Goal: Task Accomplishment & Management: Use online tool/utility

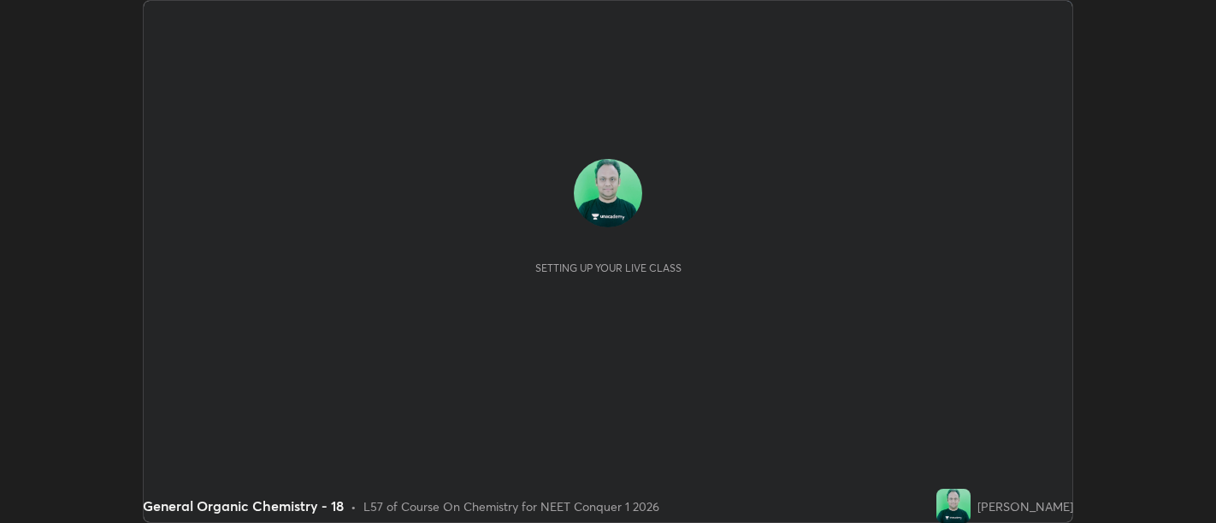
scroll to position [523, 1215]
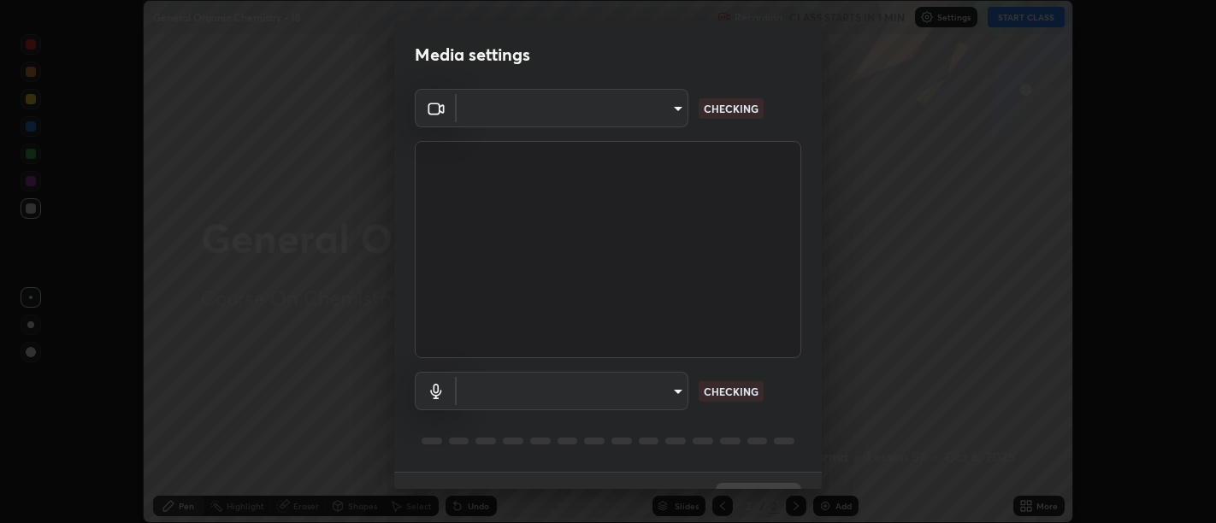
type input "d9b519daceb8a772394af6ea8e45353be5bbf62d8cb1cf3345c472de64055974"
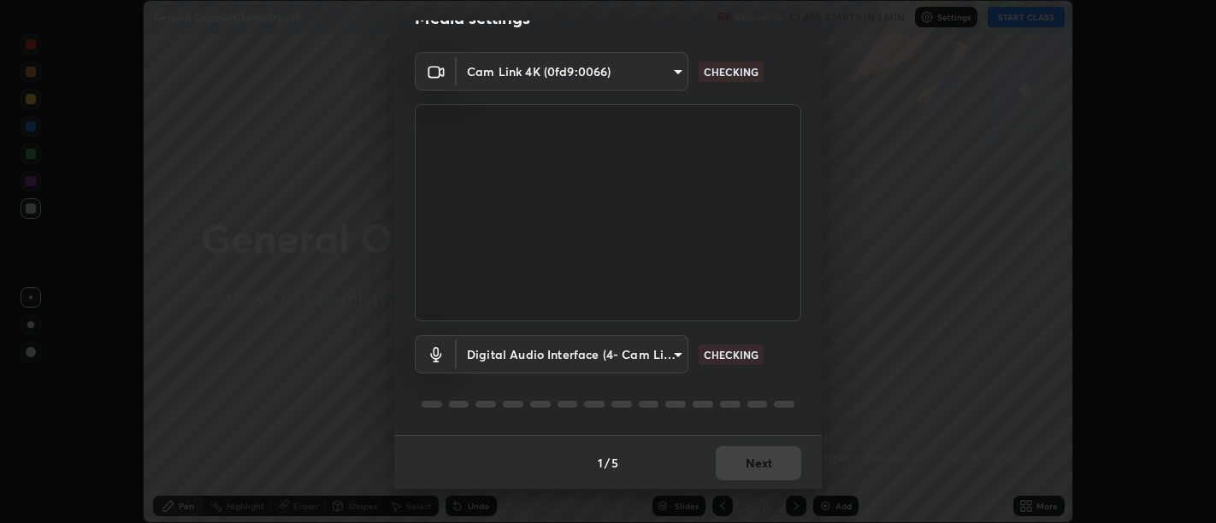
click at [662, 359] on body "Erase all General Organic Chemistry - 18 Recording CLASS STARTS IN 1 MIN Settin…" at bounding box center [608, 261] width 1216 height 523
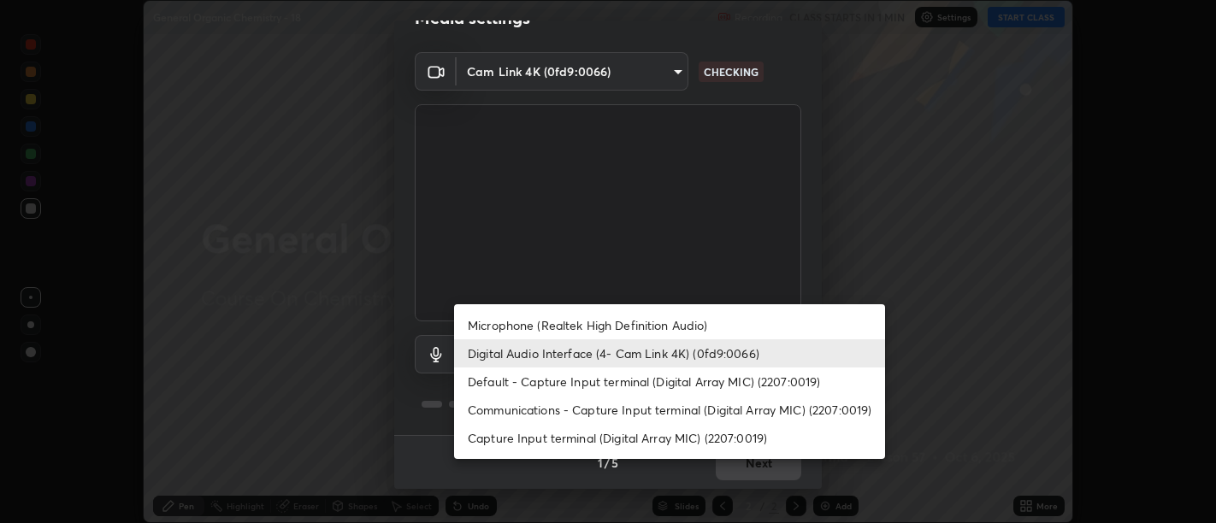
click at [658, 337] on li "Microphone (Realtek High Definition Audio)" at bounding box center [669, 325] width 431 height 28
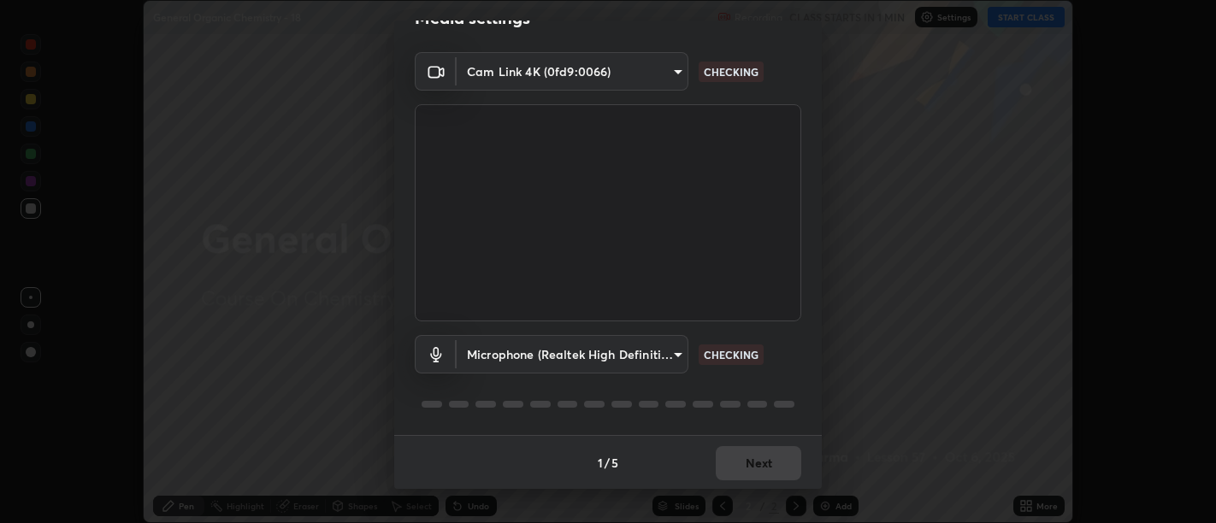
click at [651, 351] on body "Erase all General Organic Chemistry - 18 Recording CLASS STARTS IN 1 MIN Settin…" at bounding box center [608, 261] width 1216 height 523
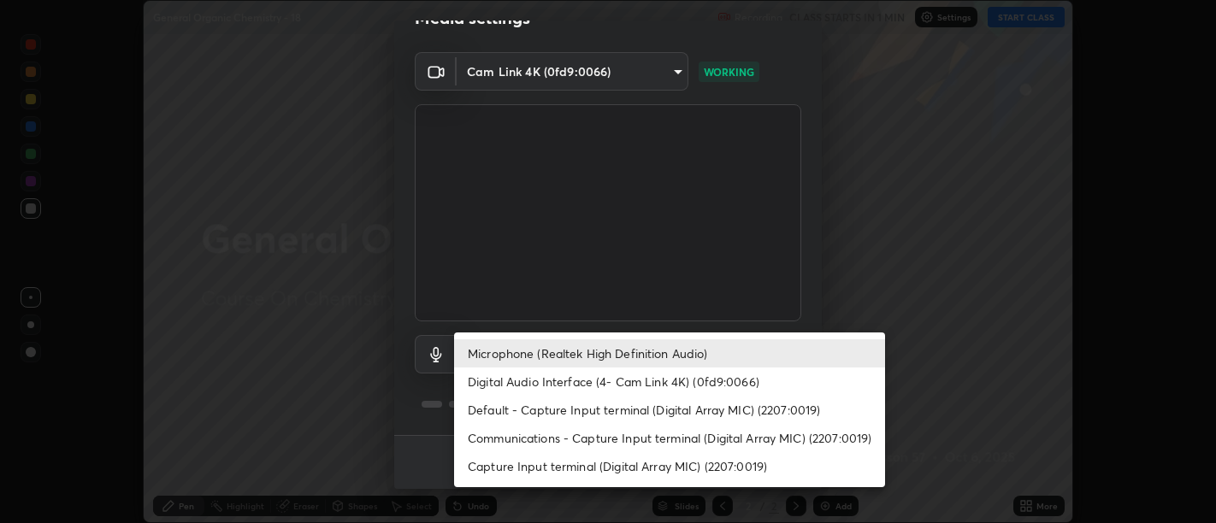
click at [635, 379] on li "Digital Audio Interface (4- Cam Link 4K) (0fd9:0066)" at bounding box center [669, 382] width 431 height 28
type input "58abe51d7fefdb17ba2419723d43872dcdd823d411622da55c3e9c12cc60ef35"
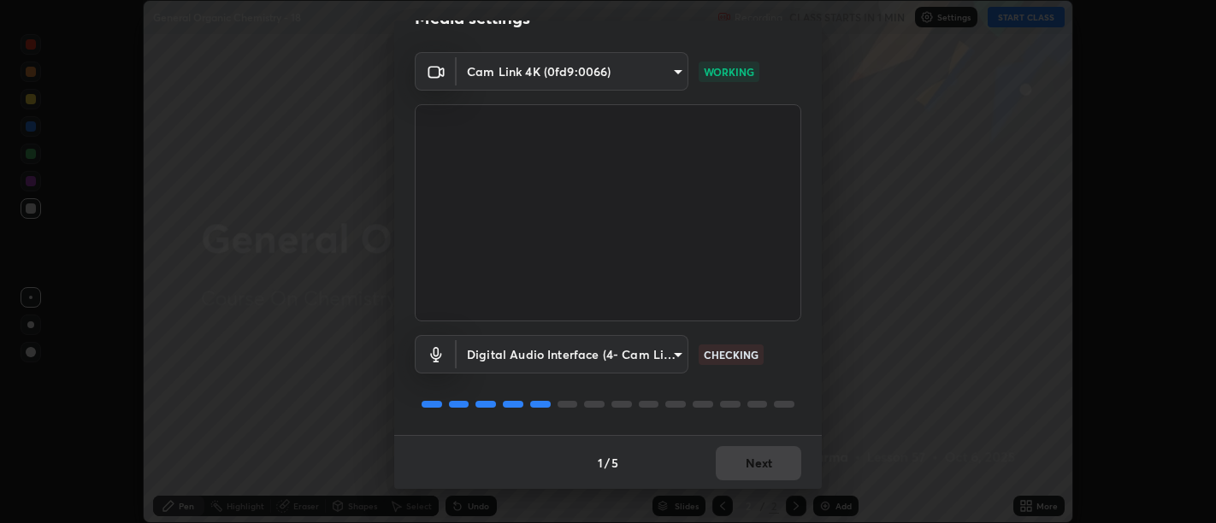
click at [593, 70] on body "Erase all General Organic Chemistry - 18 Recording CLASS STARTS IN 1 MIN Settin…" at bounding box center [608, 261] width 1216 height 523
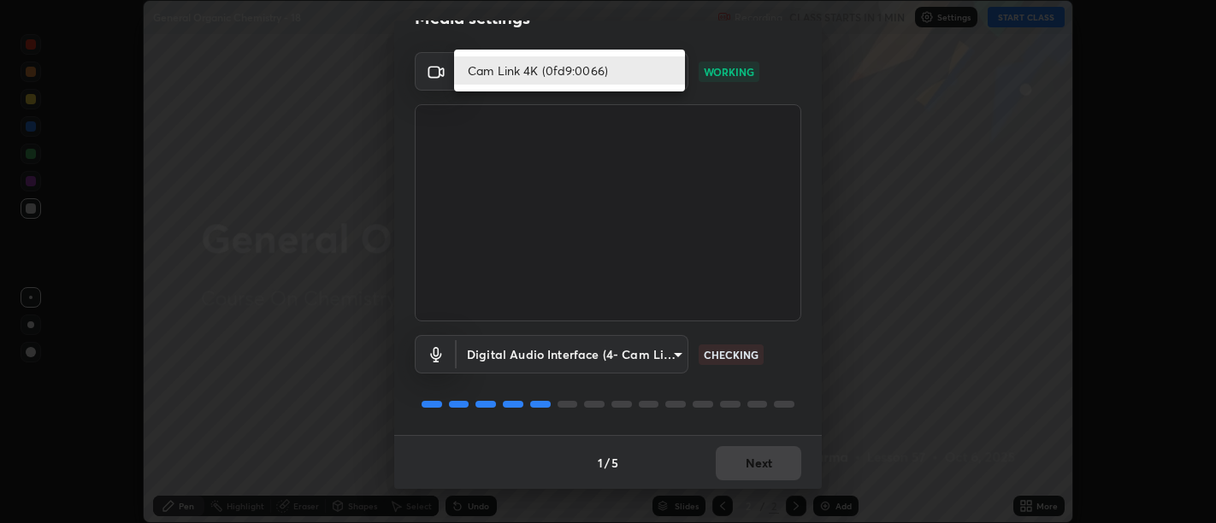
click at [559, 70] on li "Cam Link 4K (0fd9:0066)" at bounding box center [569, 70] width 231 height 28
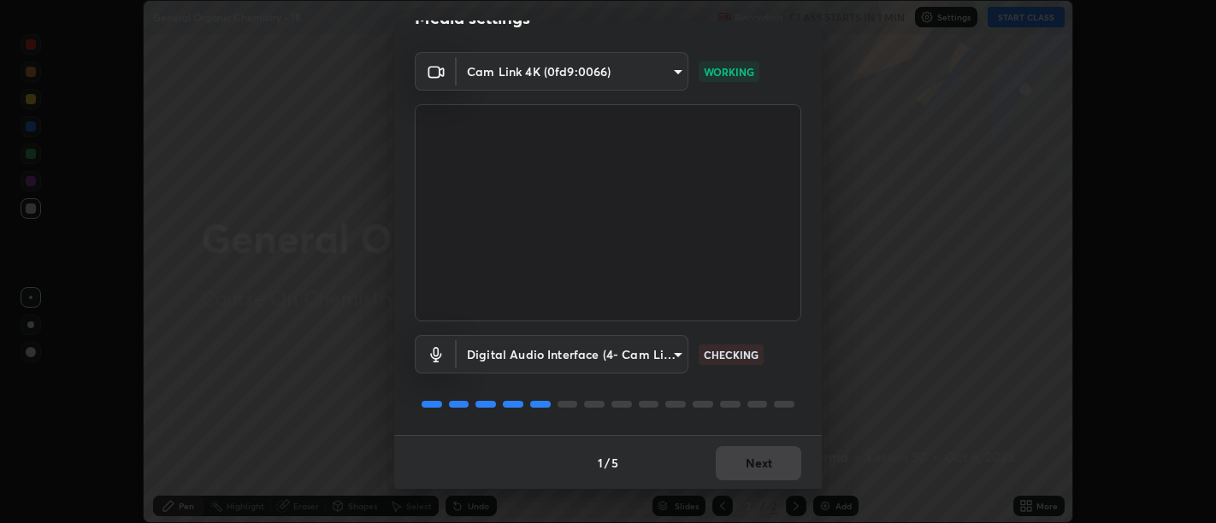
click at [584, 73] on body "Erase all General Organic Chemistry - 18 Recording CLASS STARTS IN 1 MIN Settin…" at bounding box center [608, 261] width 1216 height 523
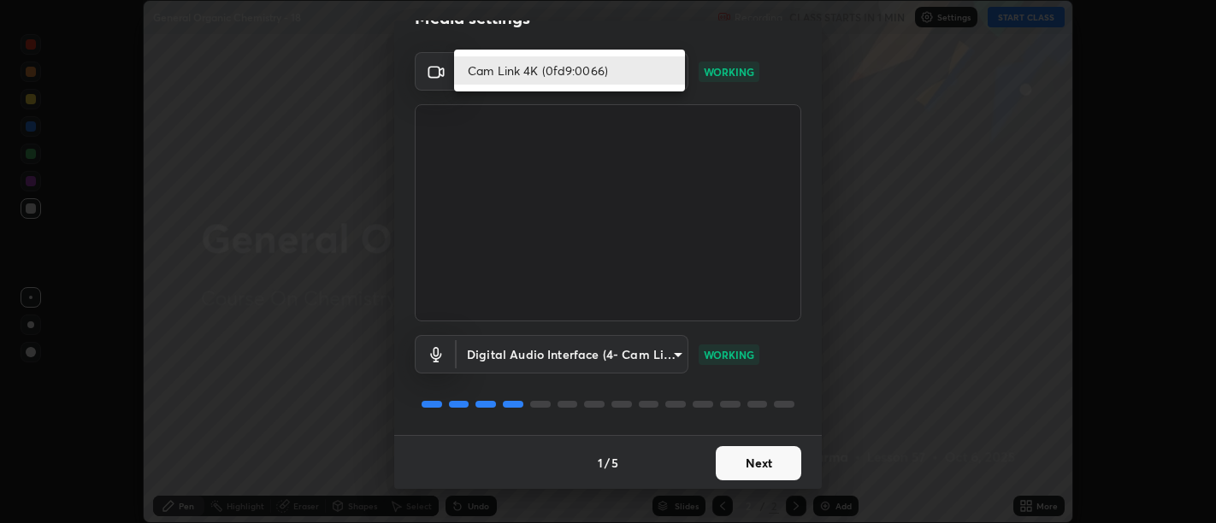
click at [575, 75] on li "Cam Link 4K (0fd9:0066)" at bounding box center [569, 70] width 231 height 28
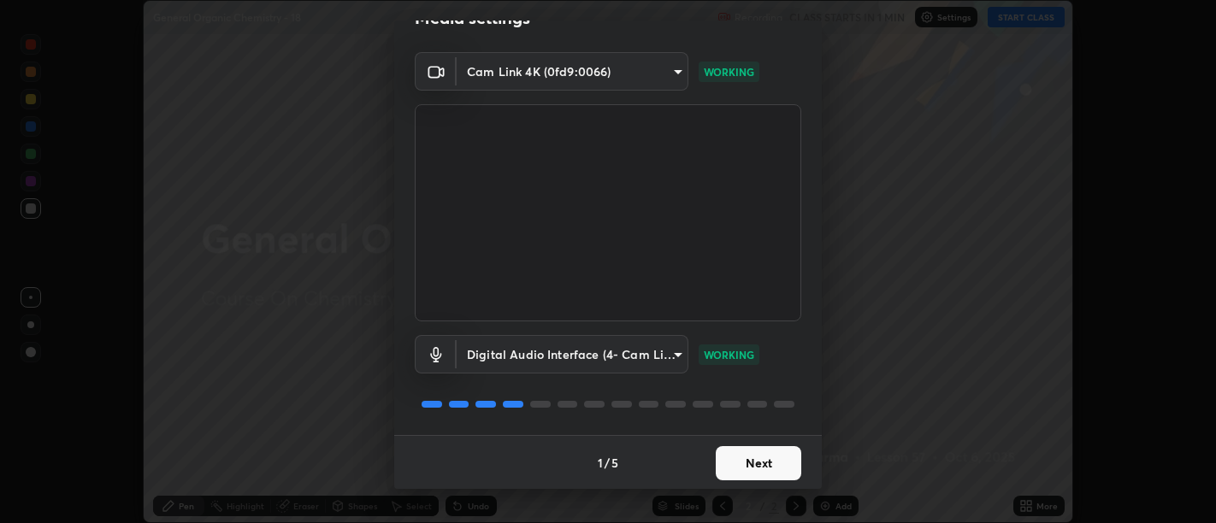
click at [776, 466] on button "Next" at bounding box center [758, 463] width 85 height 34
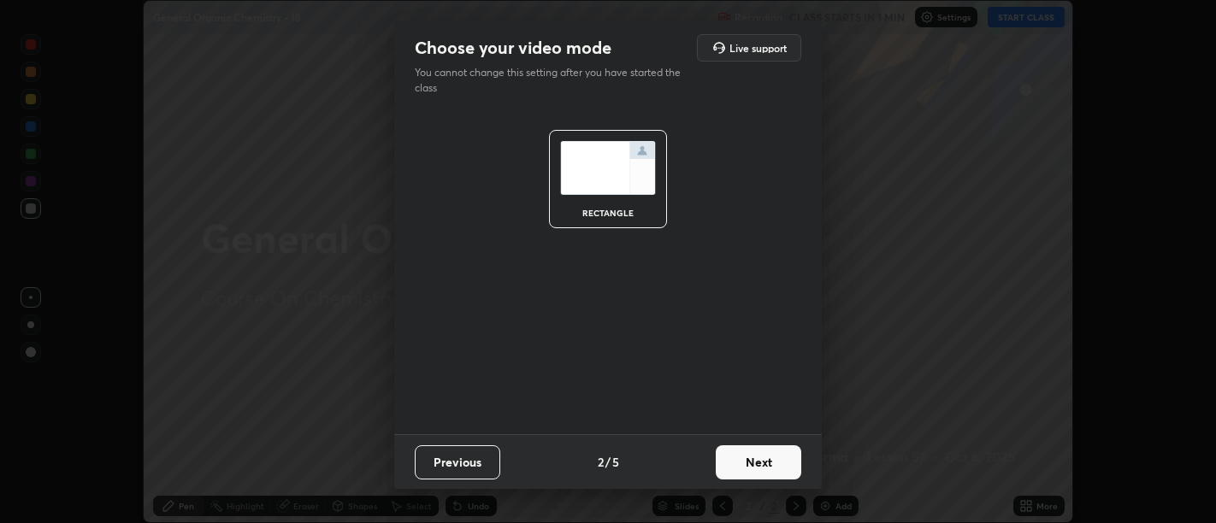
scroll to position [0, 0]
click at [754, 474] on button "Next" at bounding box center [758, 462] width 85 height 34
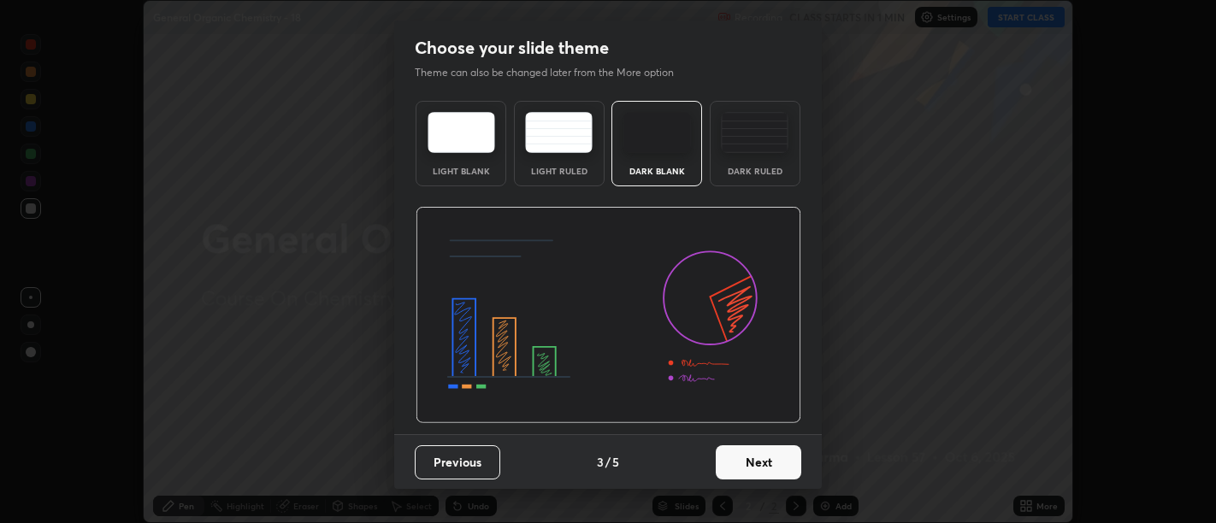
click at [766, 466] on button "Next" at bounding box center [758, 462] width 85 height 34
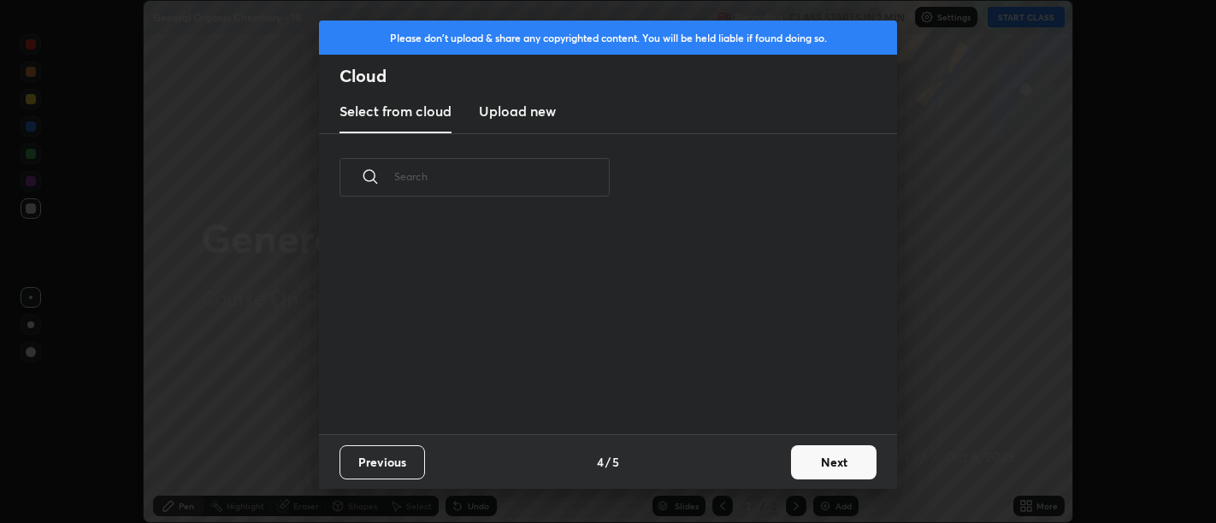
click at [764, 471] on div "Previous 4 / 5 Next" at bounding box center [608, 461] width 578 height 55
click at [795, 462] on button "Next" at bounding box center [833, 462] width 85 height 34
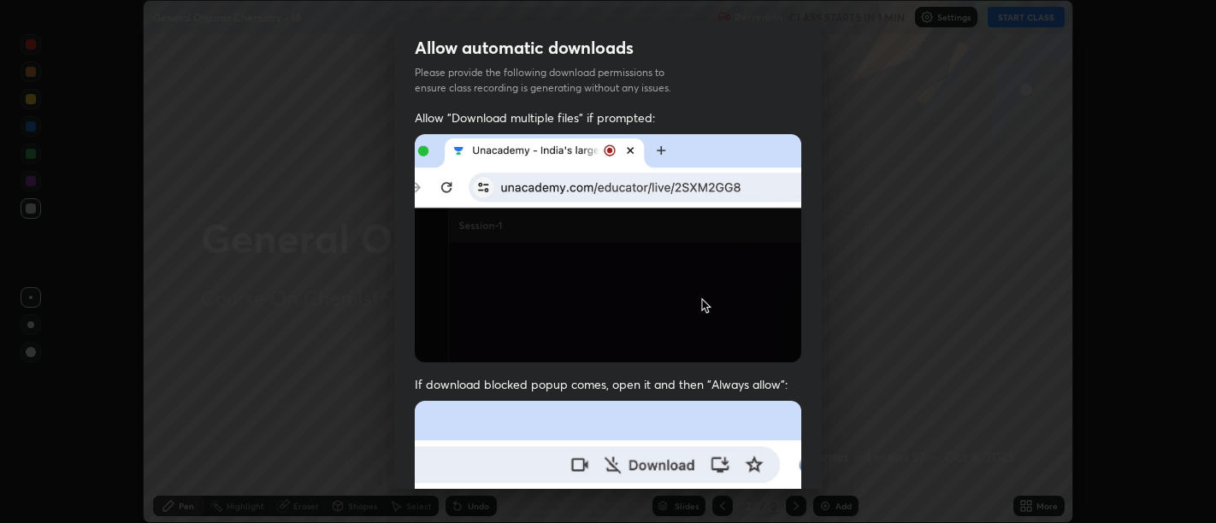
click at [767, 386] on span "If download blocked popup comes, open it and then "Always allow":" at bounding box center [608, 384] width 386 height 16
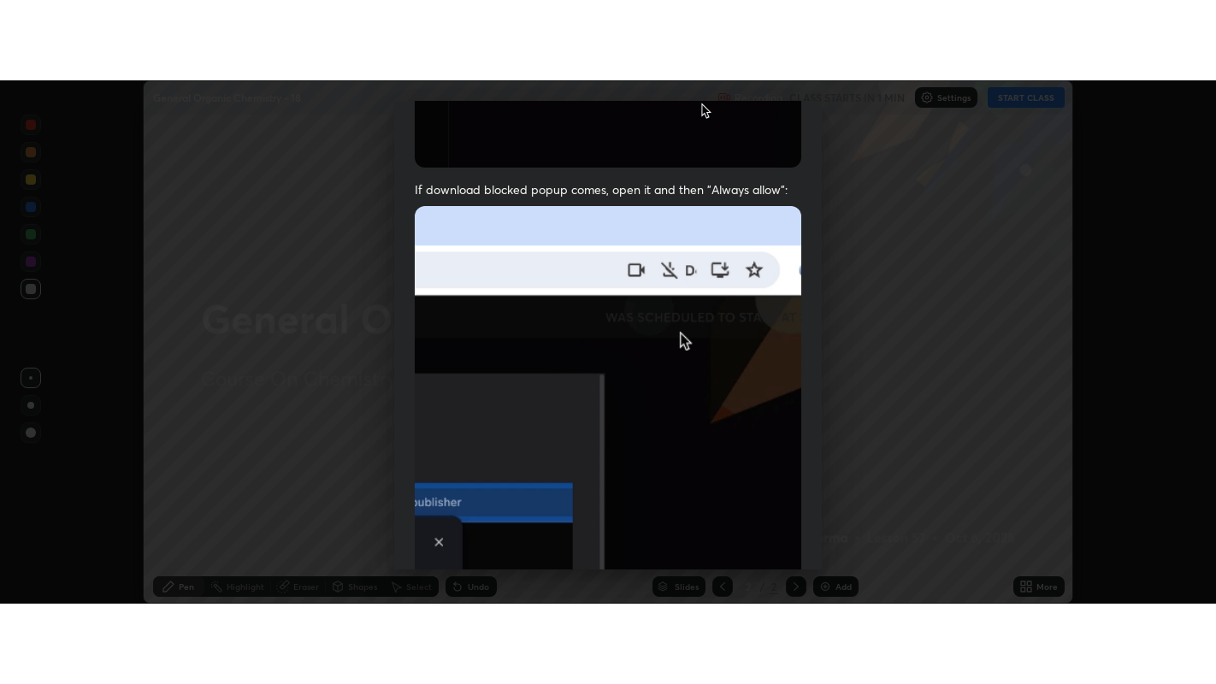
scroll to position [386, 0]
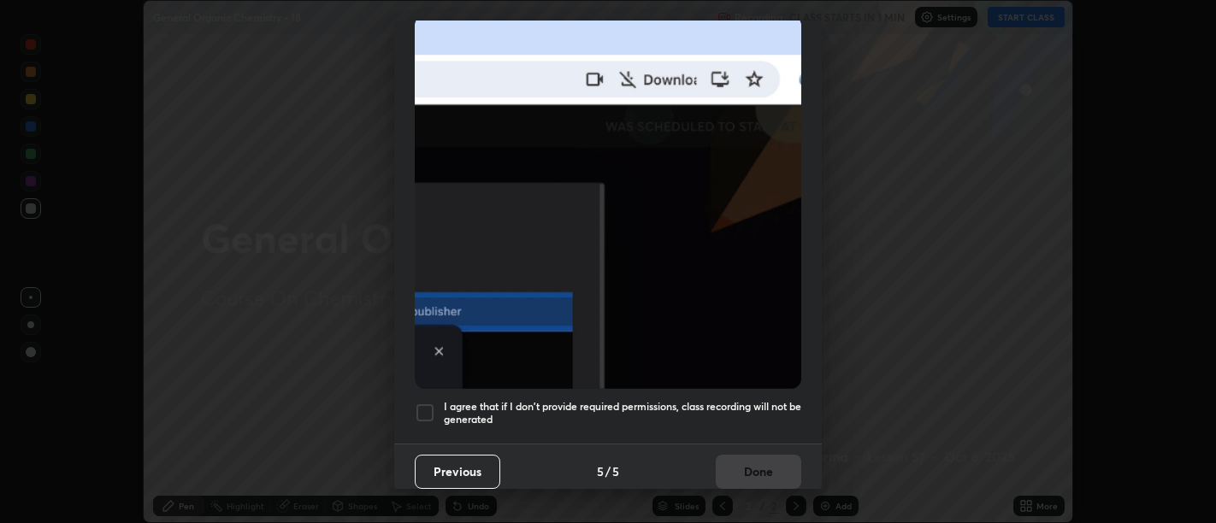
click at [738, 406] on h5 "I agree that if I don't provide required permissions, class recording will not …" at bounding box center [622, 413] width 357 height 27
click at [753, 412] on h5 "I agree that if I don't provide required permissions, class recording will not …" at bounding box center [622, 413] width 357 height 27
click at [775, 412] on h5 "I agree that if I don't provide required permissions, class recording will not …" at bounding box center [622, 413] width 357 height 27
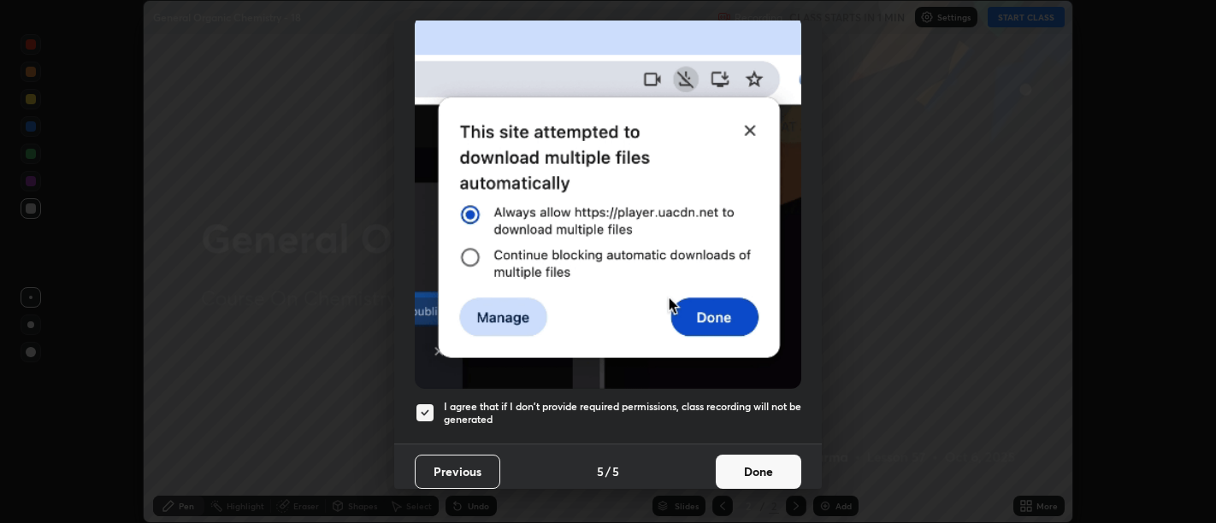
click at [766, 457] on button "Done" at bounding box center [758, 472] width 85 height 34
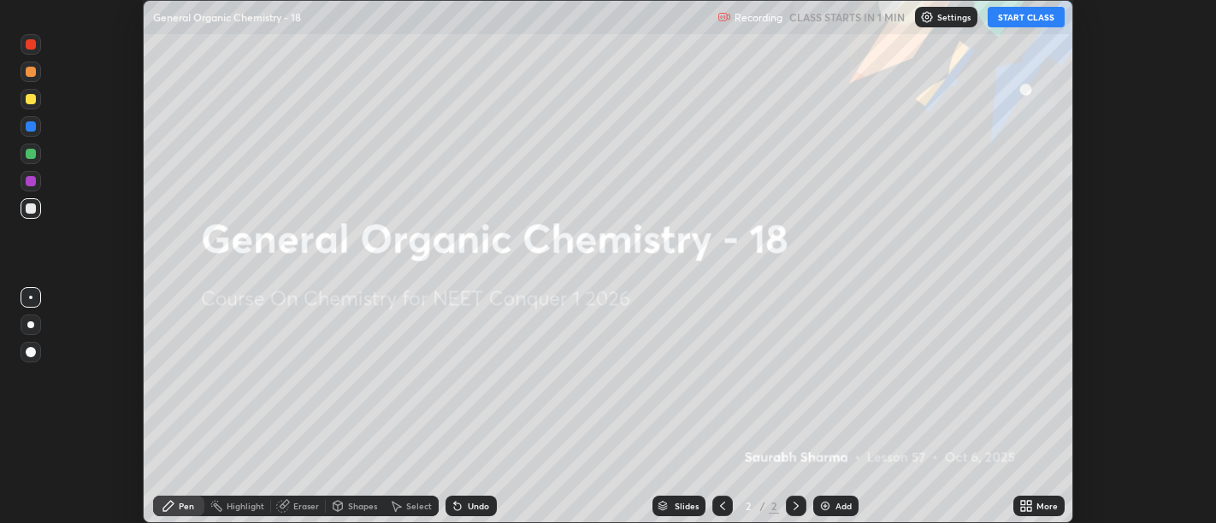
click at [1030, 492] on div "More" at bounding box center [1038, 506] width 51 height 34
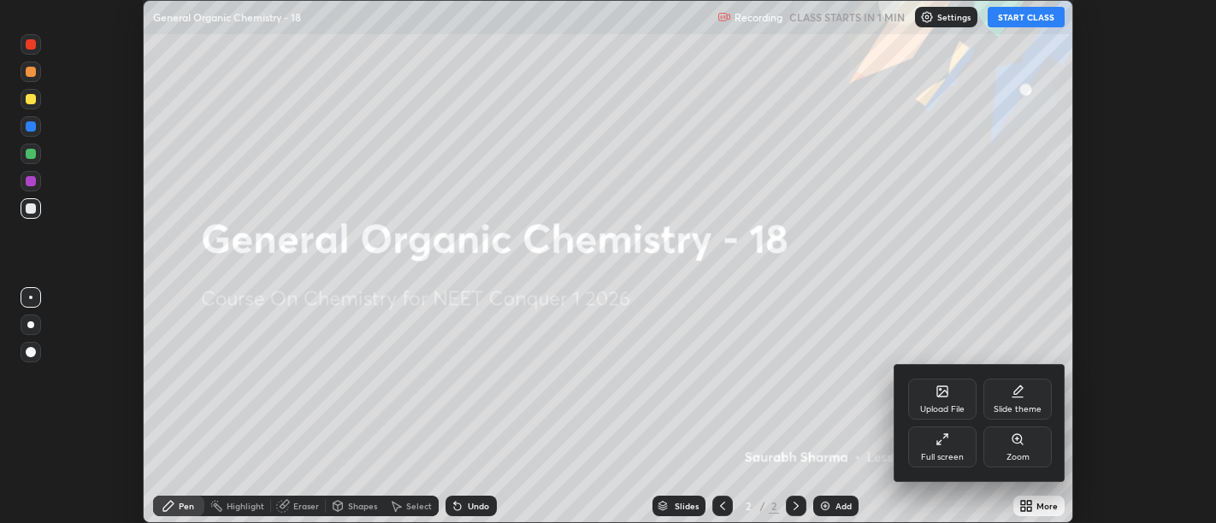
click at [916, 452] on div "Full screen" at bounding box center [942, 447] width 68 height 41
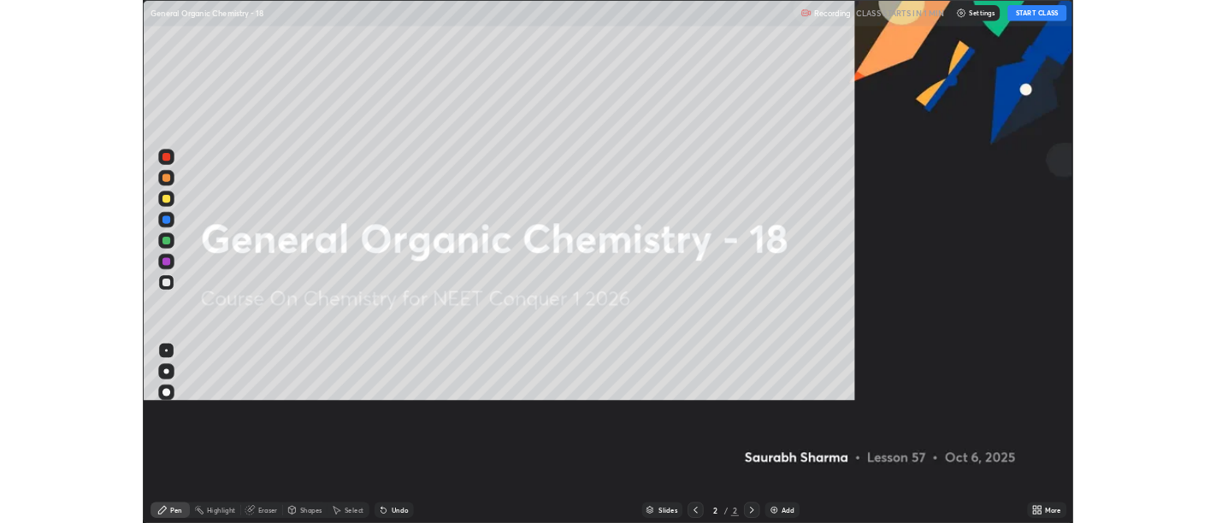
scroll to position [684, 1216]
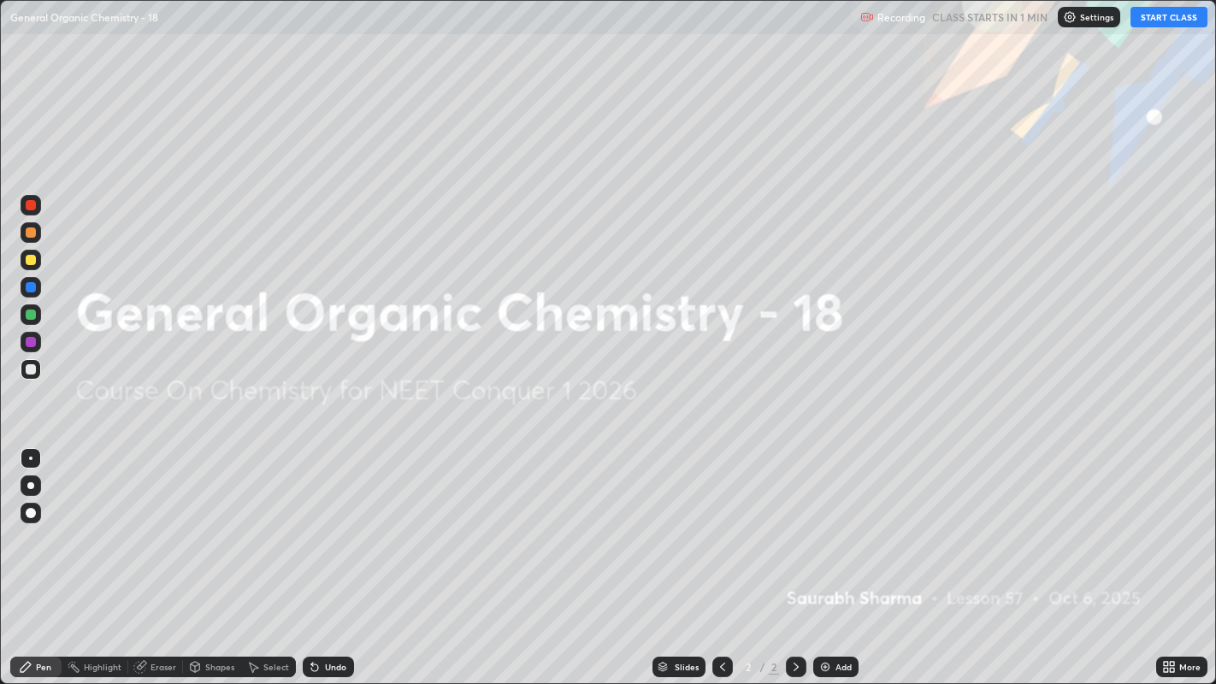
click at [1176, 21] on button "START CLASS" at bounding box center [1168, 17] width 77 height 21
click at [847, 522] on div "Add" at bounding box center [835, 667] width 45 height 21
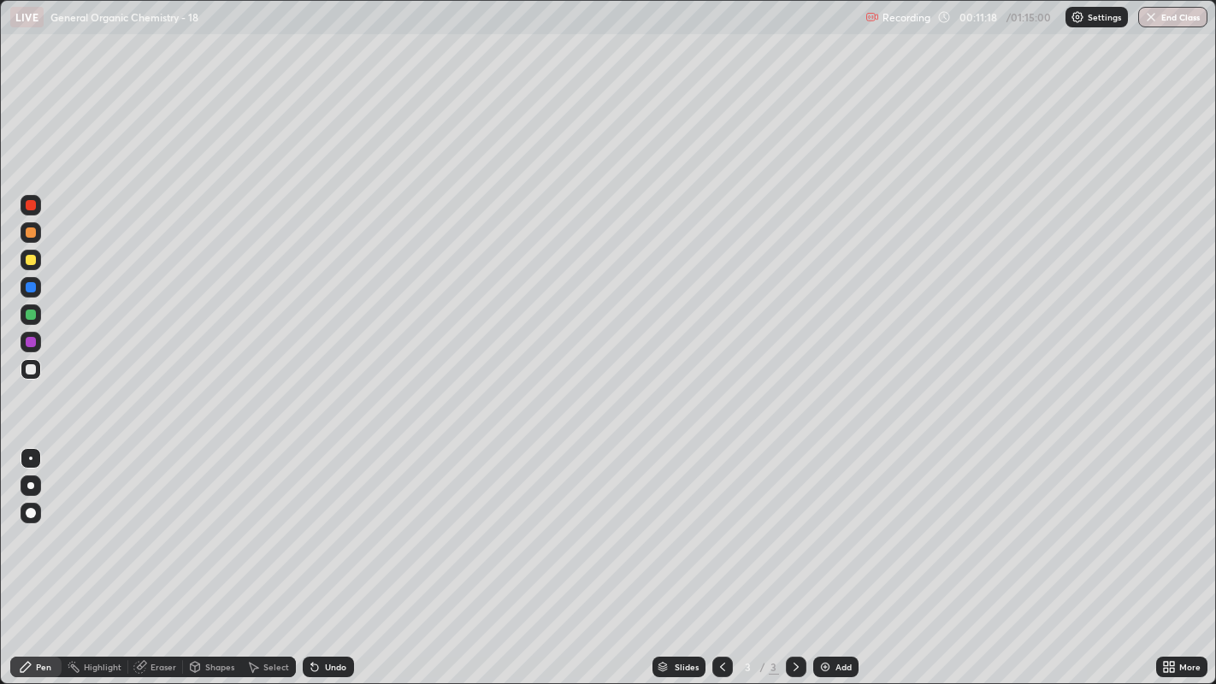
click at [324, 522] on div "Undo" at bounding box center [328, 667] width 51 height 21
click at [327, 522] on div "Undo" at bounding box center [328, 667] width 51 height 21
click at [333, 522] on div "Undo" at bounding box center [335, 667] width 21 height 9
click at [329, 522] on div "Undo" at bounding box center [328, 667] width 51 height 21
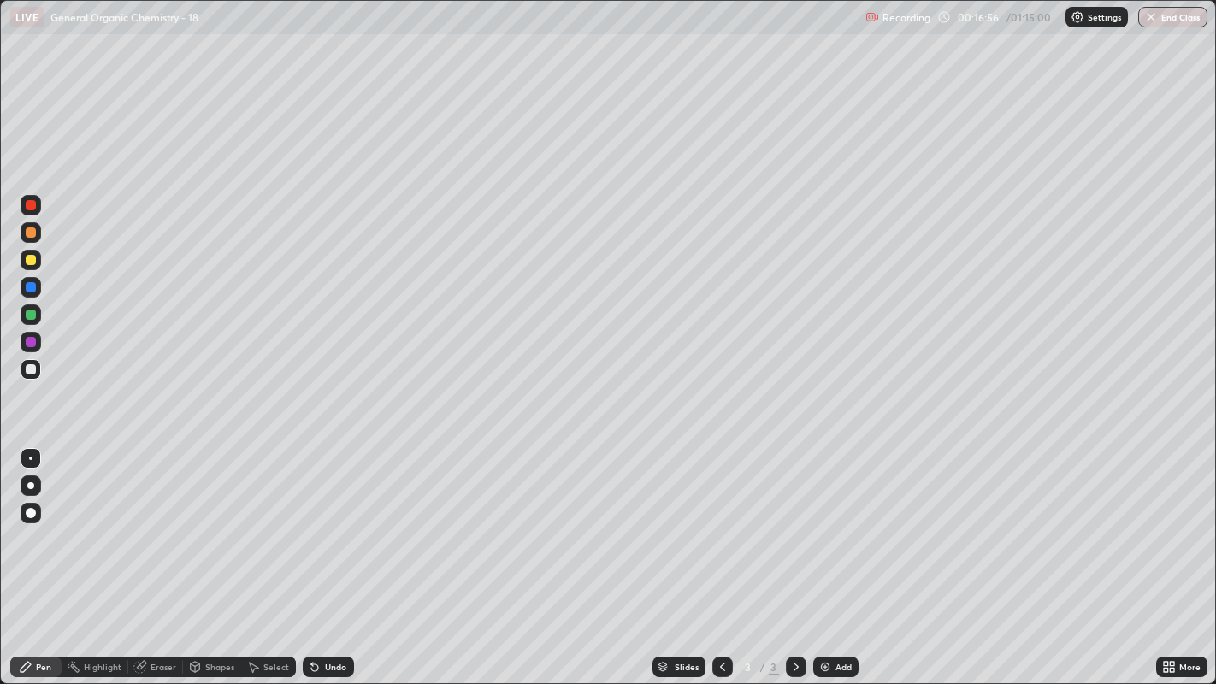
click at [35, 262] on div at bounding box center [31, 260] width 21 height 21
click at [333, 522] on div "Undo" at bounding box center [335, 667] width 21 height 9
click at [336, 522] on div "Undo" at bounding box center [335, 667] width 21 height 9
click at [339, 522] on div "Undo" at bounding box center [328, 667] width 51 height 21
click at [340, 522] on div "Undo" at bounding box center [328, 667] width 51 height 21
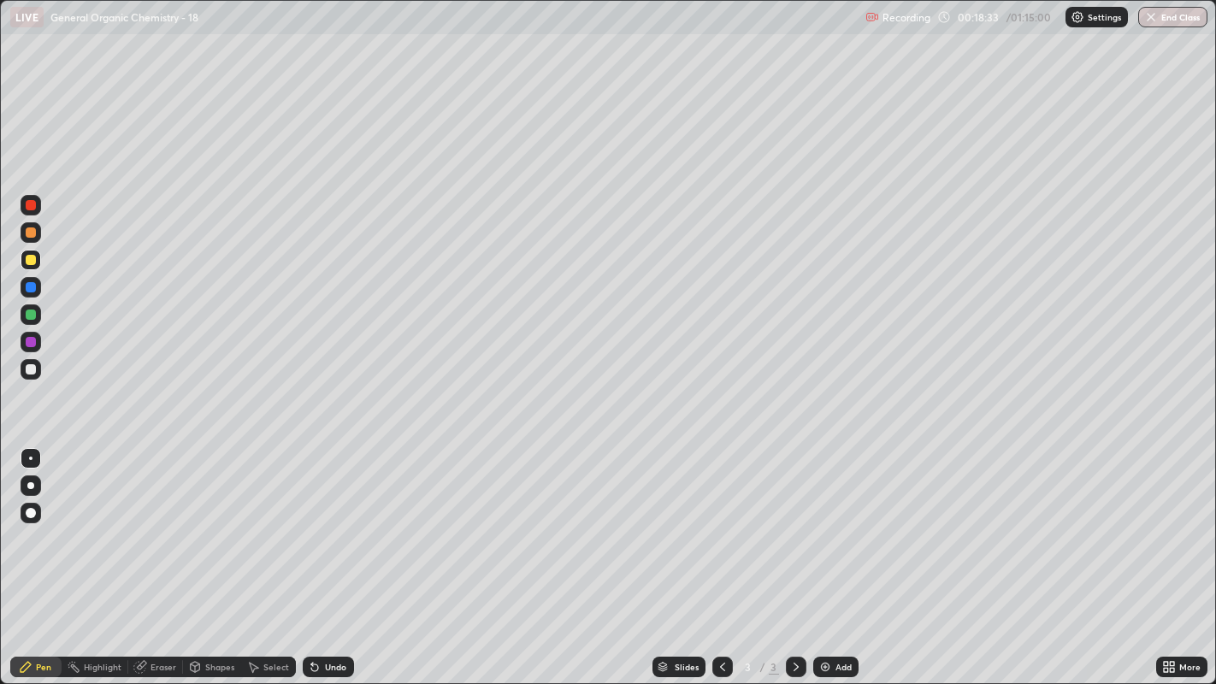
click at [820, 522] on div "Add" at bounding box center [835, 667] width 45 height 21
click at [349, 522] on div "Undo" at bounding box center [328, 667] width 51 height 21
click at [30, 363] on div at bounding box center [31, 369] width 21 height 21
click at [30, 510] on div at bounding box center [31, 513] width 10 height 10
click at [263, 522] on div "Select" at bounding box center [276, 667] width 26 height 9
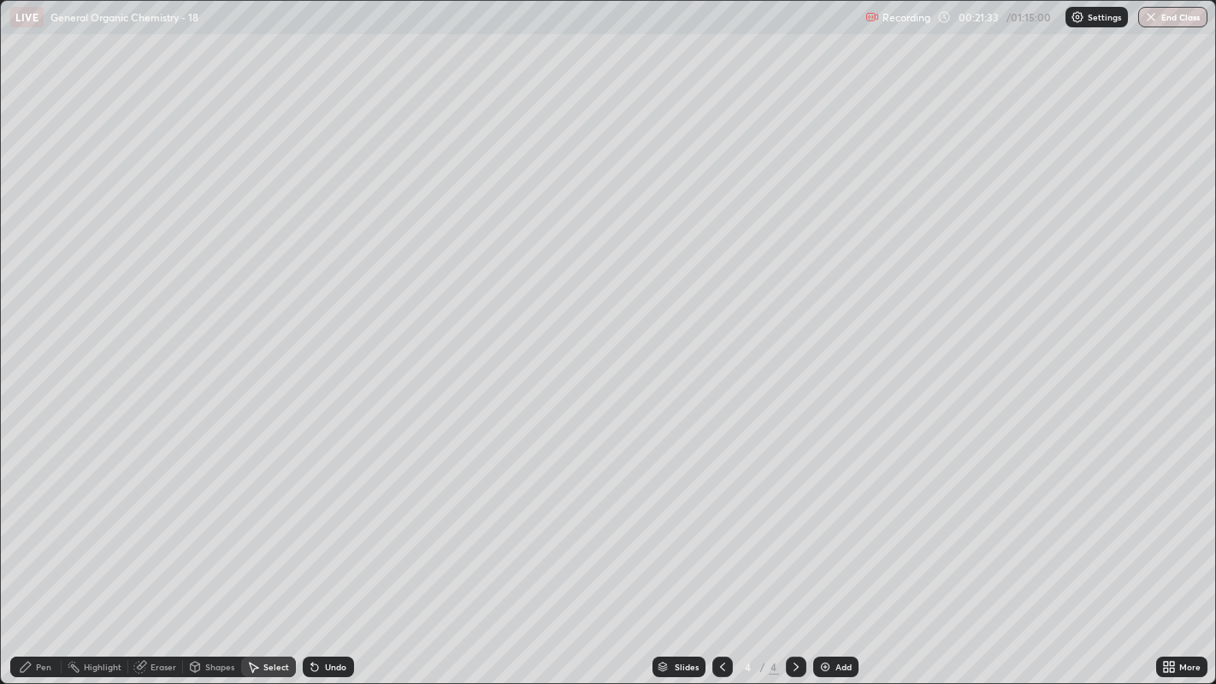
click at [215, 522] on div "Shapes" at bounding box center [219, 667] width 29 height 9
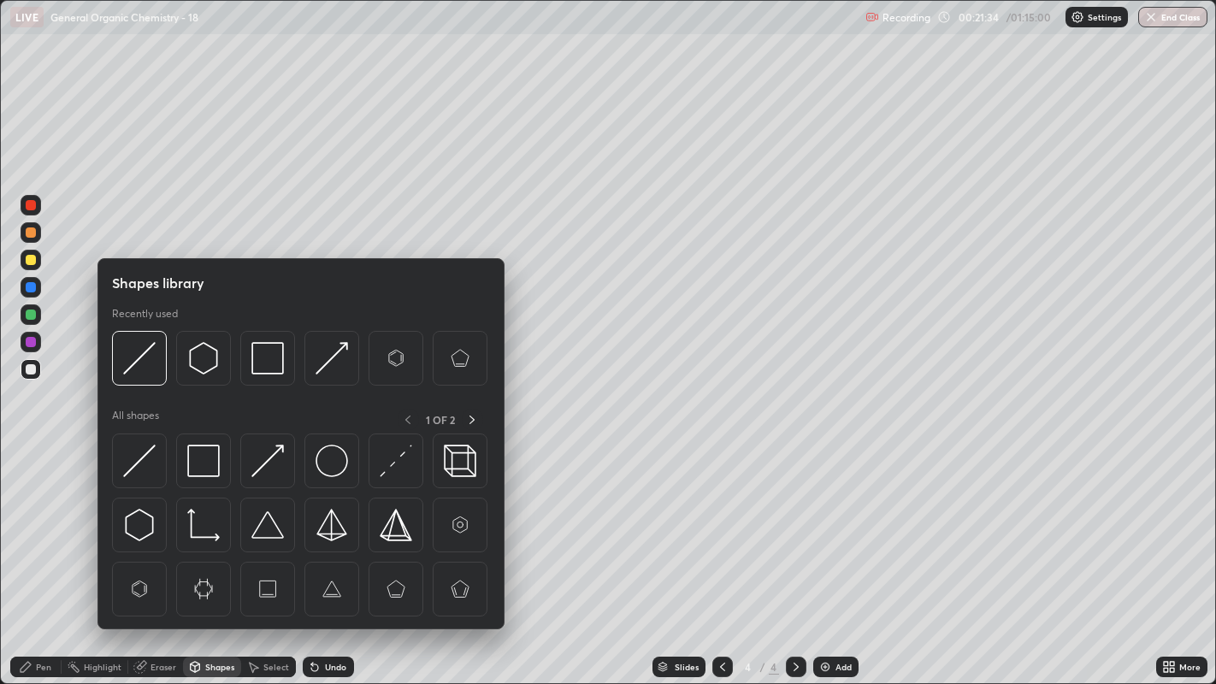
click at [32, 522] on div "Pen" at bounding box center [35, 667] width 51 height 21
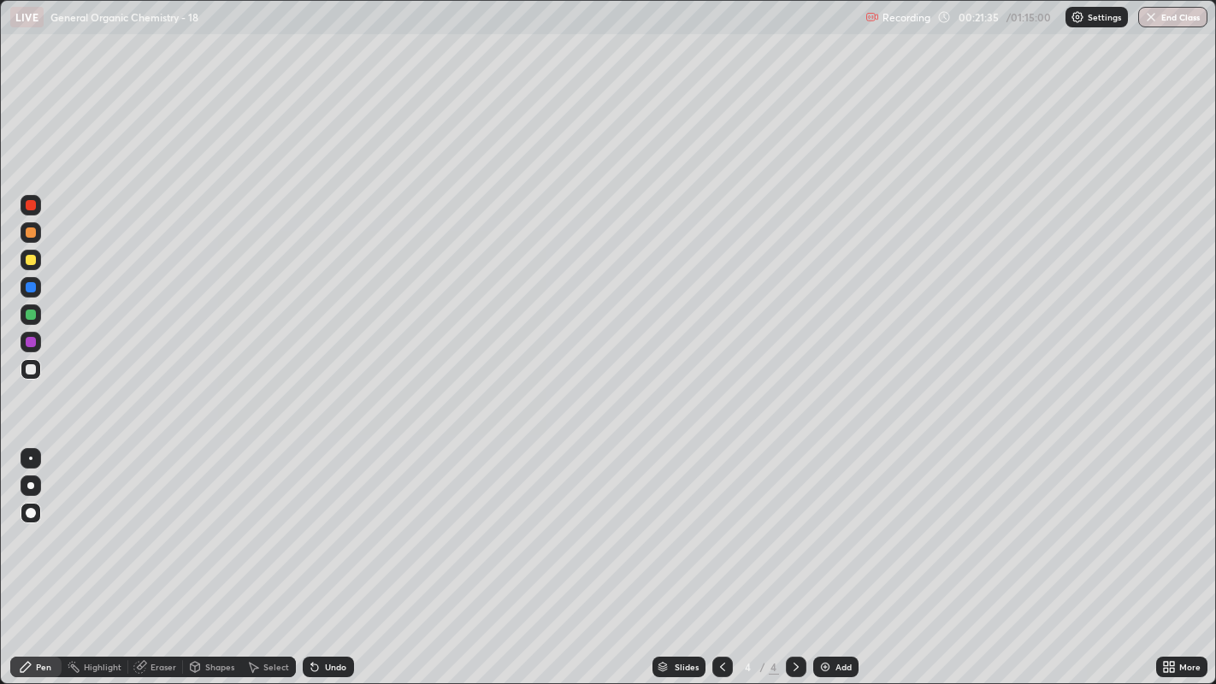
click at [30, 457] on div at bounding box center [30, 458] width 3 height 3
click at [32, 250] on div at bounding box center [31, 260] width 21 height 21
click at [32, 451] on div at bounding box center [31, 458] width 21 height 21
click at [327, 522] on div "Undo" at bounding box center [328, 667] width 51 height 21
click at [30, 368] on div at bounding box center [31, 369] width 10 height 10
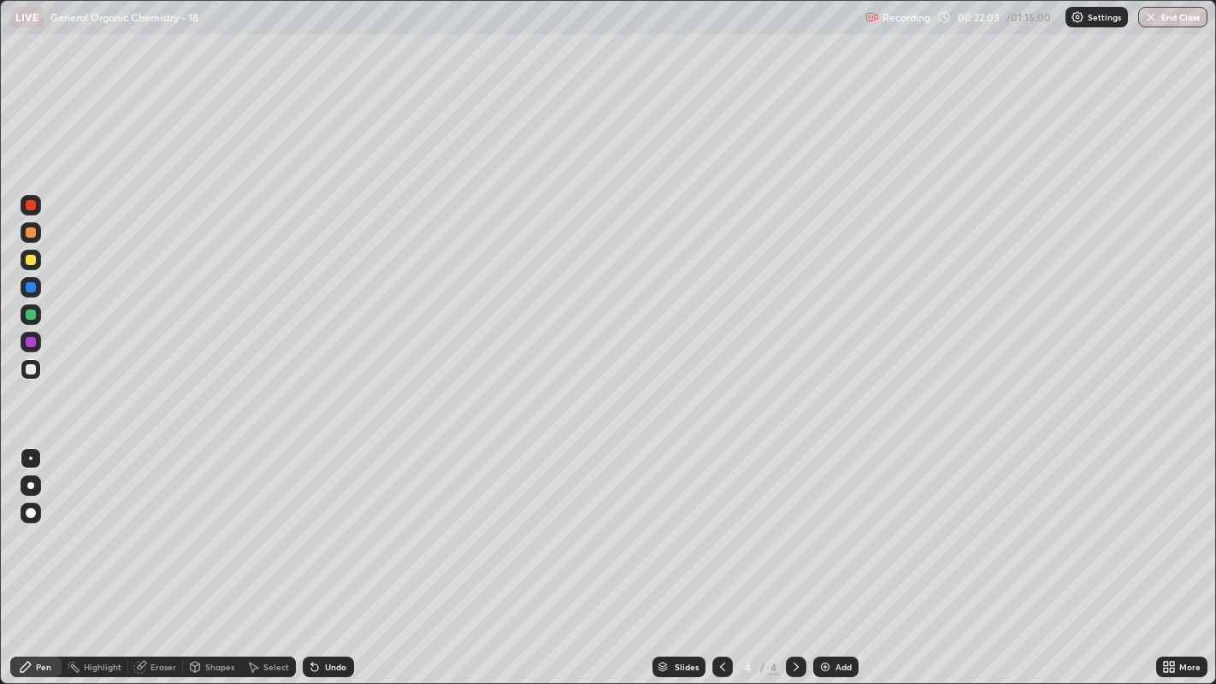
click at [829, 522] on img at bounding box center [825, 667] width 14 height 14
click at [34, 374] on div at bounding box center [31, 369] width 21 height 21
click at [322, 522] on div "Undo" at bounding box center [328, 667] width 51 height 21
click at [323, 522] on div "Undo" at bounding box center [328, 667] width 51 height 21
click at [30, 264] on div at bounding box center [31, 260] width 10 height 10
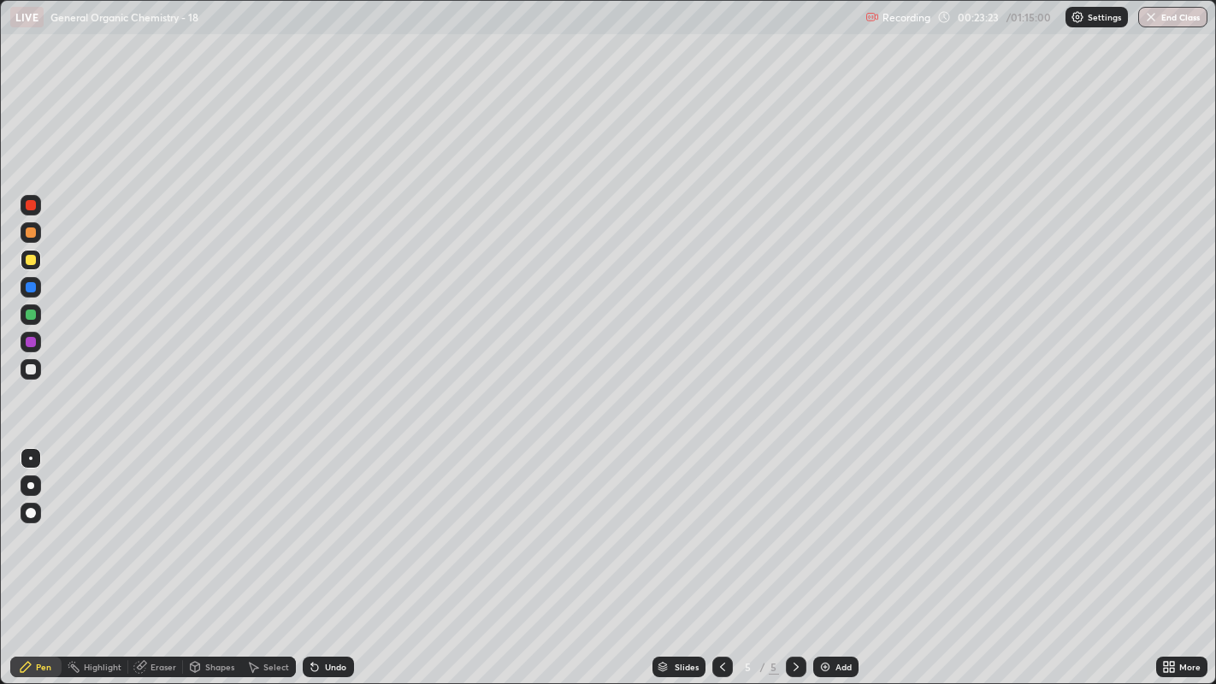
click at [214, 522] on div "Shapes" at bounding box center [219, 667] width 29 height 9
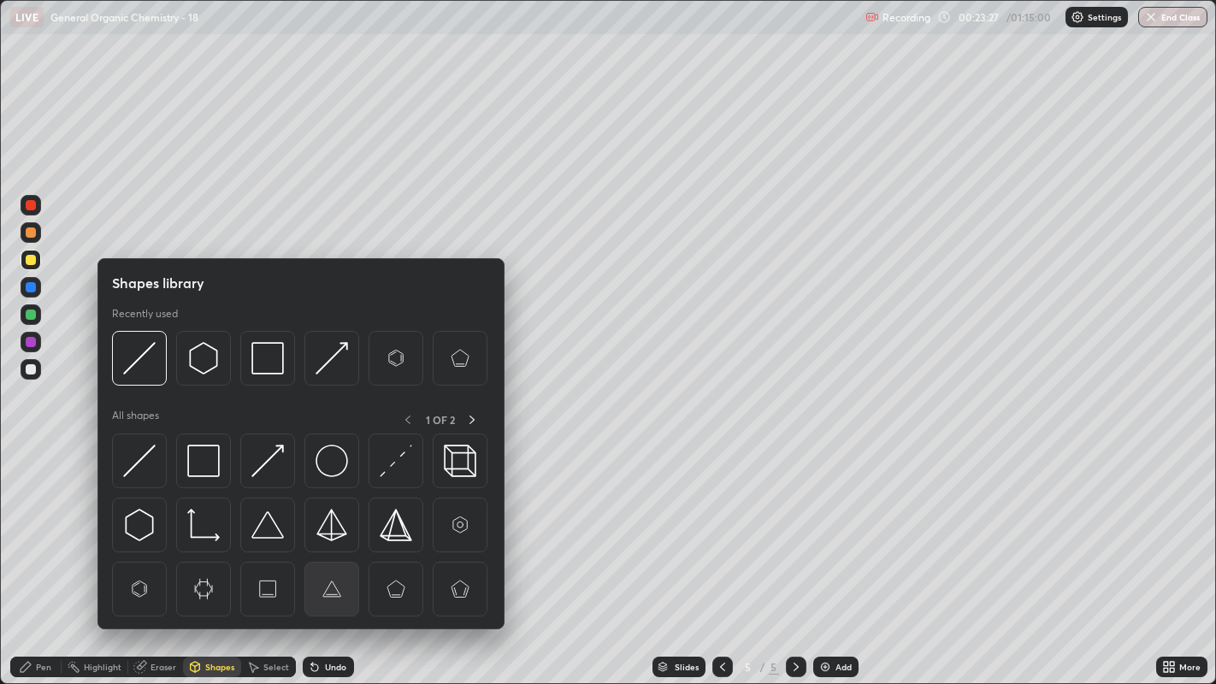
click at [319, 522] on img at bounding box center [331, 589] width 32 height 32
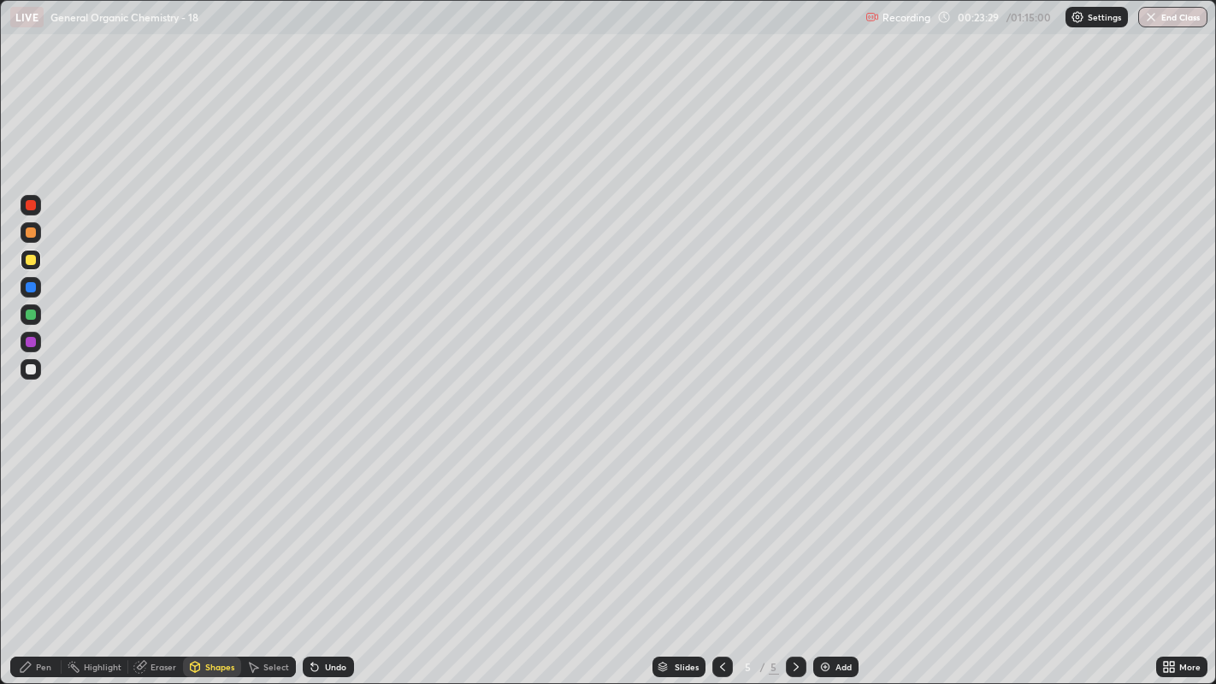
click at [148, 522] on div "Eraser" at bounding box center [155, 667] width 55 height 21
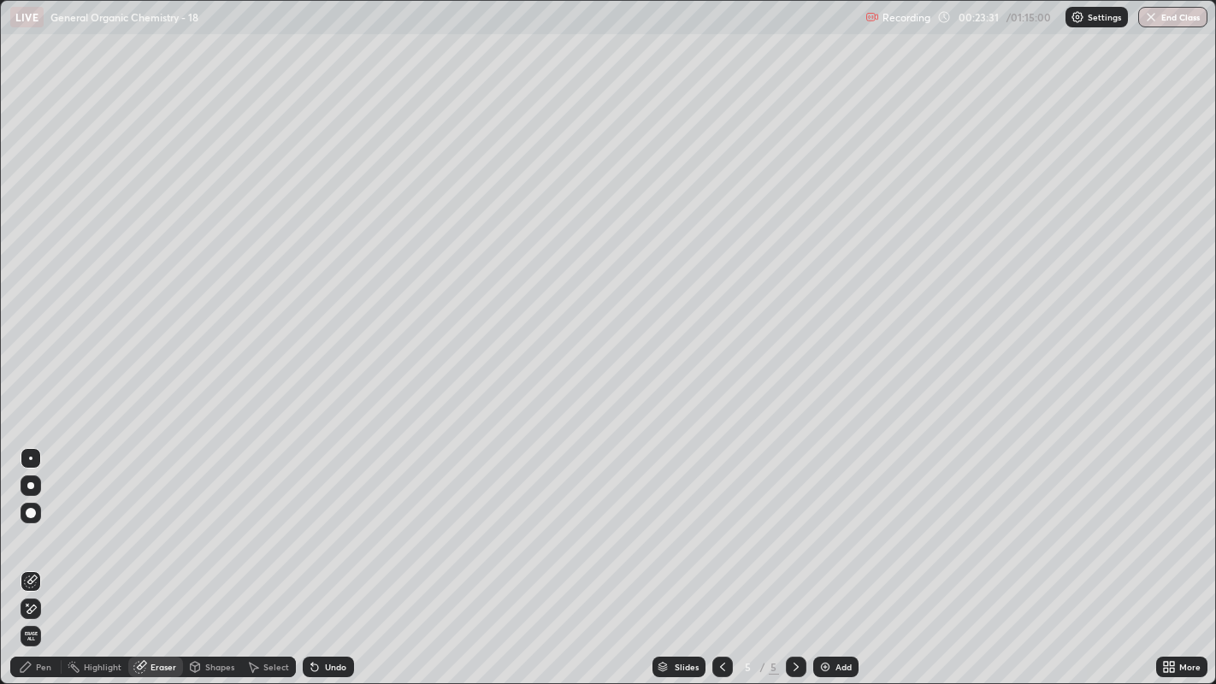
click at [44, 522] on div "Pen" at bounding box center [43, 667] width 15 height 9
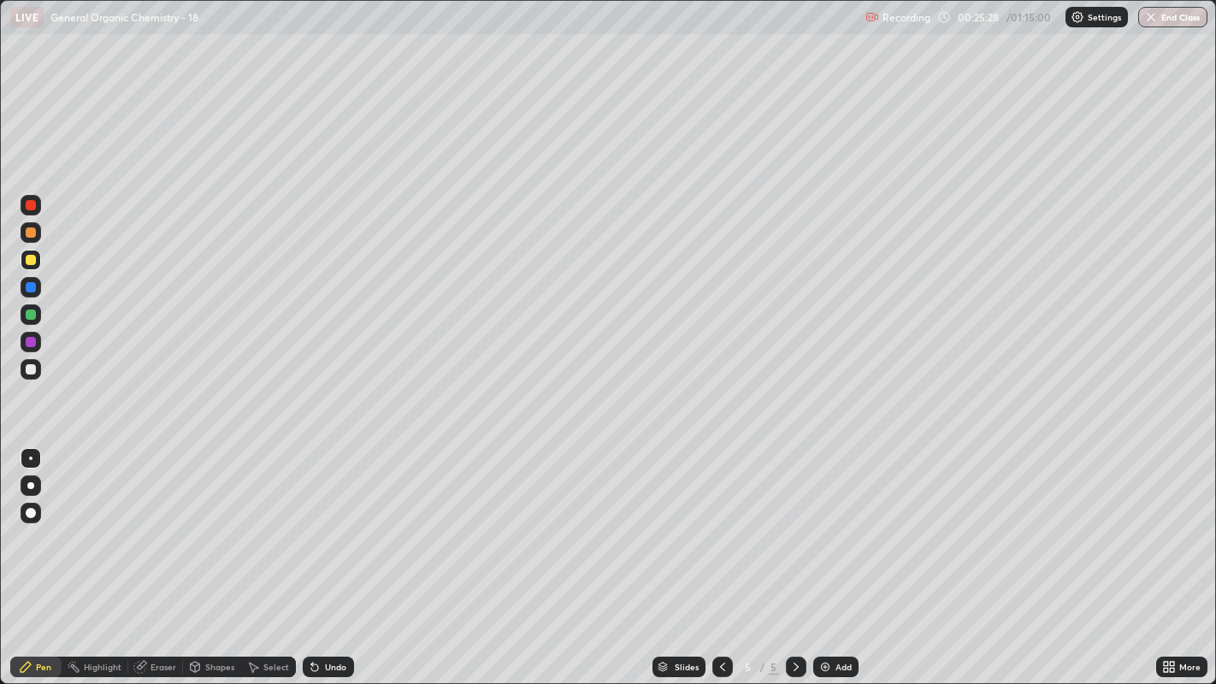
click at [31, 368] on div at bounding box center [31, 369] width 10 height 10
click at [191, 522] on icon at bounding box center [195, 665] width 9 height 3
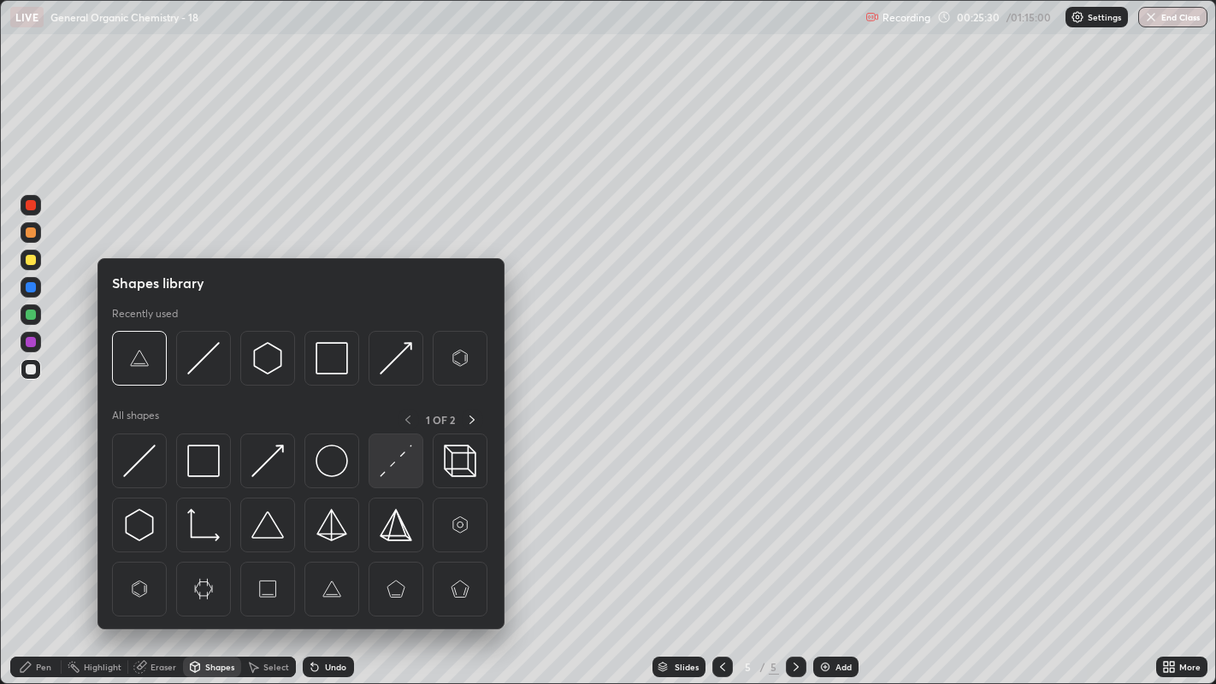
click at [390, 461] on img at bounding box center [396, 461] width 32 height 32
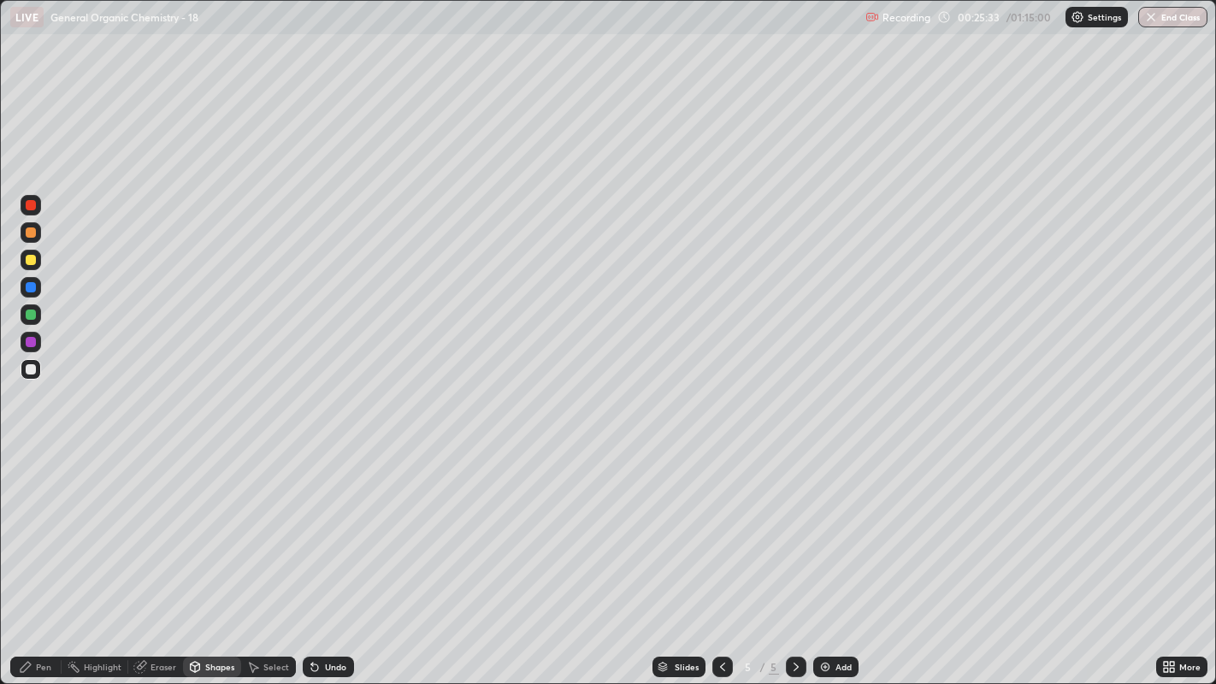
click at [311, 522] on icon at bounding box center [312, 664] width 2 height 2
click at [31, 369] on div at bounding box center [31, 369] width 10 height 10
click at [34, 522] on div "Pen" at bounding box center [35, 667] width 51 height 21
click at [30, 309] on div at bounding box center [31, 314] width 10 height 10
click at [35, 516] on div at bounding box center [31, 513] width 21 height 21
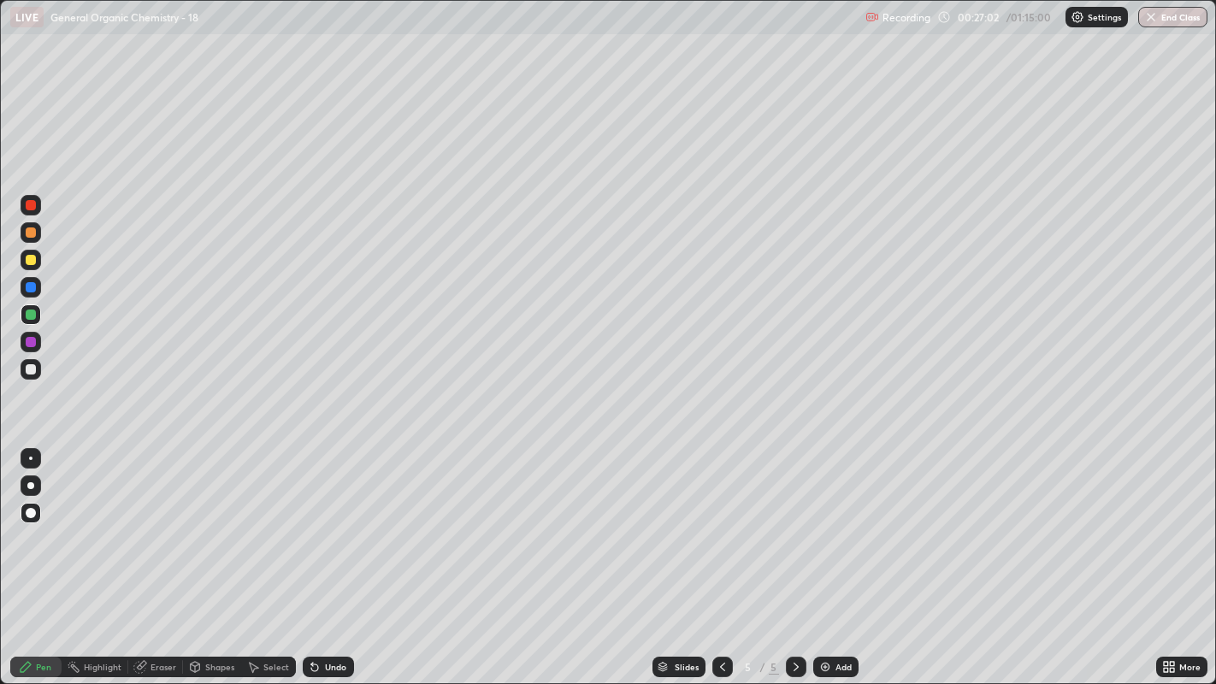
click at [28, 368] on div at bounding box center [31, 369] width 10 height 10
click at [328, 522] on div "Undo" at bounding box center [335, 667] width 21 height 9
click at [312, 522] on icon at bounding box center [314, 667] width 7 height 7
click at [26, 370] on div at bounding box center [31, 369] width 10 height 10
click at [30, 457] on div at bounding box center [30, 458] width 3 height 3
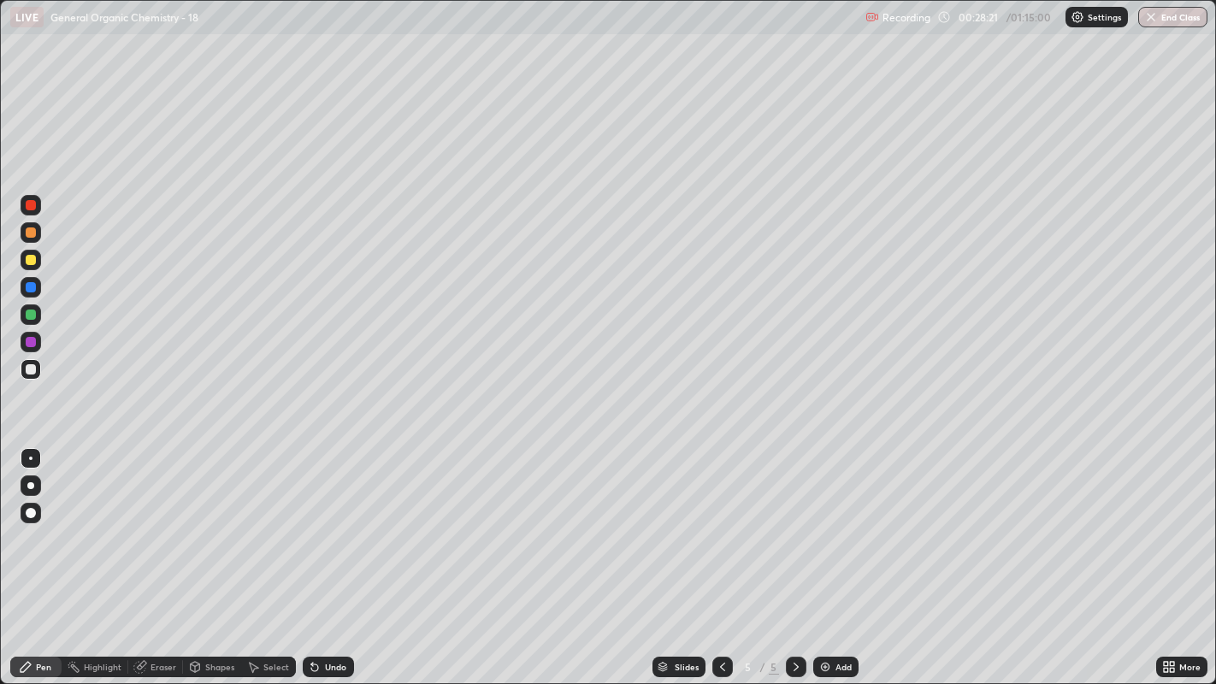
click at [27, 255] on div at bounding box center [31, 260] width 10 height 10
click at [260, 522] on div "Select" at bounding box center [268, 667] width 55 height 21
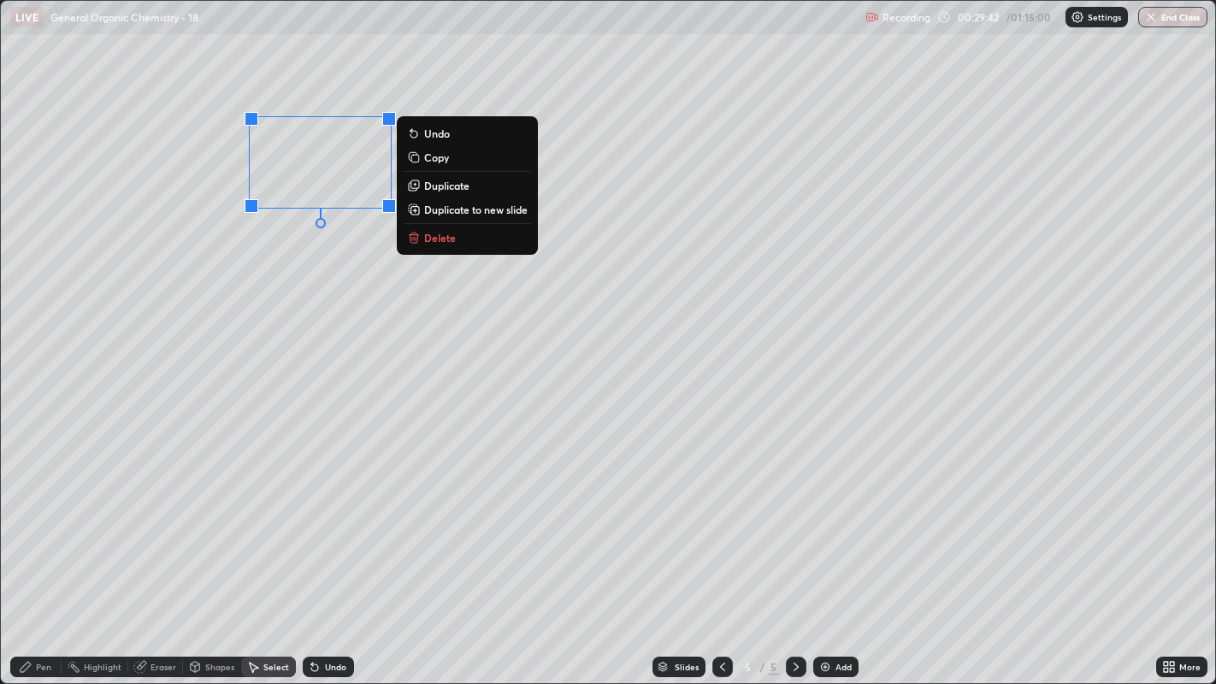
click at [443, 209] on p "Duplicate to new slide" at bounding box center [475, 210] width 103 height 14
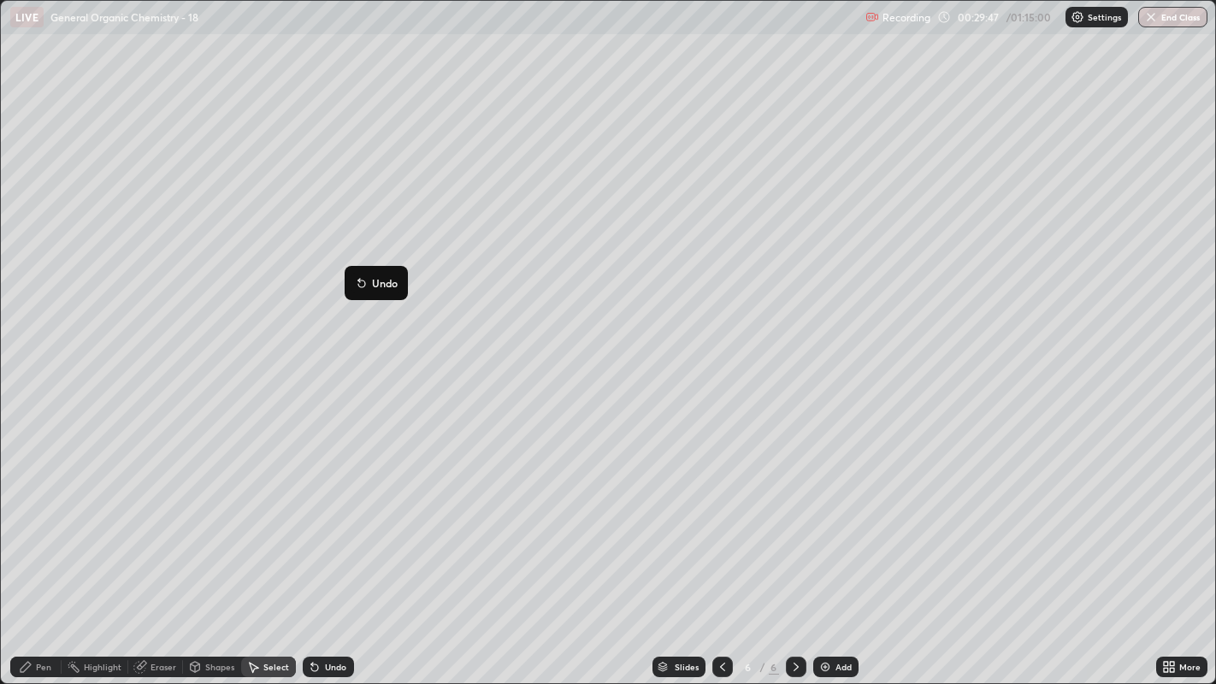
click at [329, 333] on div "0 ° Undo Copy Duplicate Duplicate to new slide Delete" at bounding box center [608, 342] width 1215 height 683
click at [723, 522] on icon at bounding box center [723, 667] width 14 height 14
click at [32, 522] on div "Pen" at bounding box center [35, 667] width 51 height 21
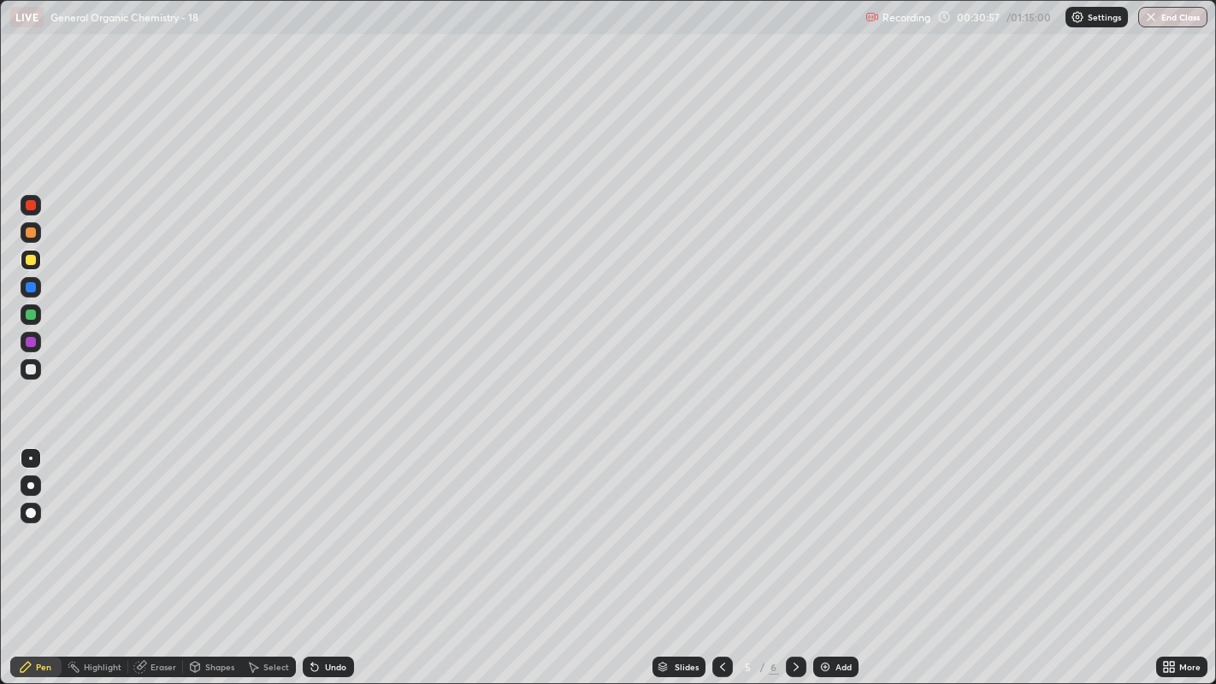
click at [30, 314] on div at bounding box center [31, 314] width 10 height 10
click at [326, 522] on div "Undo" at bounding box center [328, 667] width 51 height 21
click at [338, 522] on div "Undo" at bounding box center [328, 667] width 51 height 21
click at [30, 370] on div at bounding box center [31, 369] width 10 height 10
click at [800, 522] on icon at bounding box center [796, 667] width 14 height 14
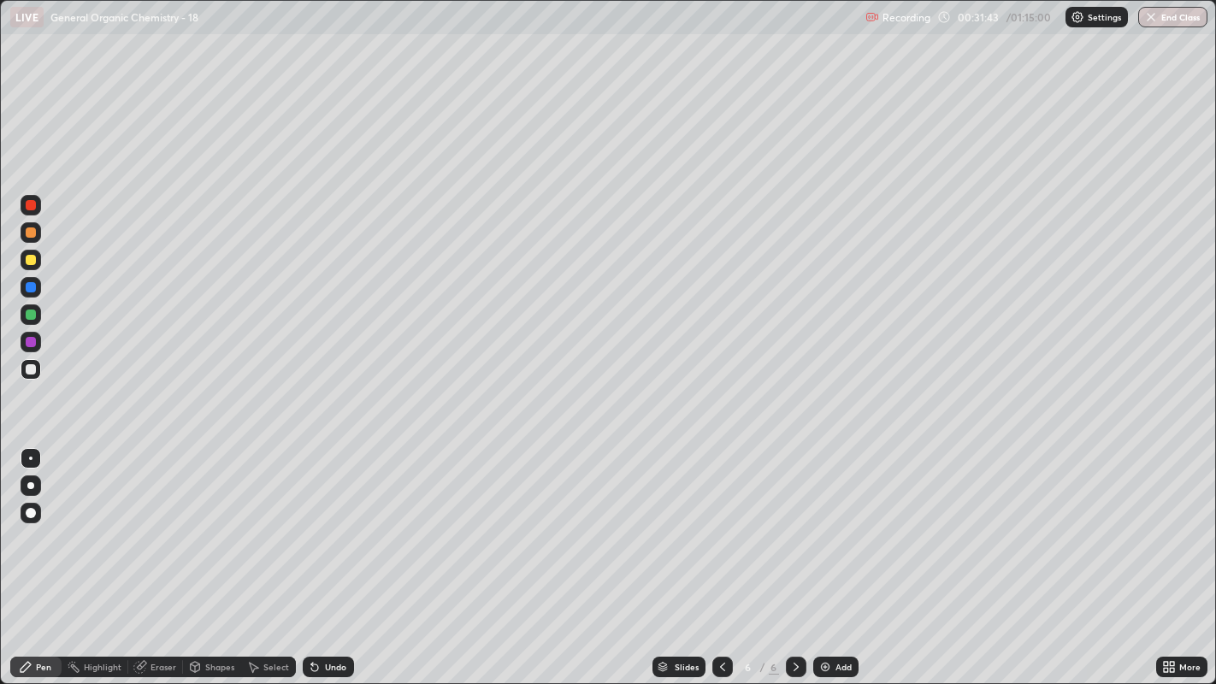
click at [33, 287] on div at bounding box center [31, 287] width 10 height 10
click at [260, 522] on div "Select" at bounding box center [268, 667] width 55 height 21
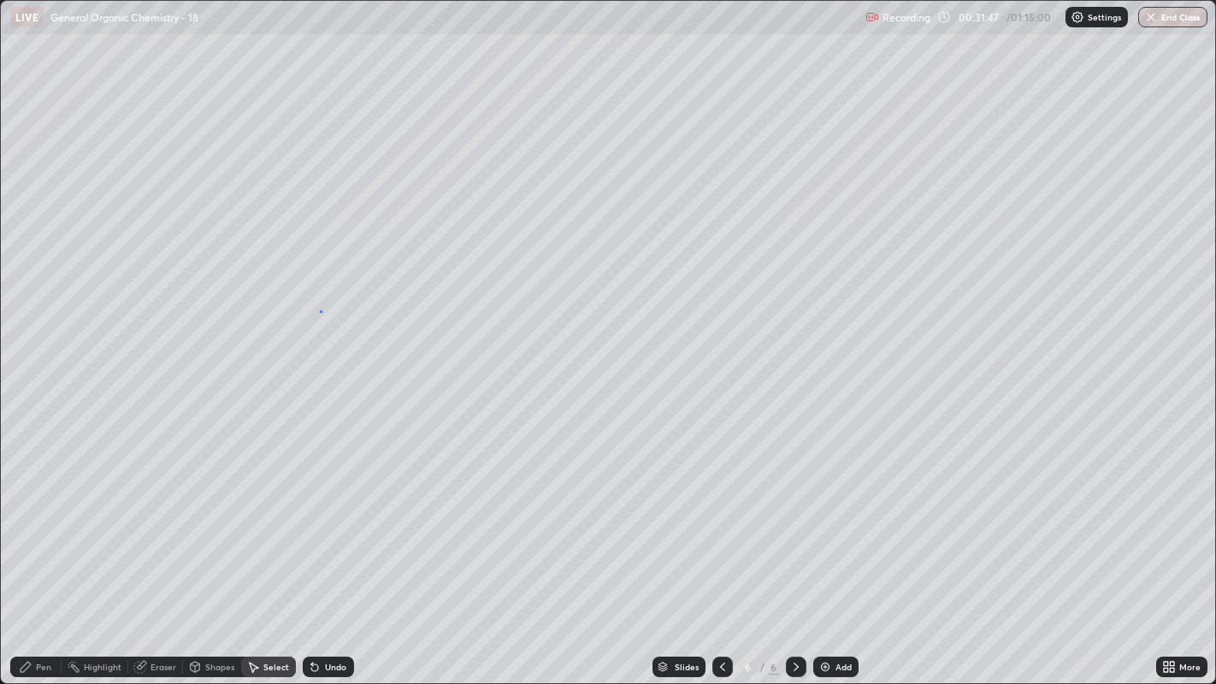
click at [320, 311] on div "0 ° Undo Copy Duplicate Duplicate to new slide Delete" at bounding box center [608, 342] width 1215 height 683
click at [166, 522] on div "Eraser" at bounding box center [163, 667] width 26 height 9
click at [32, 522] on icon at bounding box center [31, 609] width 14 height 15
click at [34, 522] on icon at bounding box center [31, 582] width 14 height 14
click at [47, 522] on div "Pen" at bounding box center [43, 667] width 15 height 9
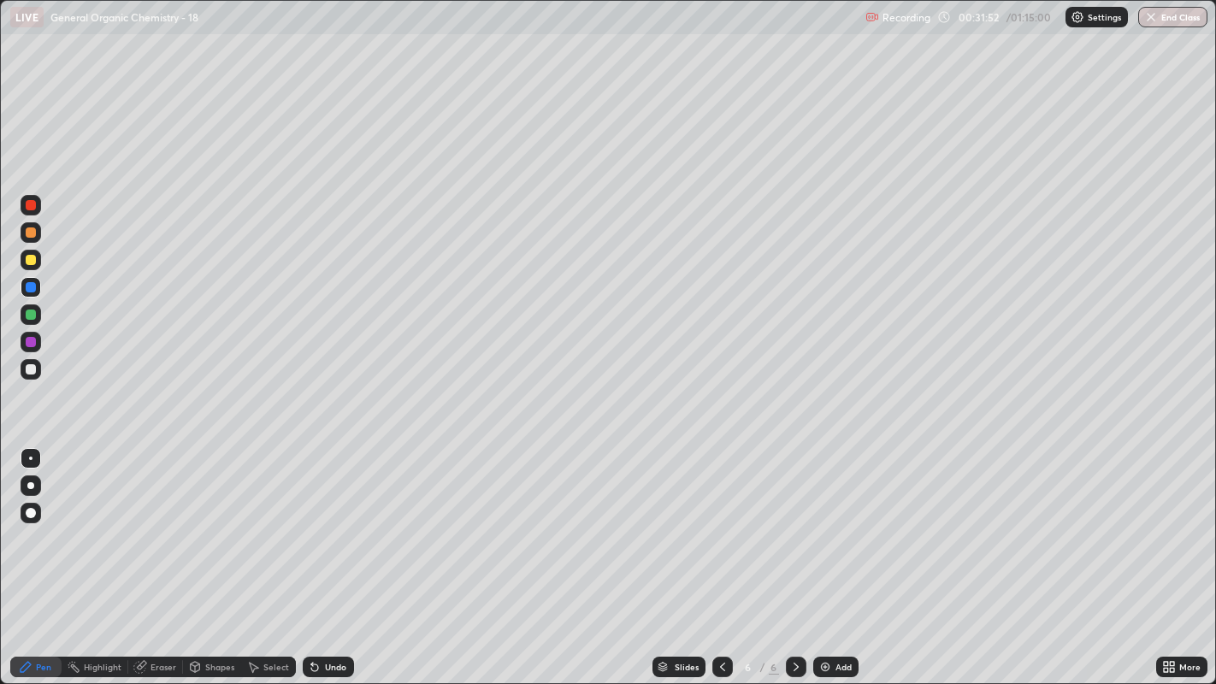
click at [32, 368] on div at bounding box center [31, 369] width 10 height 10
click at [256, 522] on icon at bounding box center [253, 667] width 14 height 14
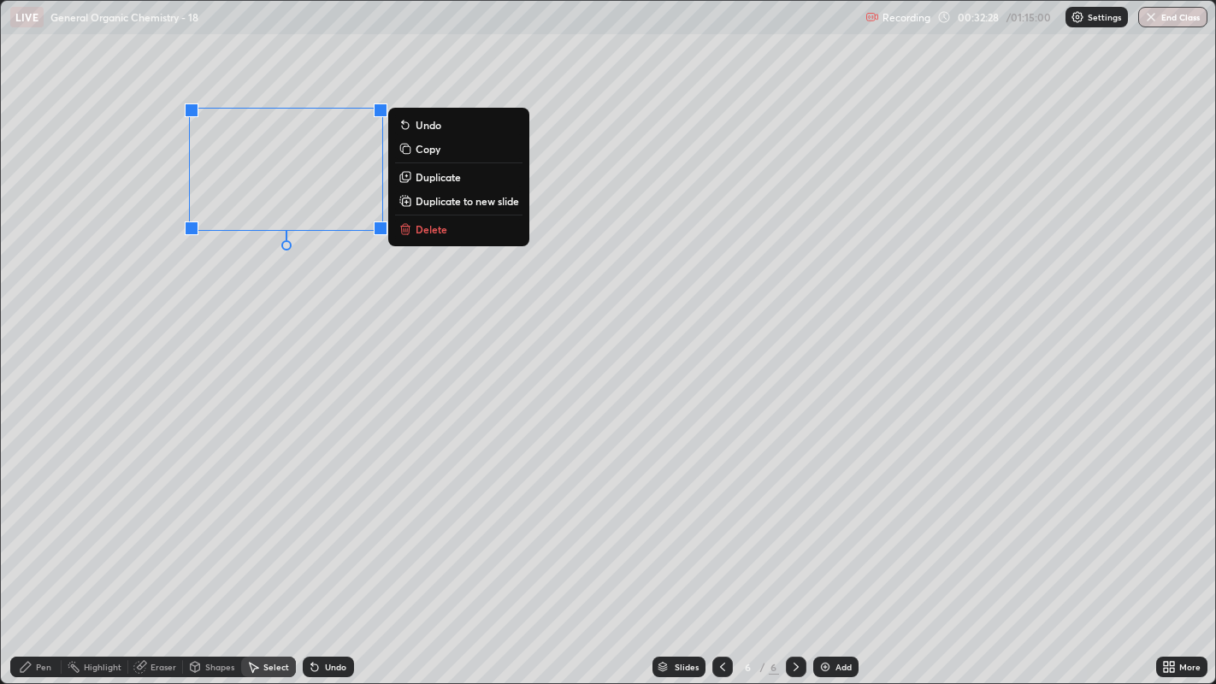
click at [449, 178] on p "Duplicate" at bounding box center [437, 177] width 45 height 14
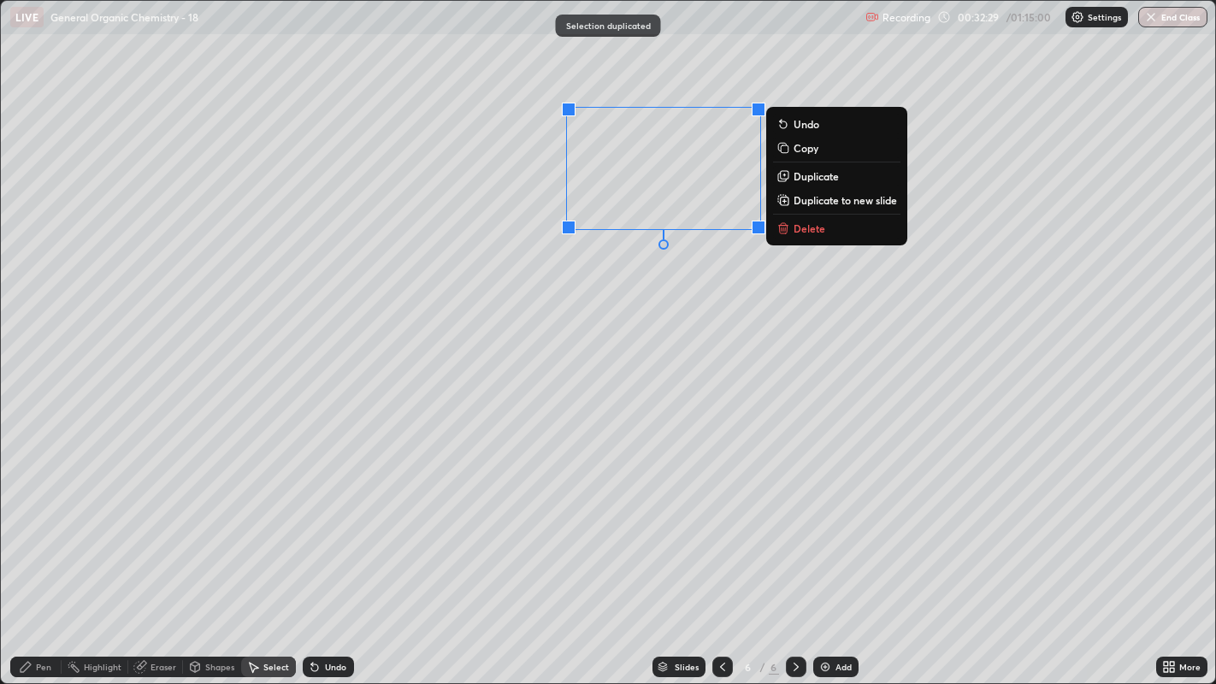
click at [649, 278] on div "0 ° Undo Copy Duplicate Duplicate to new slide Delete" at bounding box center [608, 342] width 1215 height 683
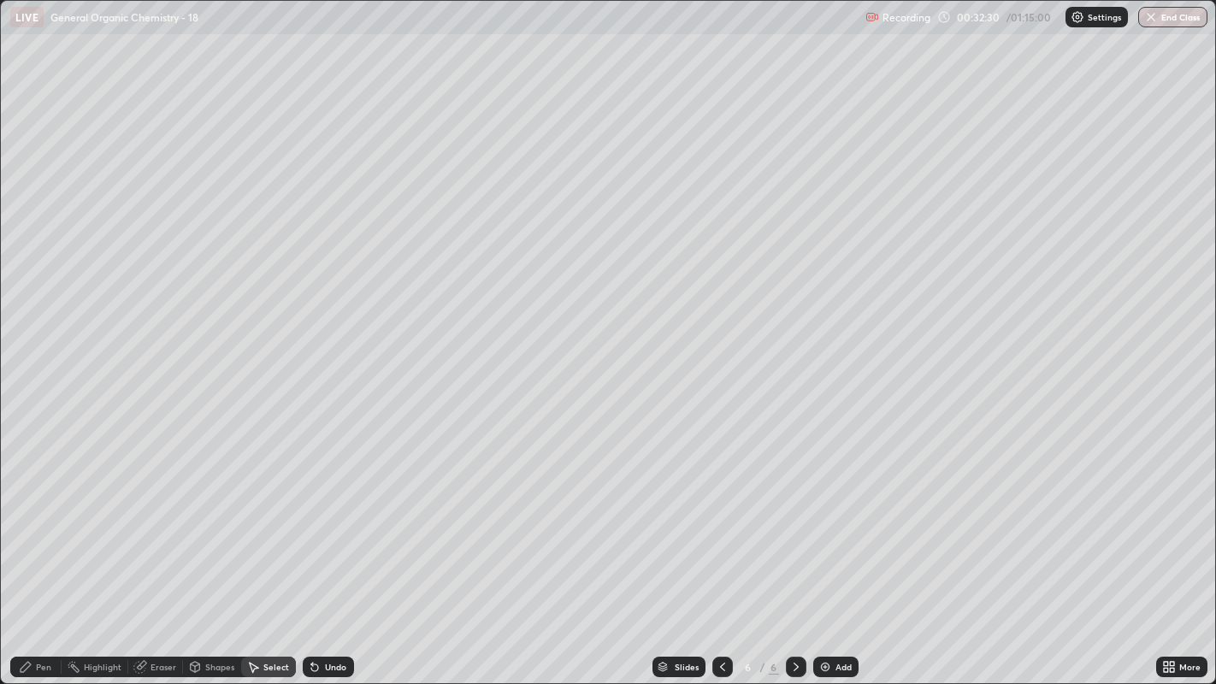
click at [52, 522] on div "Pen" at bounding box center [35, 667] width 51 height 21
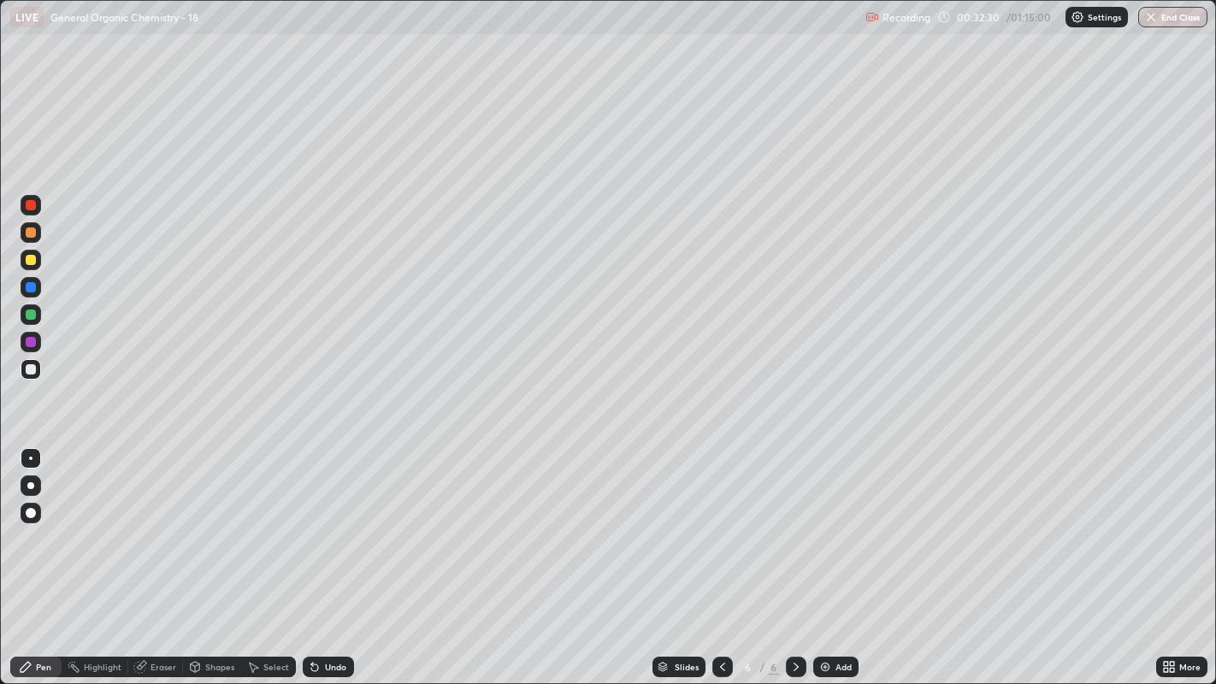
click at [29, 260] on div at bounding box center [31, 260] width 10 height 10
click at [335, 522] on div "Undo" at bounding box center [328, 667] width 51 height 21
click at [351, 522] on div "Undo" at bounding box center [328, 667] width 51 height 21
click at [320, 522] on div "Undo" at bounding box center [328, 667] width 51 height 21
click at [252, 522] on icon at bounding box center [254, 668] width 9 height 10
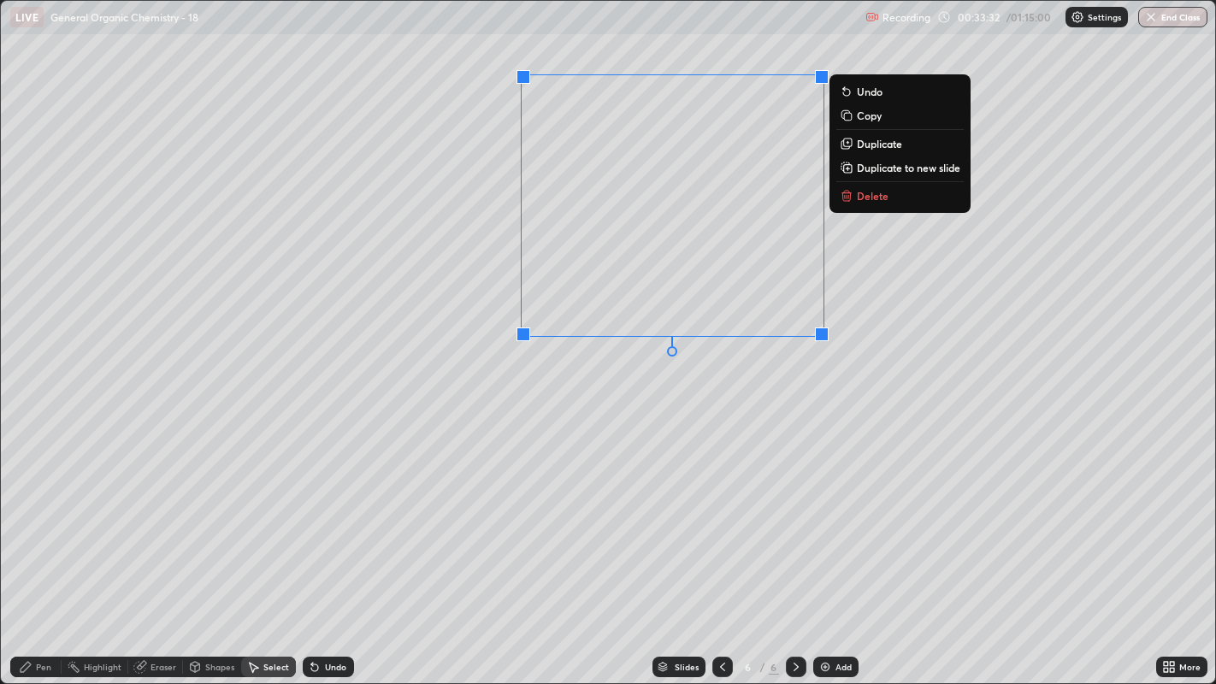
click at [788, 384] on div "0 ° Undo Copy Duplicate Duplicate to new slide Delete" at bounding box center [608, 342] width 1215 height 683
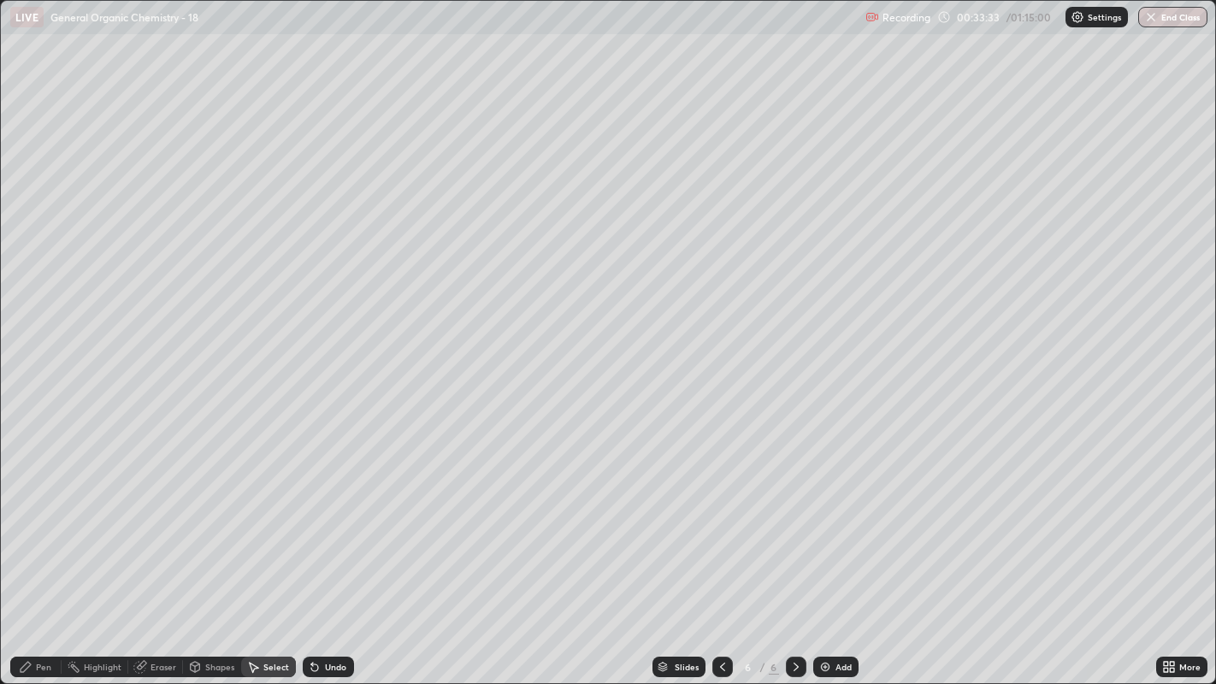
click at [38, 522] on div "Pen" at bounding box center [35, 667] width 51 height 21
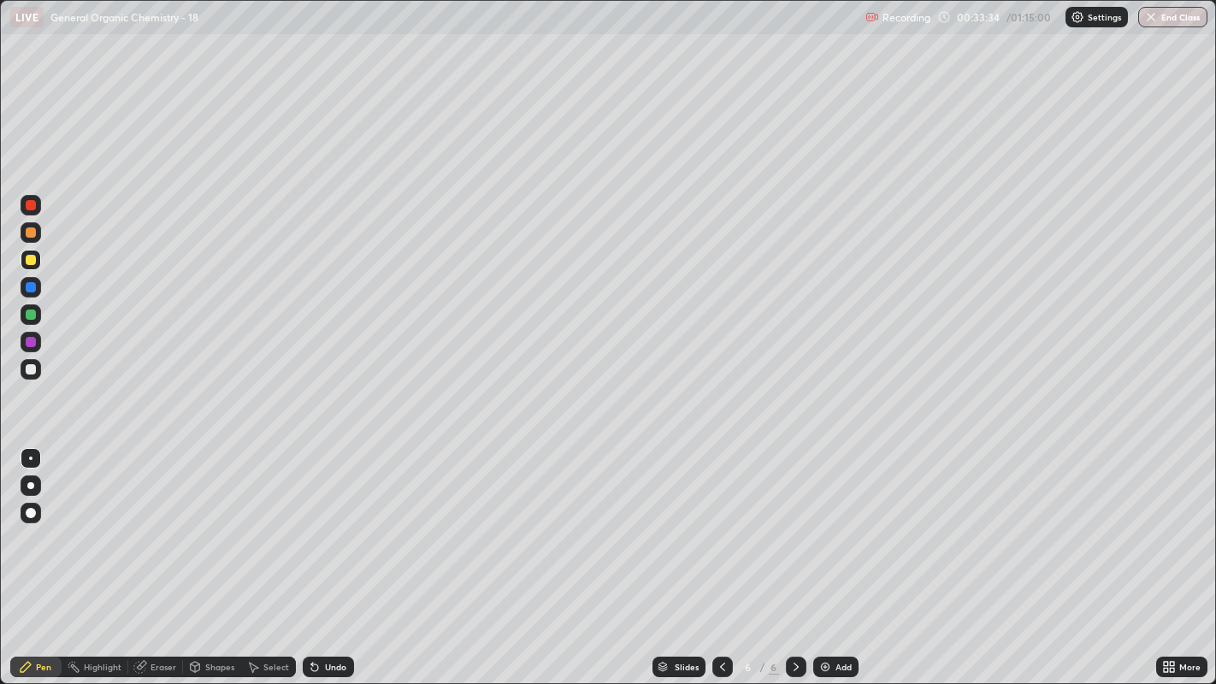
click at [32, 314] on div at bounding box center [31, 314] width 10 height 10
click at [96, 522] on div "Highlight" at bounding box center [103, 667] width 38 height 9
click at [36, 522] on icon at bounding box center [31, 609] width 14 height 14
click at [27, 522] on circle at bounding box center [28, 578] width 2 height 2
click at [35, 522] on div "Pen" at bounding box center [35, 667] width 51 height 21
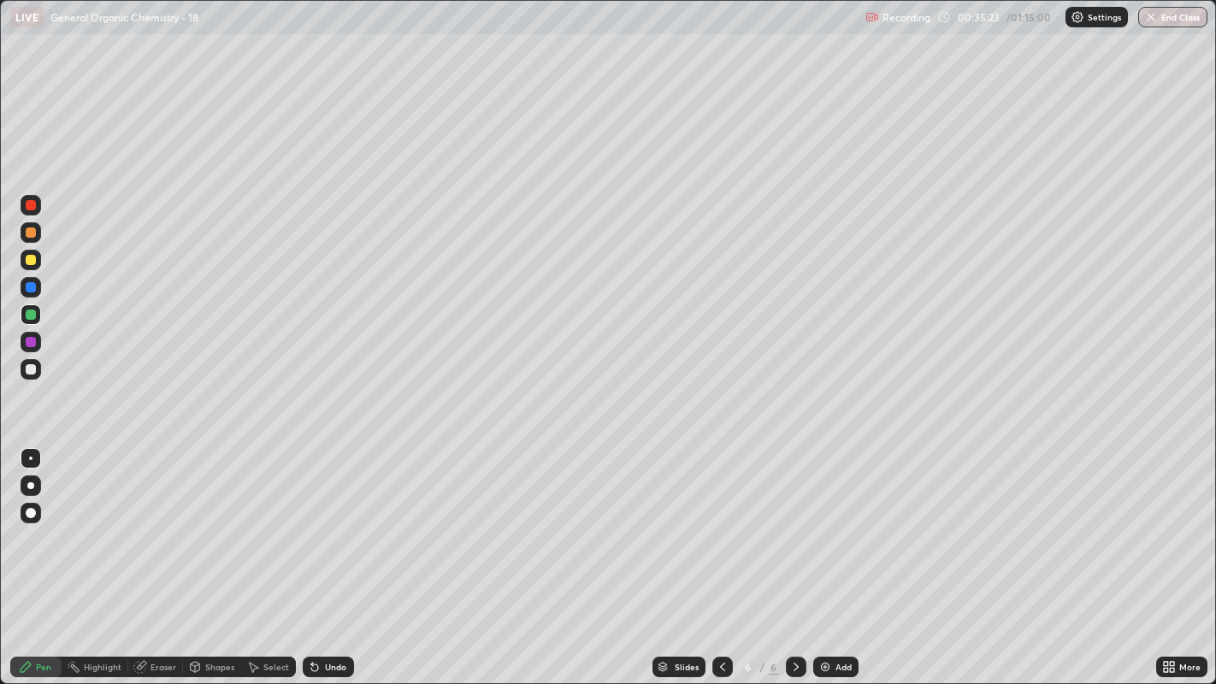
click at [32, 513] on div at bounding box center [31, 513] width 10 height 10
click at [32, 365] on div at bounding box center [31, 369] width 10 height 10
click at [30, 457] on div at bounding box center [30, 458] width 3 height 3
click at [312, 522] on div "Undo" at bounding box center [328, 667] width 51 height 21
click at [311, 522] on icon at bounding box center [312, 664] width 2 height 2
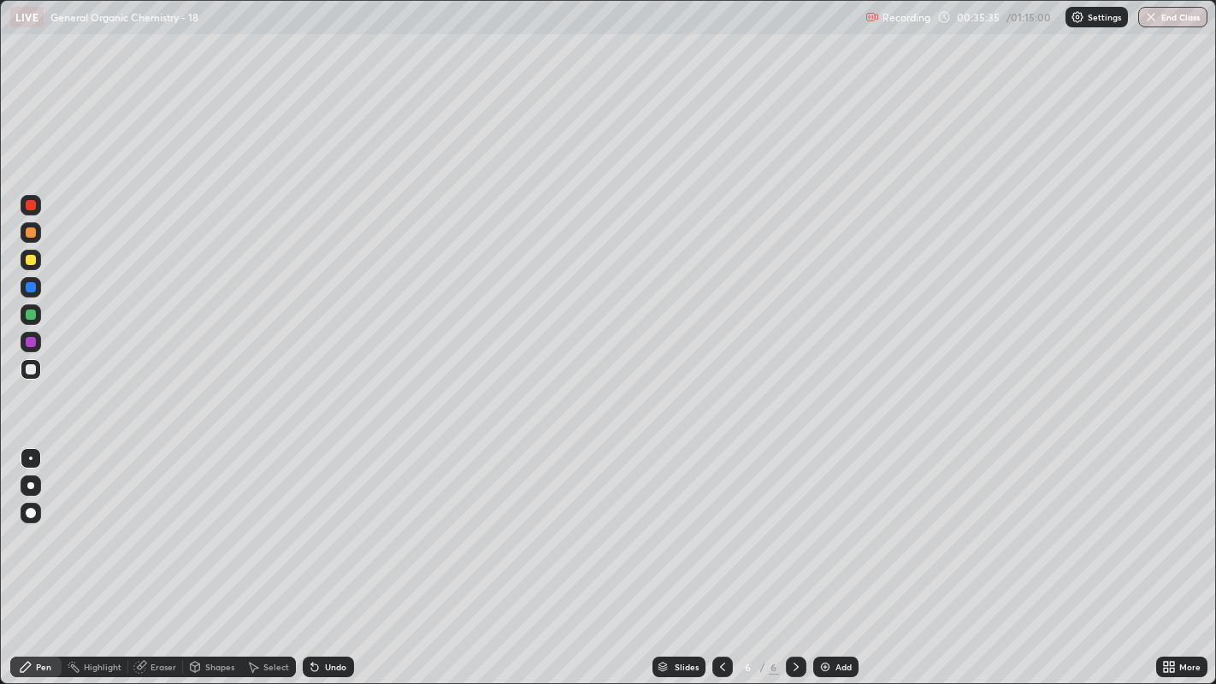
click at [311, 522] on icon at bounding box center [312, 664] width 2 height 2
click at [333, 522] on div "Undo" at bounding box center [335, 667] width 21 height 9
click at [720, 522] on div at bounding box center [722, 667] width 21 height 21
click at [158, 522] on div "Eraser" at bounding box center [163, 667] width 26 height 9
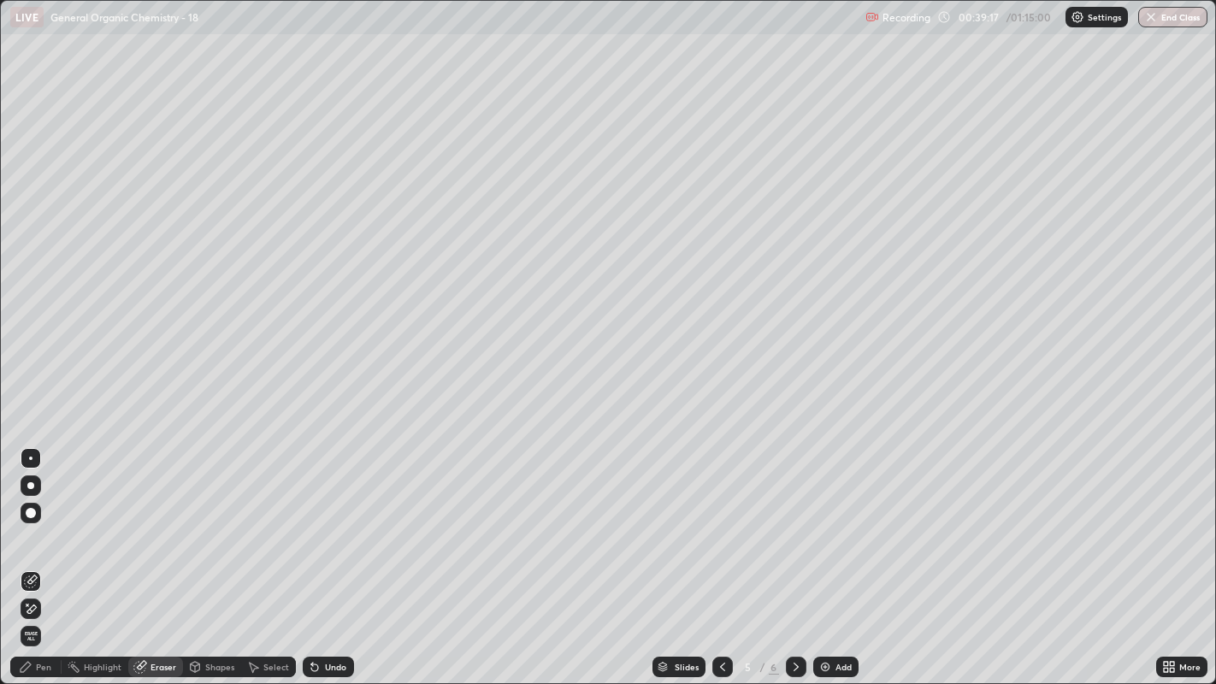
click at [29, 522] on icon at bounding box center [31, 609] width 14 height 15
click at [43, 522] on div "Pen" at bounding box center [43, 667] width 15 height 9
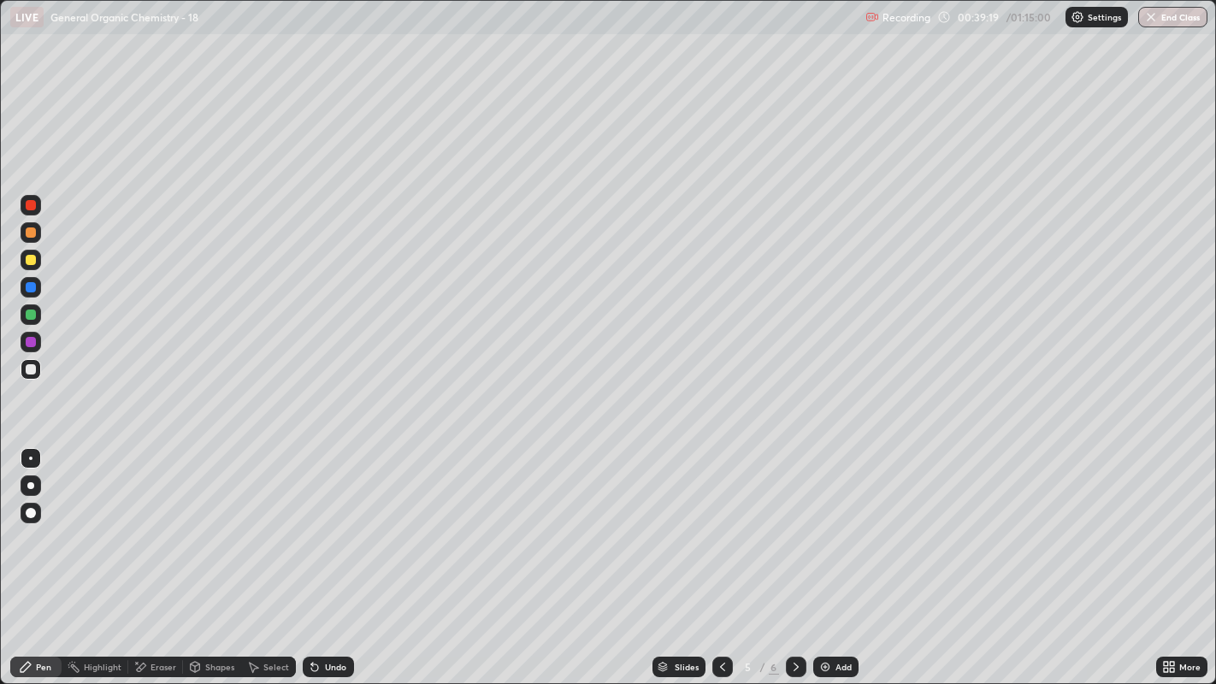
click at [32, 513] on div at bounding box center [31, 513] width 10 height 10
click at [34, 369] on div at bounding box center [31, 369] width 10 height 10
click at [26, 315] on div at bounding box center [31, 314] width 10 height 10
click at [28, 463] on div at bounding box center [31, 458] width 21 height 21
click at [30, 457] on div at bounding box center [30, 458] width 3 height 3
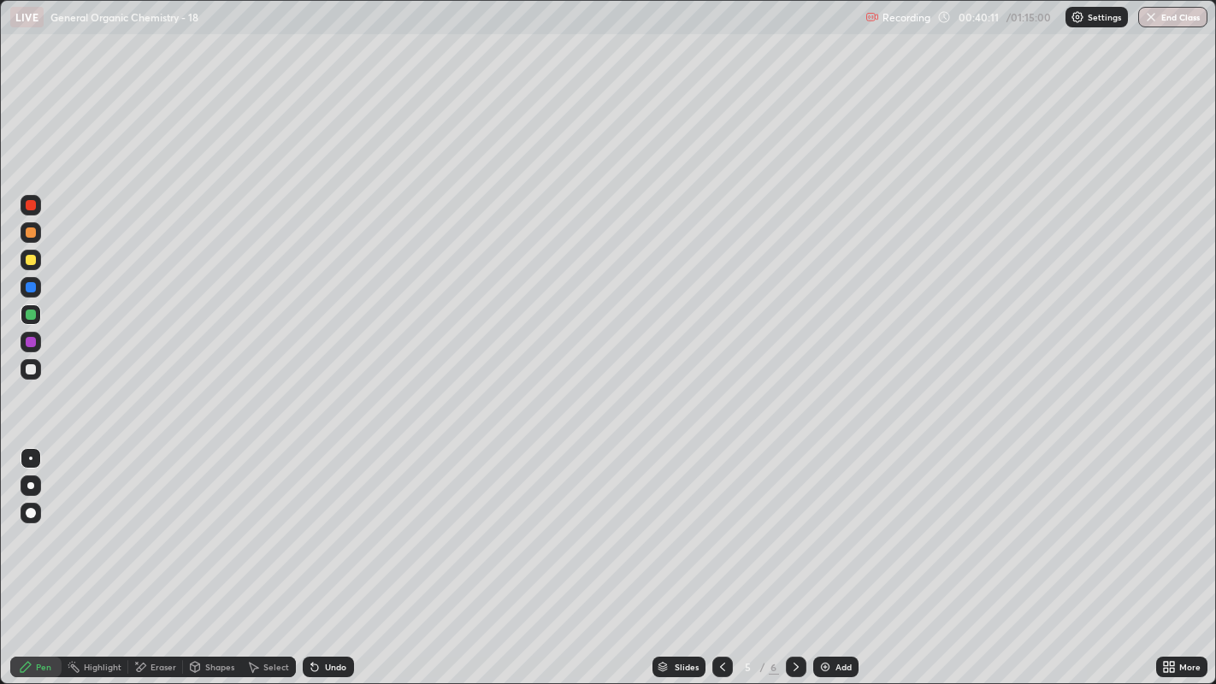
click at [26, 204] on div at bounding box center [31, 205] width 10 height 10
click at [33, 359] on div at bounding box center [31, 369] width 21 height 21
click at [793, 522] on icon at bounding box center [796, 667] width 14 height 14
click at [30, 365] on div at bounding box center [31, 369] width 10 height 10
click at [29, 369] on div at bounding box center [31, 369] width 10 height 10
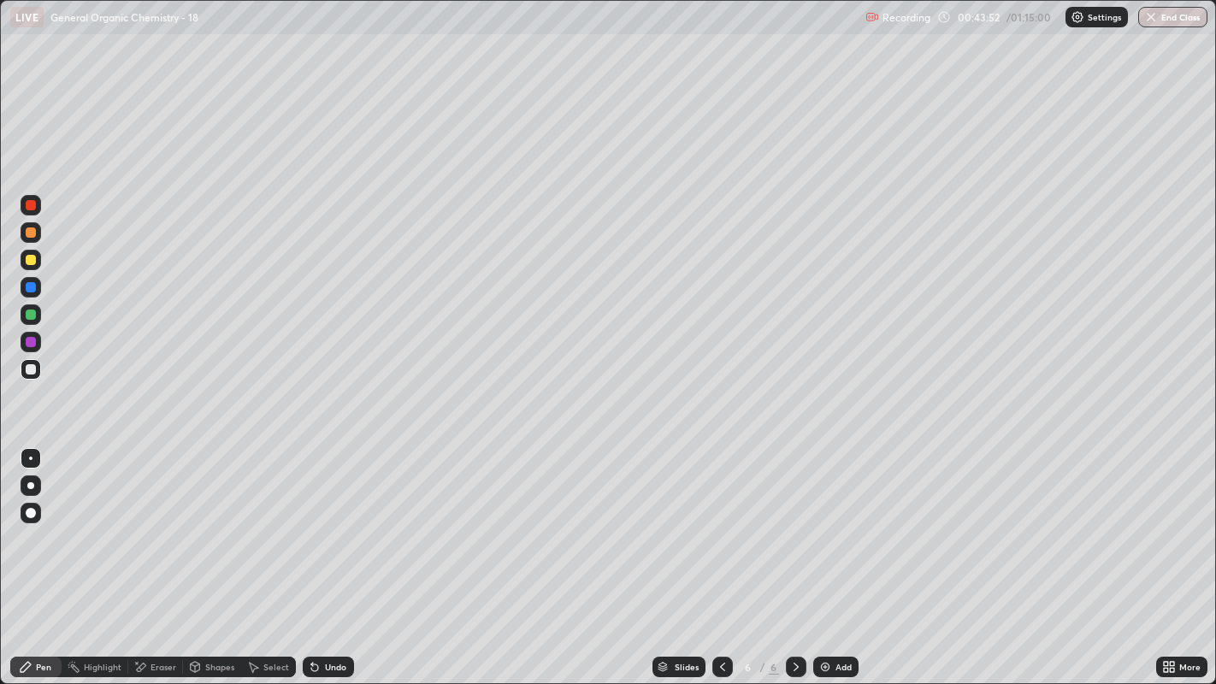
click at [822, 522] on img at bounding box center [825, 667] width 14 height 14
click at [325, 522] on div "Undo" at bounding box center [335, 667] width 21 height 9
click at [29, 256] on div at bounding box center [31, 260] width 10 height 10
click at [29, 483] on div at bounding box center [30, 485] width 7 height 7
click at [30, 457] on div at bounding box center [30, 458] width 3 height 3
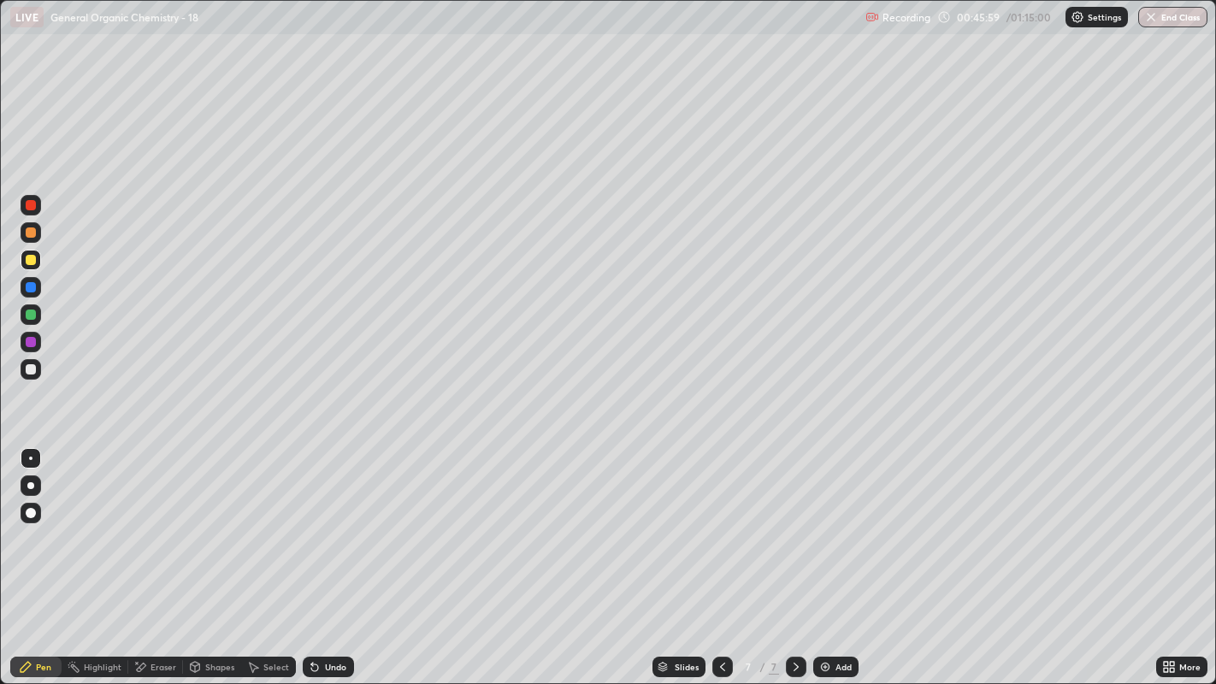
click at [32, 375] on div at bounding box center [31, 369] width 21 height 21
click at [833, 522] on div "Add" at bounding box center [835, 667] width 45 height 21
click at [718, 522] on icon at bounding box center [723, 667] width 14 height 14
click at [843, 522] on div "Add" at bounding box center [843, 667] width 16 height 9
click at [328, 522] on div "Undo" at bounding box center [328, 667] width 51 height 21
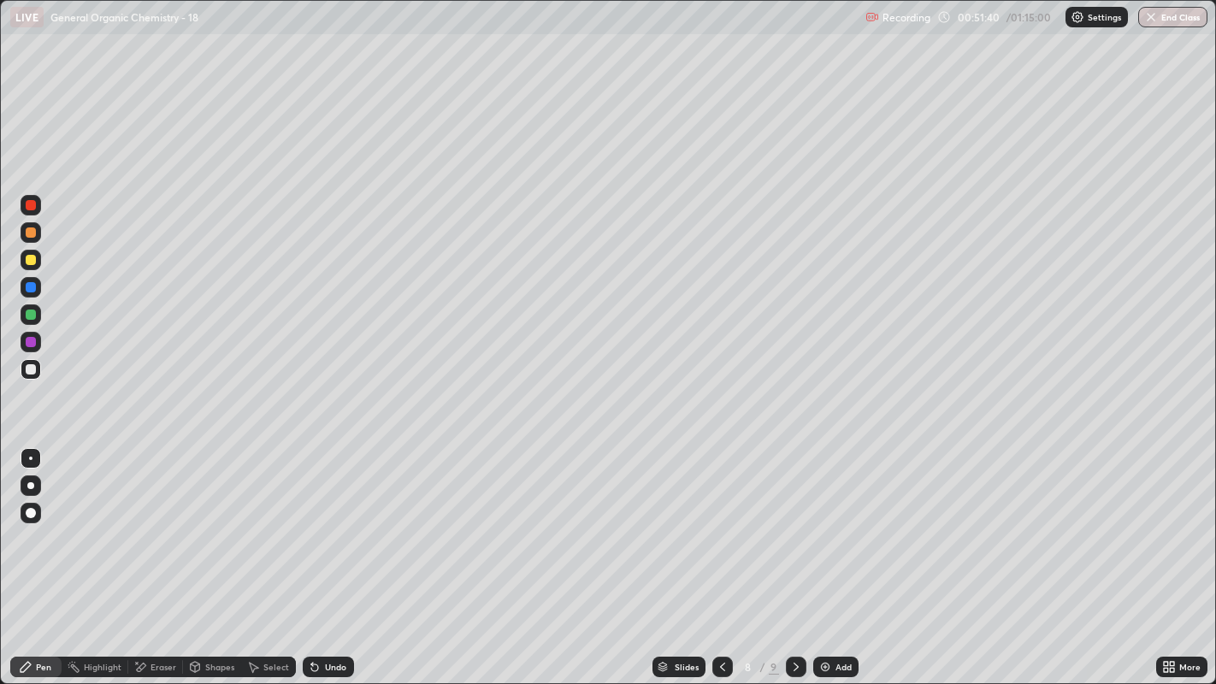
click at [32, 256] on div at bounding box center [31, 260] width 10 height 10
click at [326, 522] on div "Undo" at bounding box center [328, 667] width 51 height 21
click at [325, 522] on div "Undo" at bounding box center [328, 667] width 51 height 21
click at [327, 522] on div "Undo" at bounding box center [328, 667] width 51 height 21
click at [331, 522] on div "Undo" at bounding box center [328, 667] width 51 height 21
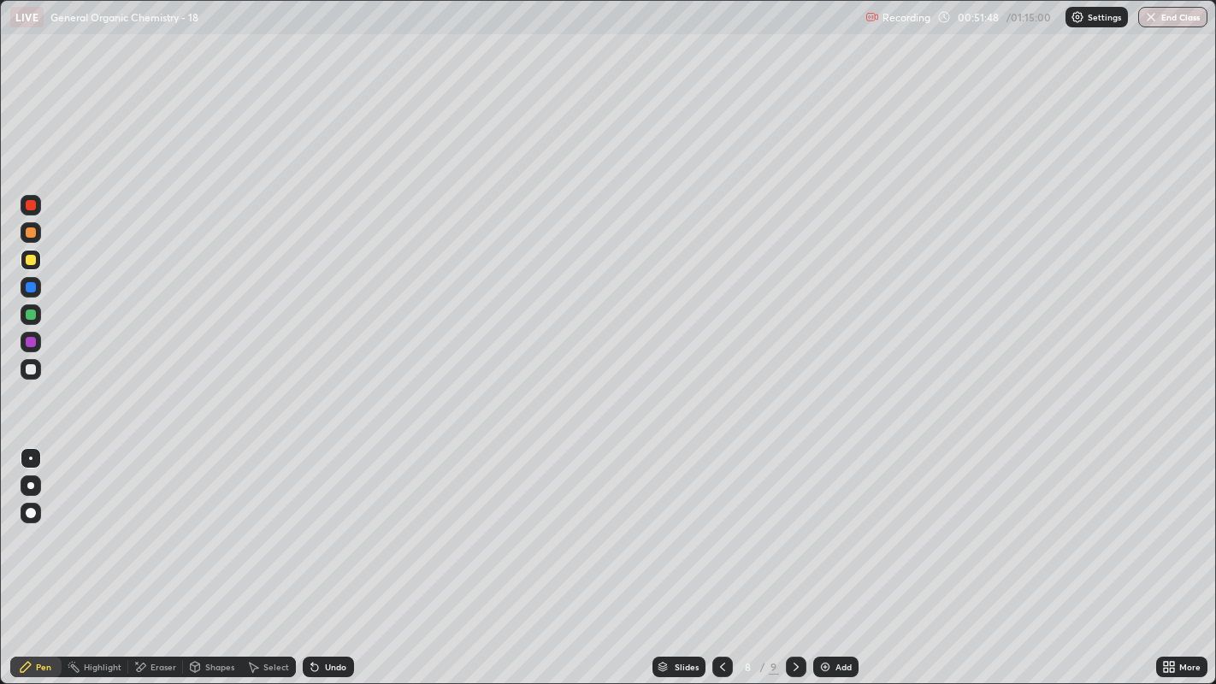
click at [329, 522] on div "Undo" at bounding box center [328, 667] width 51 height 21
click at [332, 522] on div "Undo" at bounding box center [328, 667] width 51 height 21
click at [333, 522] on div "Undo" at bounding box center [328, 667] width 51 height 21
click at [330, 522] on div "Undo" at bounding box center [328, 667] width 51 height 21
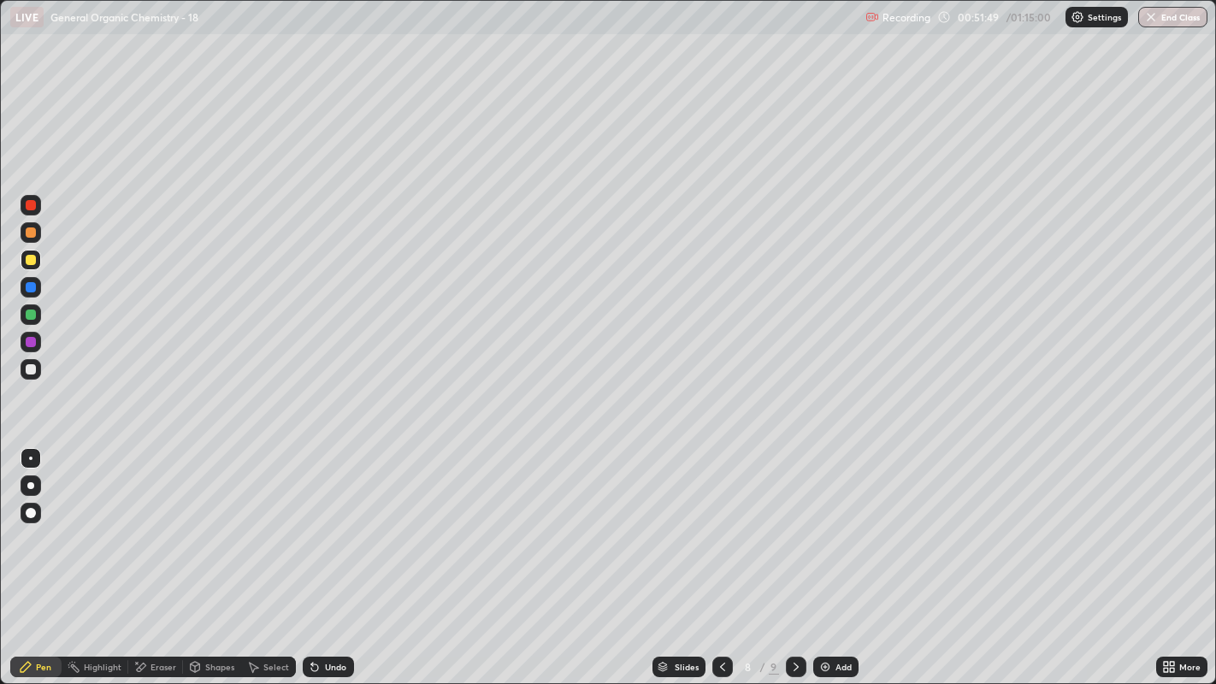
click at [331, 522] on div "Undo" at bounding box center [328, 667] width 51 height 21
click at [332, 522] on div "Undo" at bounding box center [328, 667] width 51 height 21
click at [33, 289] on div at bounding box center [31, 287] width 10 height 10
click at [33, 368] on div at bounding box center [31, 369] width 10 height 10
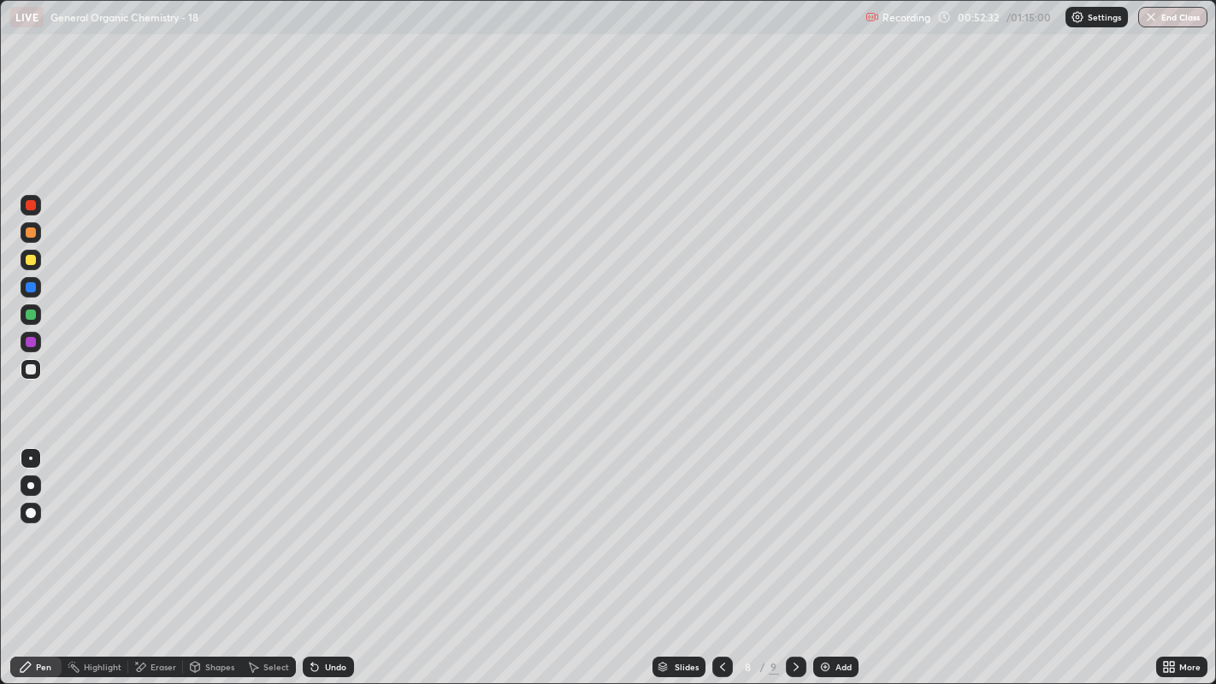
click at [37, 258] on div at bounding box center [31, 260] width 21 height 21
click at [21, 368] on div at bounding box center [31, 369] width 21 height 21
click at [32, 262] on div at bounding box center [31, 260] width 10 height 10
click at [335, 522] on div "Undo" at bounding box center [335, 667] width 21 height 9
click at [337, 522] on div "Undo" at bounding box center [328, 667] width 51 height 21
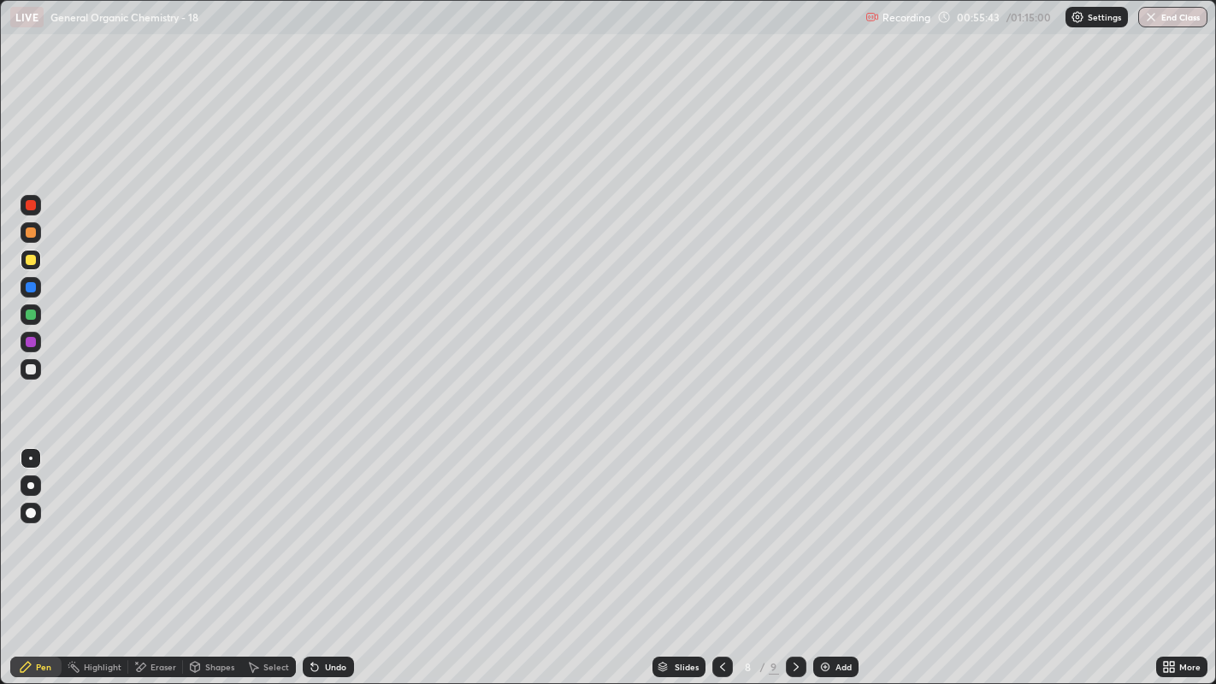
click at [340, 522] on div "Undo" at bounding box center [328, 667] width 51 height 21
click at [338, 522] on div "Undo" at bounding box center [328, 667] width 51 height 21
click at [335, 522] on div "Undo" at bounding box center [328, 667] width 51 height 21
click at [334, 522] on div "Undo" at bounding box center [328, 667] width 51 height 21
click at [313, 522] on icon at bounding box center [315, 667] width 14 height 14
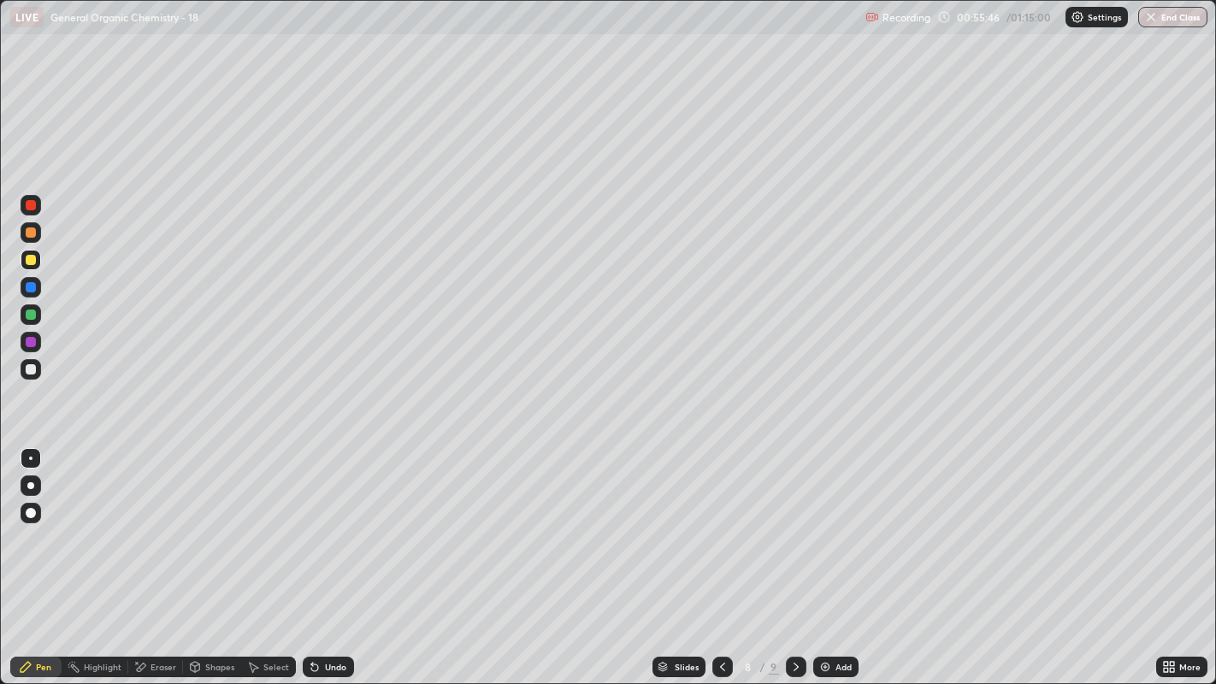
click at [317, 522] on icon at bounding box center [315, 667] width 14 height 14
click at [323, 522] on div "Undo" at bounding box center [328, 667] width 51 height 21
click at [31, 370] on div at bounding box center [31, 369] width 10 height 10
click at [786, 522] on div at bounding box center [796, 667] width 21 height 21
click at [26, 368] on div at bounding box center [31, 369] width 10 height 10
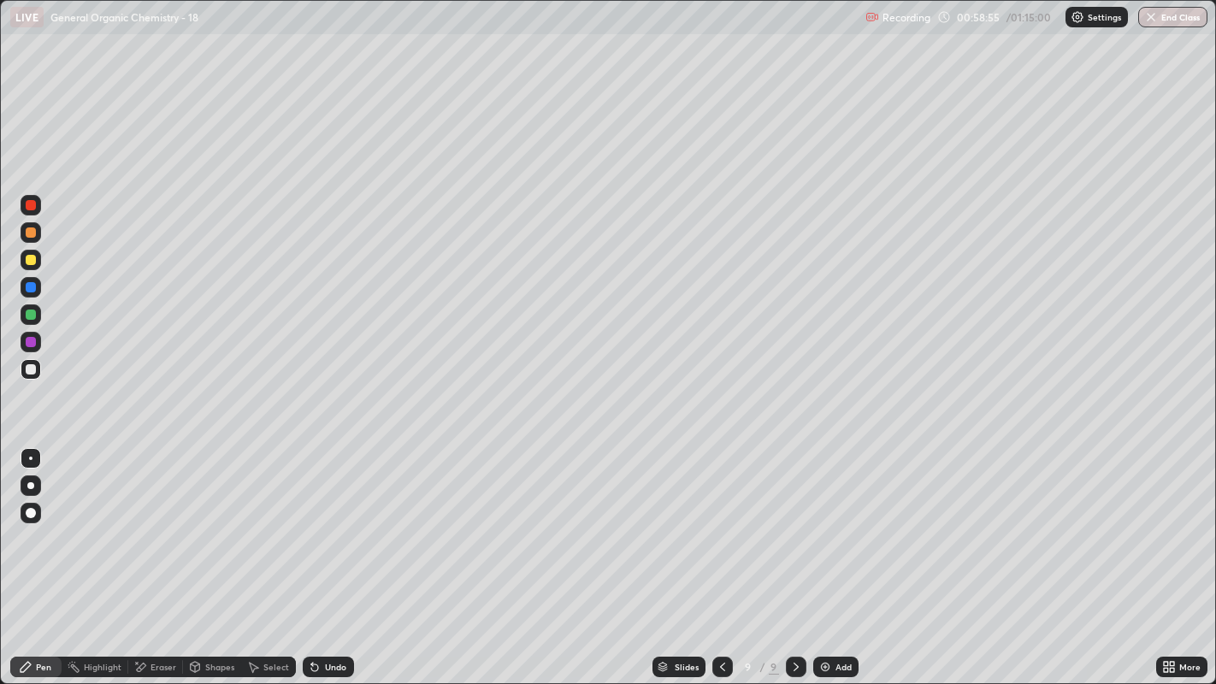
click at [716, 522] on icon at bounding box center [723, 667] width 14 height 14
click at [828, 522] on div "Add" at bounding box center [835, 667] width 45 height 21
click at [333, 522] on div "Undo" at bounding box center [328, 667] width 51 height 21
click at [332, 522] on div "Undo" at bounding box center [328, 667] width 51 height 21
click at [331, 522] on div "Undo" at bounding box center [328, 667] width 51 height 21
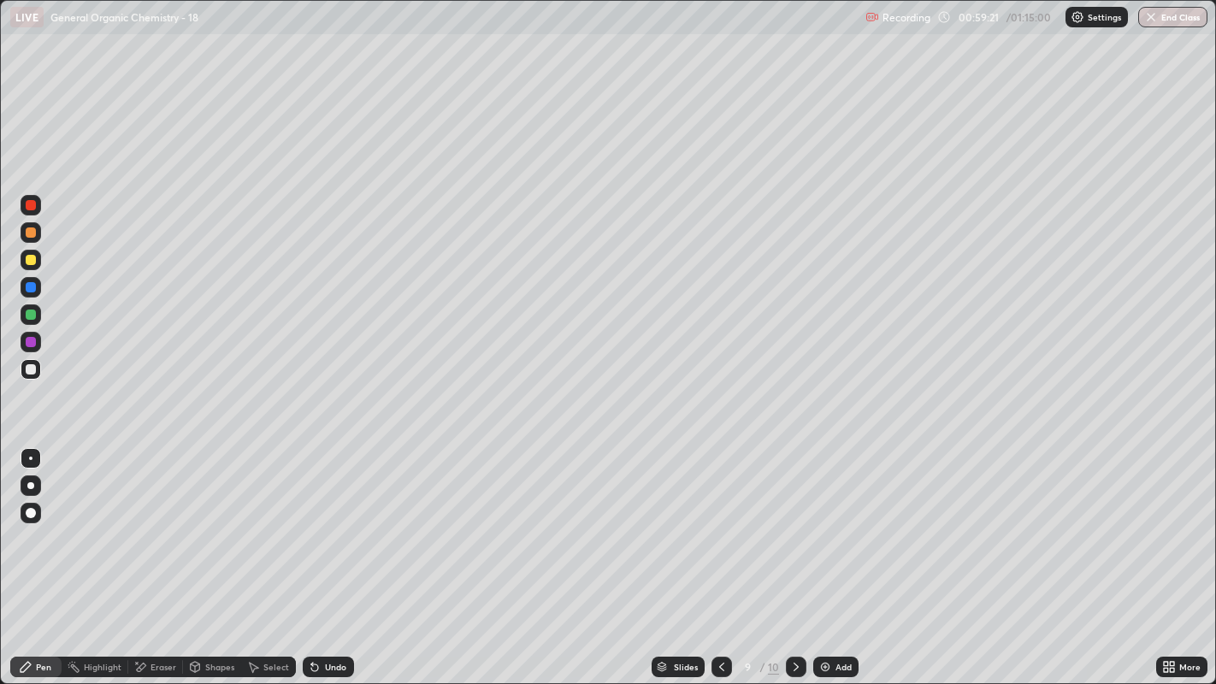
click at [330, 522] on div "Undo" at bounding box center [328, 667] width 51 height 21
click at [331, 522] on div "Undo" at bounding box center [325, 667] width 58 height 34
click at [332, 522] on div "Undo" at bounding box center [325, 667] width 58 height 34
click at [339, 522] on div "Undo" at bounding box center [325, 667] width 58 height 34
click at [336, 522] on div "Undo" at bounding box center [325, 667] width 58 height 34
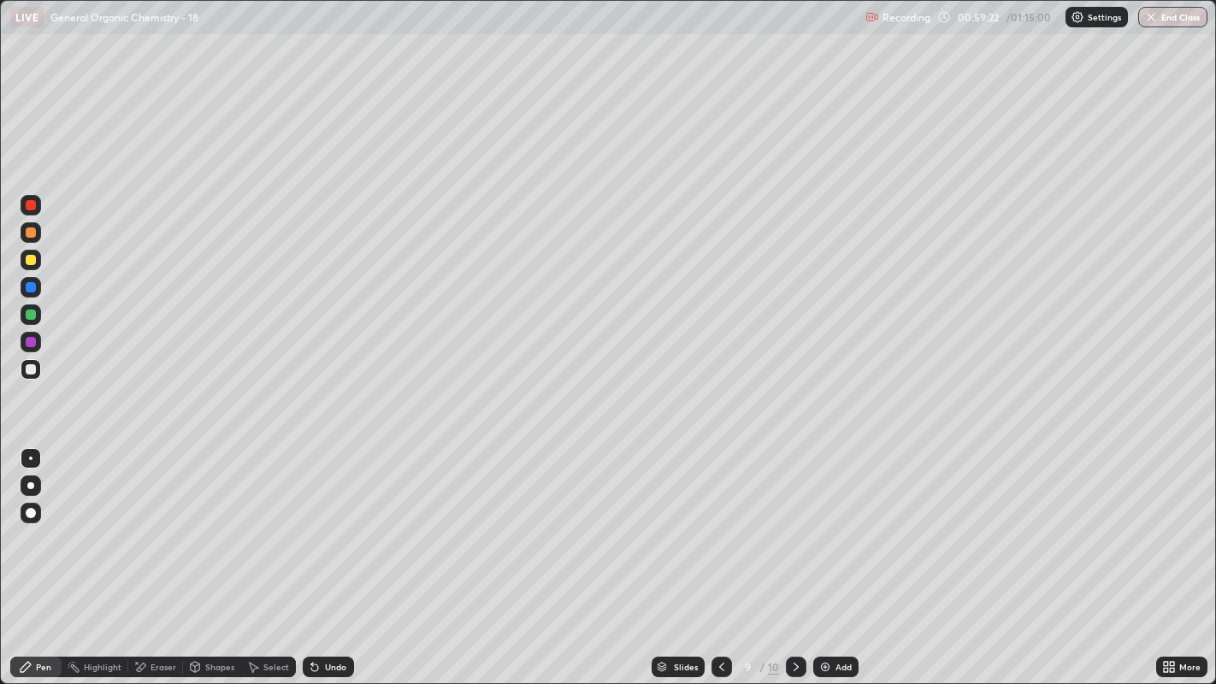
click at [335, 522] on div "Undo" at bounding box center [325, 667] width 58 height 34
click at [333, 522] on div "Undo" at bounding box center [328, 667] width 51 height 21
click at [335, 522] on div "Undo" at bounding box center [335, 667] width 21 height 9
click at [316, 522] on icon at bounding box center [315, 667] width 14 height 14
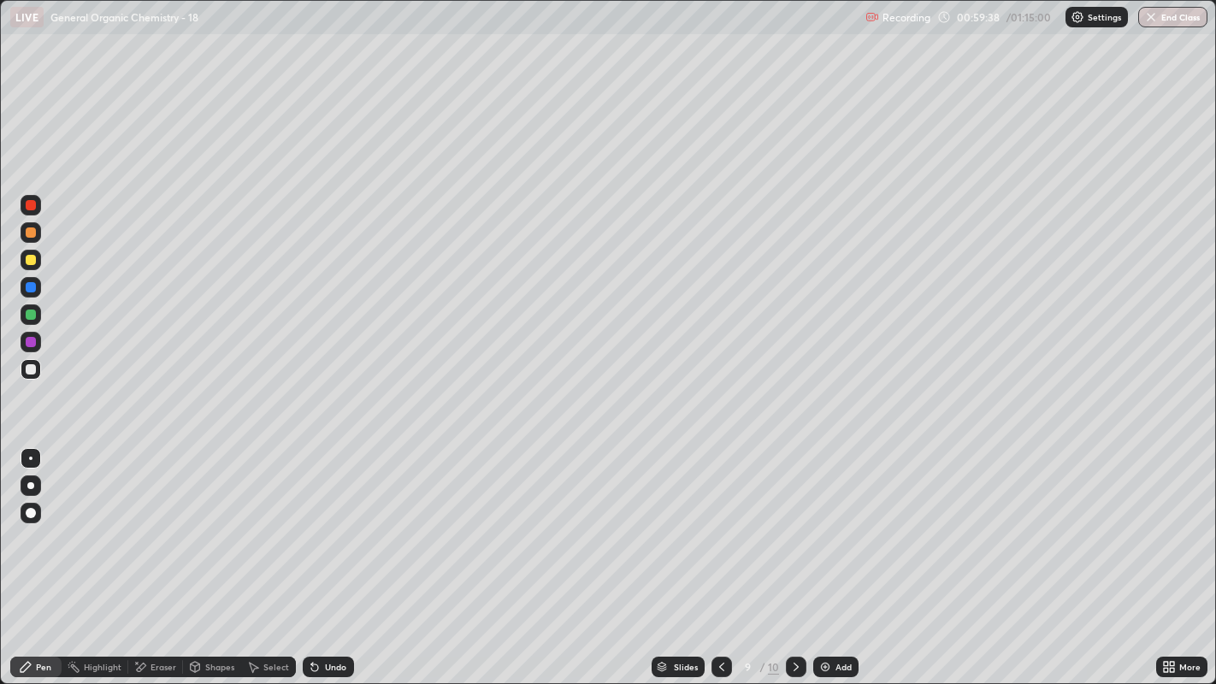
click at [324, 522] on div "Undo" at bounding box center [328, 667] width 51 height 21
click at [327, 522] on div "Undo" at bounding box center [328, 667] width 51 height 21
click at [786, 522] on div at bounding box center [796, 667] width 21 height 21
click at [32, 522] on icon at bounding box center [26, 667] width 14 height 14
click at [326, 522] on div "Undo" at bounding box center [328, 667] width 51 height 21
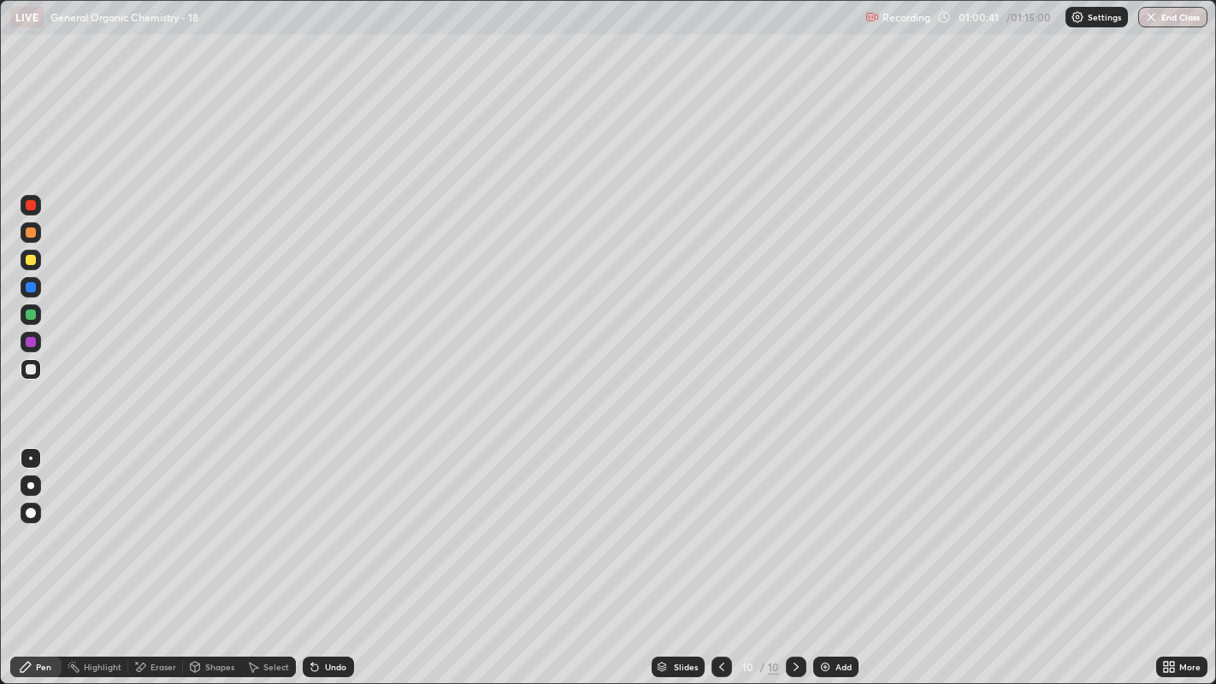
click at [333, 522] on div "Undo" at bounding box center [328, 667] width 51 height 21
click at [257, 522] on div "Select" at bounding box center [268, 667] width 55 height 21
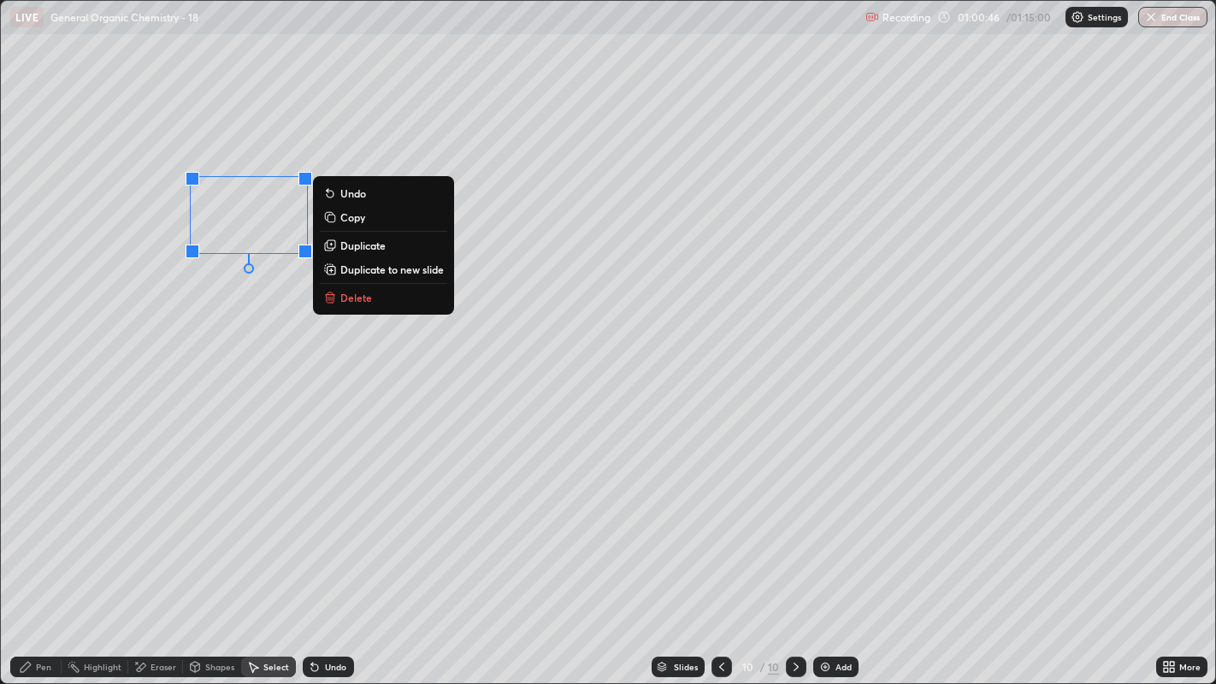
click at [387, 249] on button "Duplicate" at bounding box center [383, 245] width 127 height 21
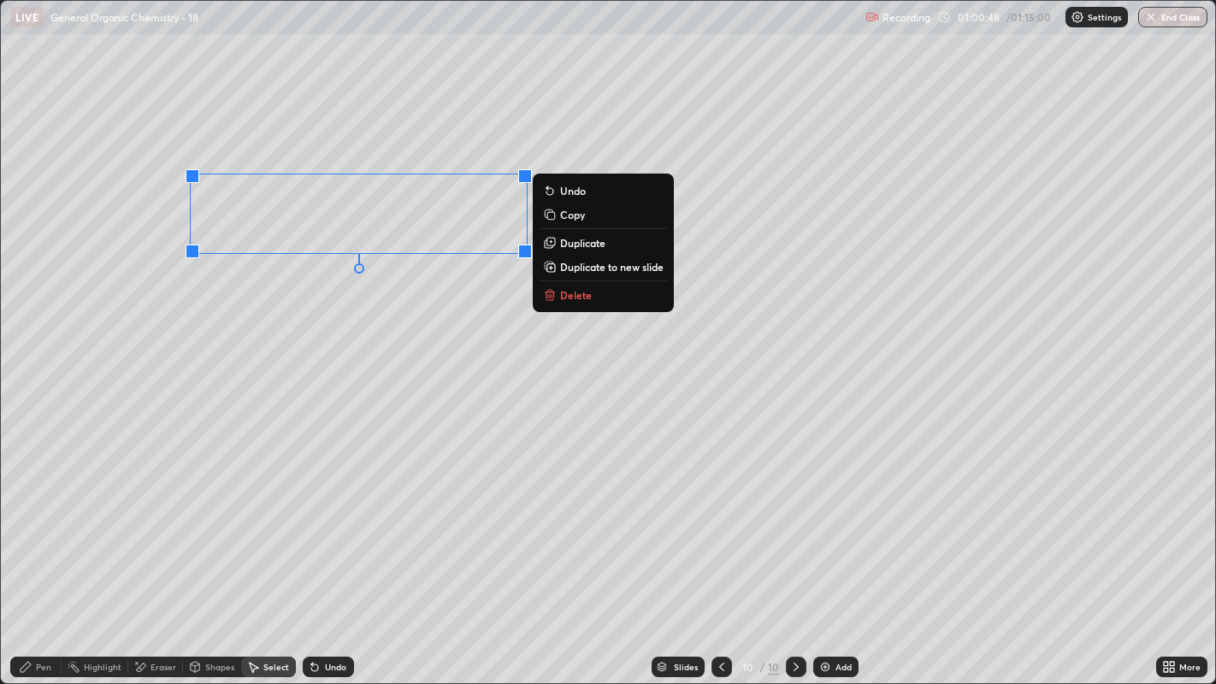
click at [572, 241] on p "Duplicate" at bounding box center [582, 243] width 45 height 14
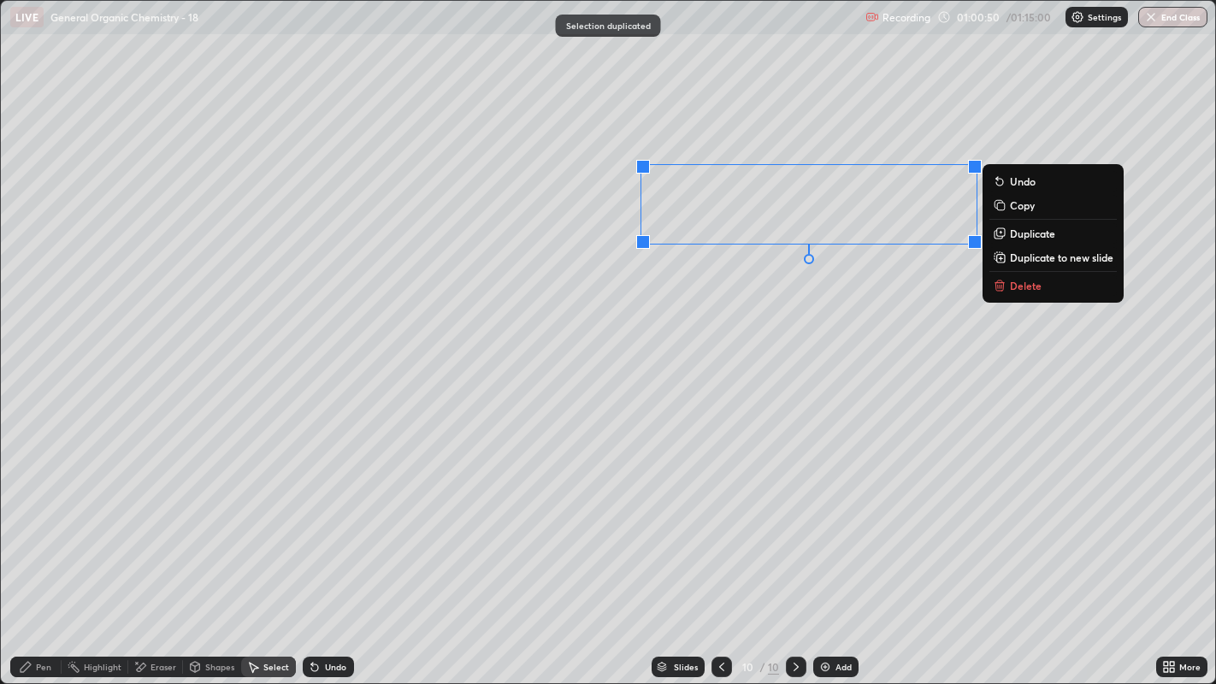
click at [778, 301] on div "0 ° Undo Copy Duplicate Duplicate to new slide Delete" at bounding box center [608, 342] width 1215 height 683
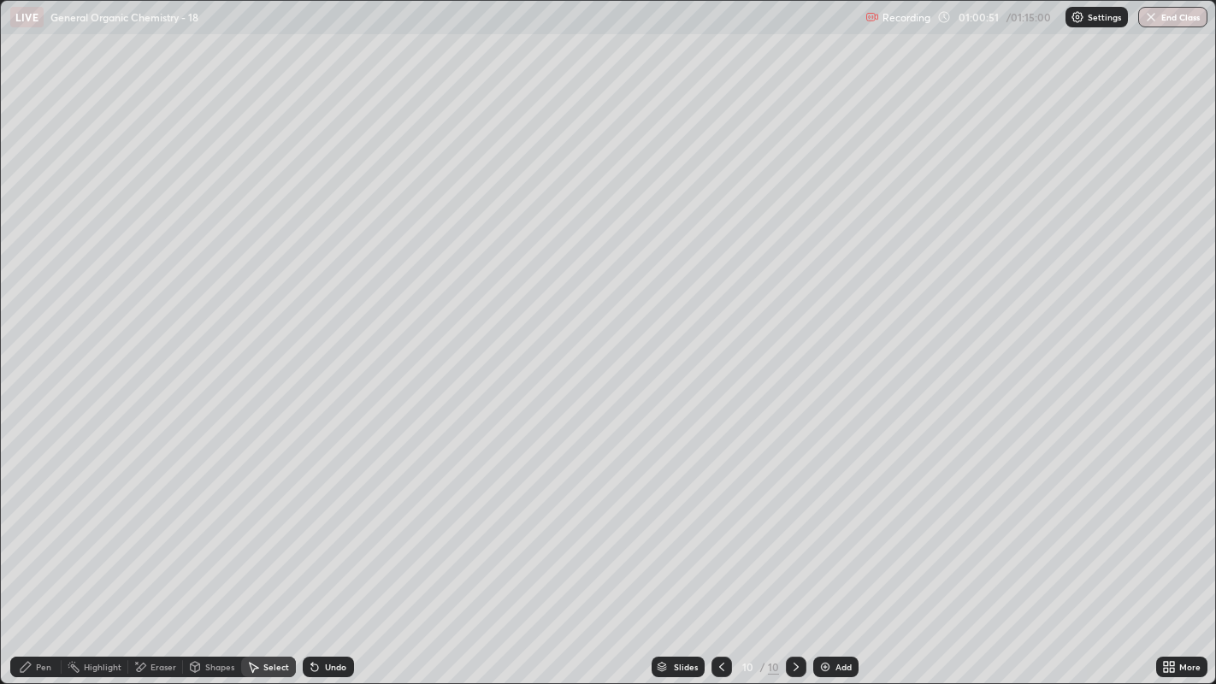
click at [42, 522] on div "Pen" at bounding box center [43, 667] width 15 height 9
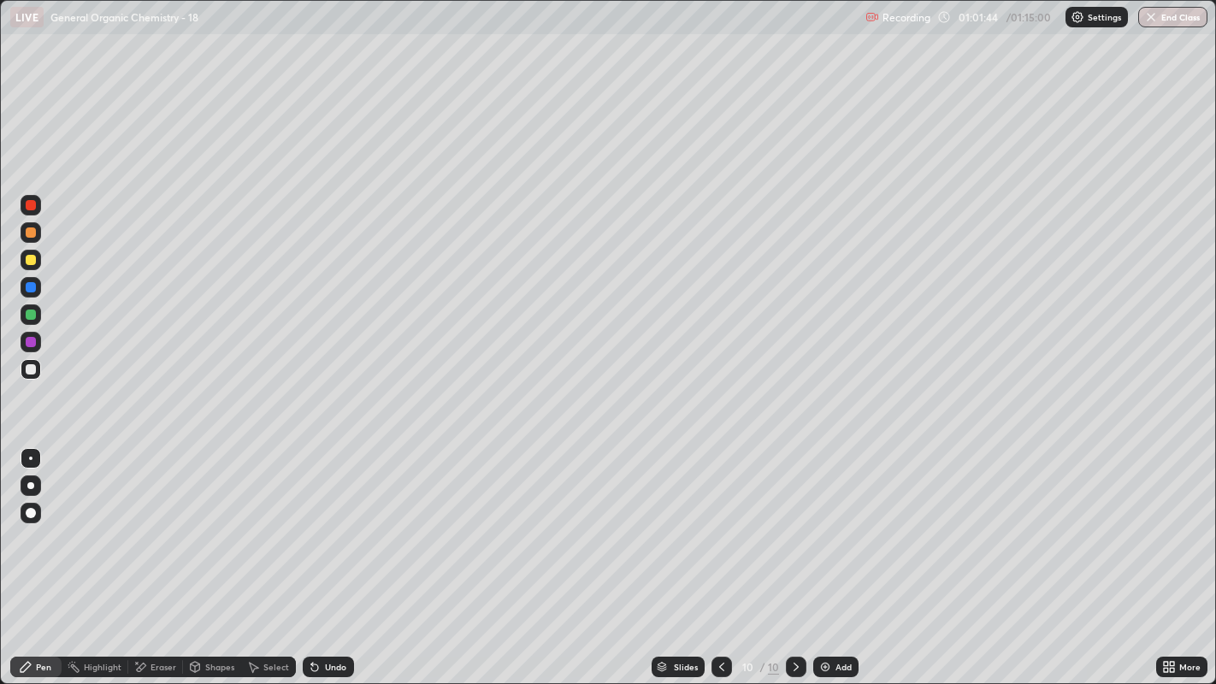
click at [34, 260] on div at bounding box center [31, 260] width 10 height 10
click at [30, 485] on div at bounding box center [30, 485] width 7 height 7
click at [39, 452] on div at bounding box center [31, 458] width 21 height 21
click at [829, 522] on img at bounding box center [825, 667] width 14 height 14
click at [24, 365] on div at bounding box center [31, 369] width 21 height 21
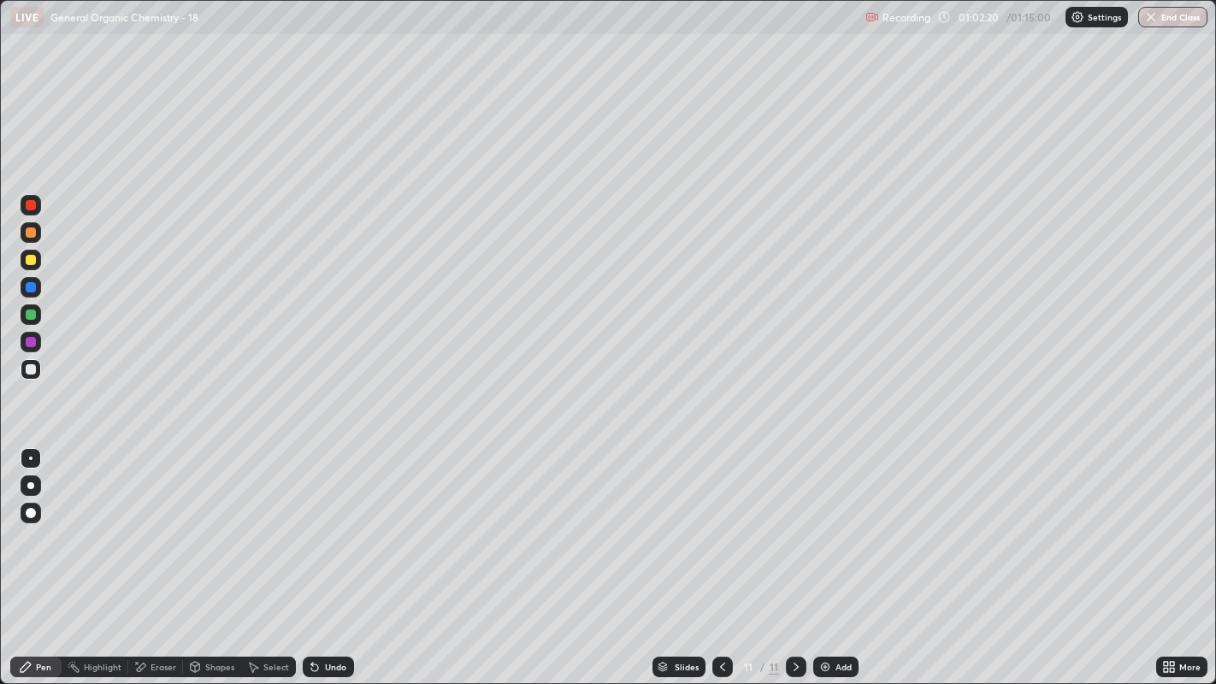
click at [217, 522] on div "Shapes" at bounding box center [219, 667] width 29 height 9
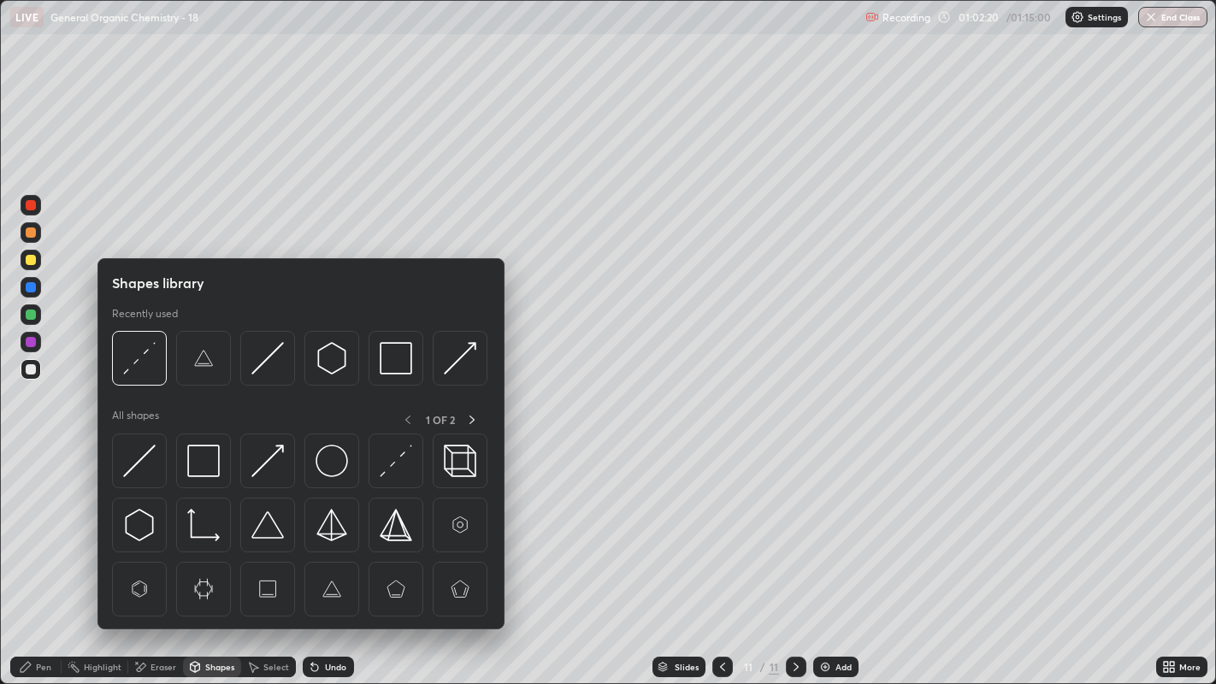
click at [266, 522] on div "Select" at bounding box center [276, 667] width 26 height 9
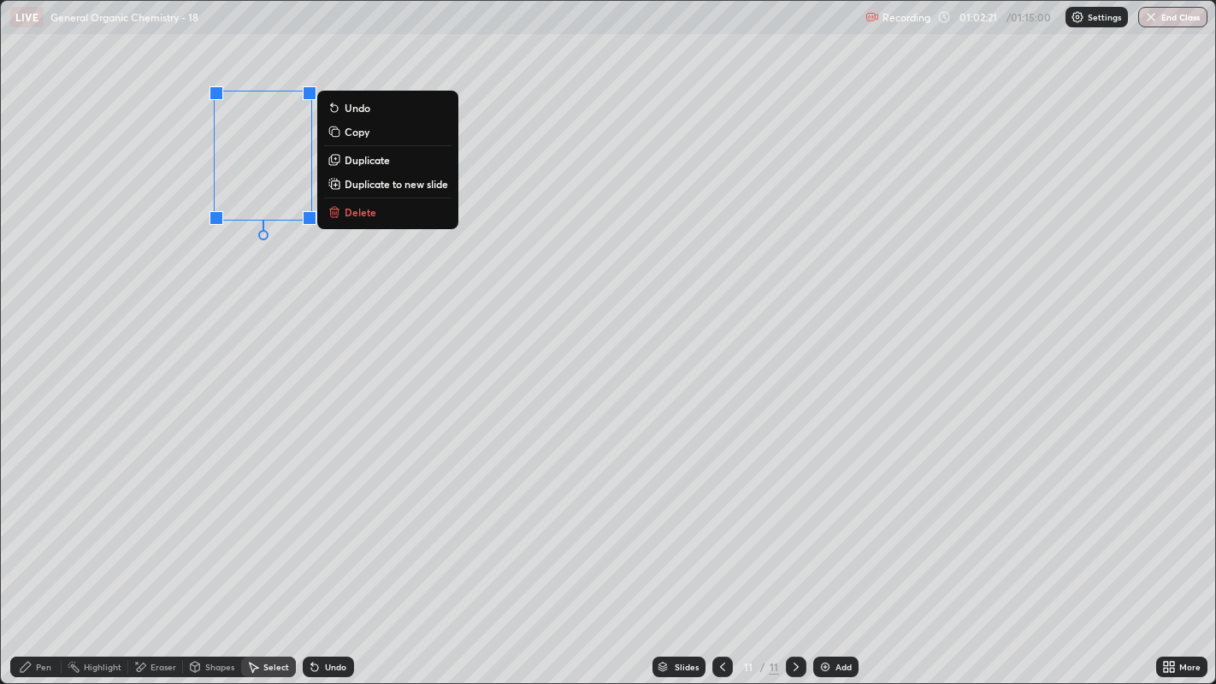
click at [378, 162] on p "Duplicate" at bounding box center [367, 160] width 45 height 14
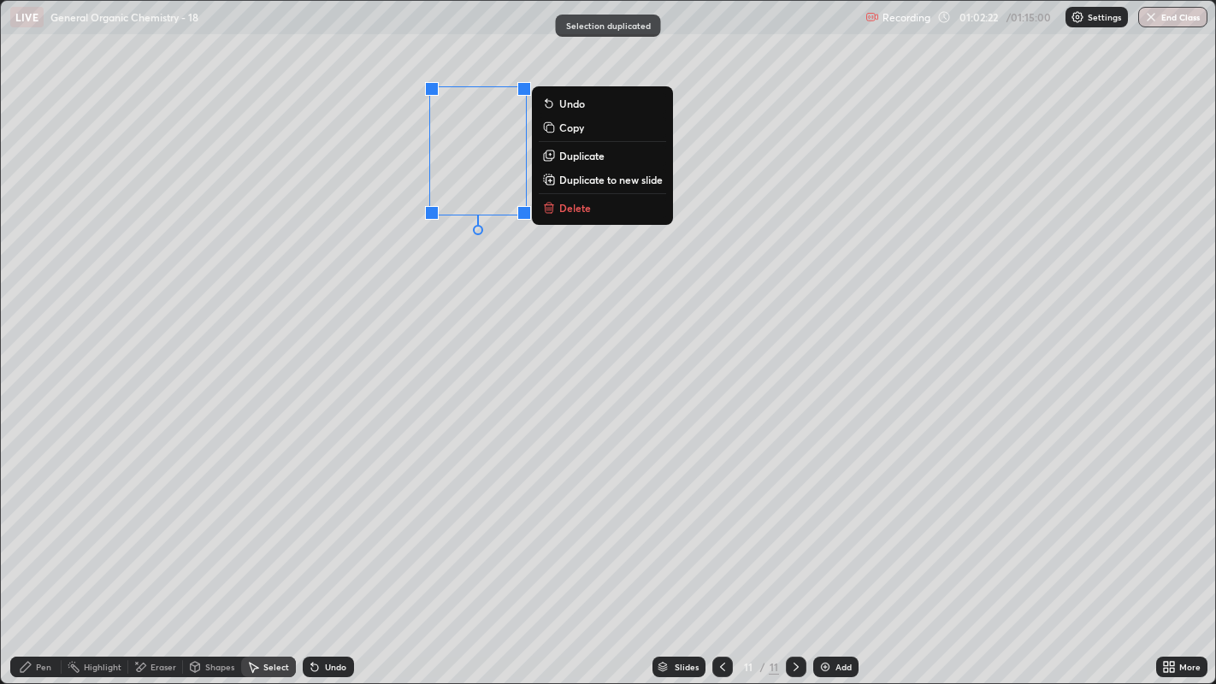
click at [429, 247] on div "0 ° Undo Copy Duplicate Duplicate to new slide Delete" at bounding box center [608, 342] width 1215 height 683
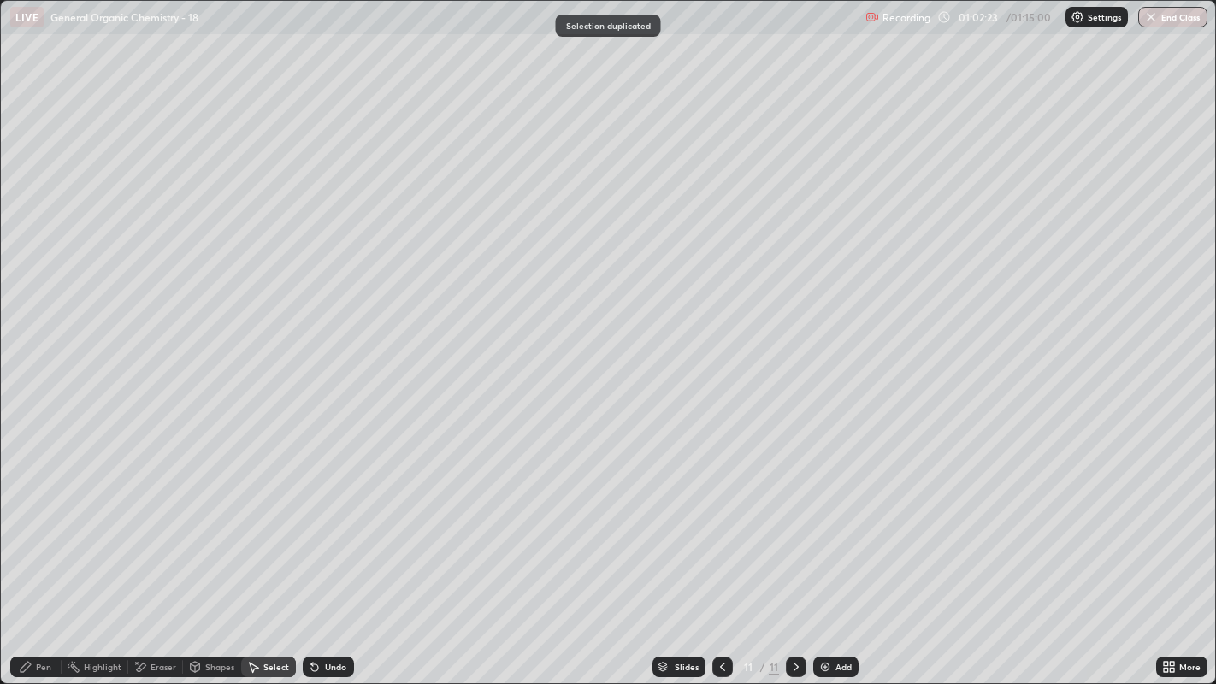
click at [38, 522] on div "Pen" at bounding box center [35, 667] width 51 height 21
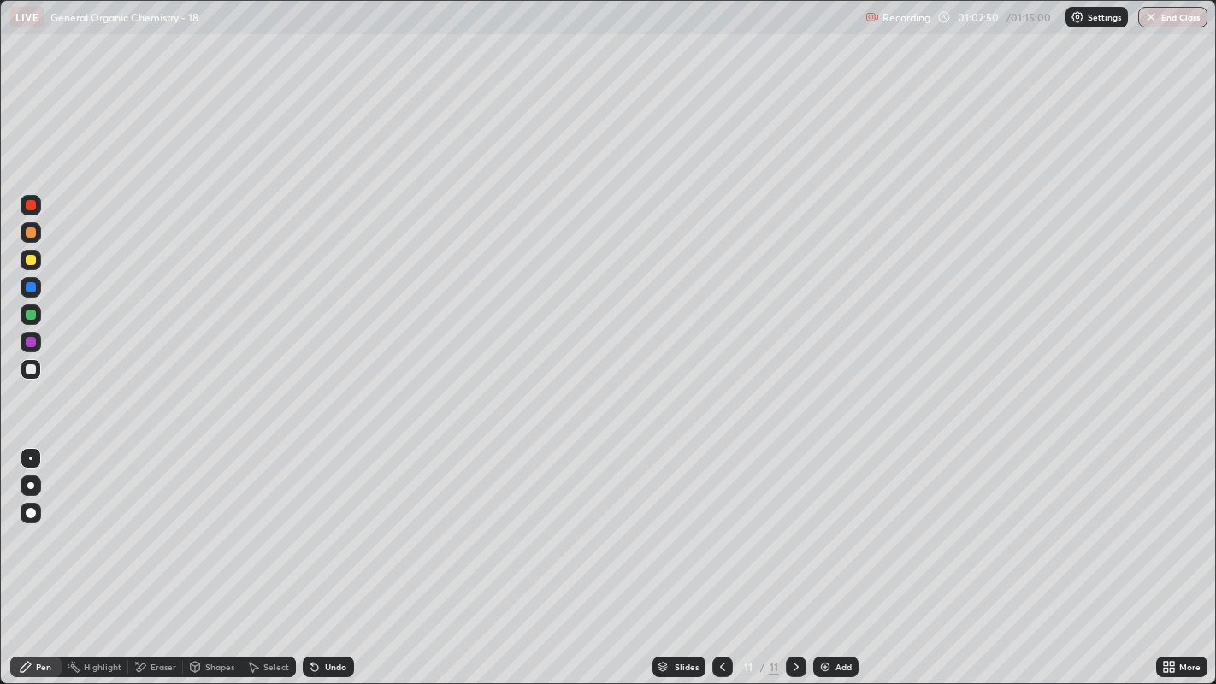
click at [33, 258] on div at bounding box center [31, 260] width 10 height 10
click at [30, 485] on div at bounding box center [30, 485] width 7 height 7
click at [716, 522] on icon at bounding box center [723, 667] width 14 height 14
click at [30, 485] on div at bounding box center [30, 485] width 7 height 7
click at [31, 449] on div at bounding box center [31, 458] width 21 height 21
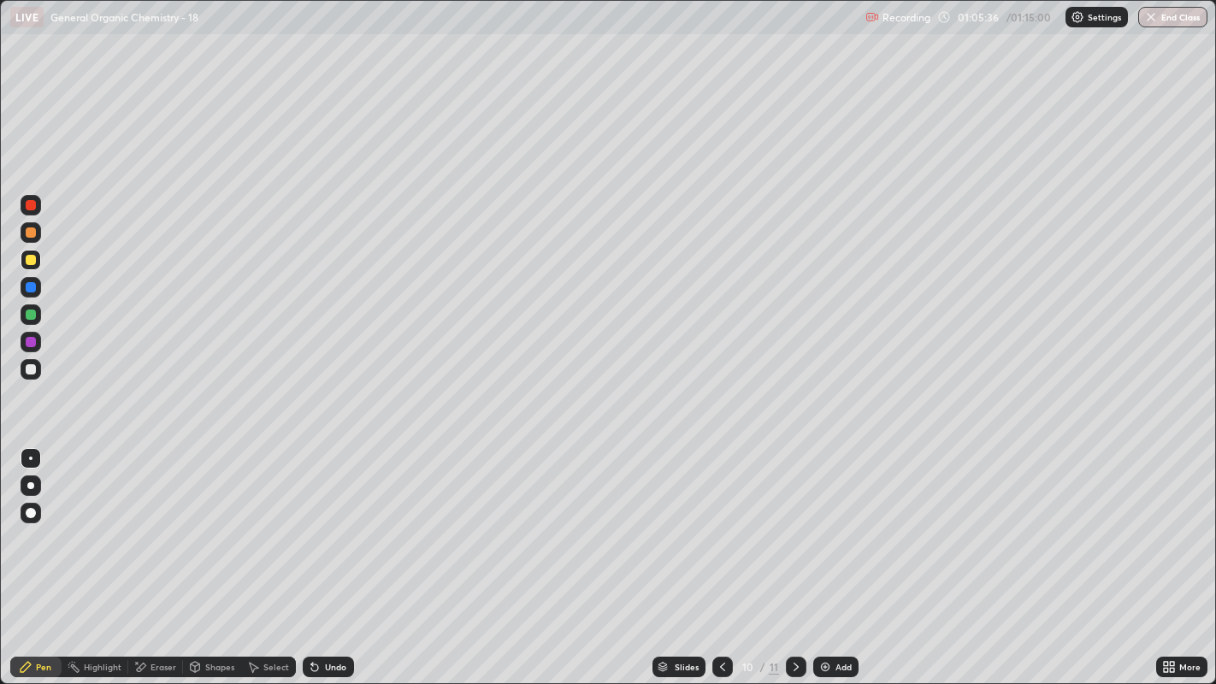
click at [38, 489] on div at bounding box center [31, 485] width 21 height 21
click at [341, 522] on div "Undo" at bounding box center [328, 667] width 51 height 21
click at [30, 457] on div at bounding box center [30, 458] width 3 height 3
click at [30, 486] on div at bounding box center [30, 485] width 7 height 7
click at [32, 485] on div at bounding box center [30, 485] width 7 height 7
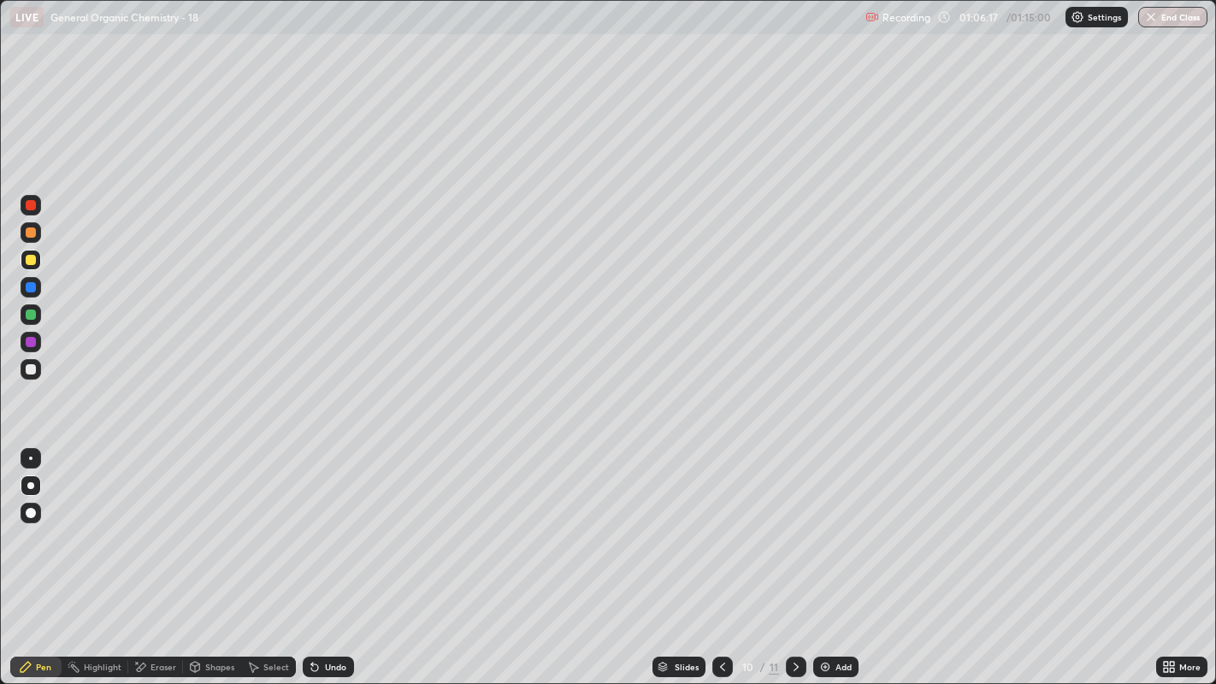
click at [325, 522] on div "Undo" at bounding box center [335, 667] width 21 height 9
click at [329, 522] on div "Undo" at bounding box center [328, 667] width 51 height 21
click at [790, 522] on div at bounding box center [796, 667] width 21 height 21
click at [30, 457] on div at bounding box center [30, 458] width 3 height 3
click at [38, 362] on div at bounding box center [31, 369] width 21 height 21
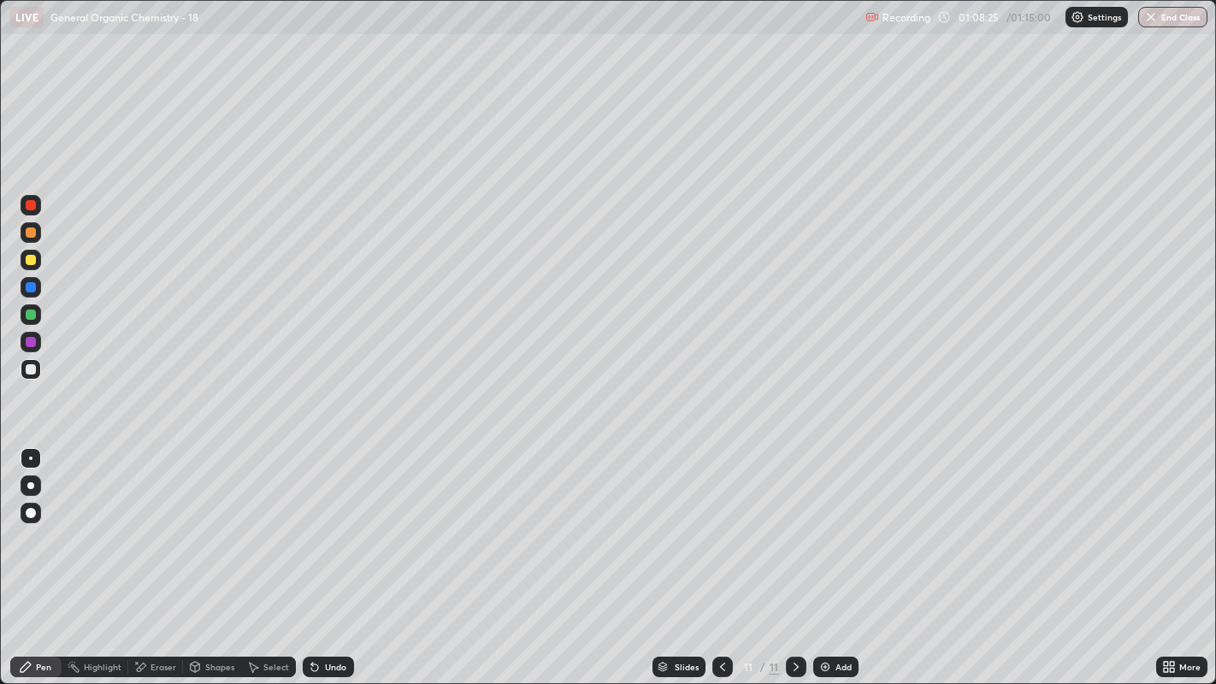
click at [29, 451] on div at bounding box center [31, 458] width 21 height 21
click at [830, 522] on div "Add" at bounding box center [835, 667] width 45 height 21
click at [32, 260] on div at bounding box center [31, 260] width 10 height 10
click at [276, 522] on div "Select" at bounding box center [276, 667] width 26 height 9
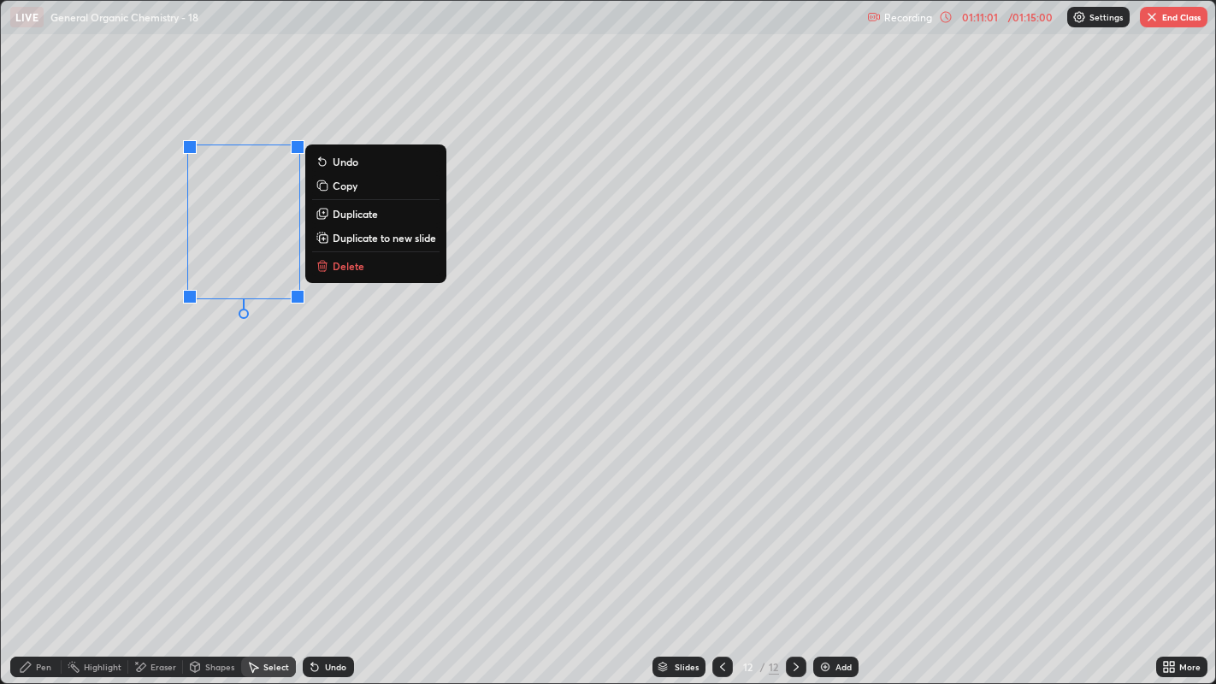
click at [376, 267] on button "Delete" at bounding box center [375, 266] width 127 height 21
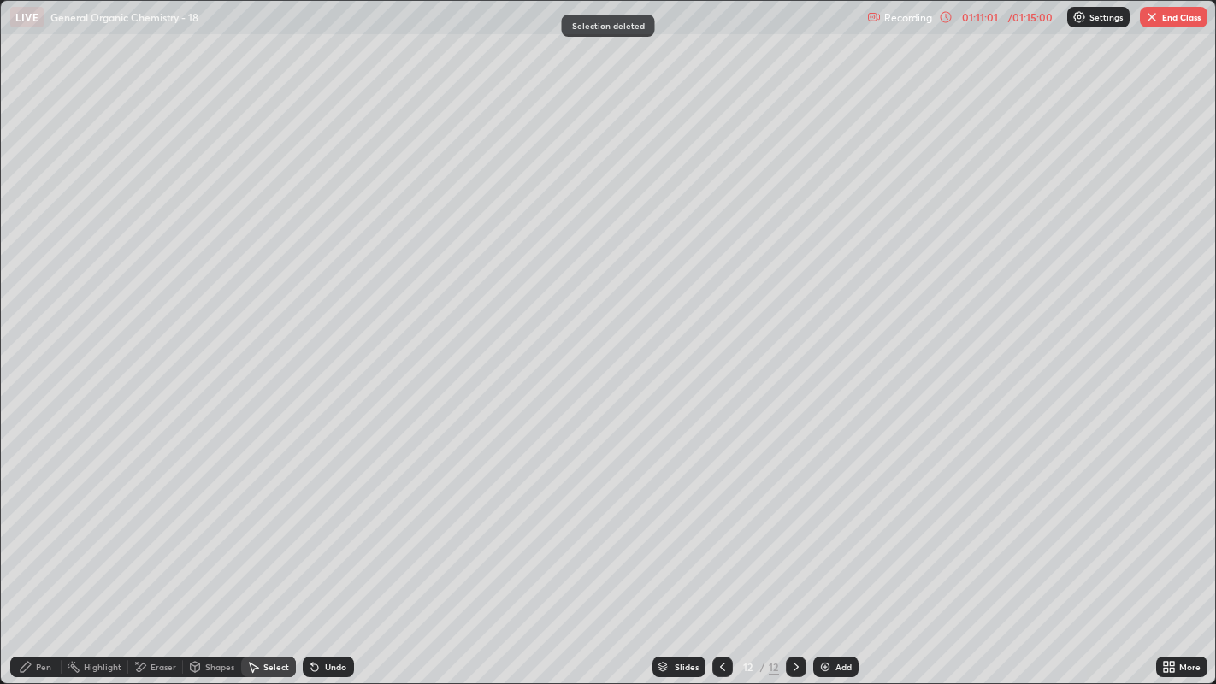
click at [39, 522] on div "Pen" at bounding box center [35, 667] width 51 height 21
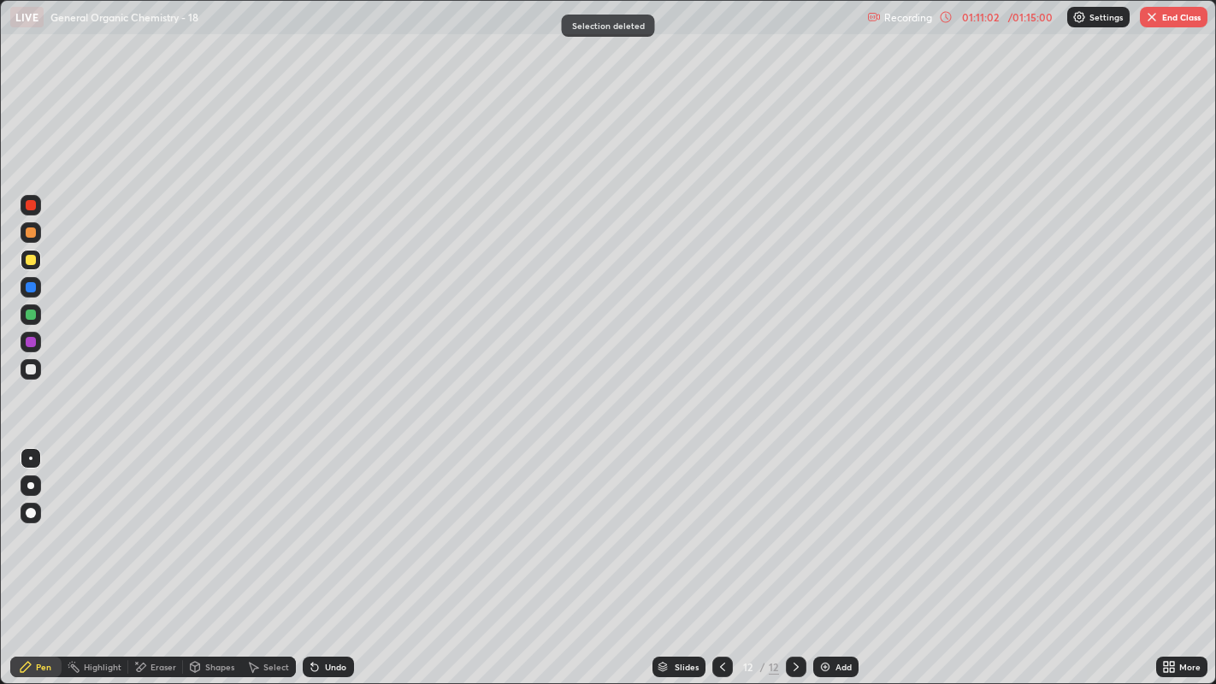
click at [32, 368] on div at bounding box center [31, 369] width 10 height 10
click at [267, 522] on div "Select" at bounding box center [268, 667] width 55 height 21
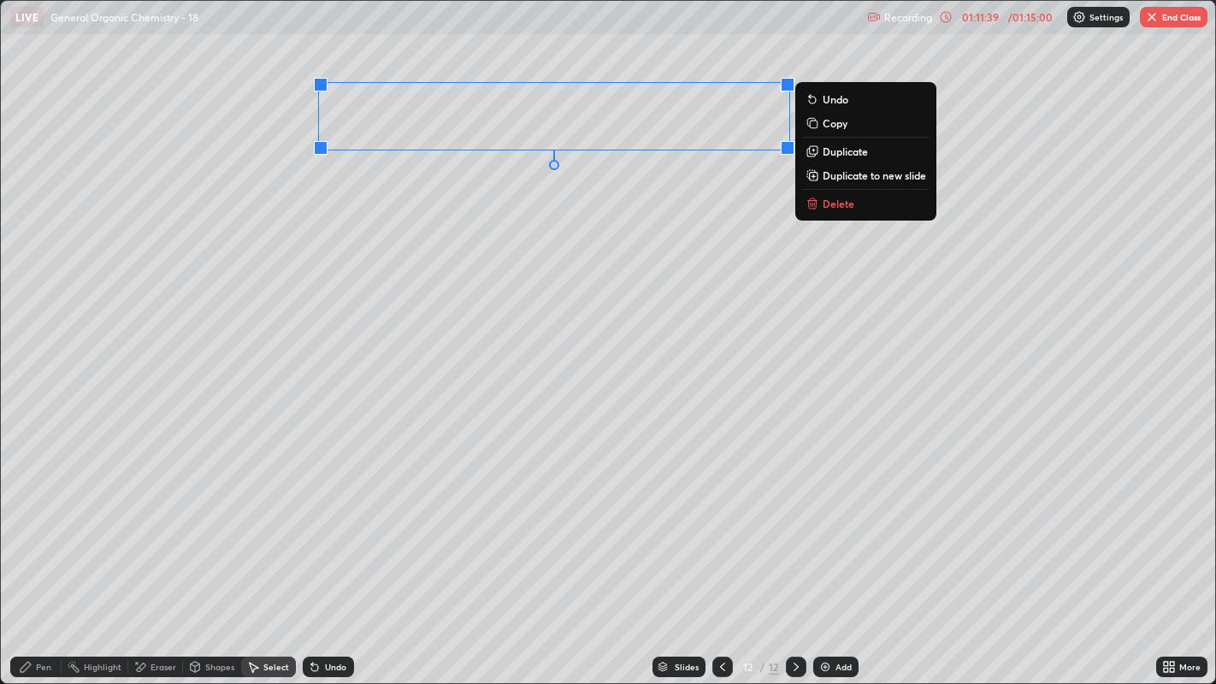
click at [815, 154] on icon at bounding box center [813, 150] width 8 height 8
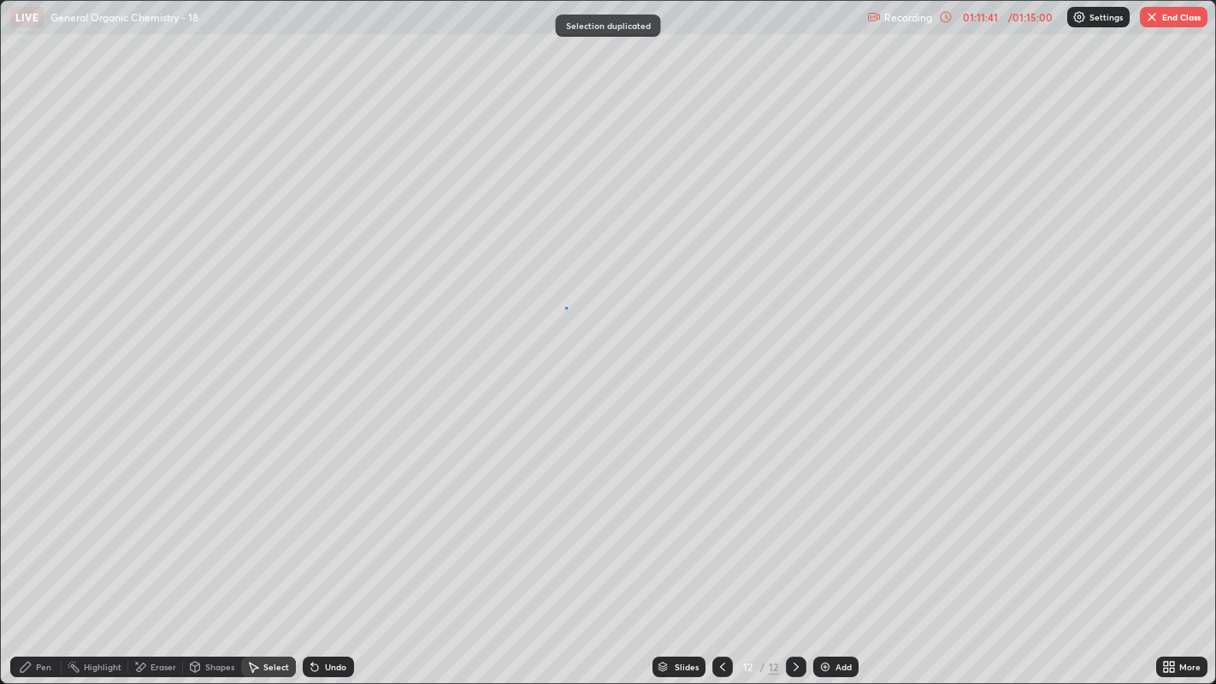
click at [564, 307] on div "0 ° Undo Copy Duplicate Duplicate to new slide Delete" at bounding box center [608, 342] width 1215 height 683
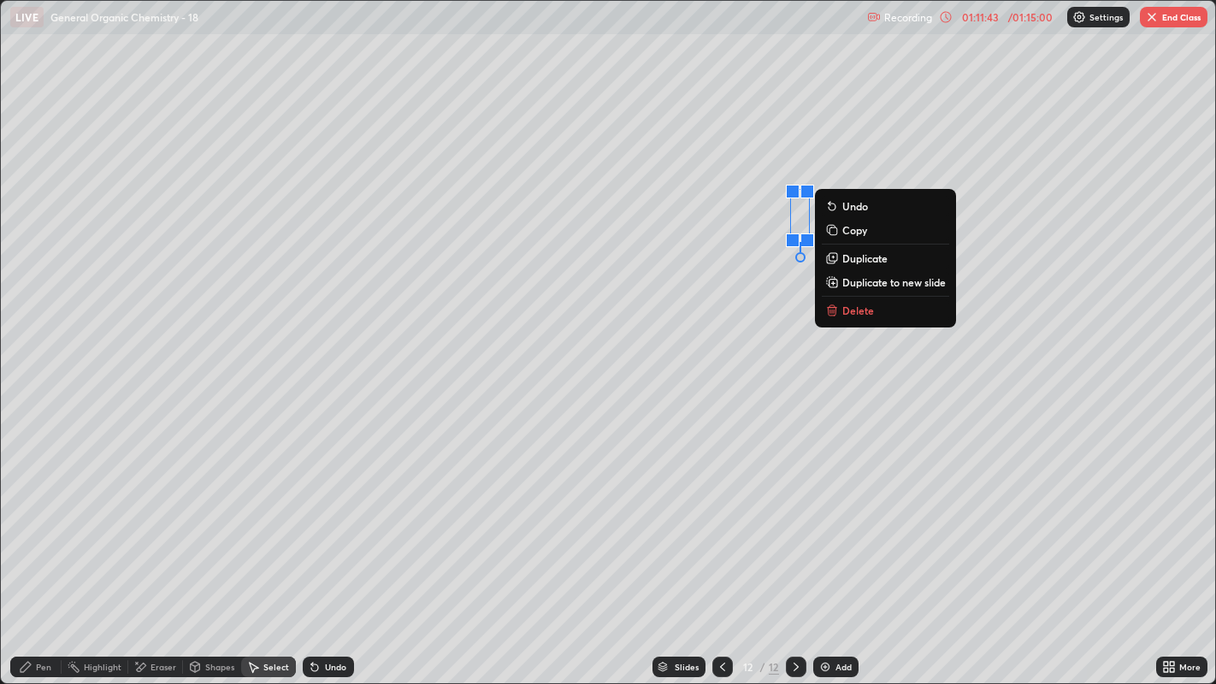
click at [868, 304] on p "Delete" at bounding box center [858, 310] width 32 height 14
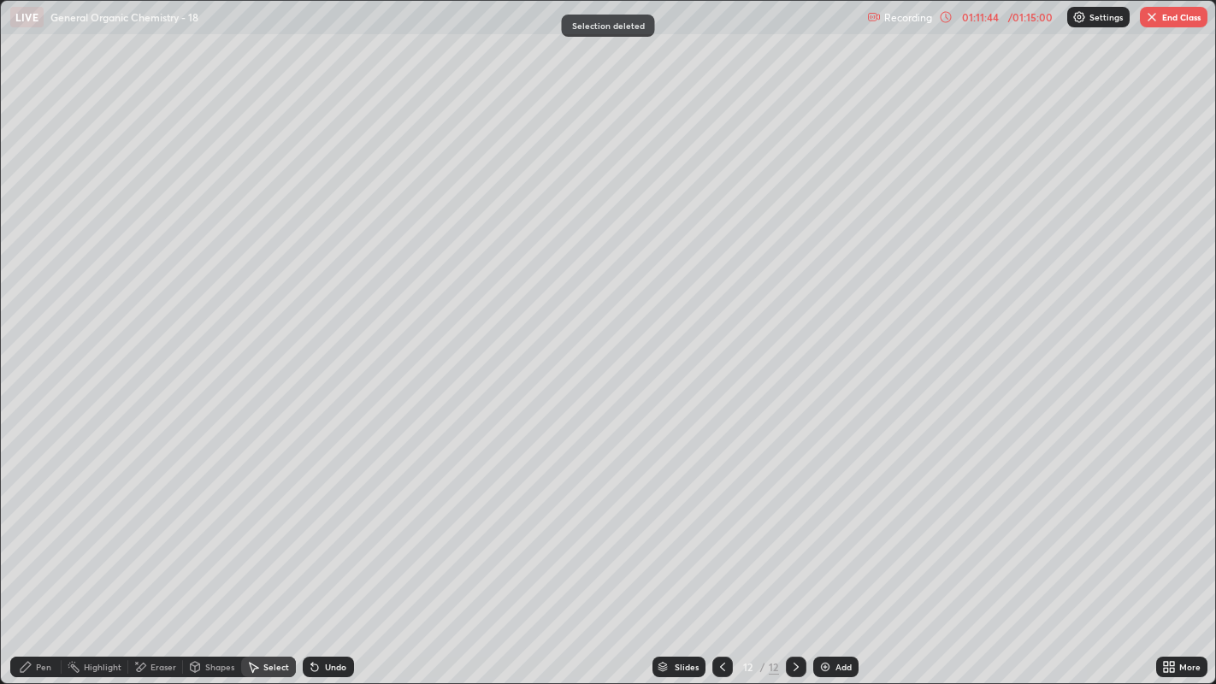
click at [43, 522] on div "Pen" at bounding box center [43, 667] width 15 height 9
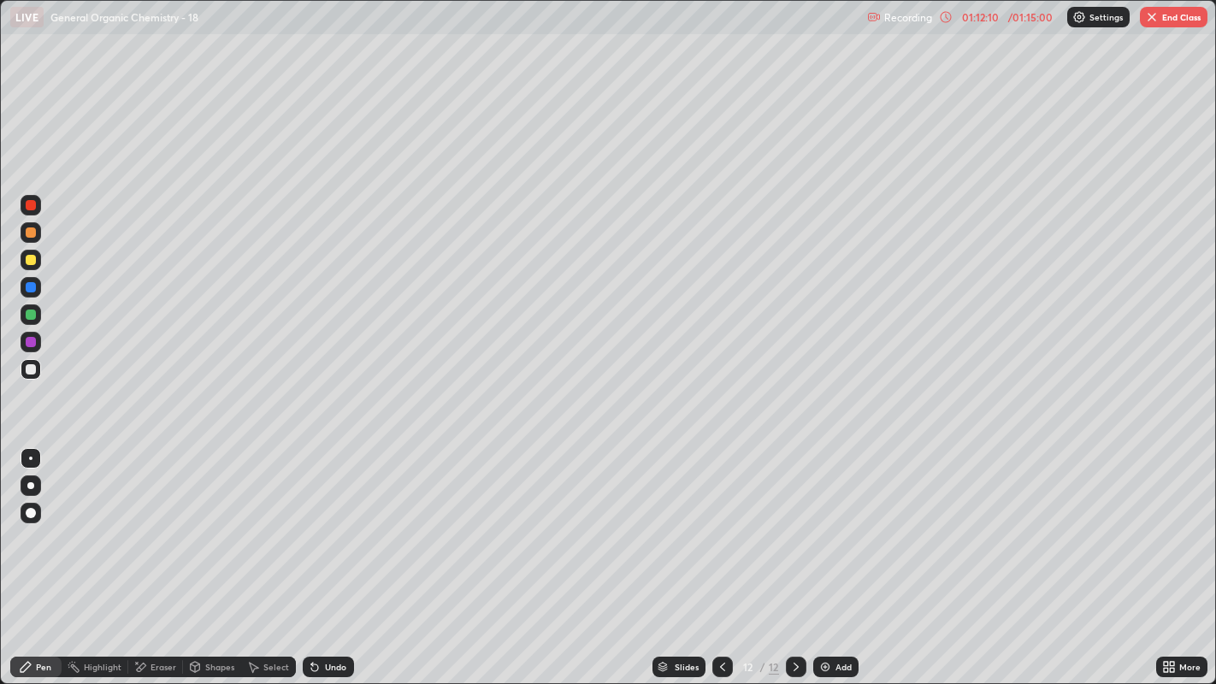
click at [27, 371] on div at bounding box center [31, 369] width 10 height 10
click at [256, 522] on icon at bounding box center [253, 667] width 14 height 14
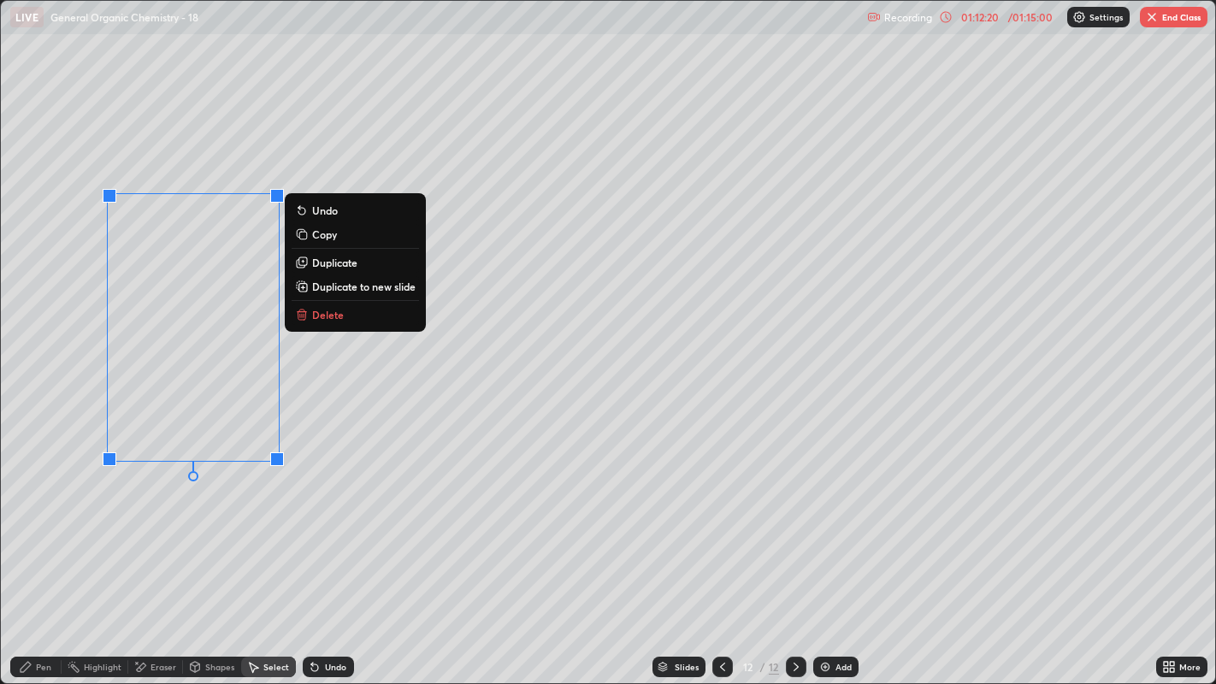
click at [327, 316] on p "Delete" at bounding box center [328, 315] width 32 height 14
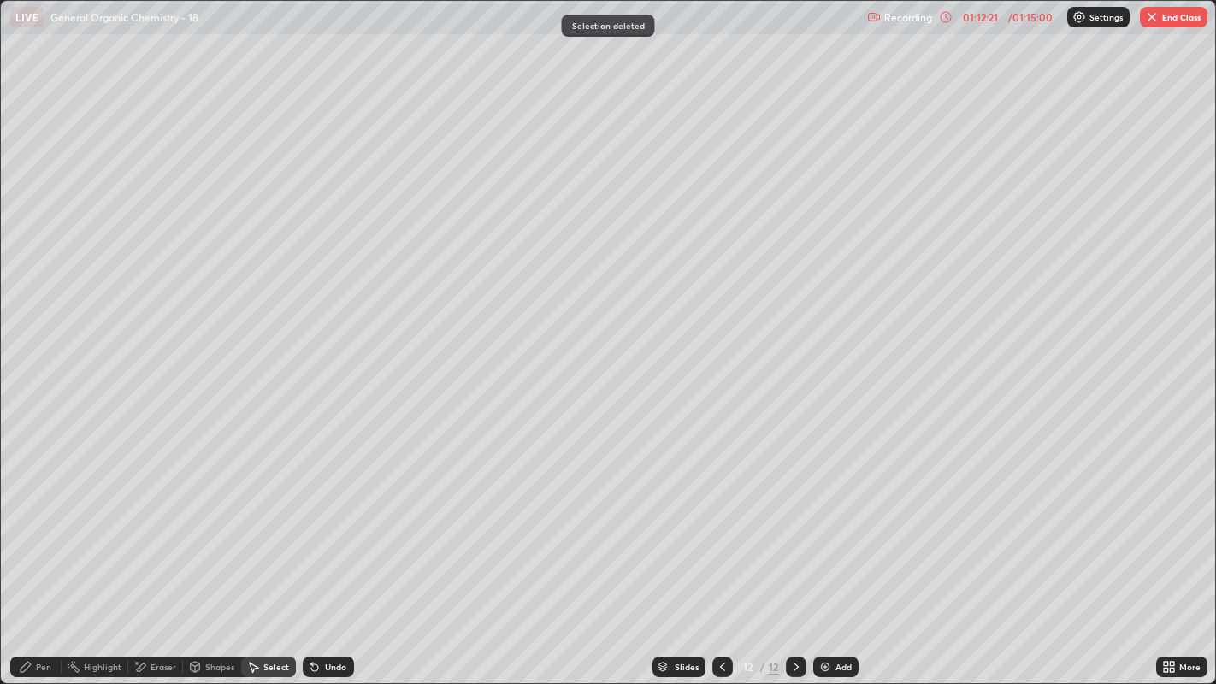
click at [37, 522] on div "Pen" at bounding box center [43, 667] width 15 height 9
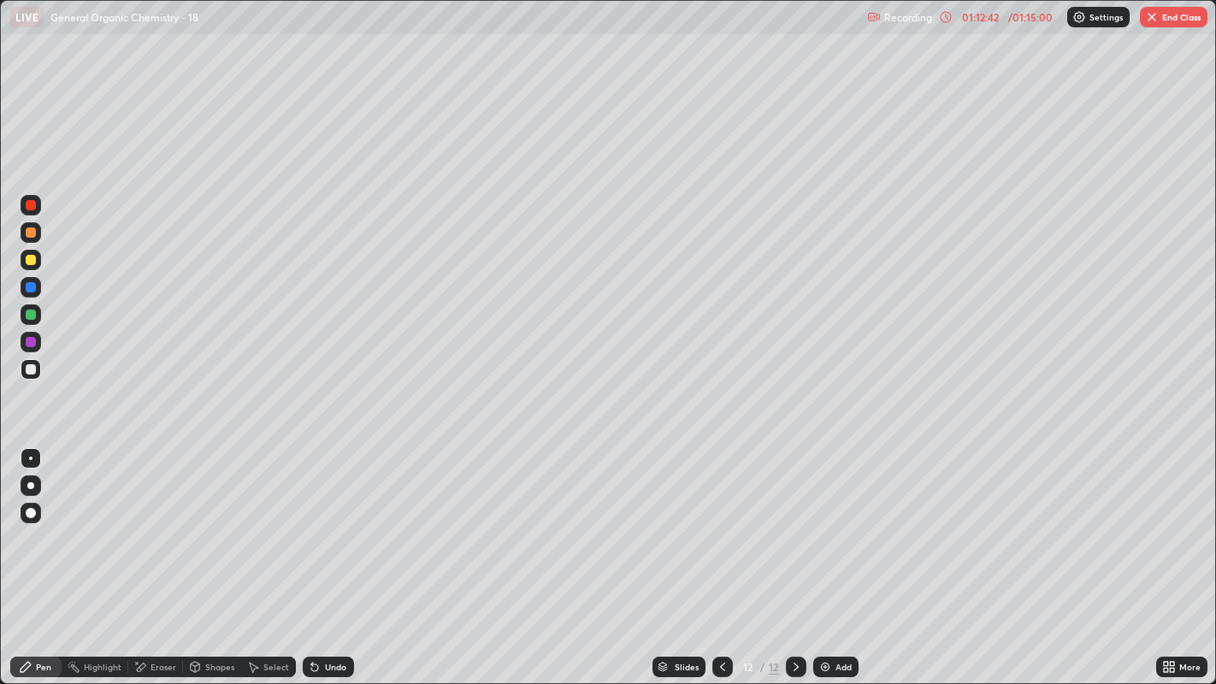
click at [821, 522] on img at bounding box center [825, 667] width 14 height 14
click at [331, 522] on div "Undo" at bounding box center [335, 667] width 21 height 9
click at [329, 522] on div "Undo" at bounding box center [335, 667] width 21 height 9
click at [333, 522] on div "Undo" at bounding box center [325, 667] width 58 height 34
click at [336, 522] on div "Undo" at bounding box center [328, 667] width 51 height 21
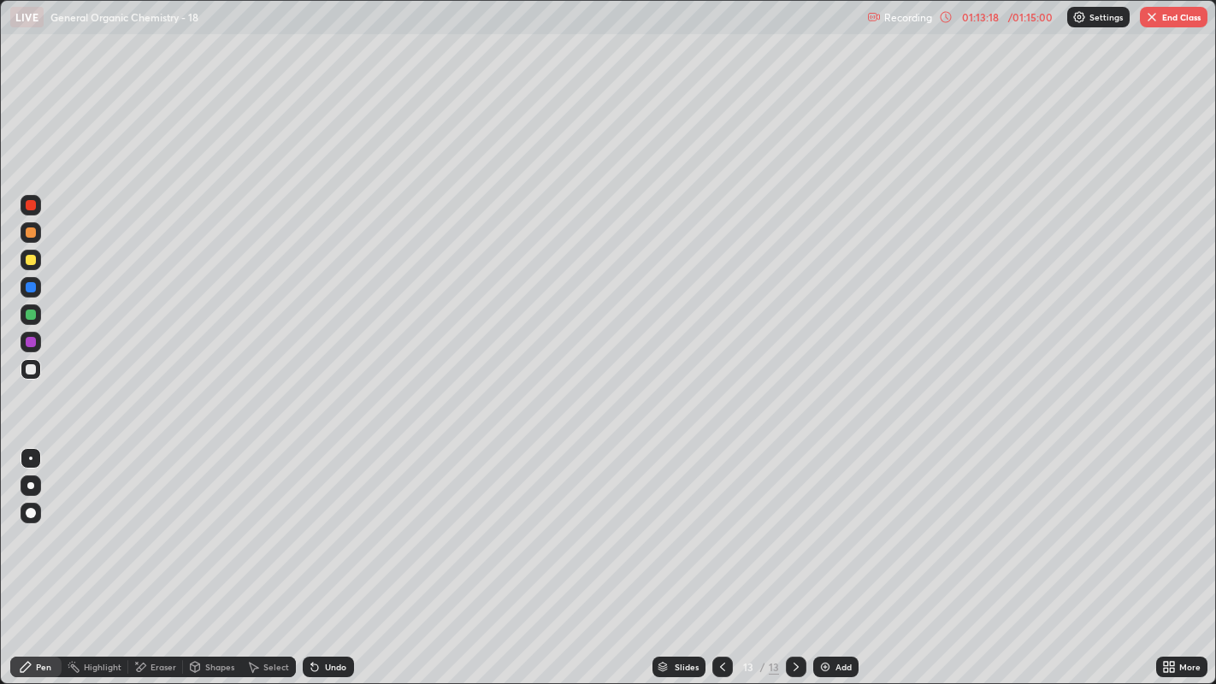
click at [270, 522] on div "Select" at bounding box center [276, 667] width 26 height 9
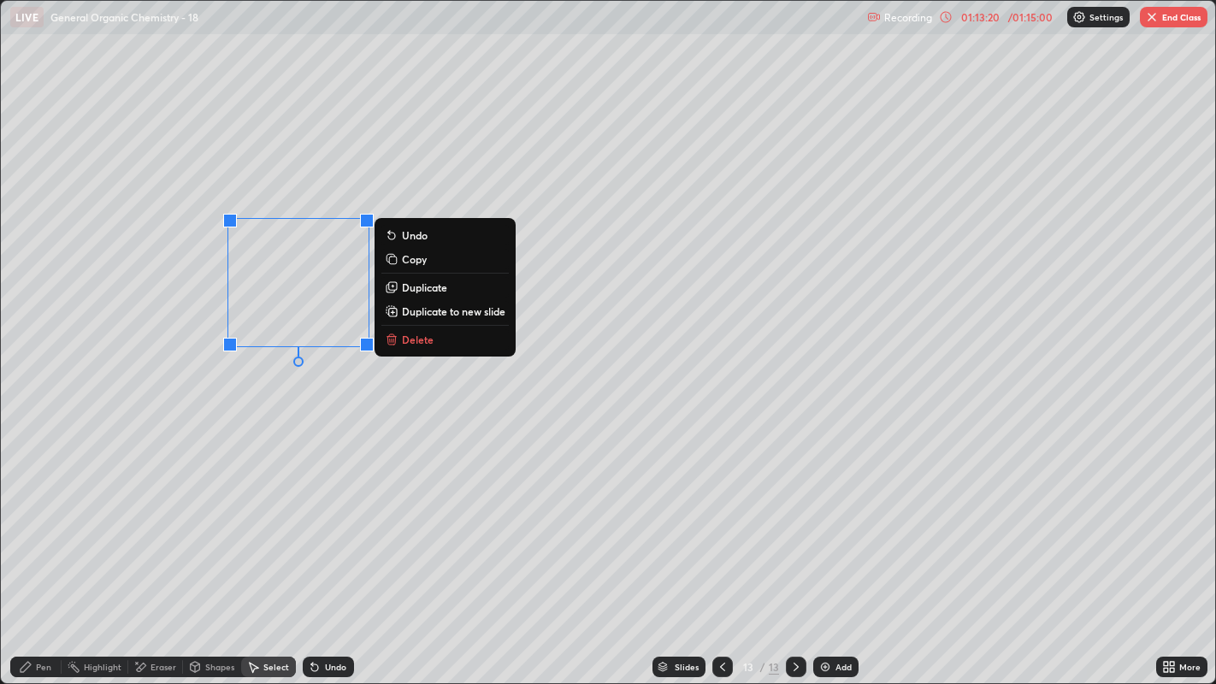
click at [439, 288] on p "Duplicate" at bounding box center [424, 287] width 45 height 14
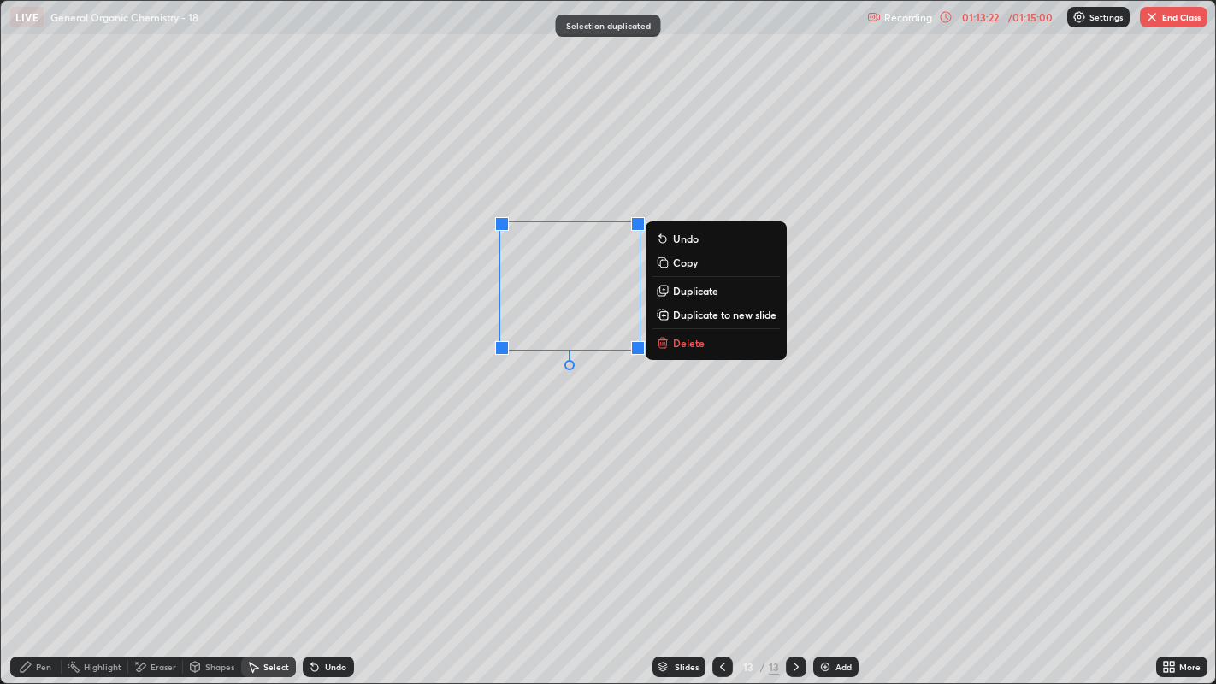
click at [695, 289] on p "Duplicate" at bounding box center [695, 291] width 45 height 14
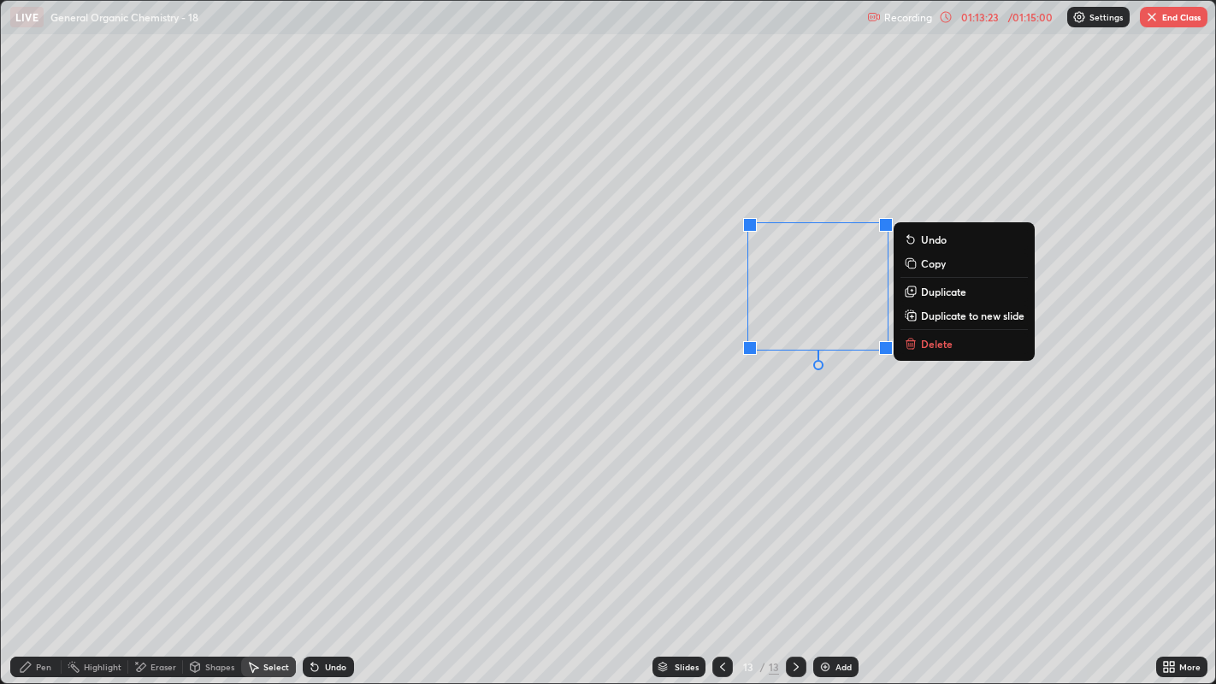
click at [796, 406] on div "0 ° Undo Copy Duplicate Duplicate to new slide Delete" at bounding box center [608, 342] width 1215 height 683
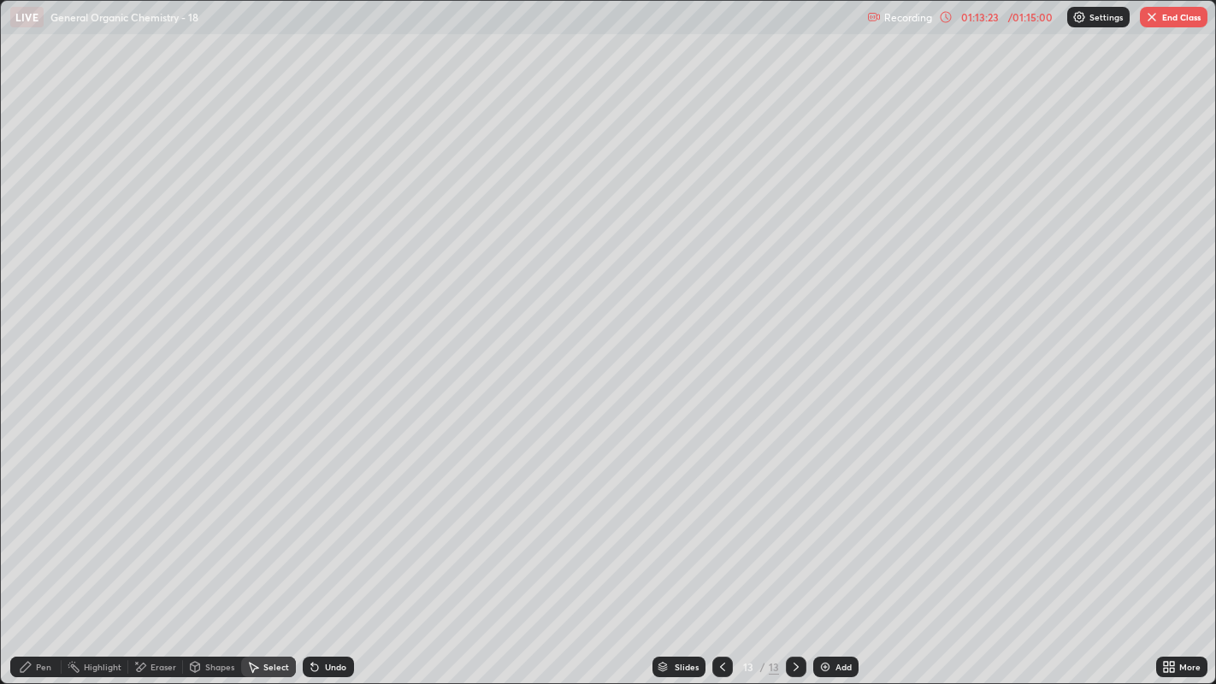
click at [24, 522] on icon at bounding box center [26, 667] width 14 height 14
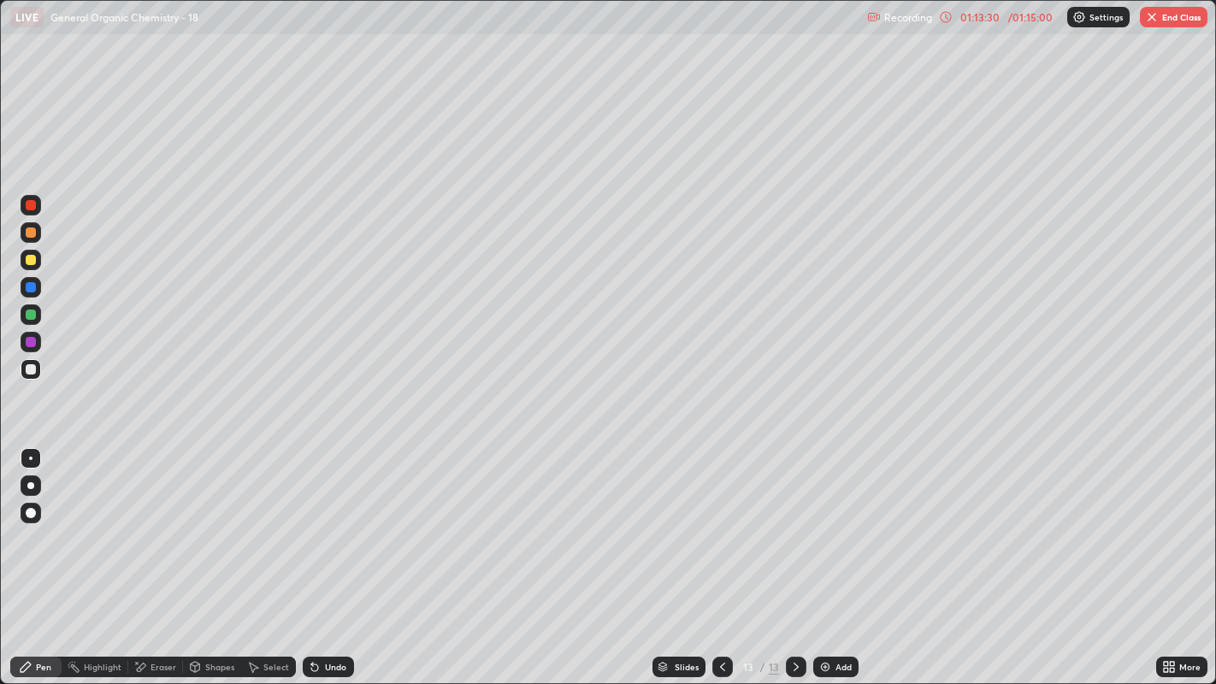
click at [153, 522] on div "Eraser" at bounding box center [163, 667] width 26 height 9
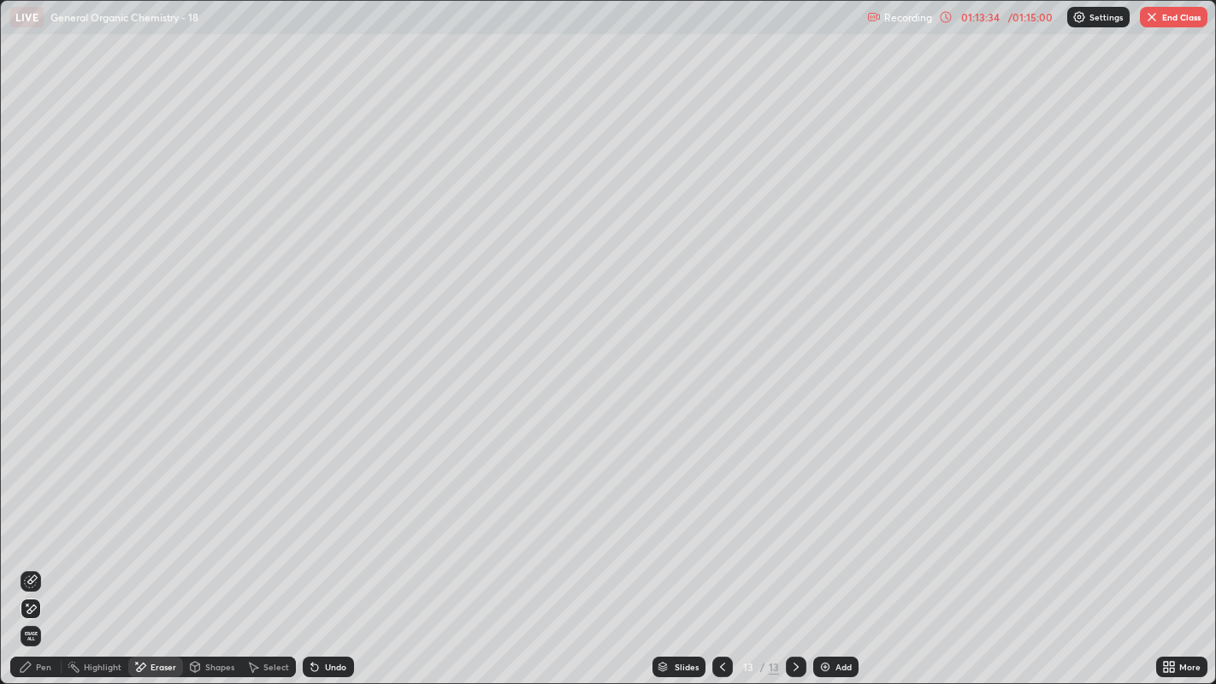
click at [40, 522] on div "Pen" at bounding box center [35, 667] width 51 height 21
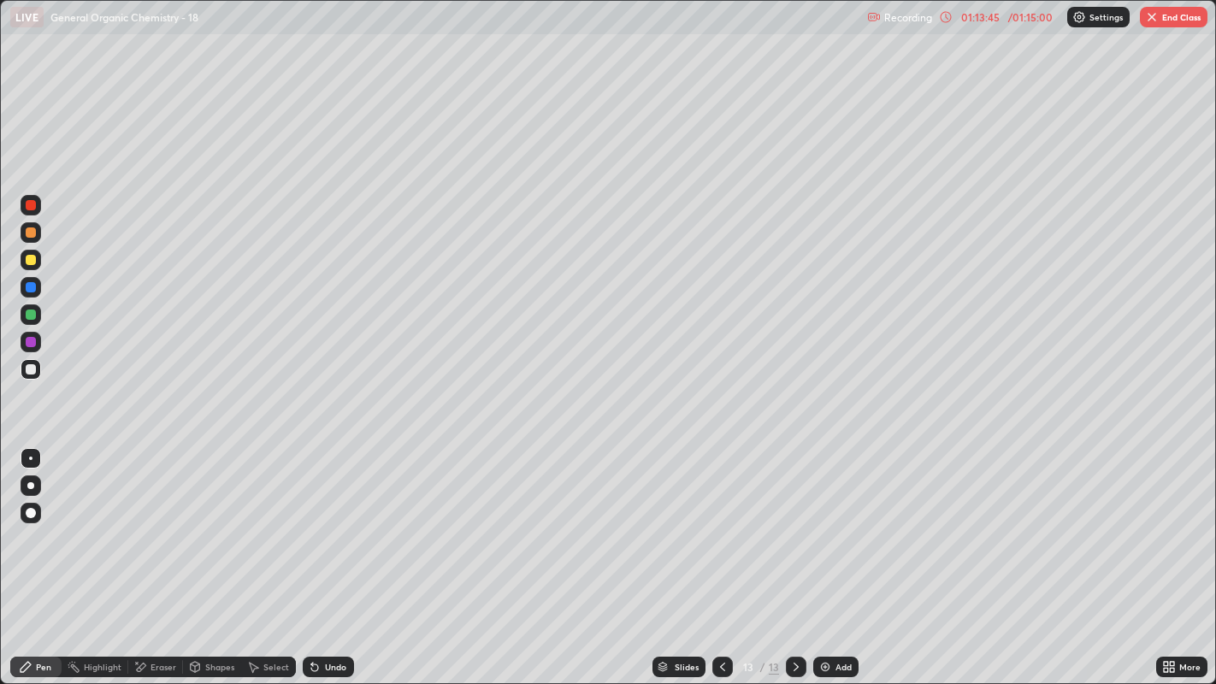
click at [335, 522] on div "Undo" at bounding box center [335, 667] width 21 height 9
click at [32, 260] on div at bounding box center [31, 260] width 10 height 10
click at [32, 506] on div at bounding box center [31, 513] width 21 height 21
click at [38, 477] on div at bounding box center [31, 485] width 21 height 21
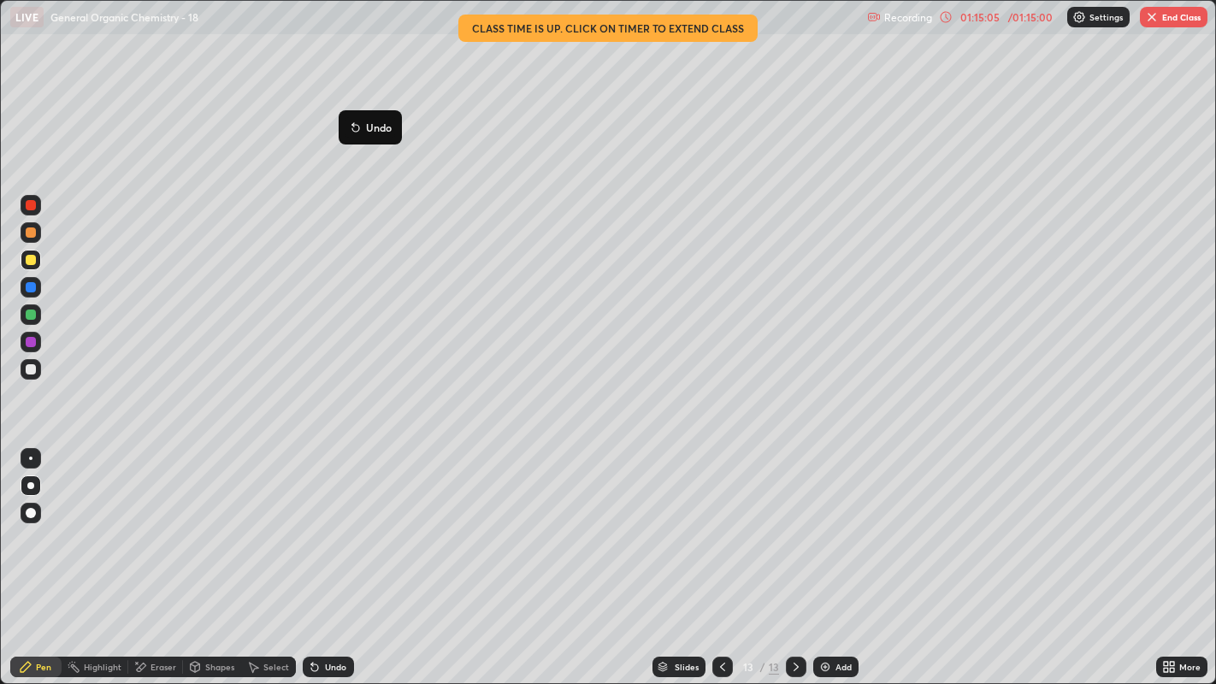
click at [341, 522] on div "Undo" at bounding box center [328, 667] width 51 height 21
click at [32, 364] on div at bounding box center [31, 369] width 10 height 10
click at [30, 457] on div at bounding box center [30, 458] width 3 height 3
click at [1171, 14] on button "End Class" at bounding box center [1174, 17] width 68 height 21
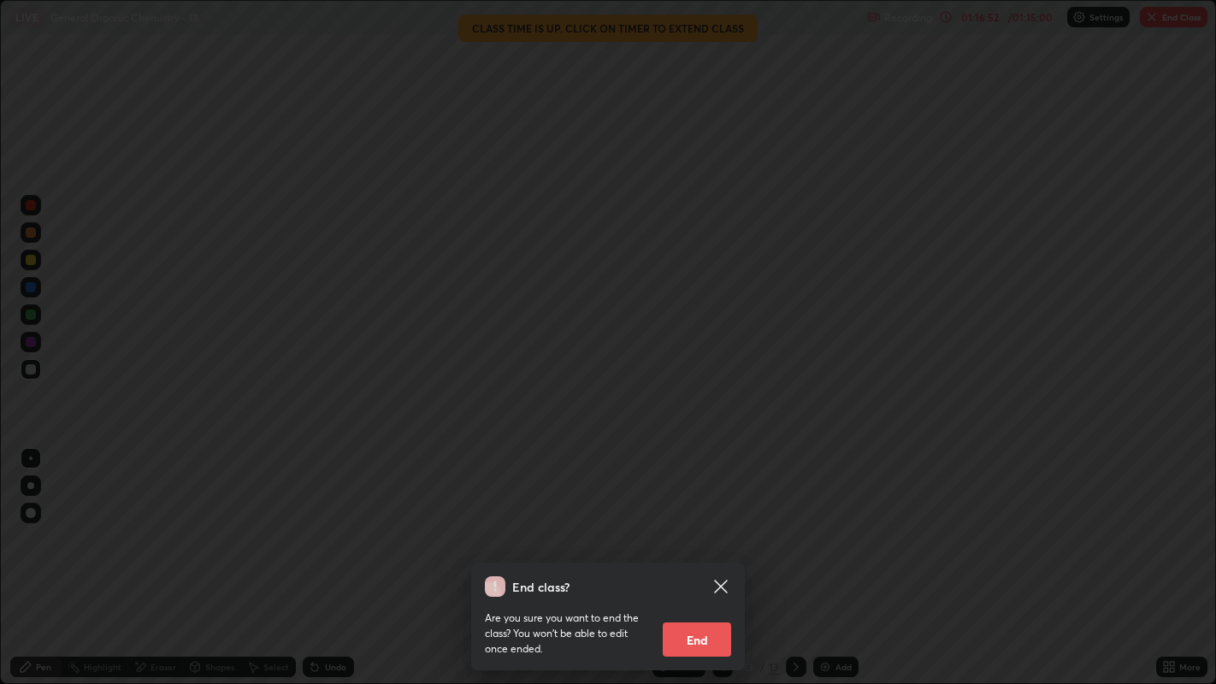
click at [718, 522] on button "End" at bounding box center [697, 639] width 68 height 34
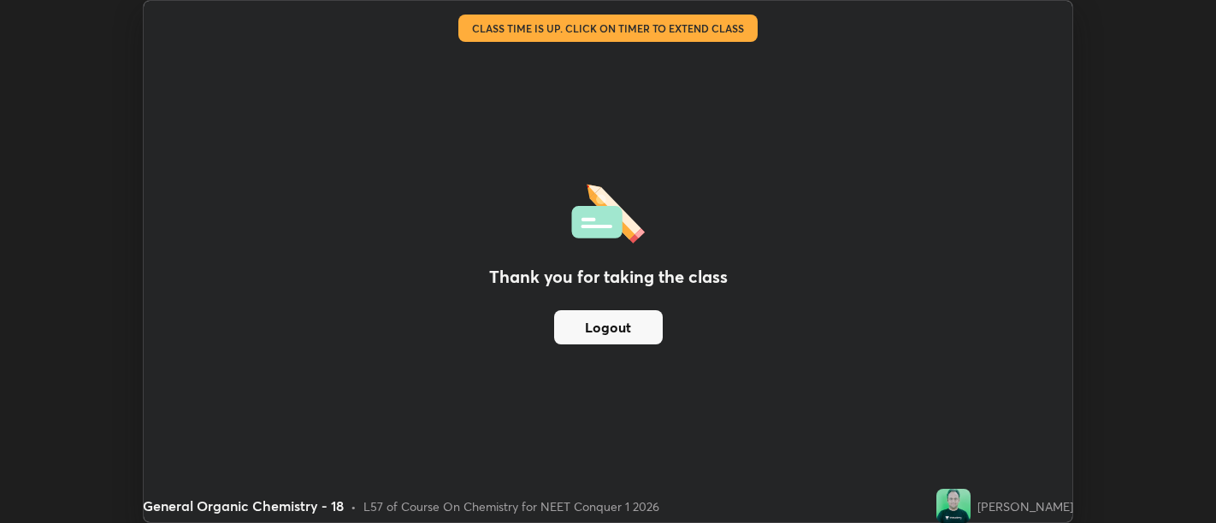
scroll to position [84968, 84276]
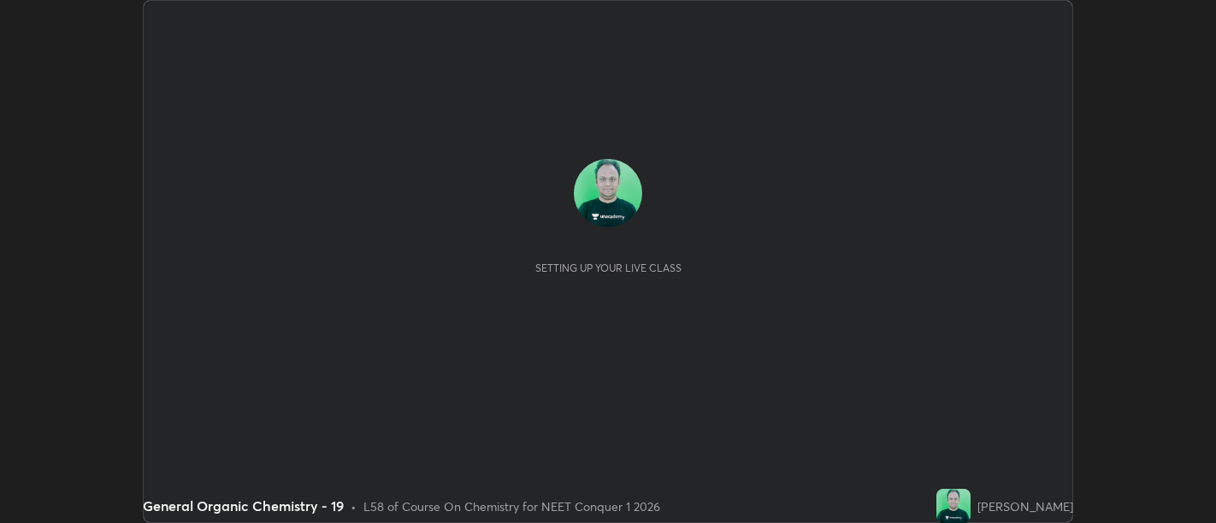
scroll to position [523, 1215]
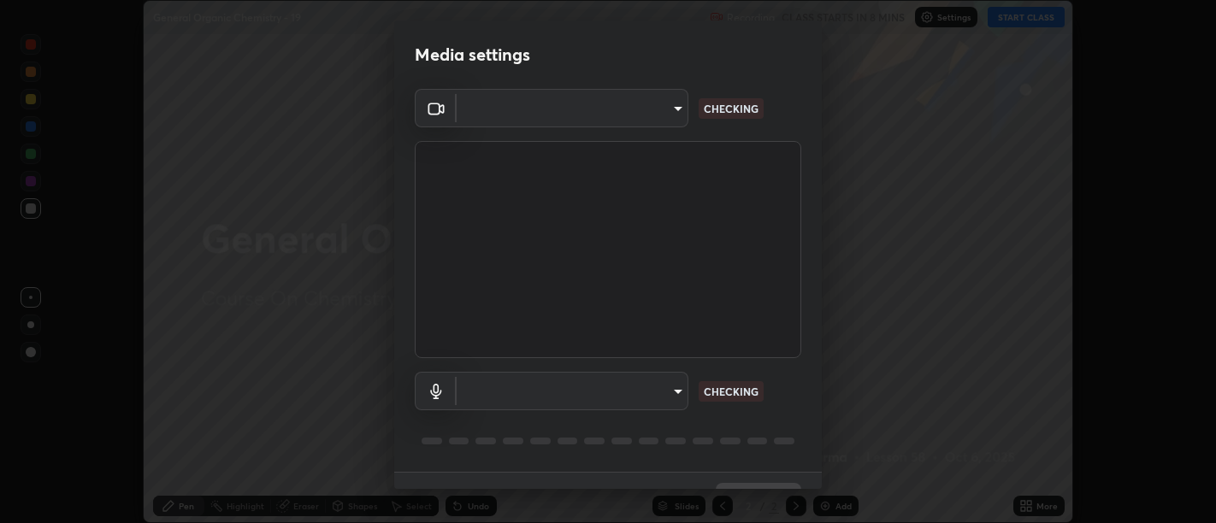
type input "d9b519daceb8a772394af6ea8e45353be5bbf62d8cb1cf3345c472de64055974"
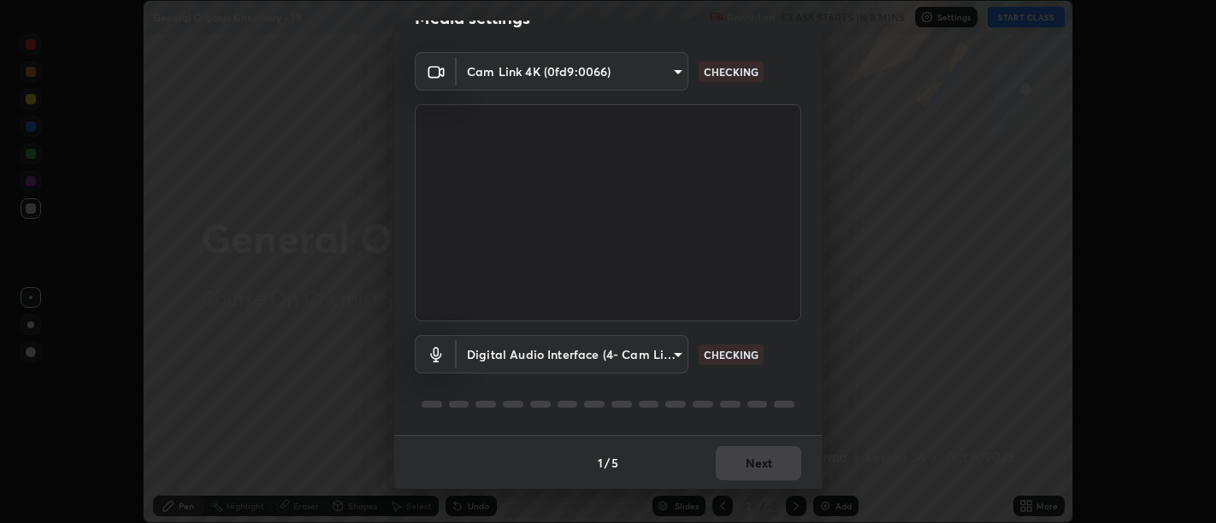
click at [627, 357] on body "Erase all General Organic Chemistry - 19 Recording CLASS STARTS IN 8 MINS Setti…" at bounding box center [608, 261] width 1216 height 523
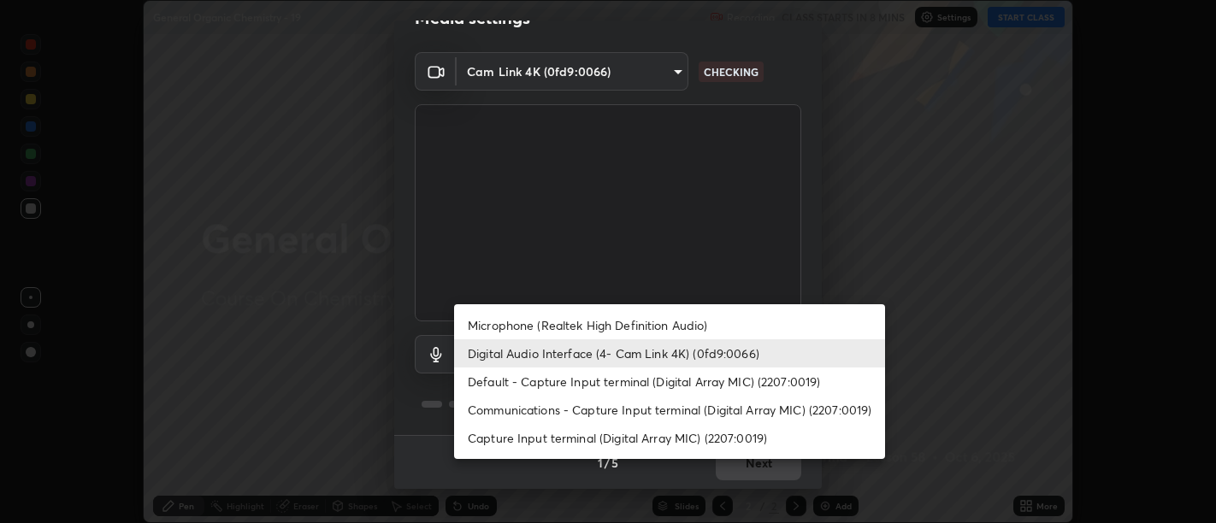
click at [596, 435] on li "Capture Input terminal (Digital Array MIC) (2207:0019)" at bounding box center [669, 438] width 431 height 28
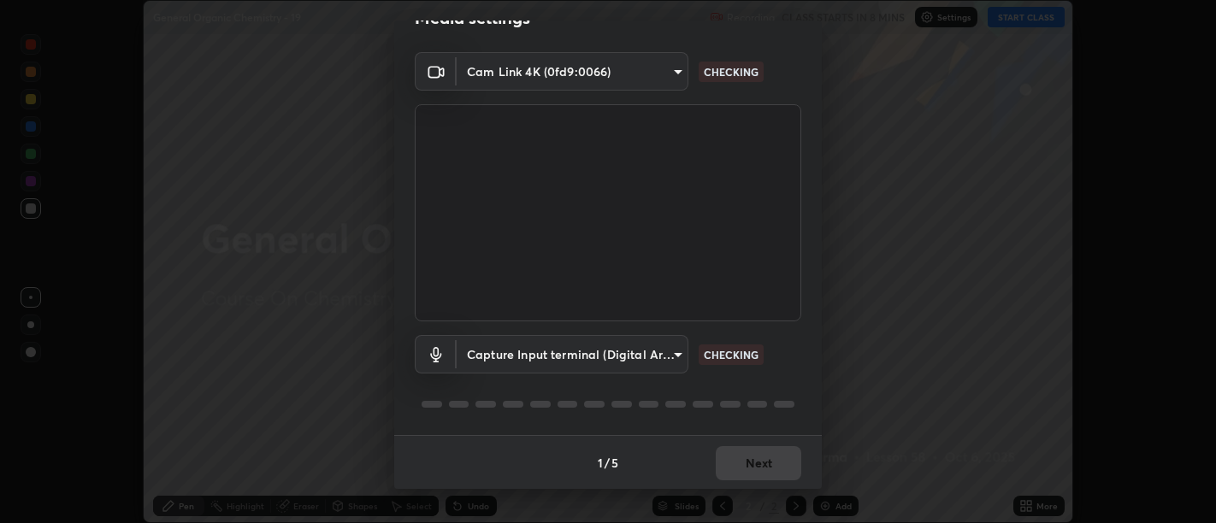
click at [602, 360] on body "Erase all General Organic Chemistry - 19 Recording CLASS STARTS IN 8 MINS Setti…" at bounding box center [608, 261] width 1216 height 523
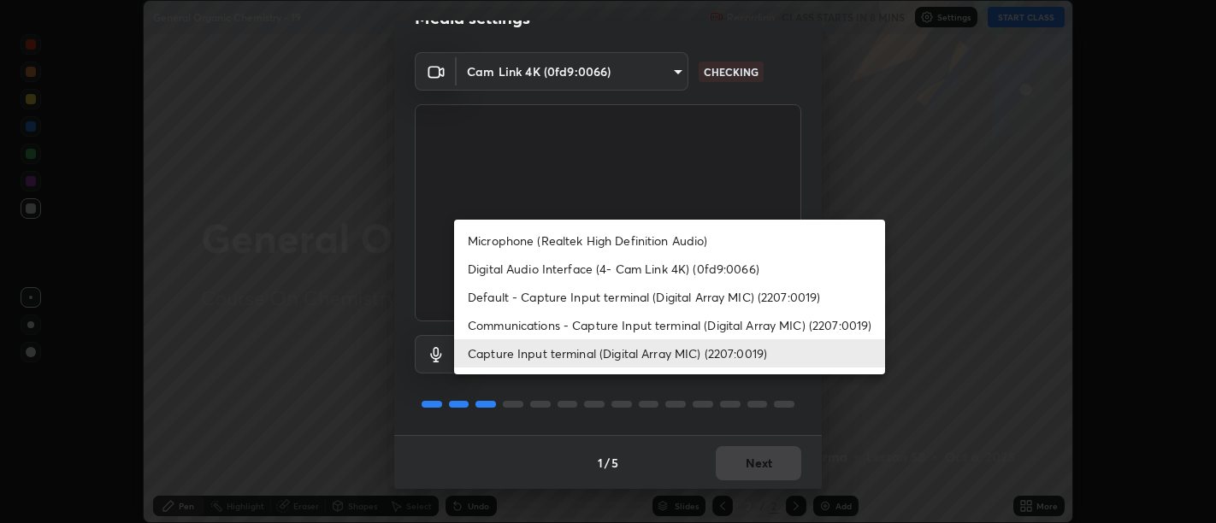
click at [631, 273] on li "Digital Audio Interface (4- Cam Link 4K) (0fd9:0066)" at bounding box center [669, 269] width 431 height 28
type input "58abe51d7fefdb17ba2419723d43872dcdd823d411622da55c3e9c12cc60ef35"
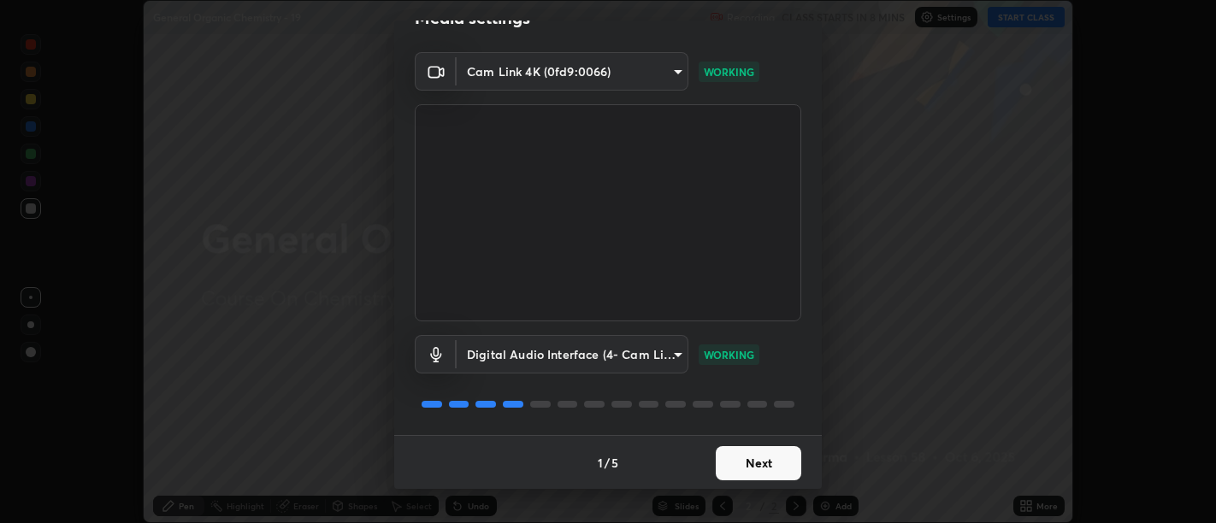
click at [763, 472] on button "Next" at bounding box center [758, 463] width 85 height 34
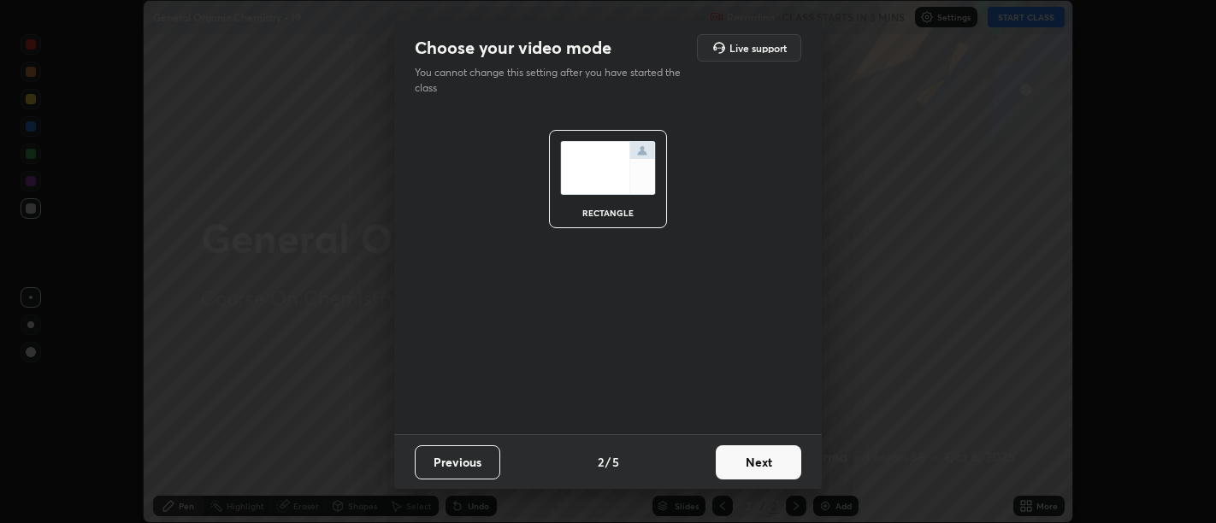
click at [768, 471] on button "Next" at bounding box center [758, 462] width 85 height 34
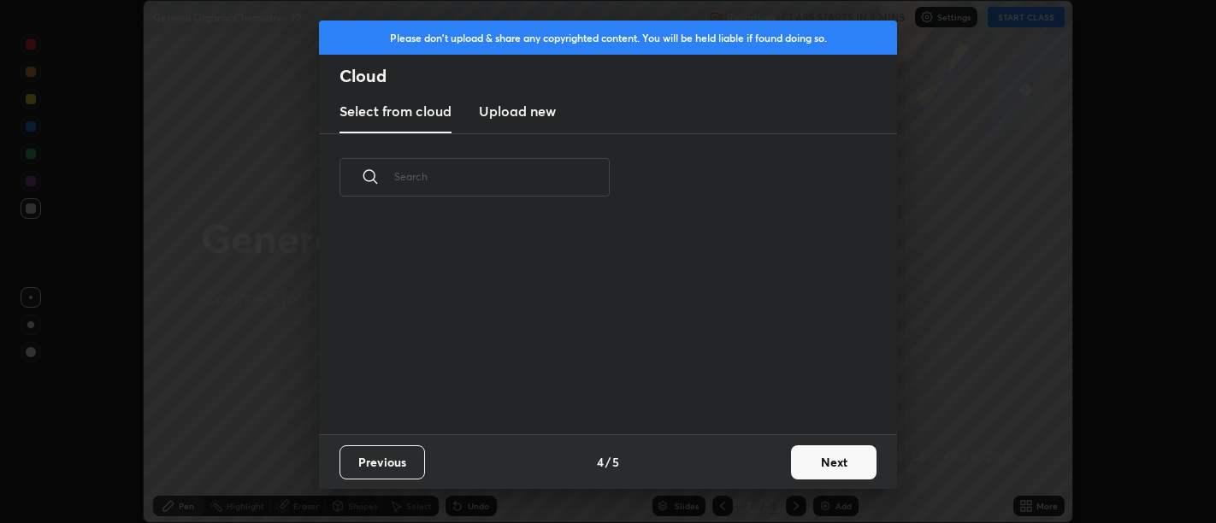
click at [769, 465] on div "Previous 4 / 5 Next" at bounding box center [608, 461] width 578 height 55
click at [793, 460] on button "Next" at bounding box center [833, 462] width 85 height 34
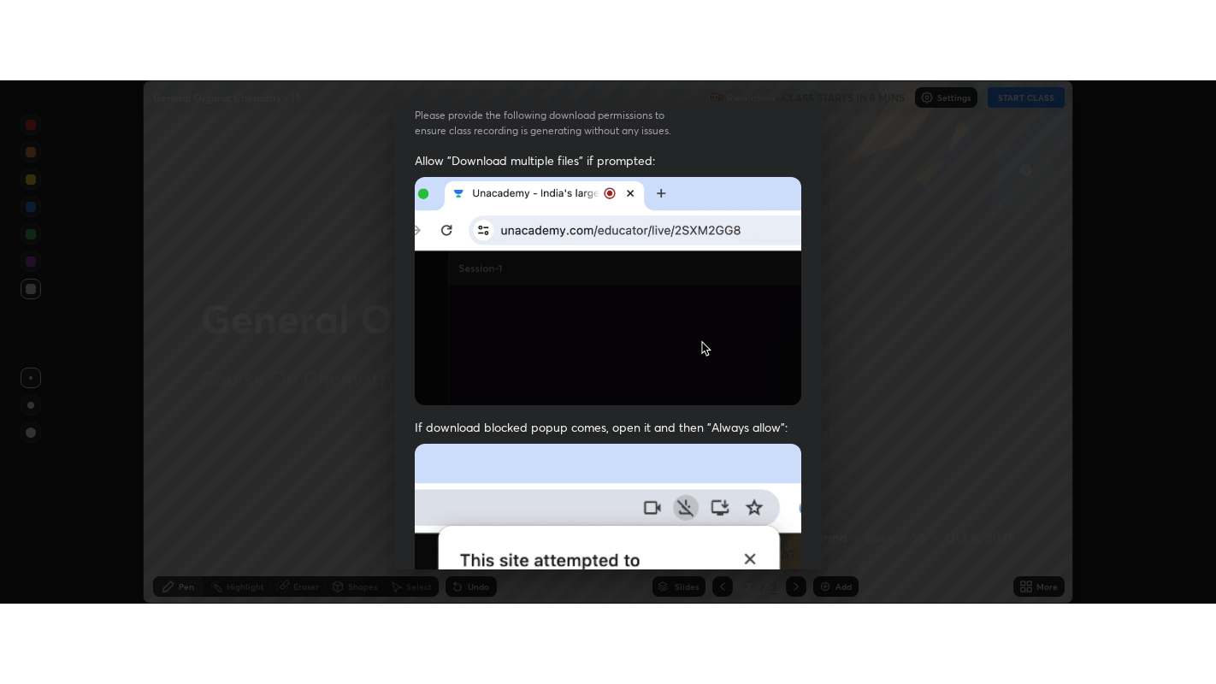
scroll to position [386, 0]
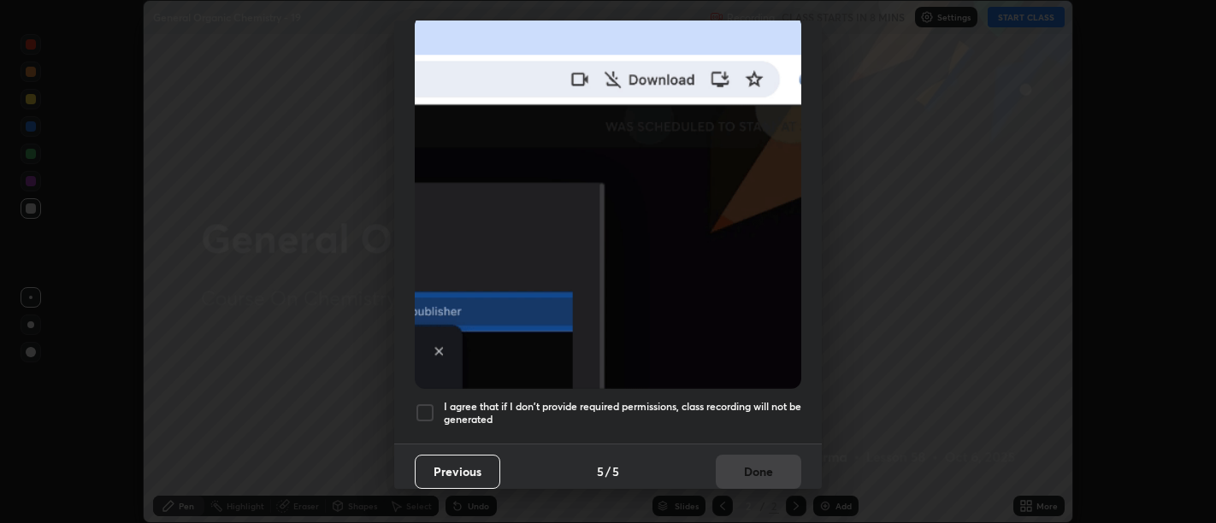
click at [757, 403] on h5 "I agree that if I don't provide required permissions, class recording will not …" at bounding box center [622, 413] width 357 height 27
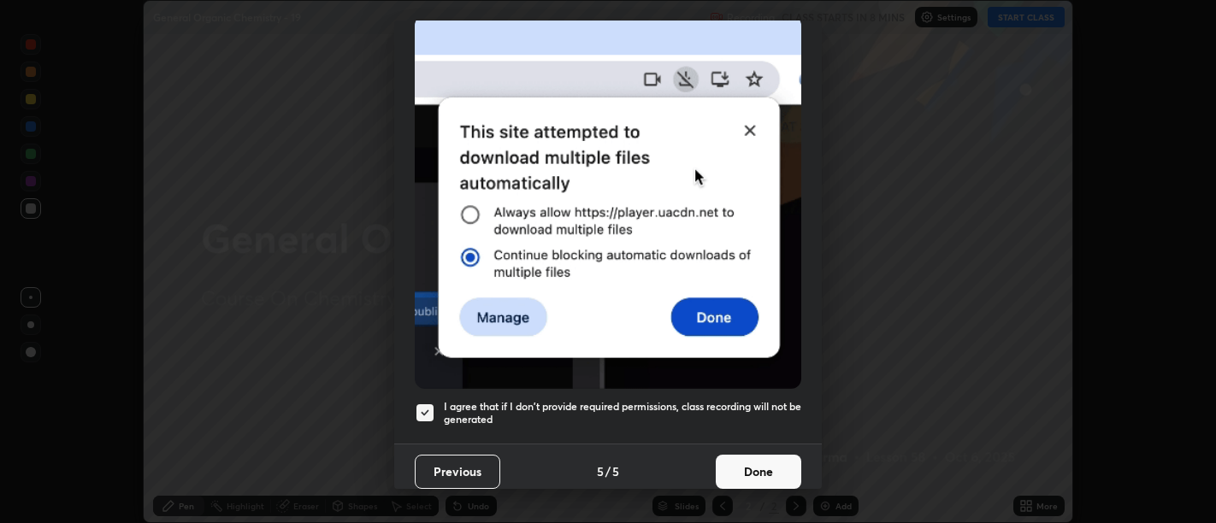
click at [757, 473] on button "Done" at bounding box center [758, 472] width 85 height 34
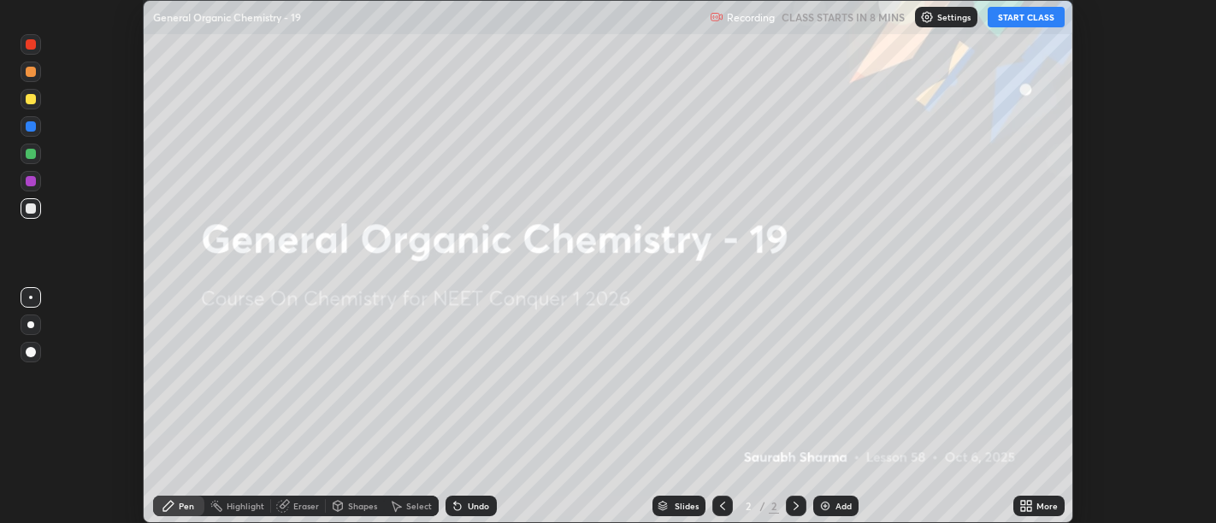
click at [1022, 502] on icon at bounding box center [1023, 503] width 4 height 4
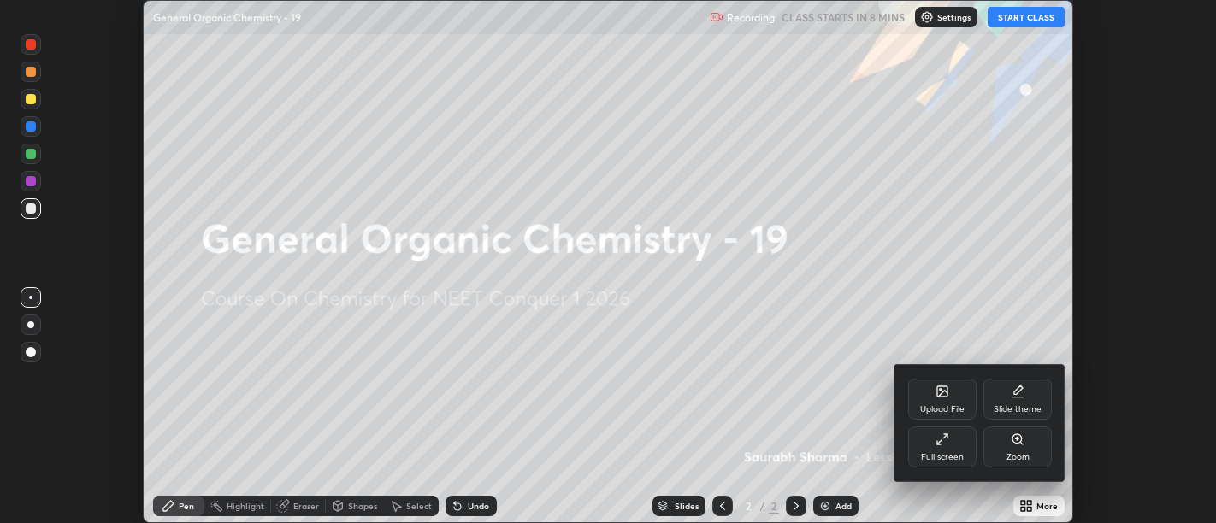
click at [927, 446] on div "Full screen" at bounding box center [942, 447] width 68 height 41
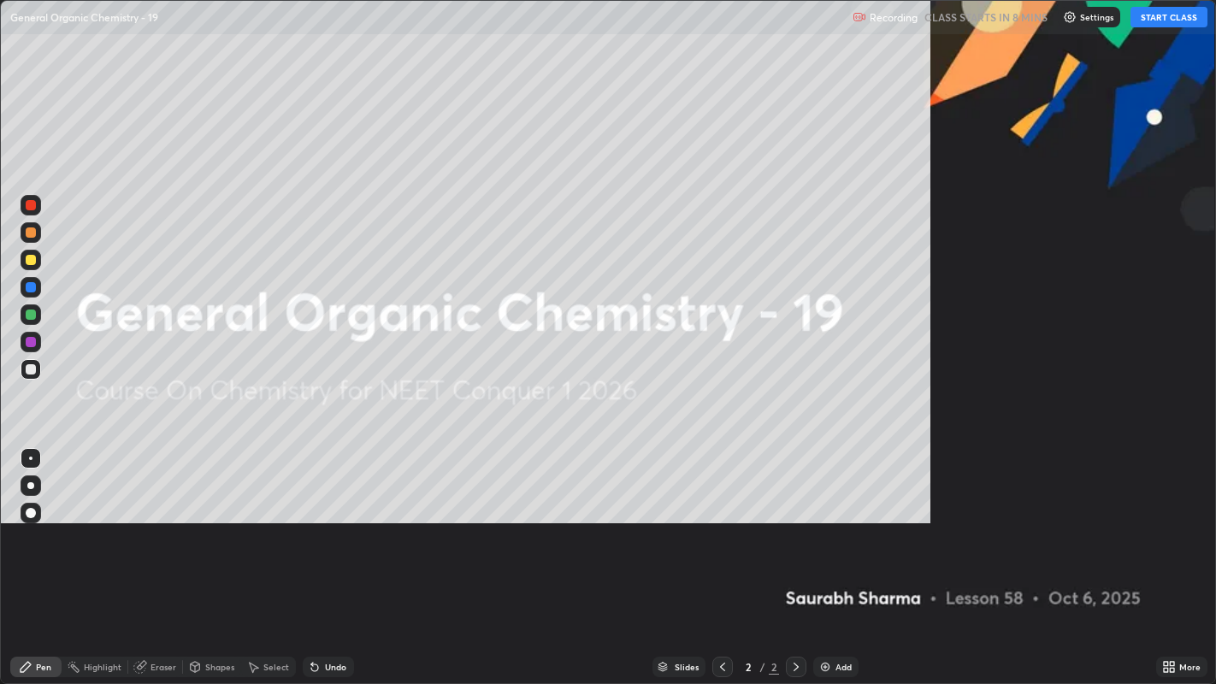
scroll to position [684, 1216]
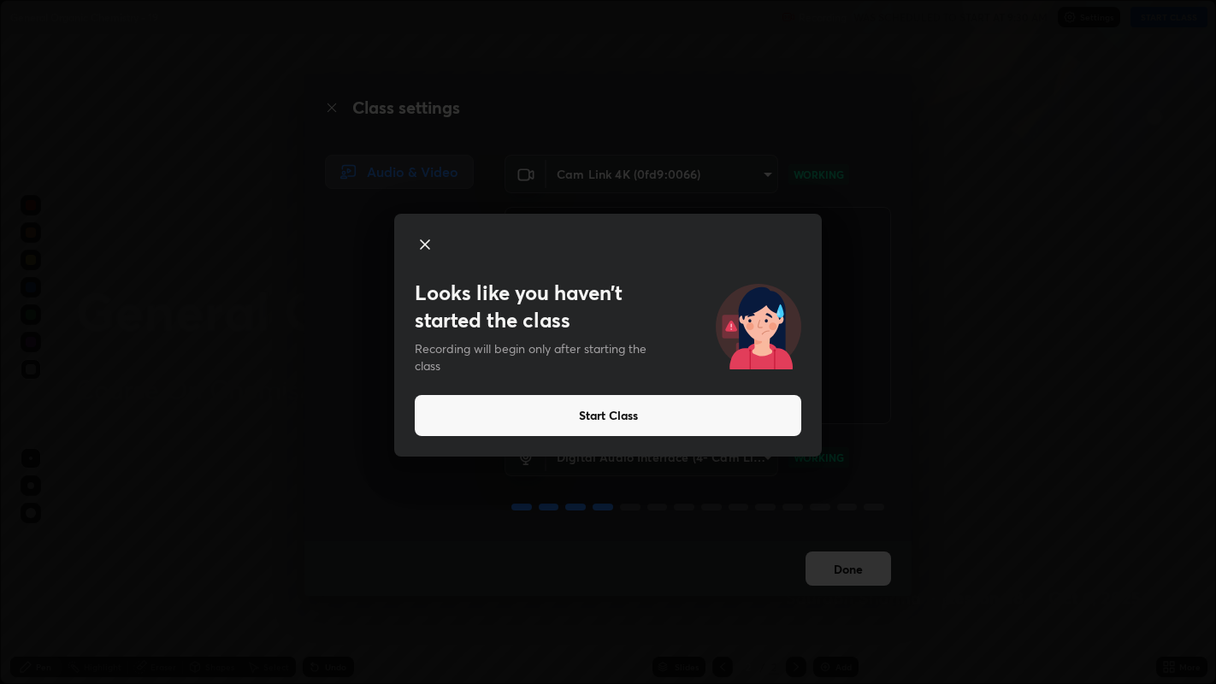
click at [781, 415] on button "Start Class" at bounding box center [608, 415] width 386 height 41
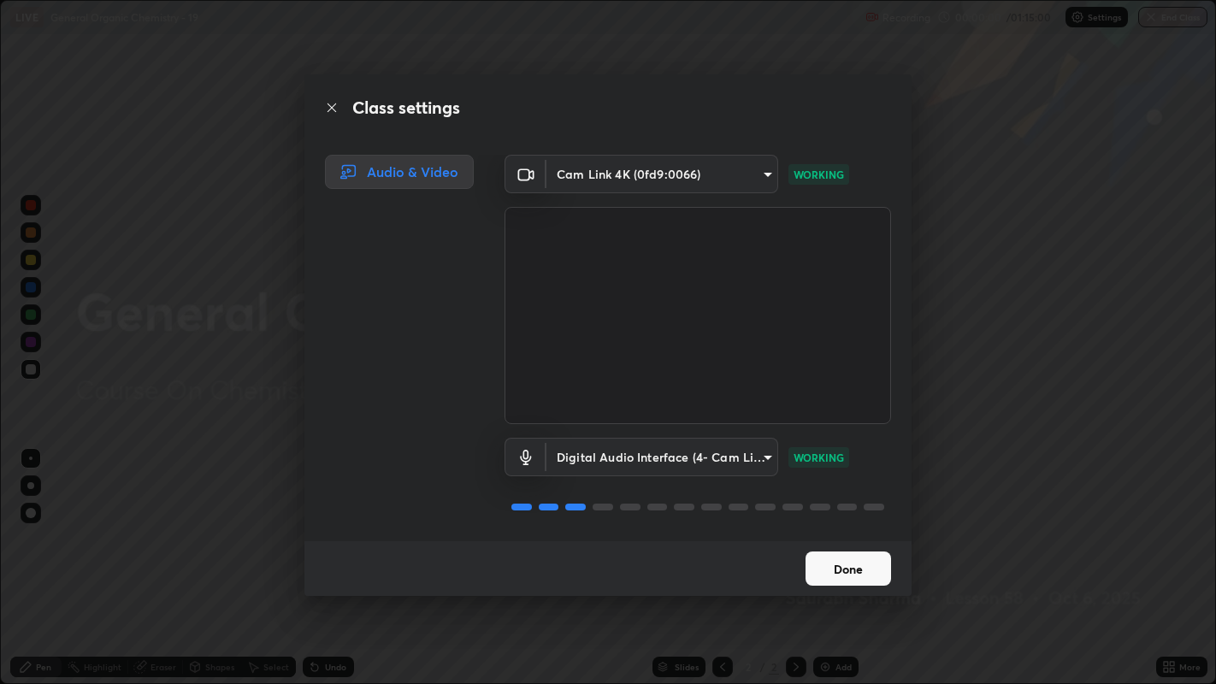
click at [856, 522] on button "Done" at bounding box center [847, 568] width 85 height 34
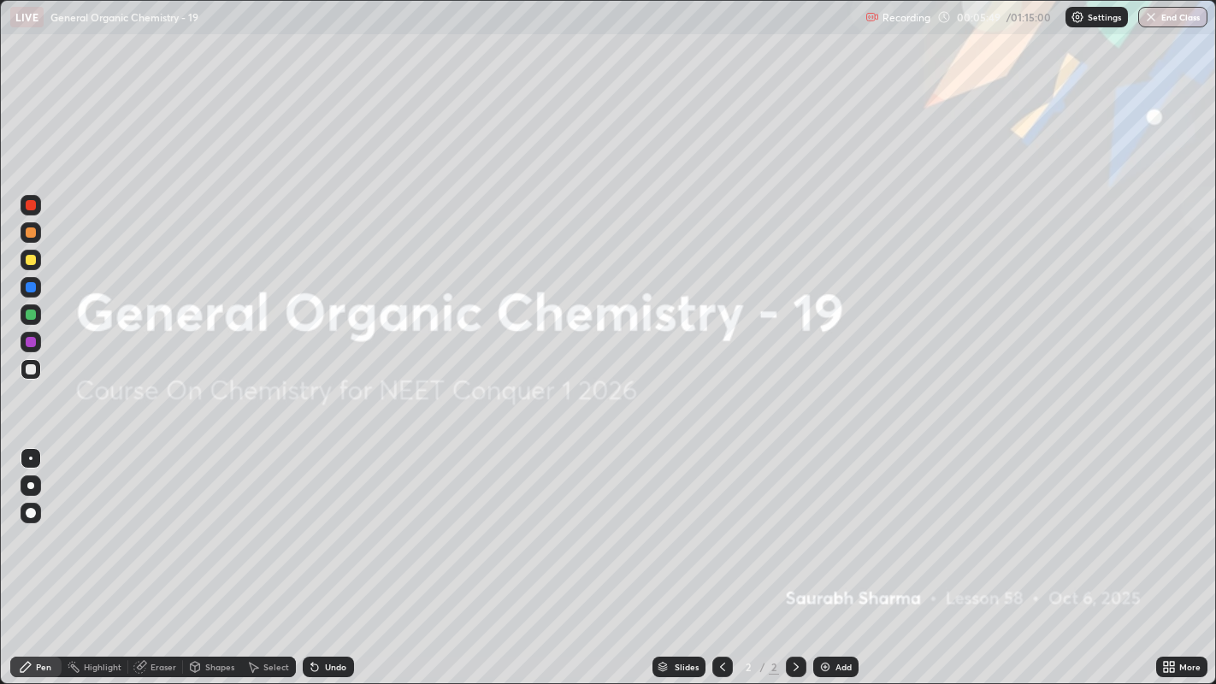
click at [846, 522] on div "Add" at bounding box center [835, 667] width 45 height 21
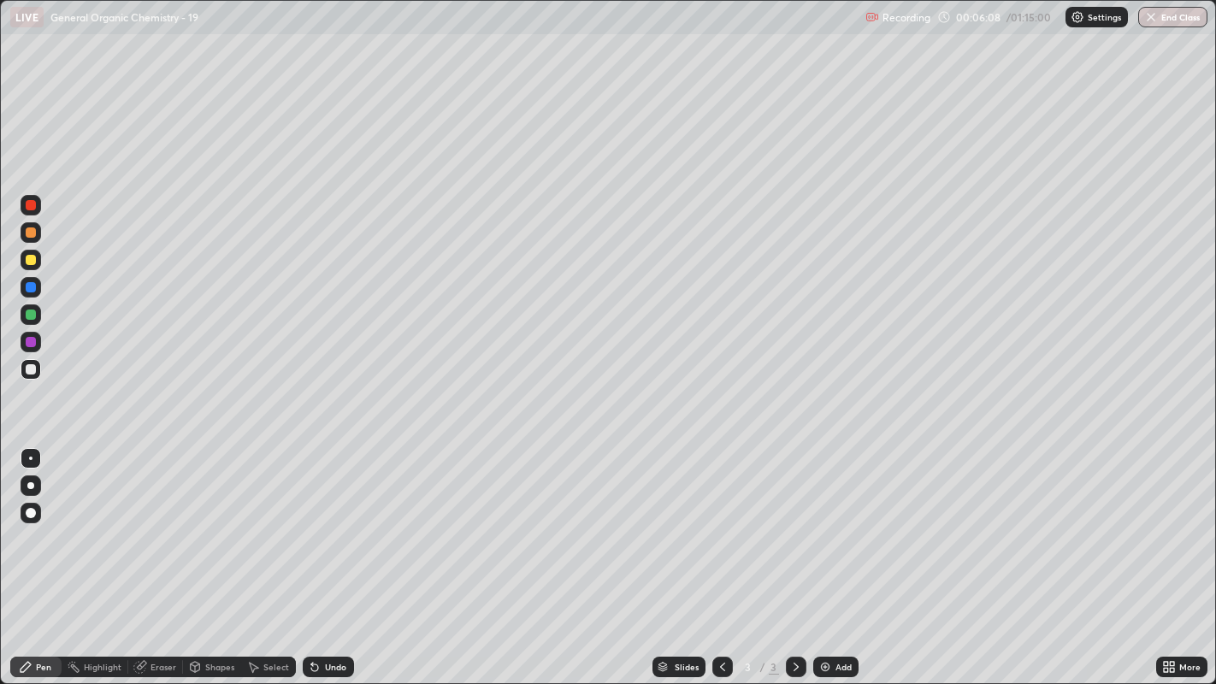
click at [194, 522] on icon at bounding box center [195, 665] width 9 height 3
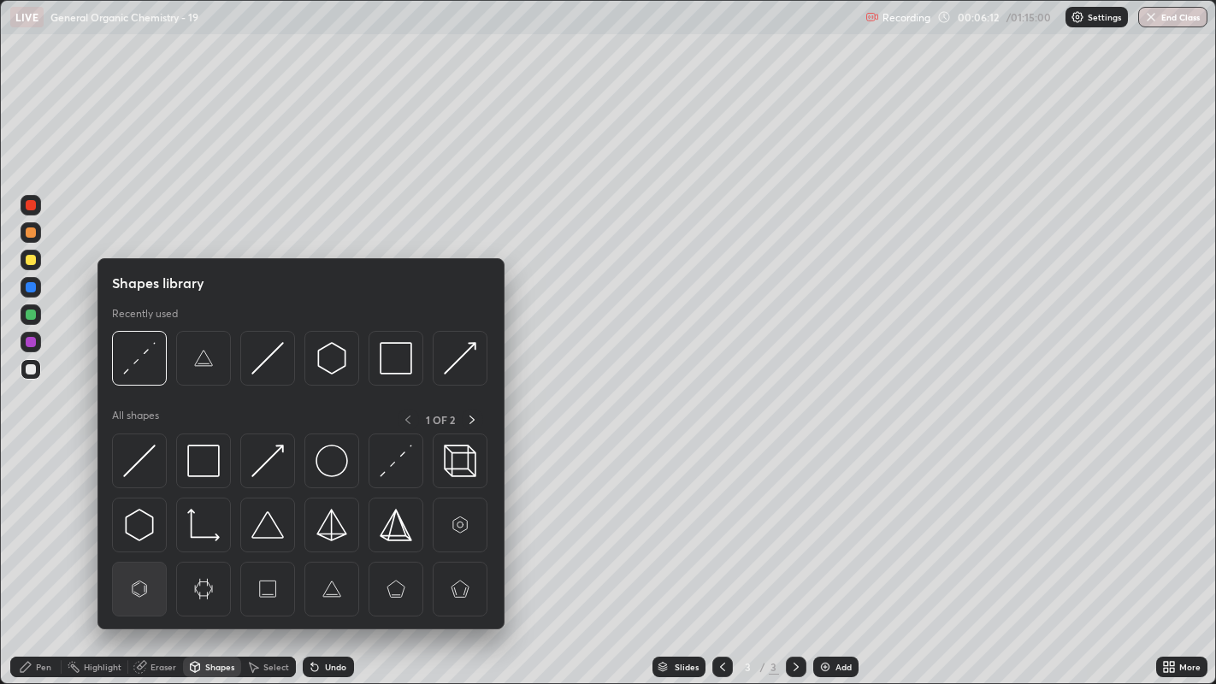
click at [141, 522] on img at bounding box center [139, 589] width 32 height 32
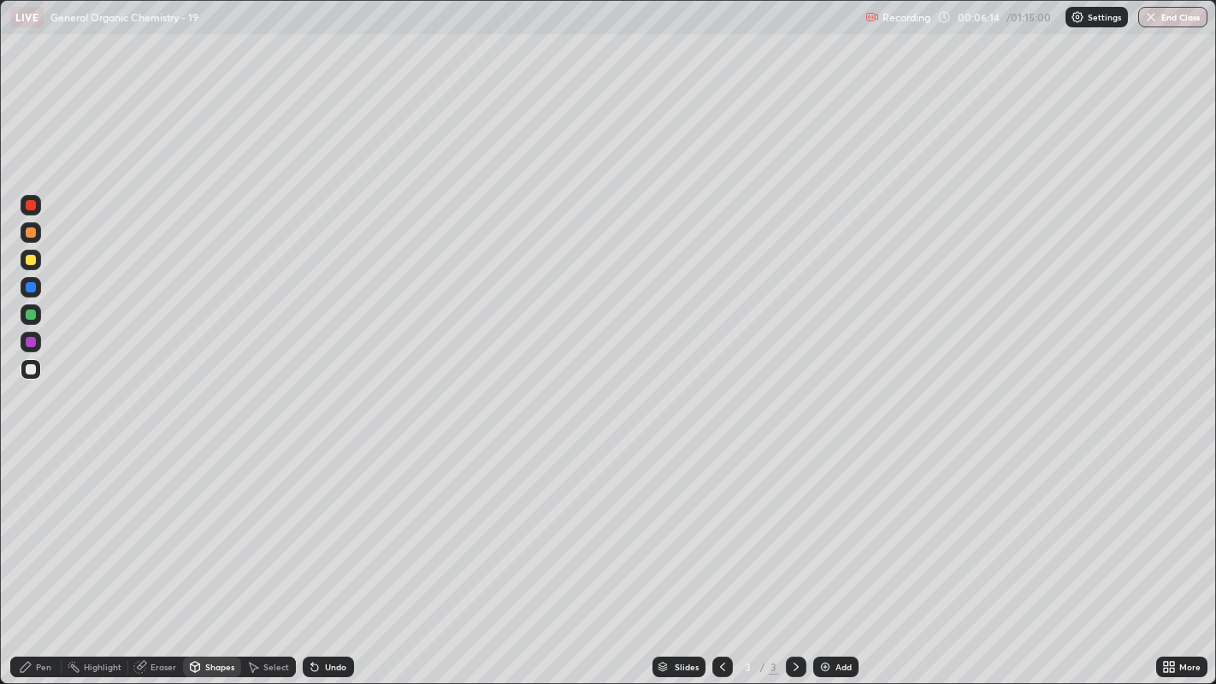
click at [52, 522] on div "Pen" at bounding box center [35, 667] width 51 height 21
click at [323, 522] on div "Undo" at bounding box center [328, 667] width 51 height 21
click at [327, 522] on div "Undo" at bounding box center [328, 667] width 51 height 21
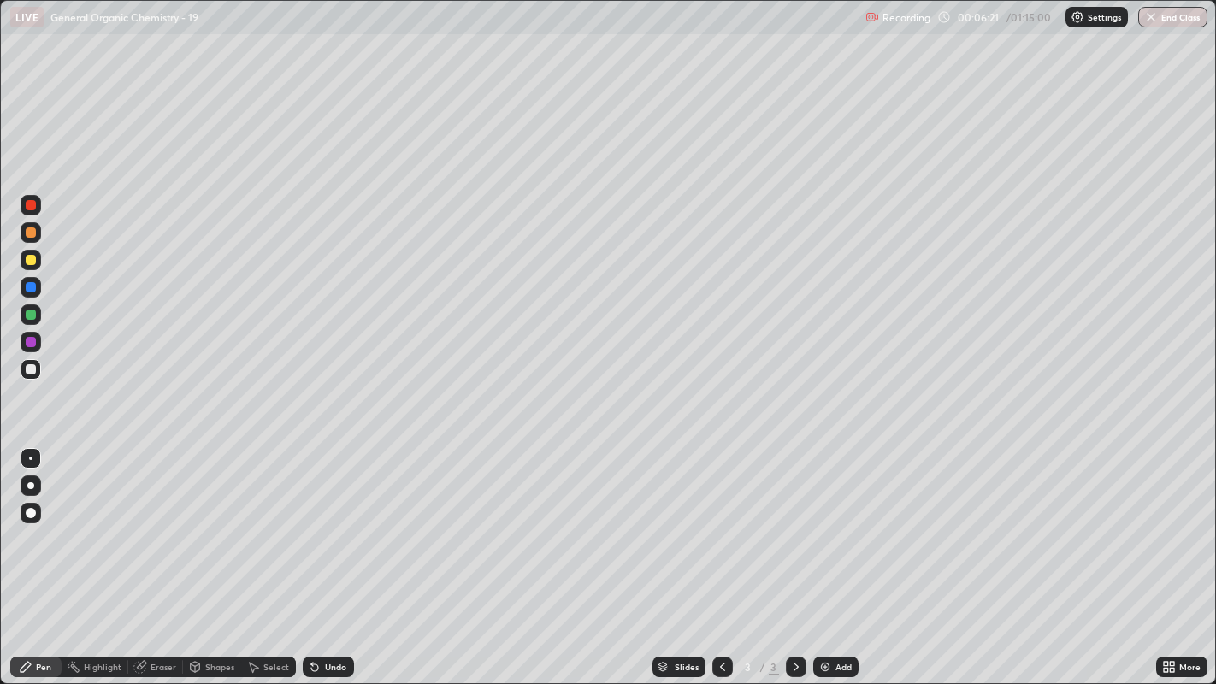
click at [274, 522] on div "Select" at bounding box center [276, 667] width 26 height 9
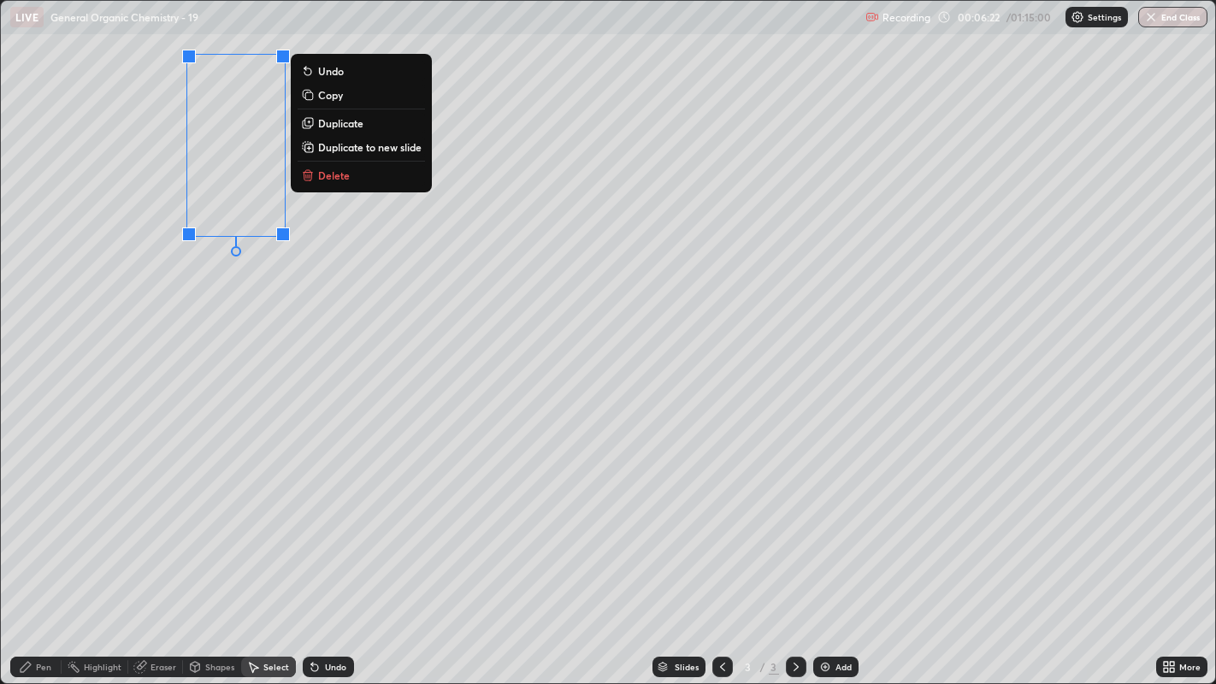
click at [365, 142] on p "Duplicate to new slide" at bounding box center [369, 147] width 103 height 14
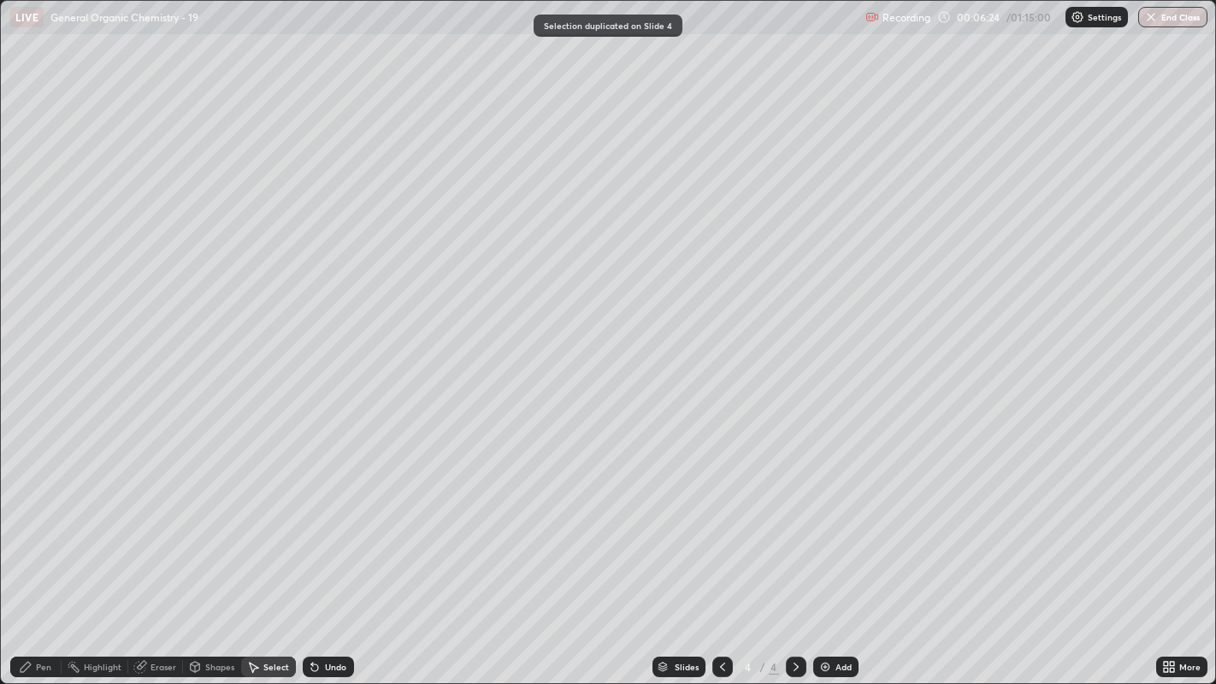
click at [715, 522] on div at bounding box center [722, 667] width 21 height 21
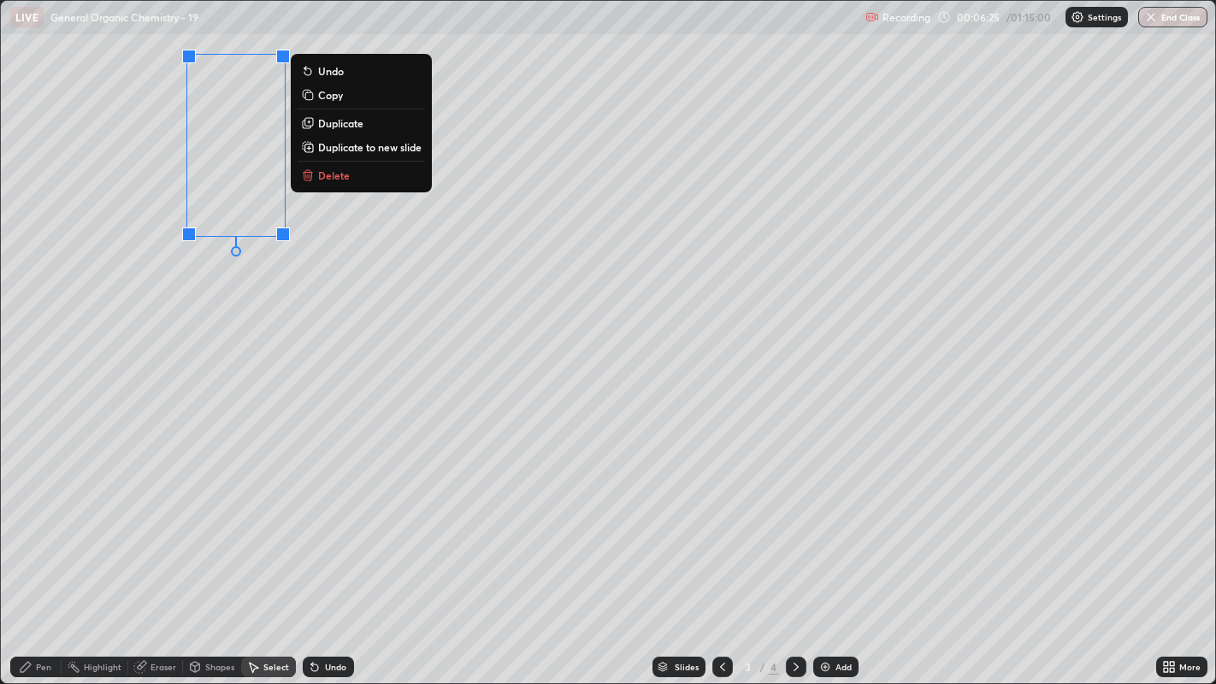
click at [357, 125] on p "Duplicate" at bounding box center [340, 123] width 45 height 14
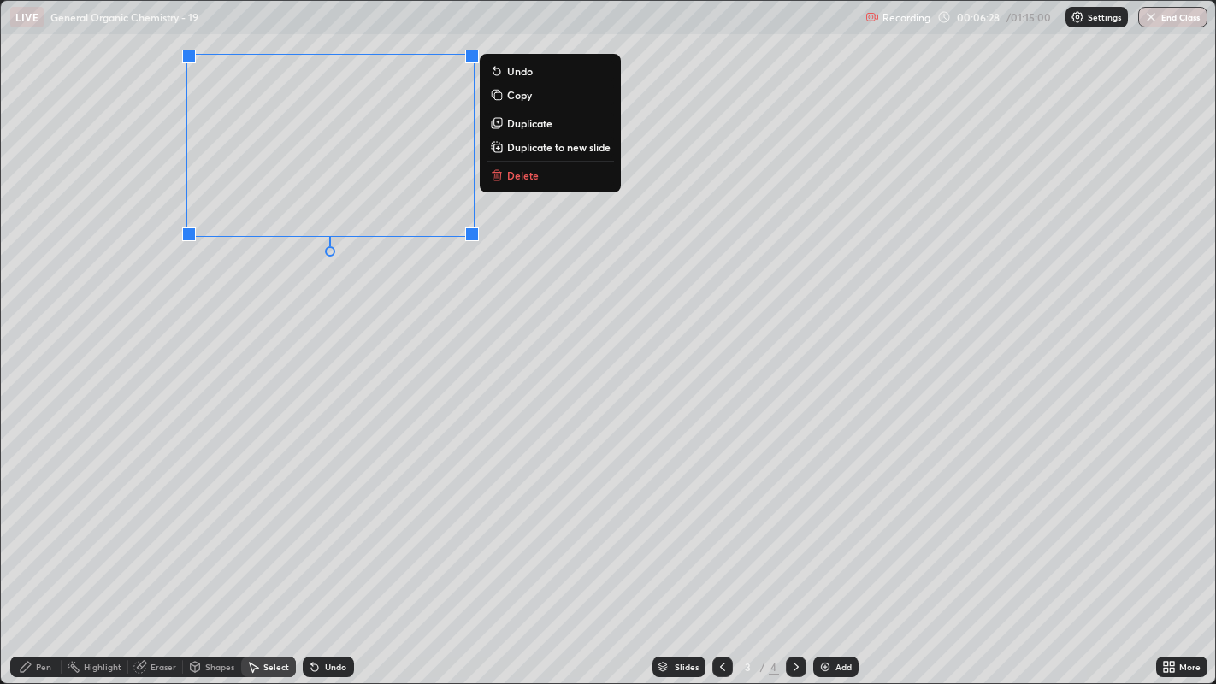
click at [540, 130] on button "Duplicate" at bounding box center [549, 123] width 127 height 21
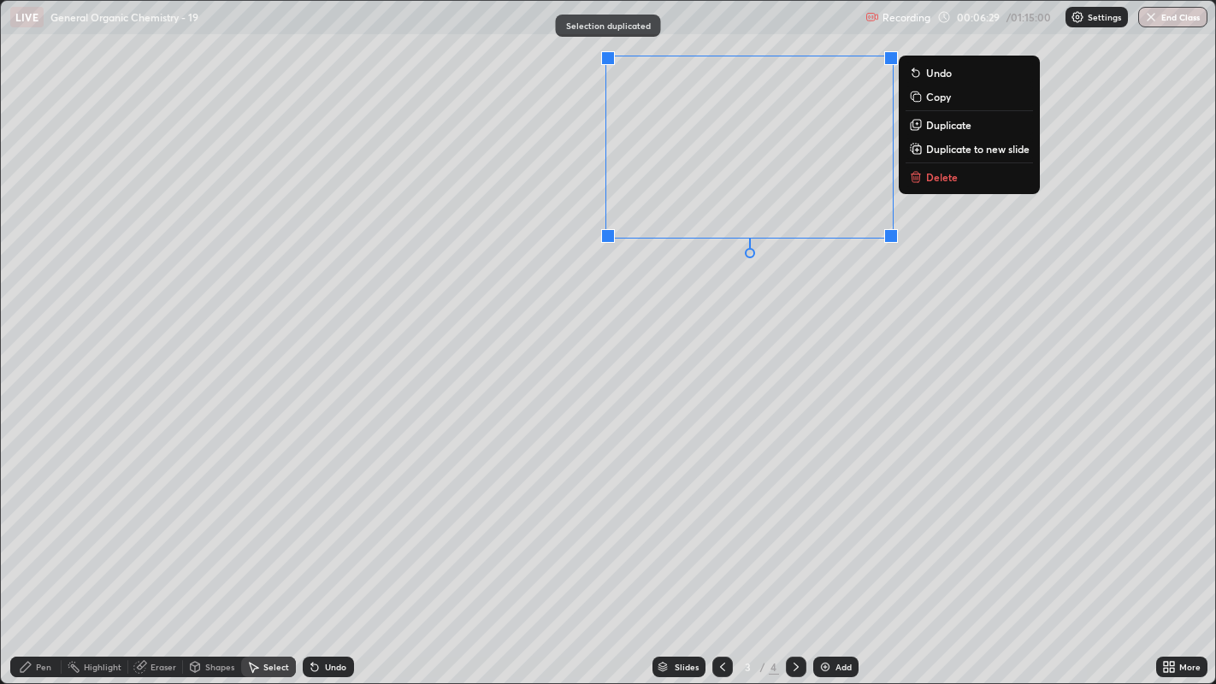
click at [771, 287] on div "0 ° Undo Copy Duplicate Duplicate to new slide Delete" at bounding box center [608, 342] width 1215 height 683
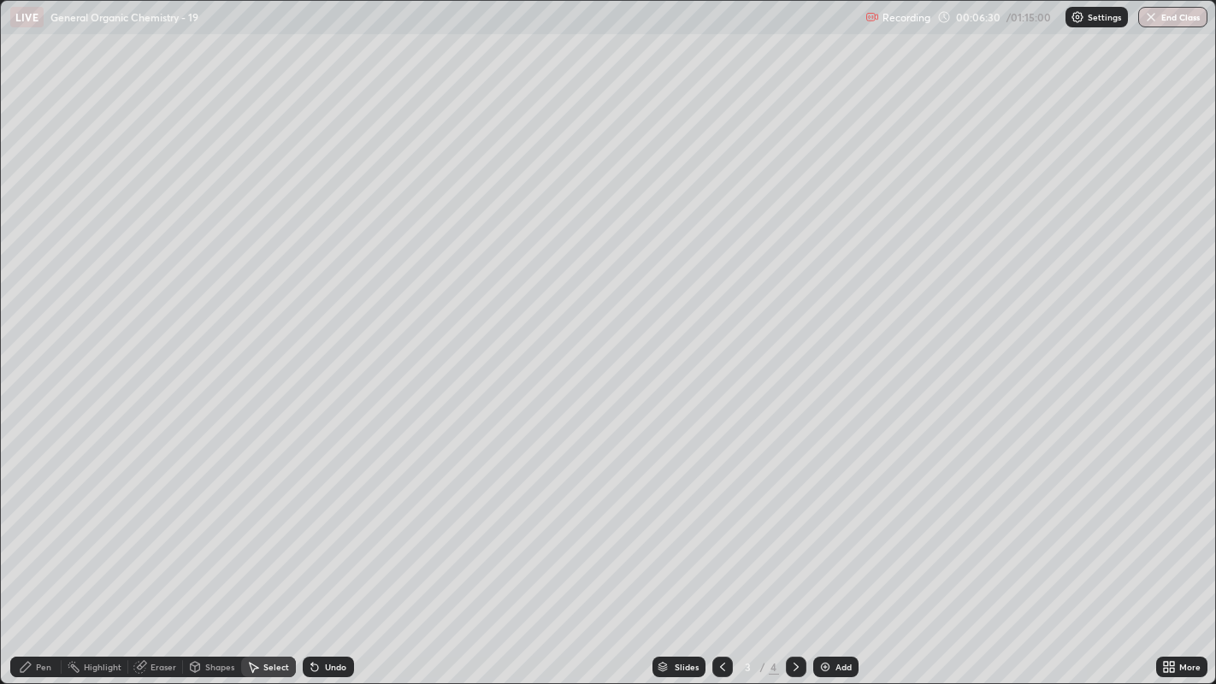
click at [38, 522] on div "Pen" at bounding box center [35, 667] width 51 height 21
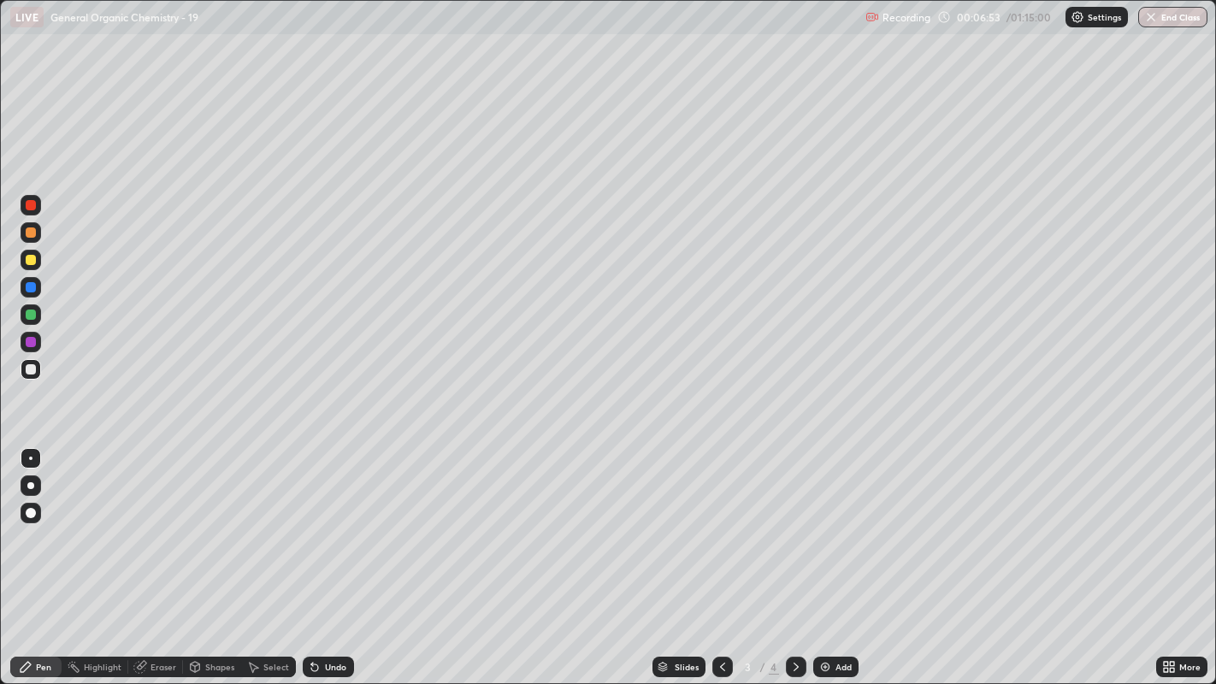
click at [256, 522] on icon at bounding box center [253, 667] width 14 height 14
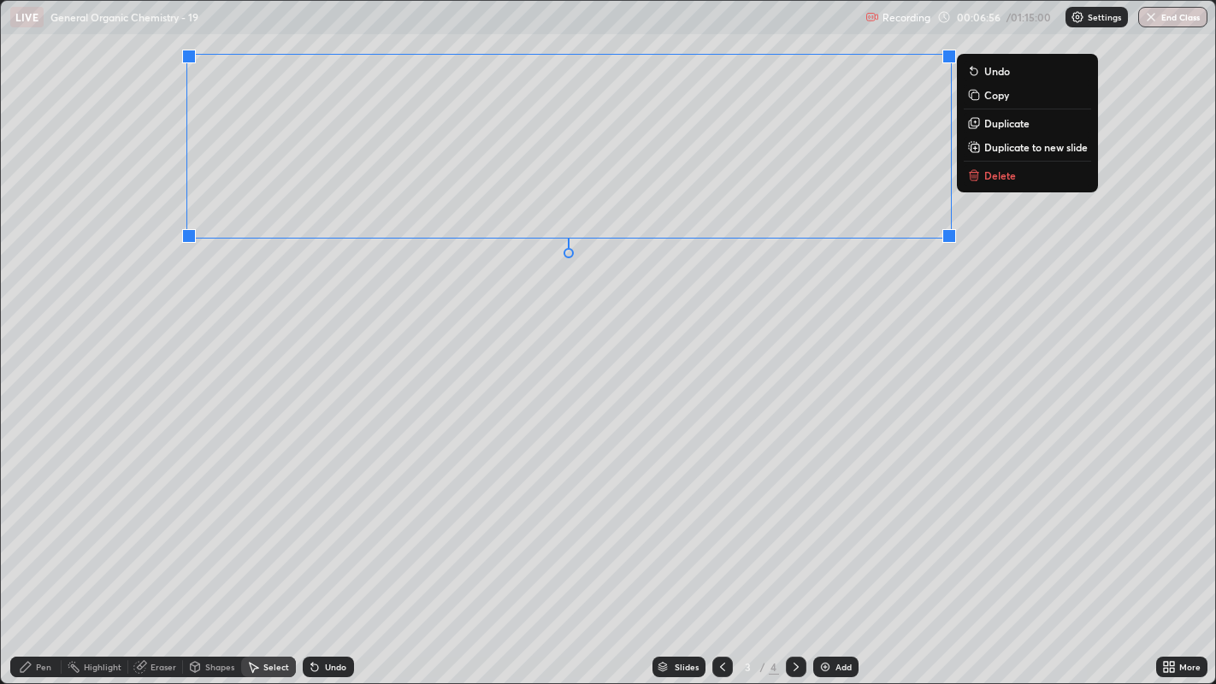
click at [1015, 120] on p "Duplicate" at bounding box center [1006, 123] width 45 height 14
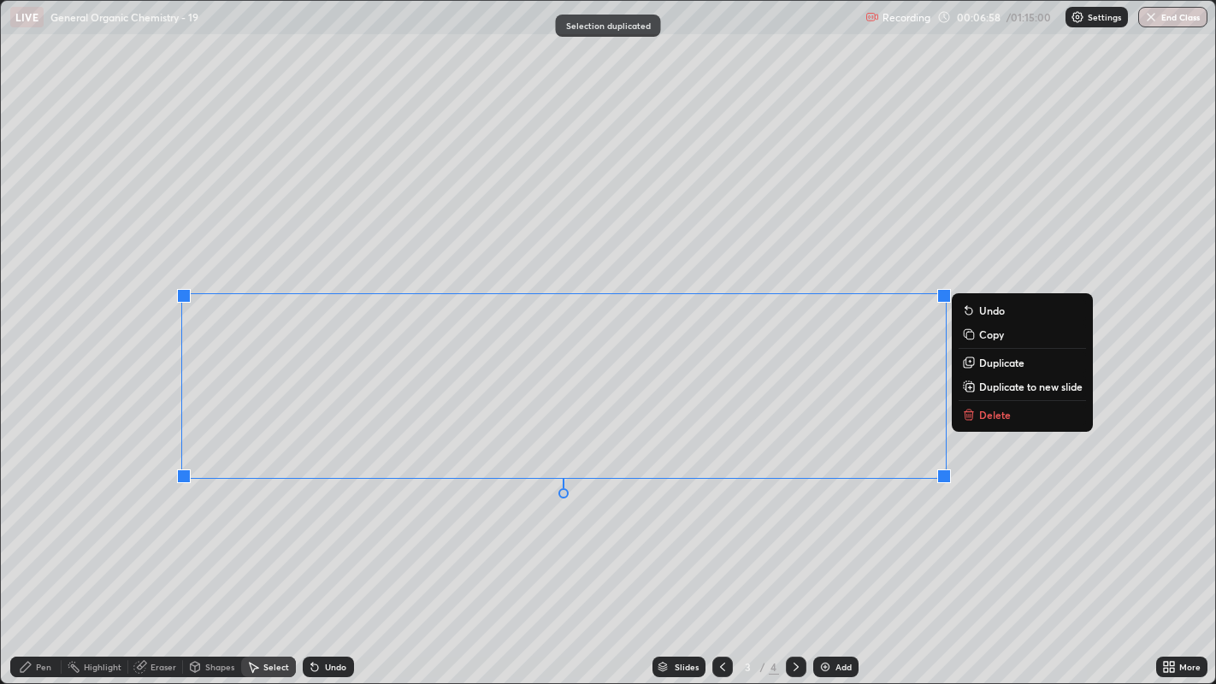
click at [565, 522] on div "0 ° Undo Copy Duplicate Duplicate to new slide Delete" at bounding box center [608, 342] width 1215 height 683
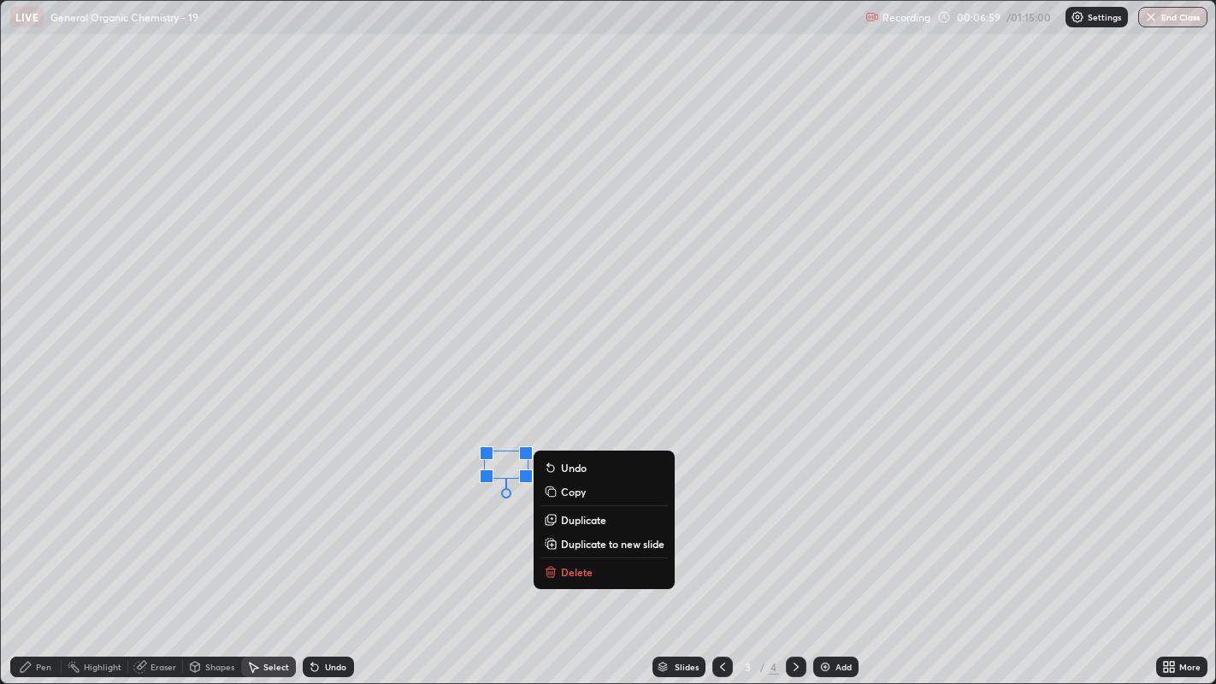
click at [579, 522] on p "Delete" at bounding box center [577, 572] width 32 height 14
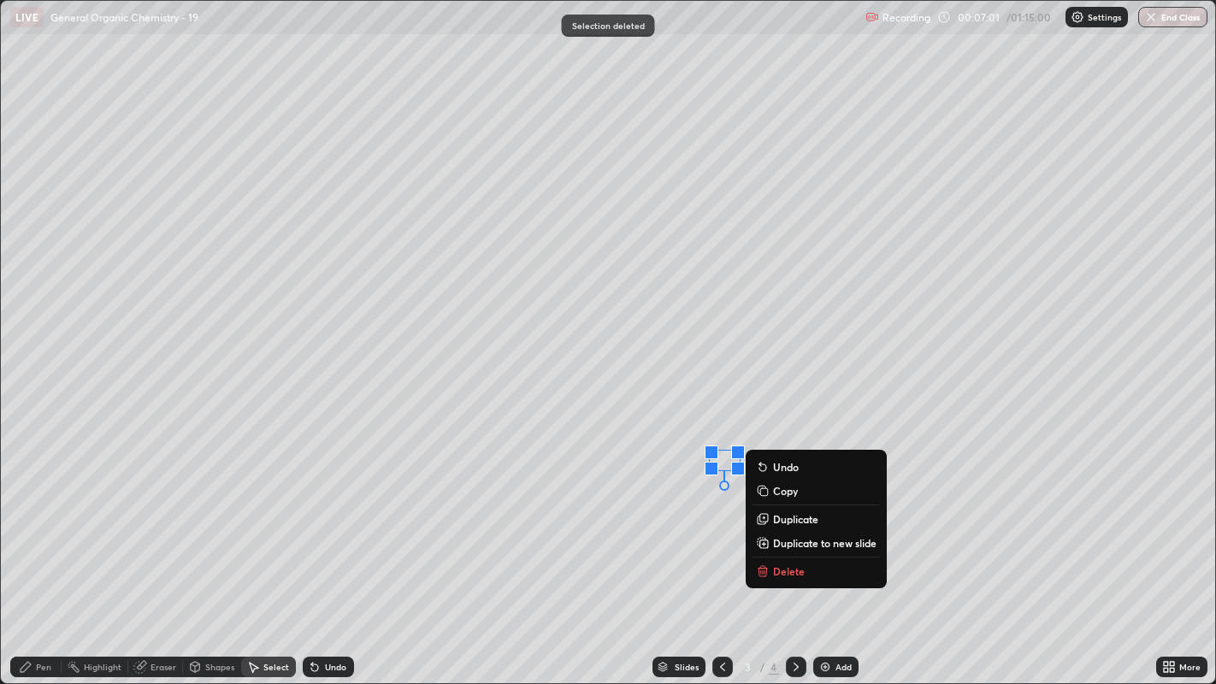
click at [789, 522] on p "Delete" at bounding box center [789, 571] width 32 height 14
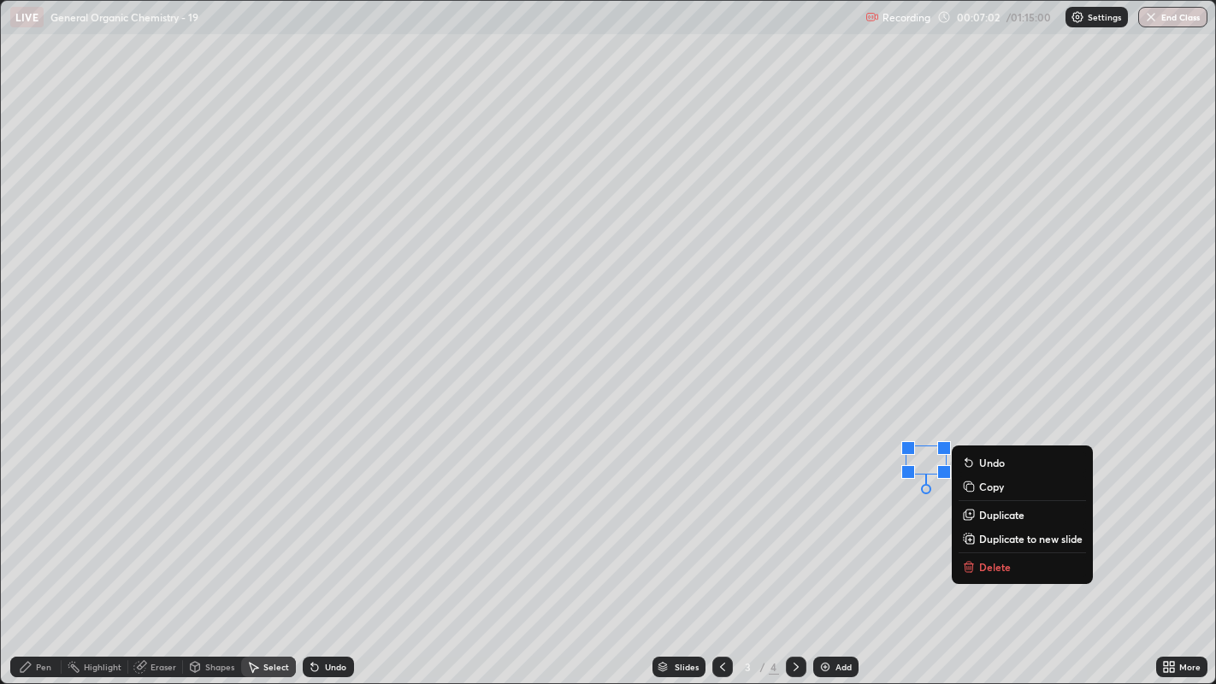
click at [993, 522] on p "Delete" at bounding box center [995, 567] width 32 height 14
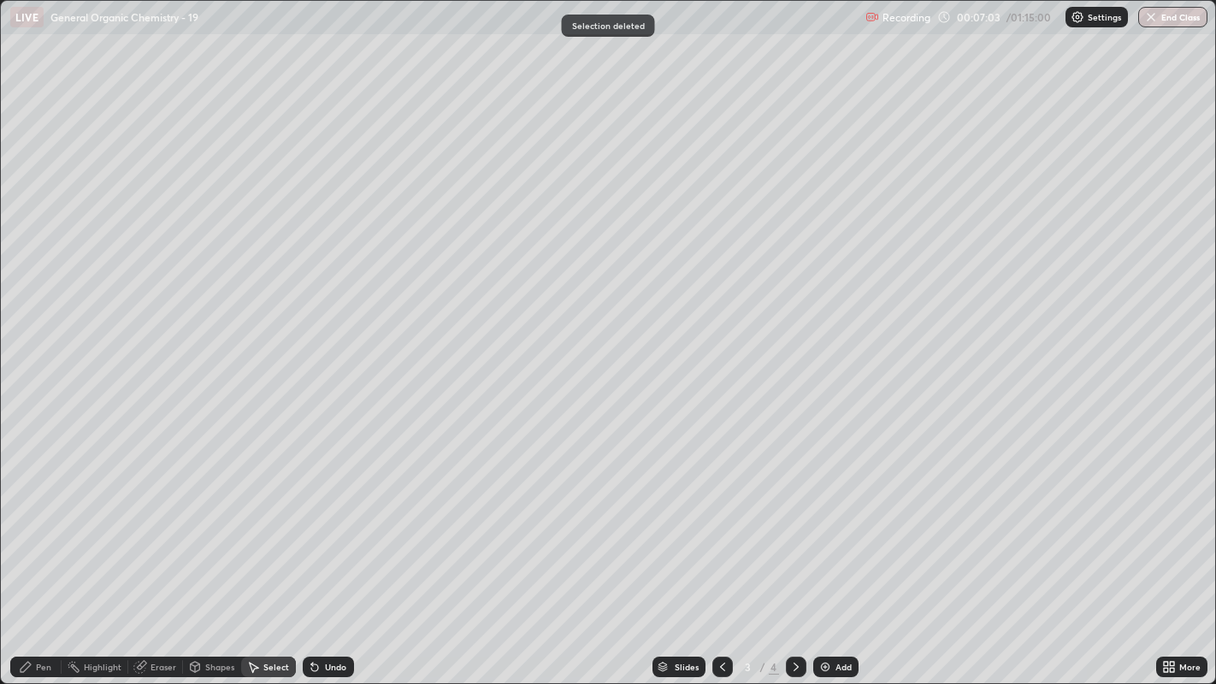
click at [44, 522] on div "Pen" at bounding box center [43, 667] width 15 height 9
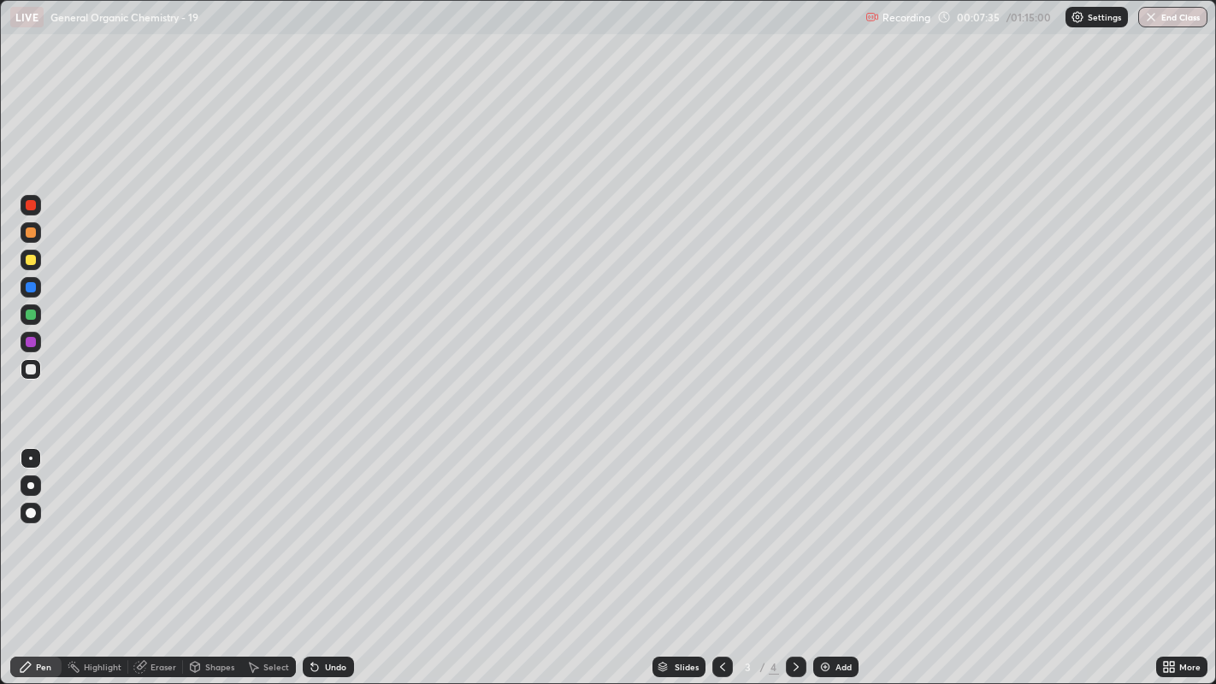
click at [30, 260] on div at bounding box center [31, 260] width 10 height 10
click at [30, 485] on div at bounding box center [30, 485] width 7 height 7
click at [30, 457] on div at bounding box center [30, 458] width 3 height 3
click at [321, 522] on div "Undo" at bounding box center [328, 667] width 51 height 21
click at [322, 522] on div "Undo" at bounding box center [328, 667] width 51 height 21
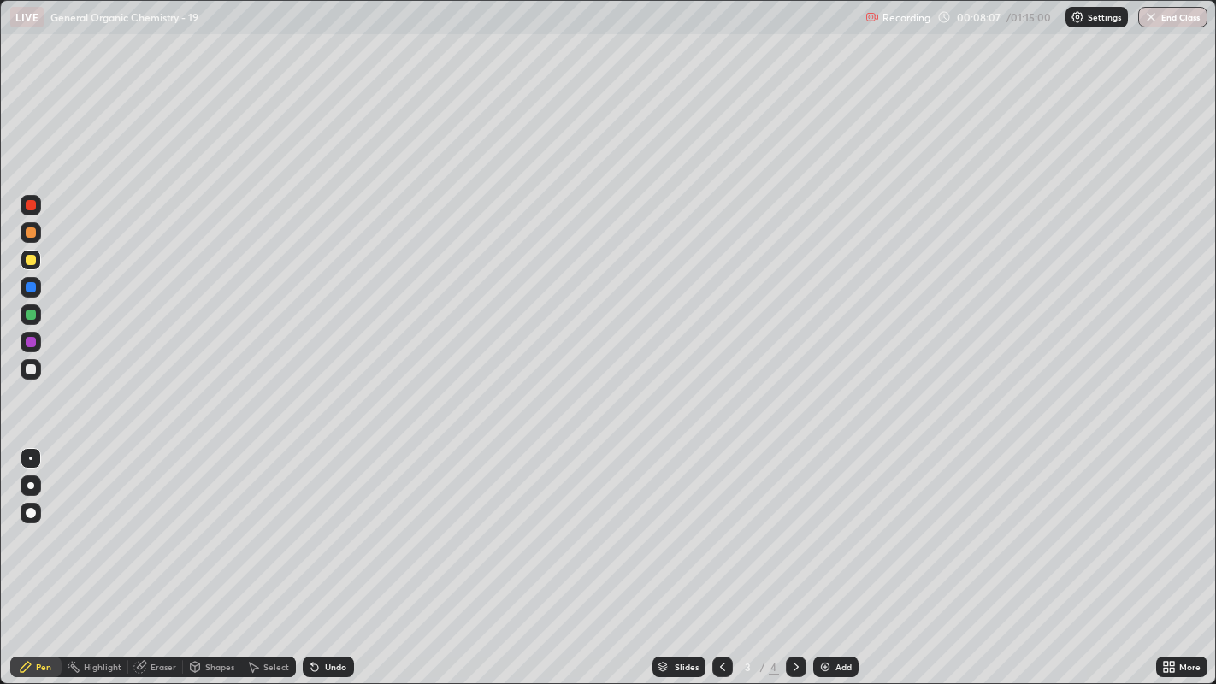
click at [321, 522] on div "Undo" at bounding box center [328, 667] width 51 height 21
click at [28, 482] on div at bounding box center [30, 485] width 7 height 7
click at [386, 522] on div "Slides 3 / 4 Add" at bounding box center [755, 667] width 802 height 34
click at [374, 522] on div "Slides 3 / 4 Add" at bounding box center [755, 667] width 802 height 34
click at [327, 522] on div "Undo" at bounding box center [335, 667] width 21 height 9
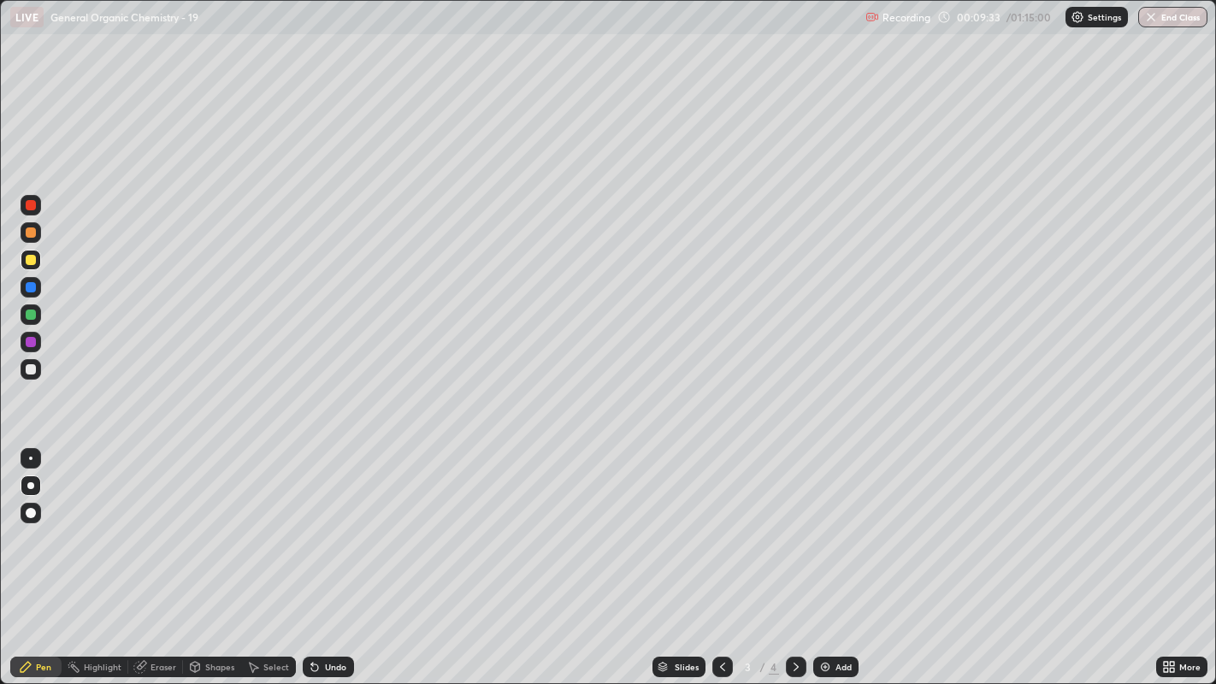
click at [325, 522] on div "Undo" at bounding box center [335, 667] width 21 height 9
click at [833, 522] on div "Add" at bounding box center [835, 667] width 45 height 21
click at [30, 457] on div at bounding box center [30, 458] width 3 height 3
click at [36, 378] on div at bounding box center [31, 369] width 21 height 21
click at [720, 522] on icon at bounding box center [723, 667] width 14 height 14
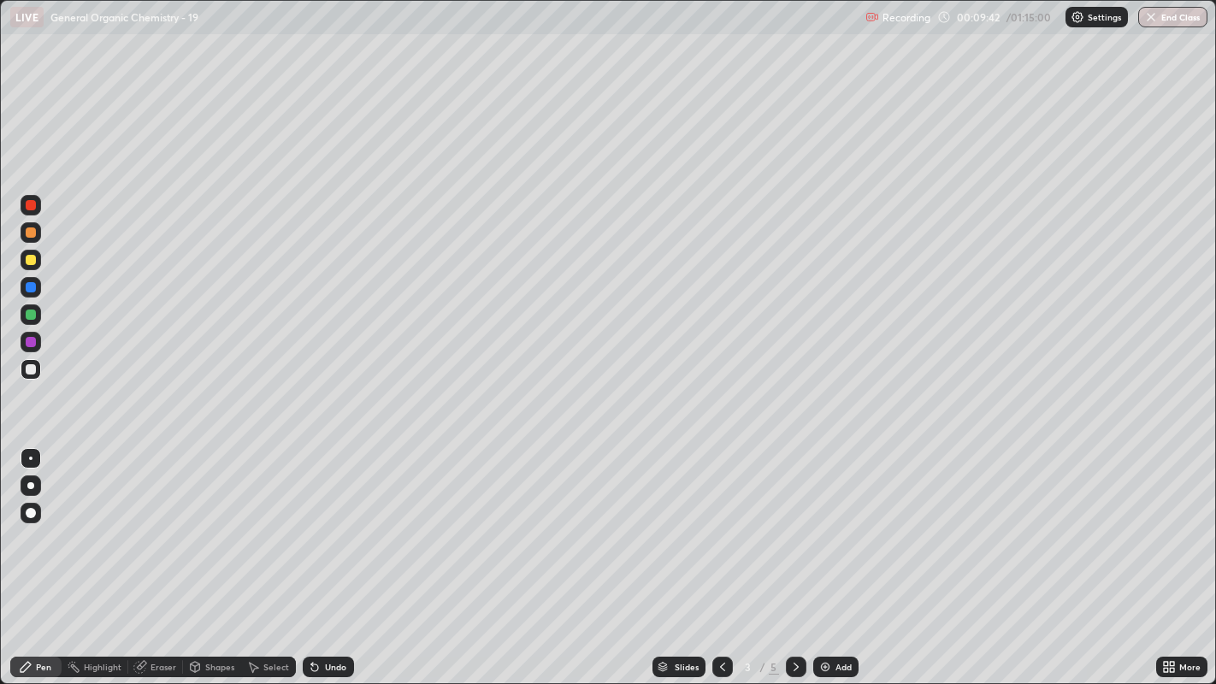
click at [796, 522] on icon at bounding box center [795, 667] width 5 height 9
click at [214, 522] on div "Shapes" at bounding box center [219, 667] width 29 height 9
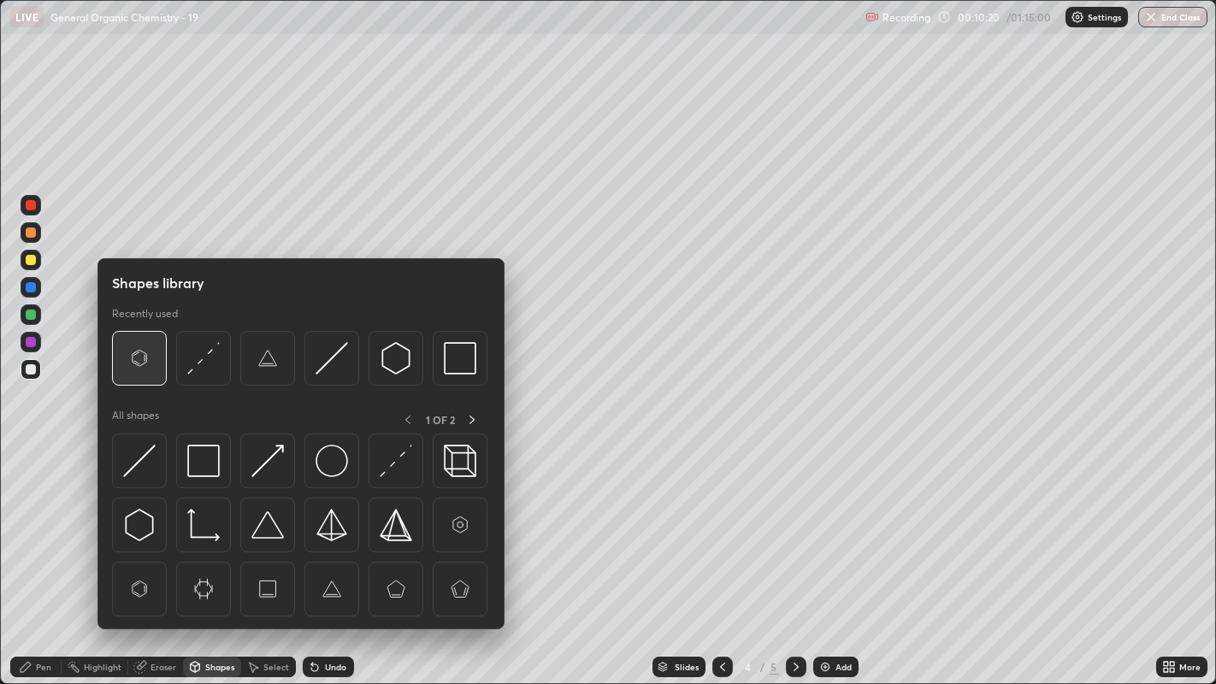
click at [135, 364] on img at bounding box center [139, 358] width 32 height 32
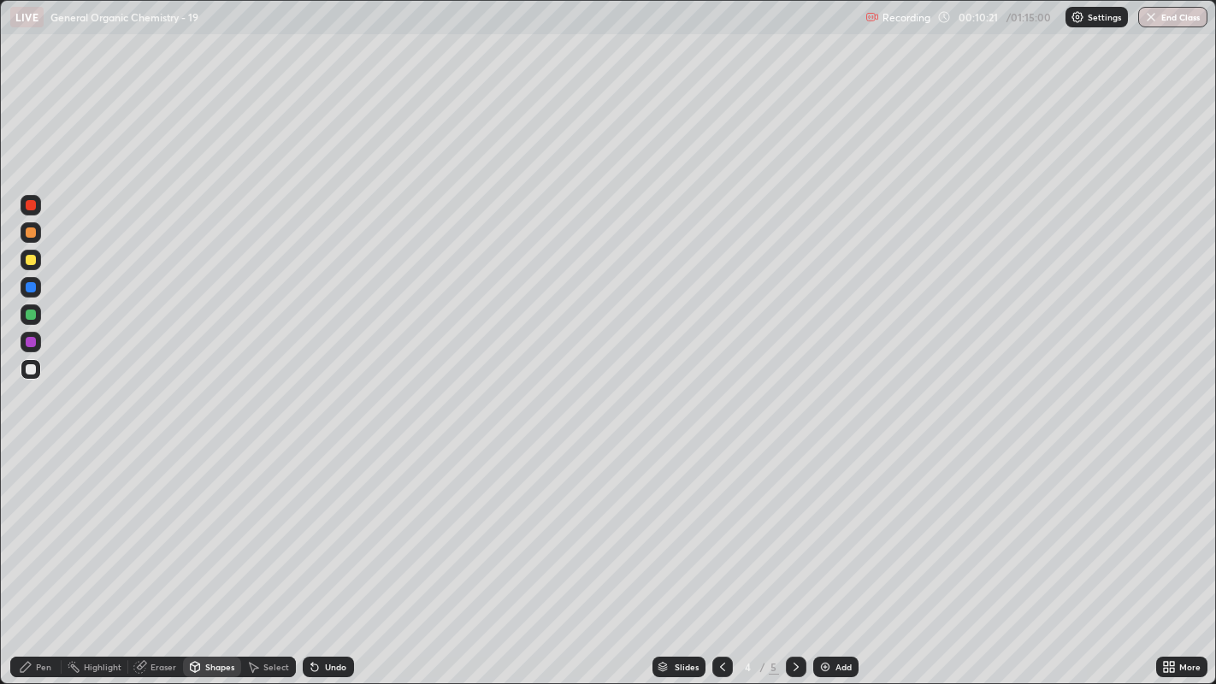
click at [44, 522] on div "Pen" at bounding box center [43, 667] width 15 height 9
click at [192, 522] on icon at bounding box center [195, 667] width 9 height 10
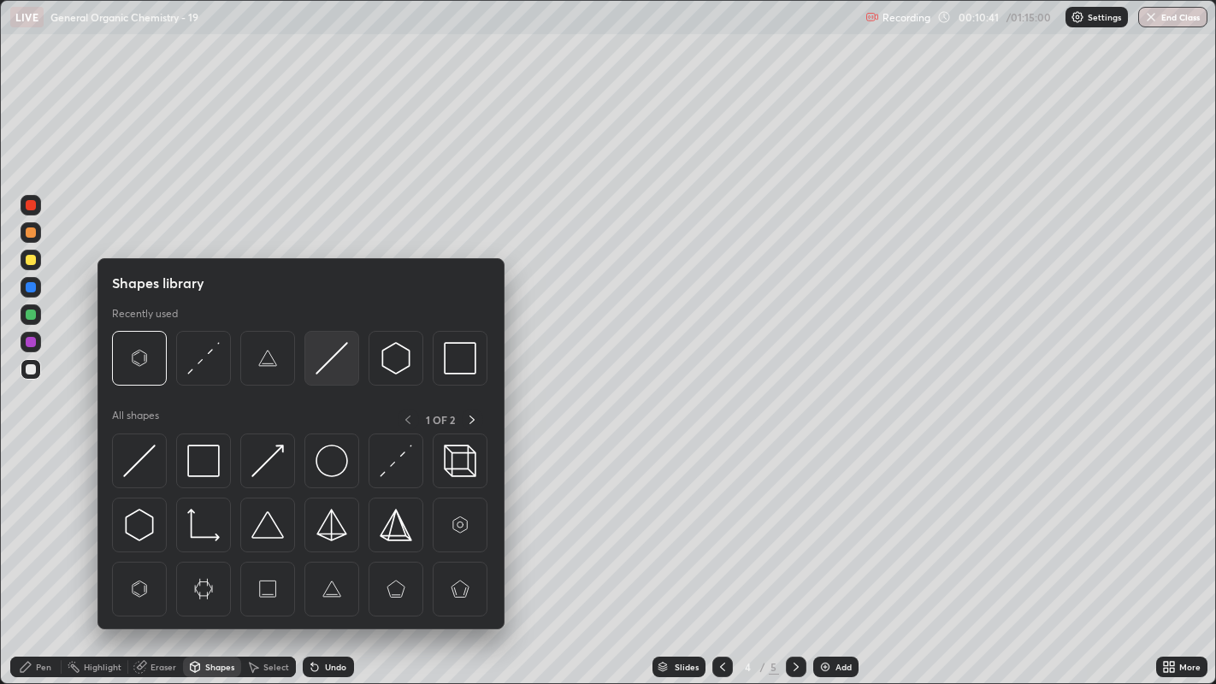
click at [318, 356] on img at bounding box center [331, 358] width 32 height 32
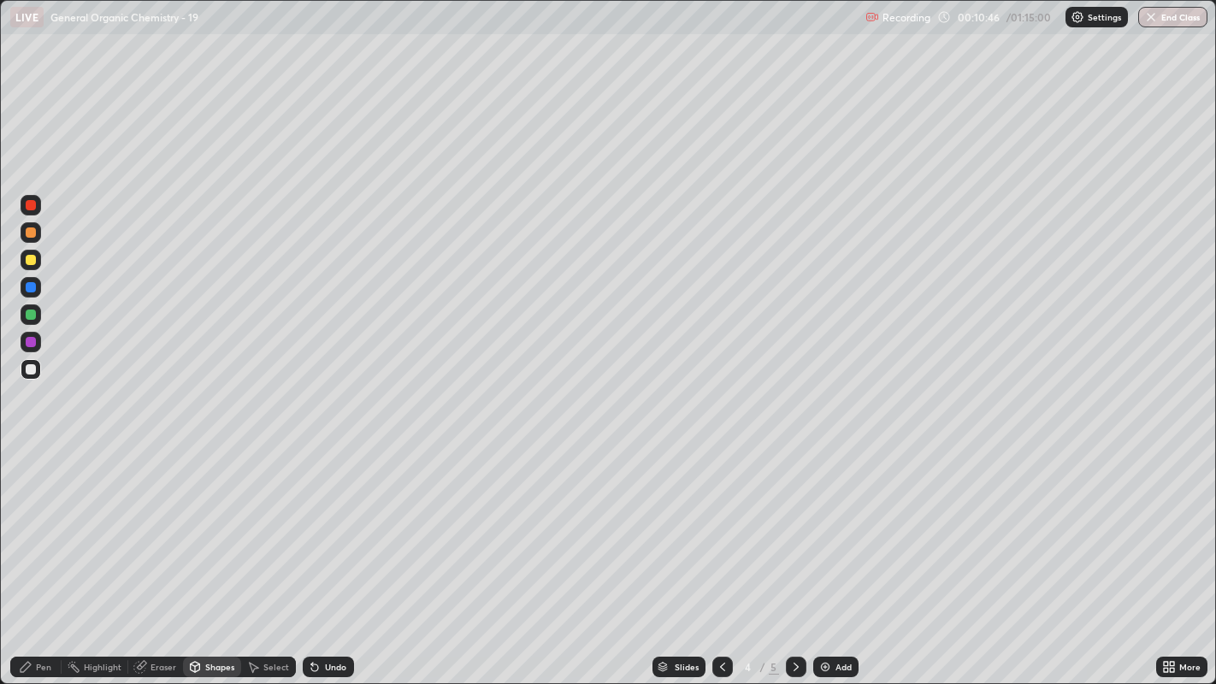
click at [44, 522] on div "Pen" at bounding box center [43, 667] width 15 height 9
click at [268, 522] on div "Select" at bounding box center [276, 667] width 26 height 9
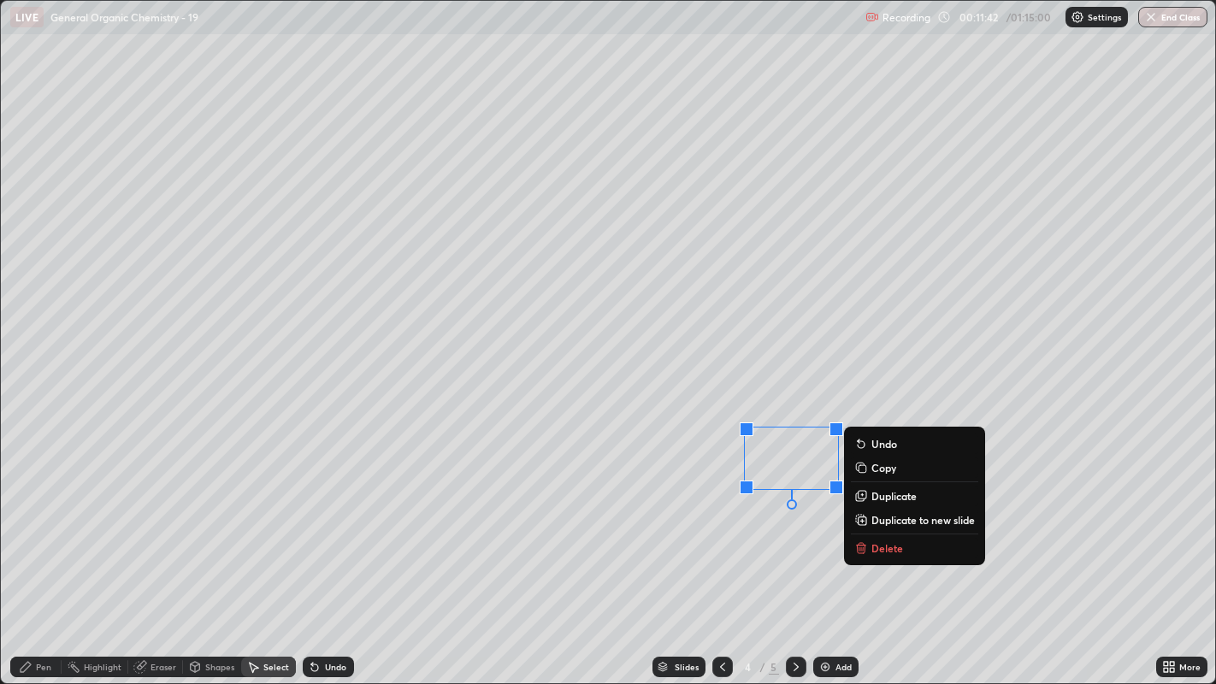
click at [879, 490] on p "Duplicate" at bounding box center [893, 496] width 45 height 14
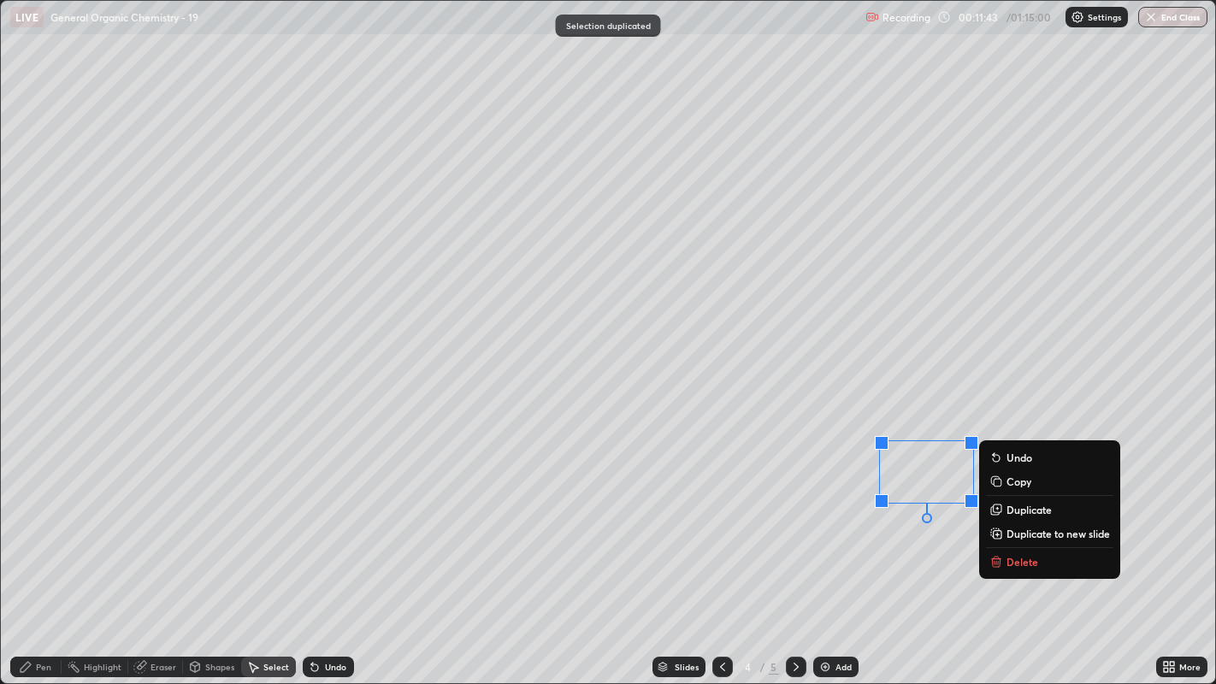
click at [1005, 505] on button "Duplicate" at bounding box center [1049, 509] width 127 height 21
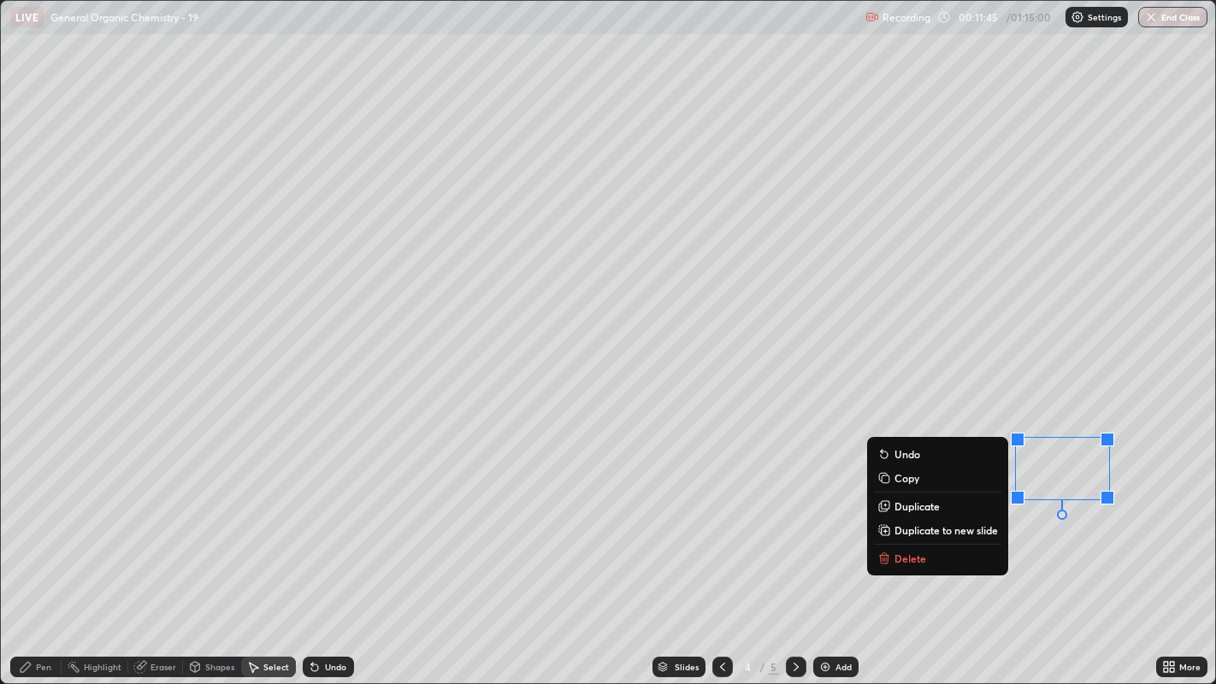
click at [999, 522] on div "0 ° Undo Copy Duplicate Duplicate to new slide Delete" at bounding box center [608, 342] width 1215 height 683
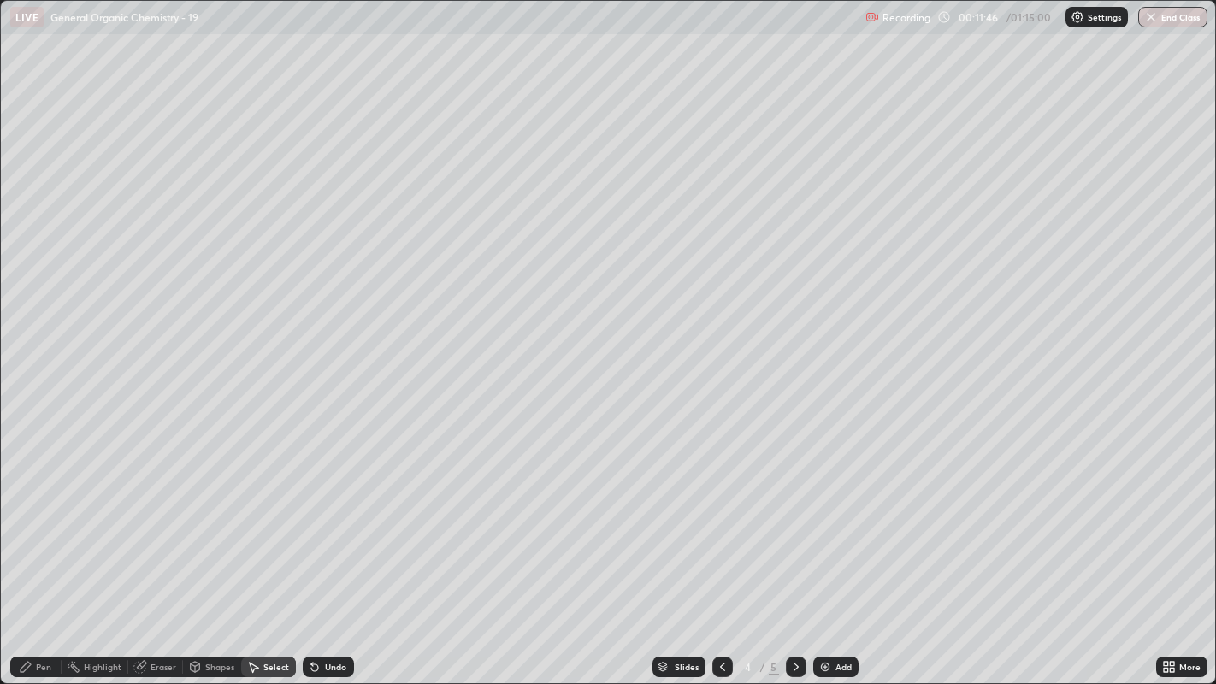
click at [161, 522] on div "Eraser" at bounding box center [163, 667] width 26 height 9
click at [43, 522] on div "Pen" at bounding box center [43, 667] width 15 height 9
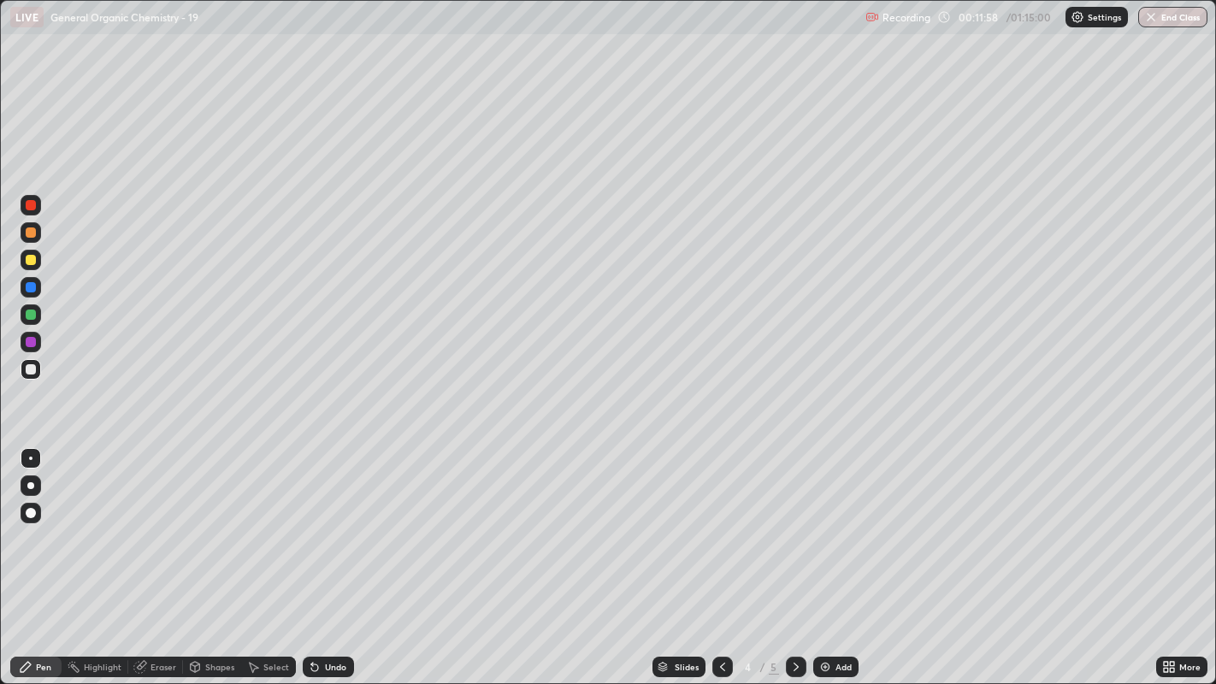
click at [40, 263] on div at bounding box center [31, 260] width 21 height 21
click at [27, 465] on div at bounding box center [31, 458] width 21 height 21
click at [27, 484] on div at bounding box center [30, 485] width 7 height 7
click at [311, 522] on icon at bounding box center [312, 664] width 2 height 2
click at [30, 457] on div at bounding box center [30, 458] width 3 height 3
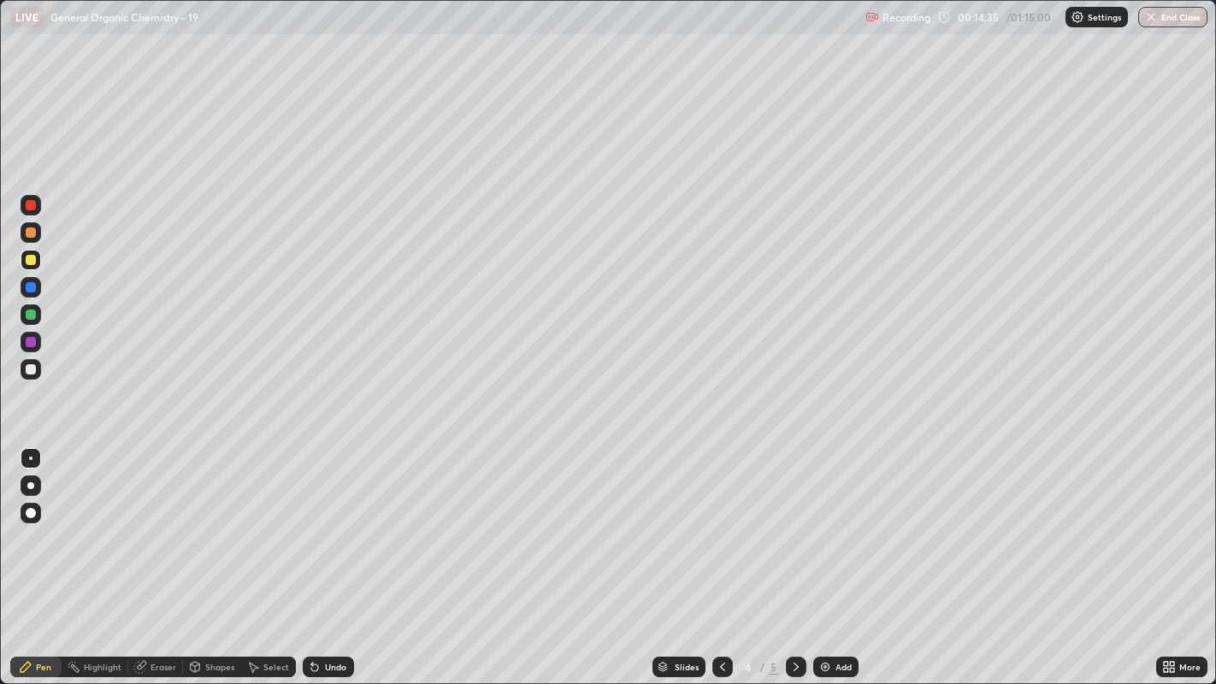
click at [322, 522] on div "Undo" at bounding box center [328, 667] width 51 height 21
click at [32, 485] on div at bounding box center [30, 485] width 7 height 7
click at [39, 454] on div at bounding box center [31, 458] width 21 height 21
click at [32, 449] on div at bounding box center [31, 458] width 21 height 21
click at [328, 522] on div "Undo" at bounding box center [335, 667] width 21 height 9
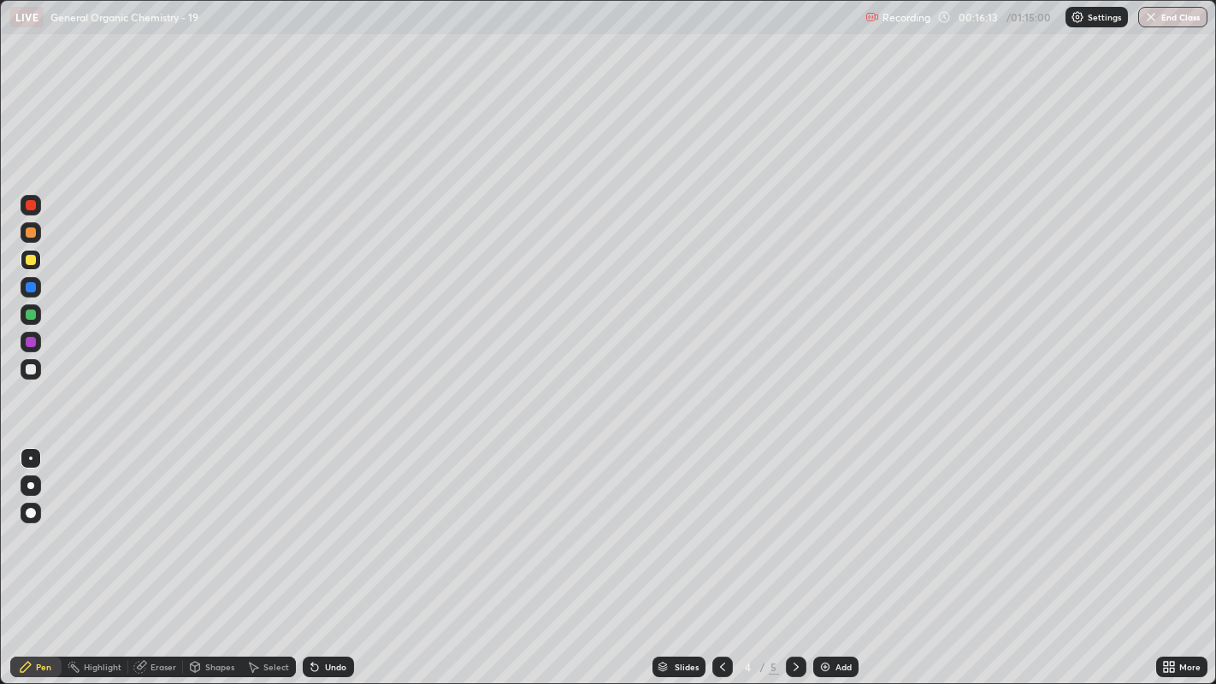
click at [321, 522] on div "Undo" at bounding box center [328, 667] width 51 height 21
click at [252, 522] on icon at bounding box center [254, 668] width 9 height 10
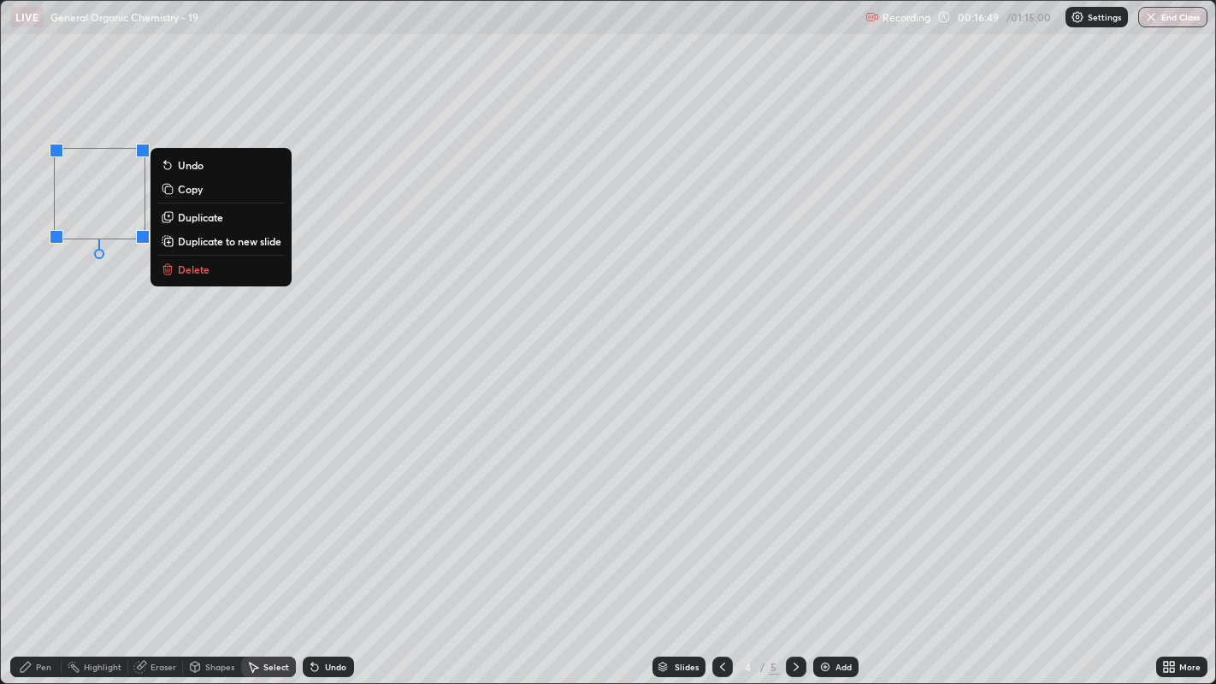
click at [225, 272] on button "Delete" at bounding box center [220, 269] width 127 height 21
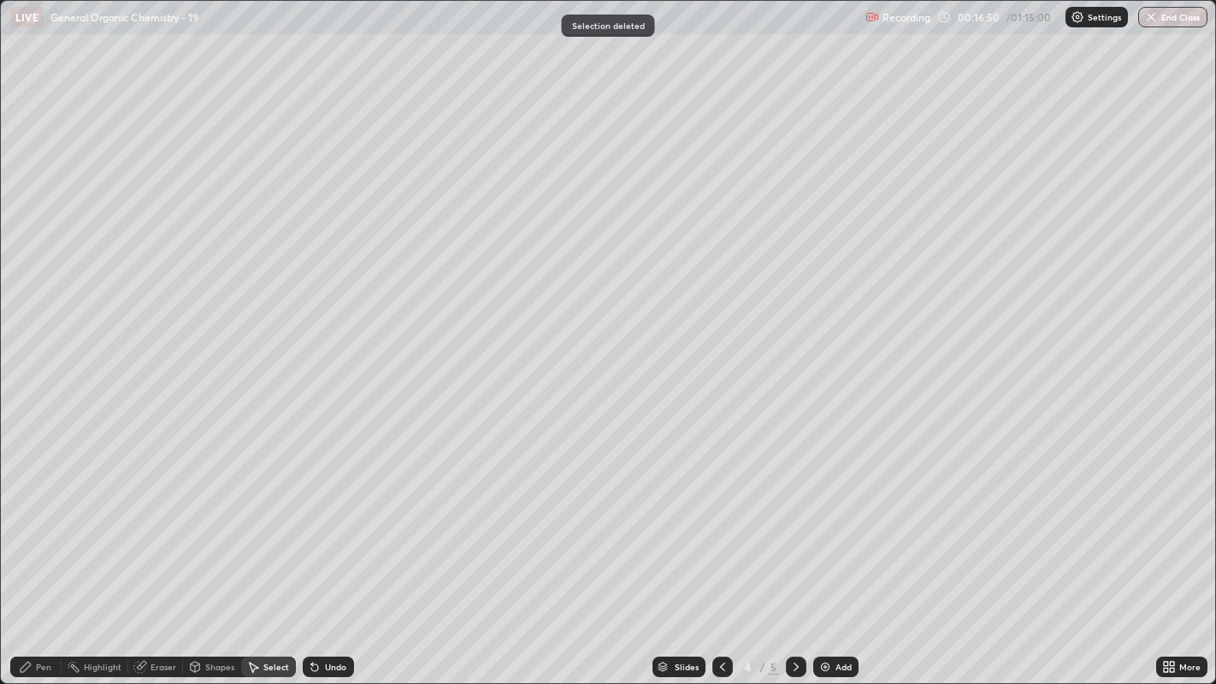
click at [38, 522] on div "Pen" at bounding box center [43, 667] width 15 height 9
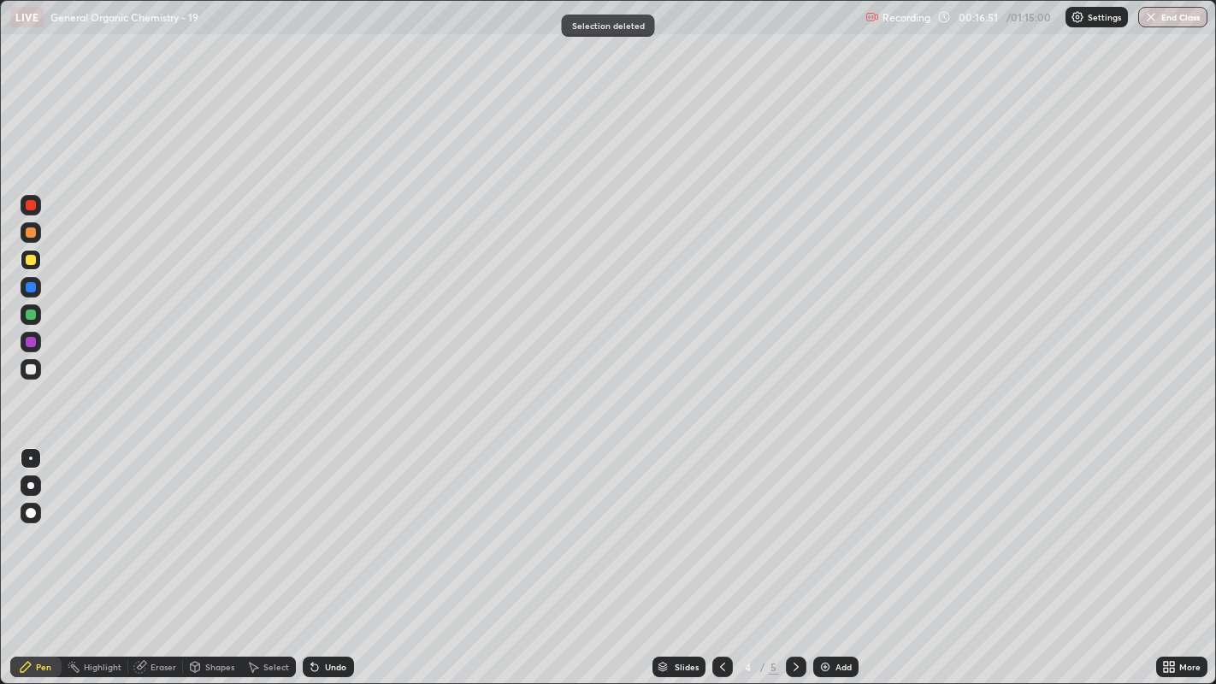
click at [30, 480] on div at bounding box center [31, 485] width 21 height 21
click at [37, 459] on div at bounding box center [31, 458] width 21 height 21
click at [333, 522] on div "Undo" at bounding box center [335, 667] width 21 height 9
click at [332, 522] on div "Undo" at bounding box center [335, 667] width 21 height 9
click at [327, 522] on div "Undo" at bounding box center [335, 667] width 21 height 9
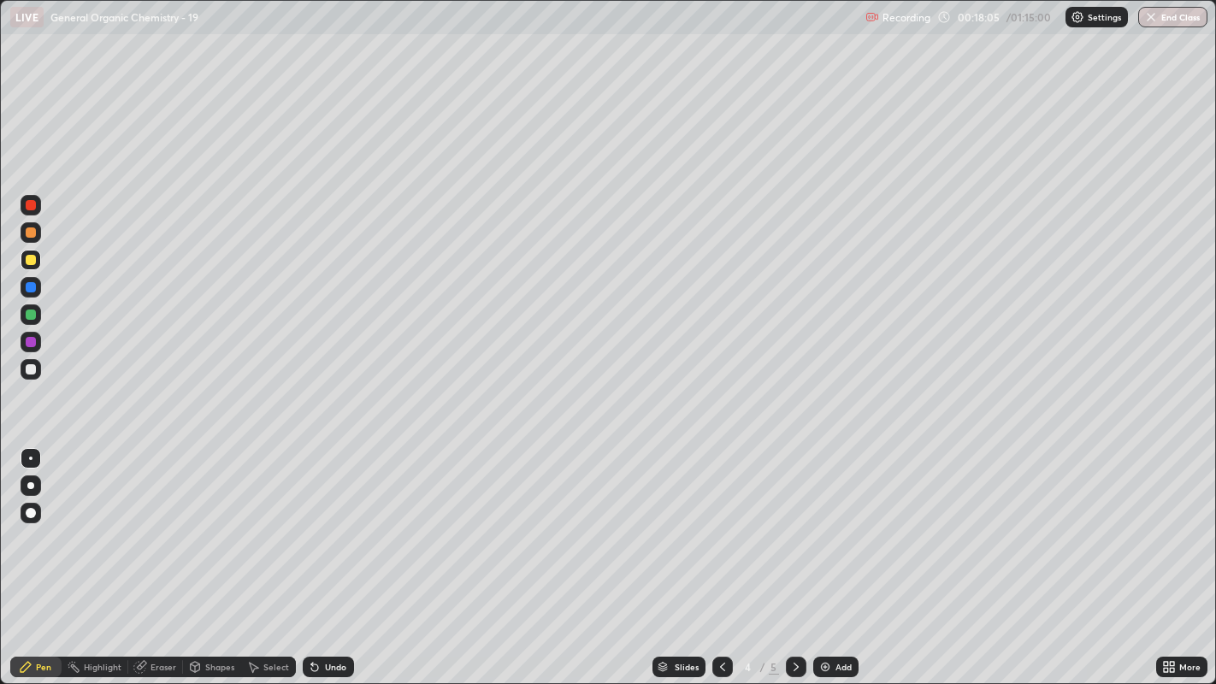
click at [323, 522] on div "Undo" at bounding box center [328, 667] width 51 height 21
click at [326, 522] on div "Undo" at bounding box center [328, 667] width 51 height 21
click at [311, 522] on icon at bounding box center [312, 664] width 2 height 2
click at [311, 522] on icon at bounding box center [314, 667] width 7 height 7
click at [328, 522] on div "Undo" at bounding box center [335, 667] width 21 height 9
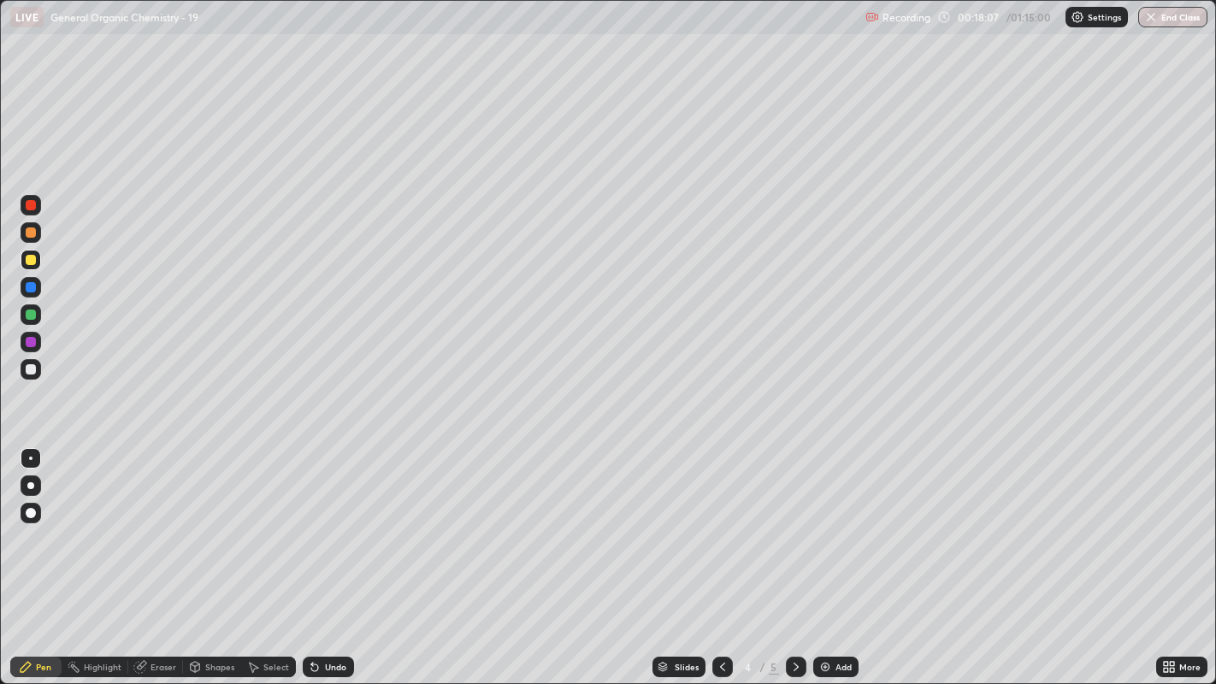
click at [839, 522] on div "Add" at bounding box center [843, 667] width 16 height 9
click at [31, 366] on div at bounding box center [31, 369] width 10 height 10
click at [212, 522] on div "Shapes" at bounding box center [219, 667] width 29 height 9
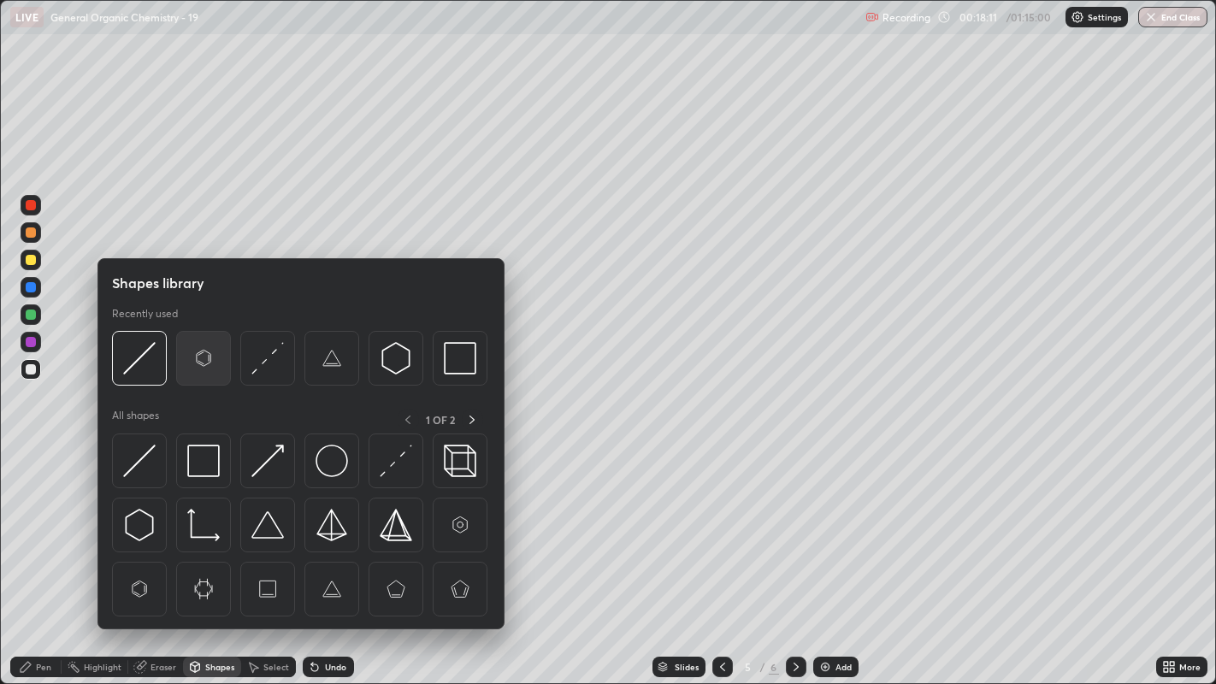
click at [190, 357] on img at bounding box center [203, 358] width 32 height 32
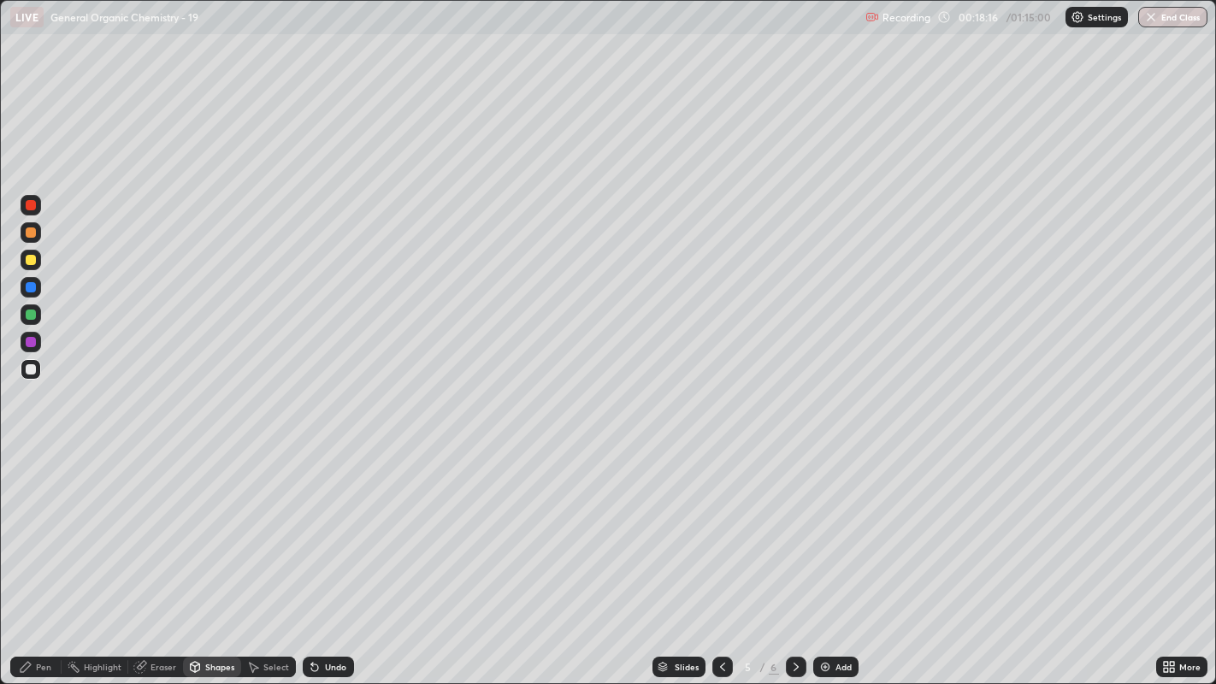
click at [29, 522] on icon at bounding box center [26, 667] width 14 height 14
click at [264, 522] on div "Select" at bounding box center [276, 667] width 26 height 9
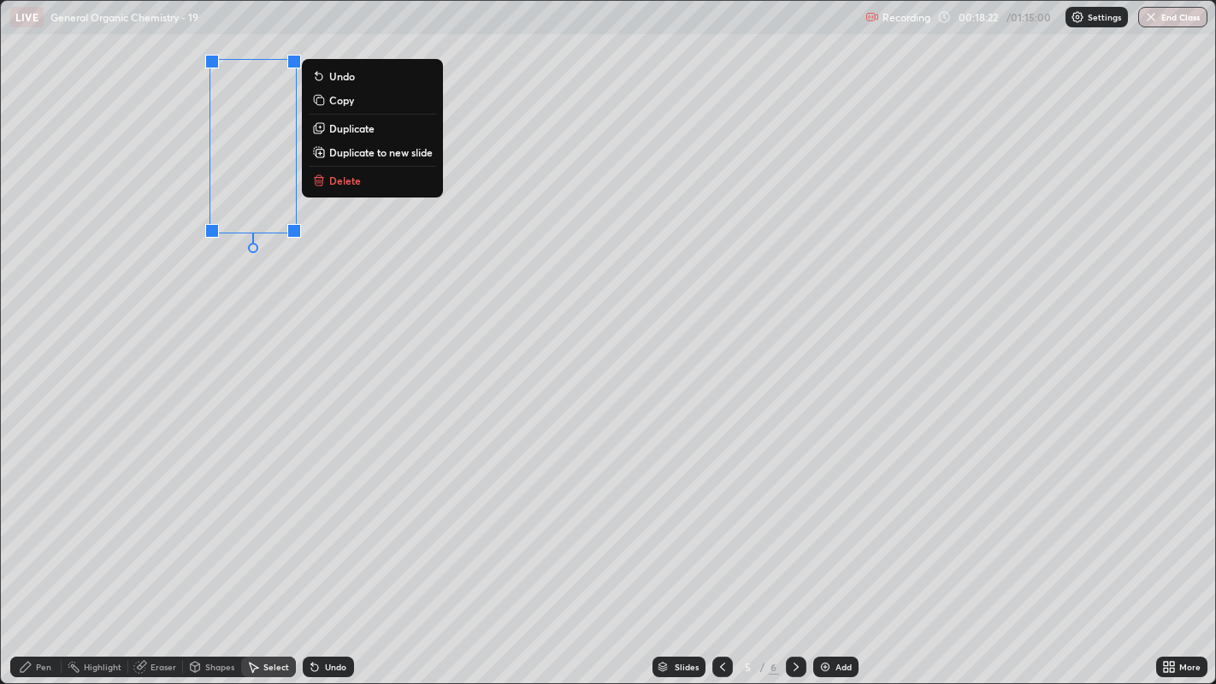
click at [378, 127] on button "Duplicate" at bounding box center [372, 128] width 127 height 21
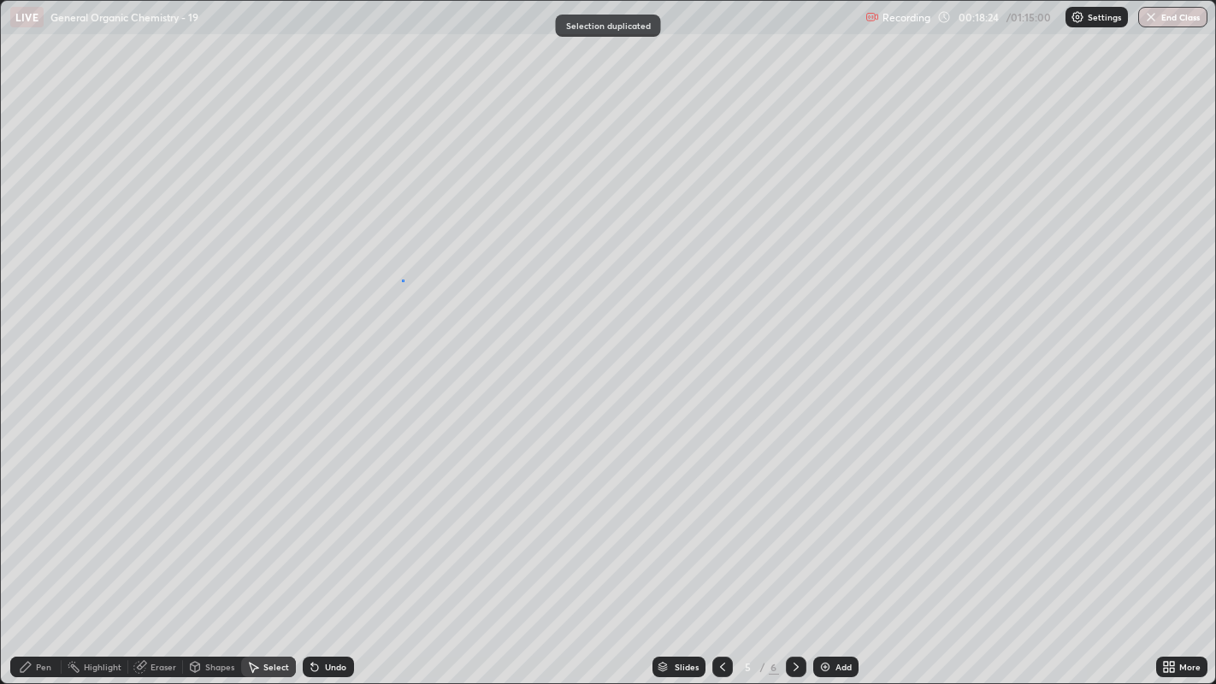
click at [403, 281] on div "0 ° Undo Copy Duplicate Duplicate to new slide Delete" at bounding box center [608, 342] width 1215 height 683
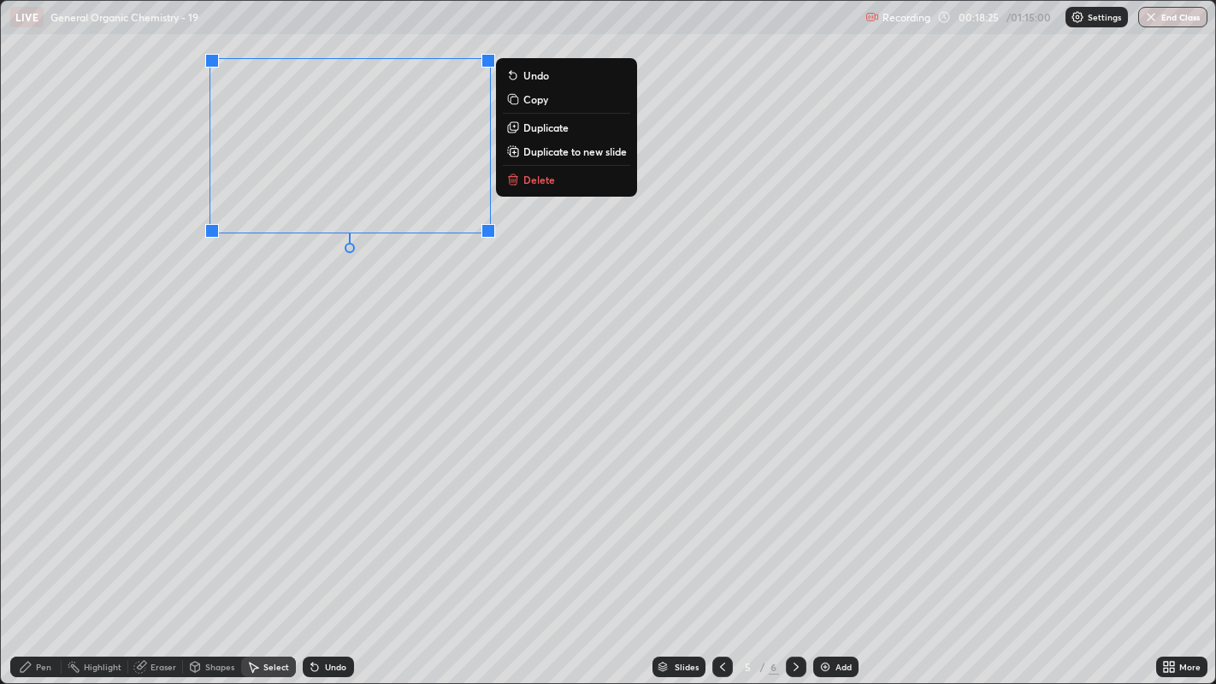
click at [566, 129] on p "Duplicate" at bounding box center [545, 128] width 45 height 14
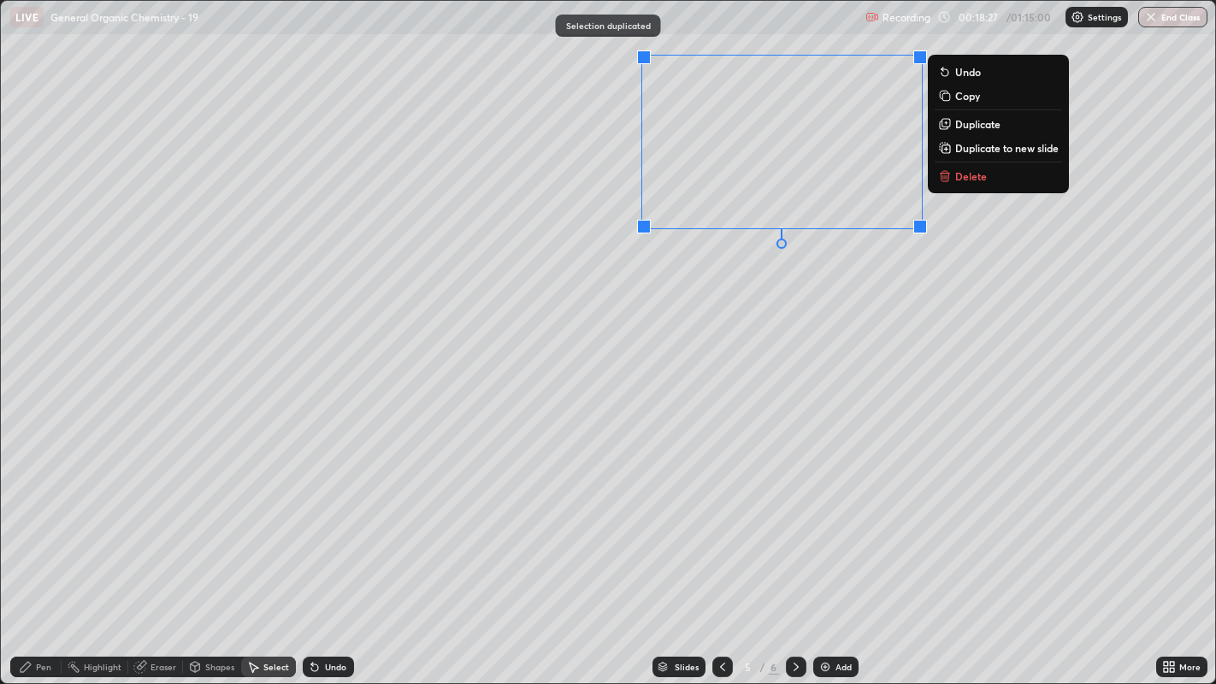
click at [740, 322] on div "0 ° Undo Copy Duplicate Duplicate to new slide Delete" at bounding box center [608, 342] width 1215 height 683
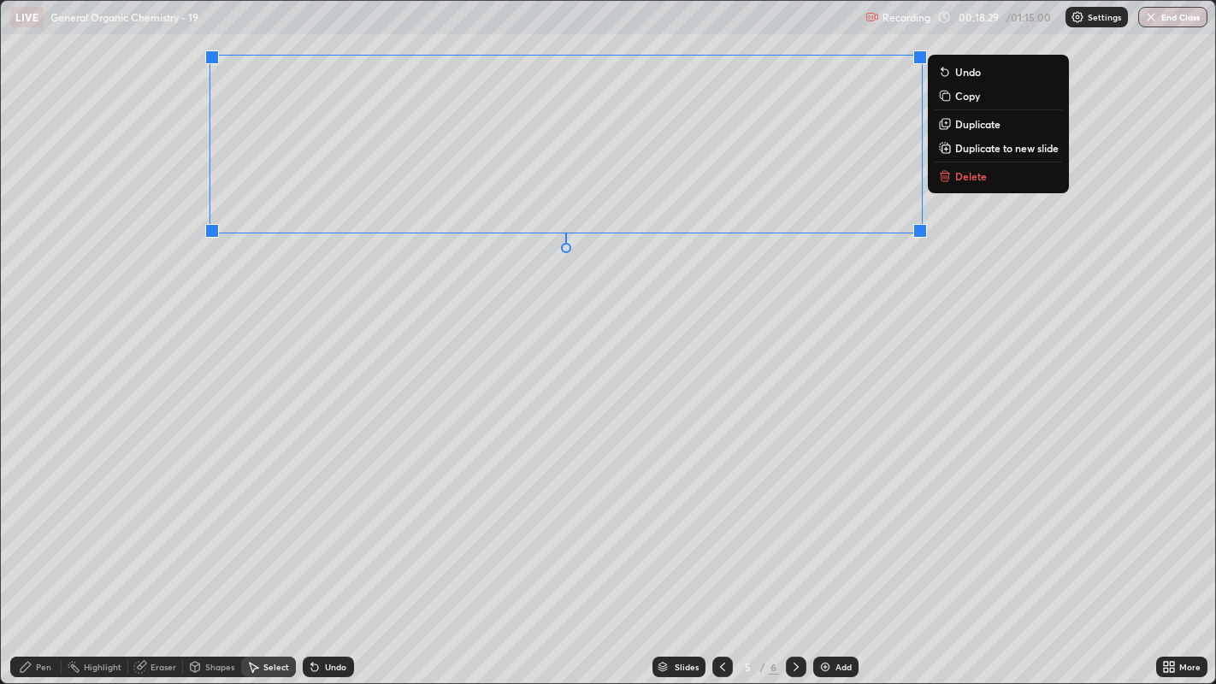
click at [972, 127] on p "Duplicate" at bounding box center [977, 124] width 45 height 14
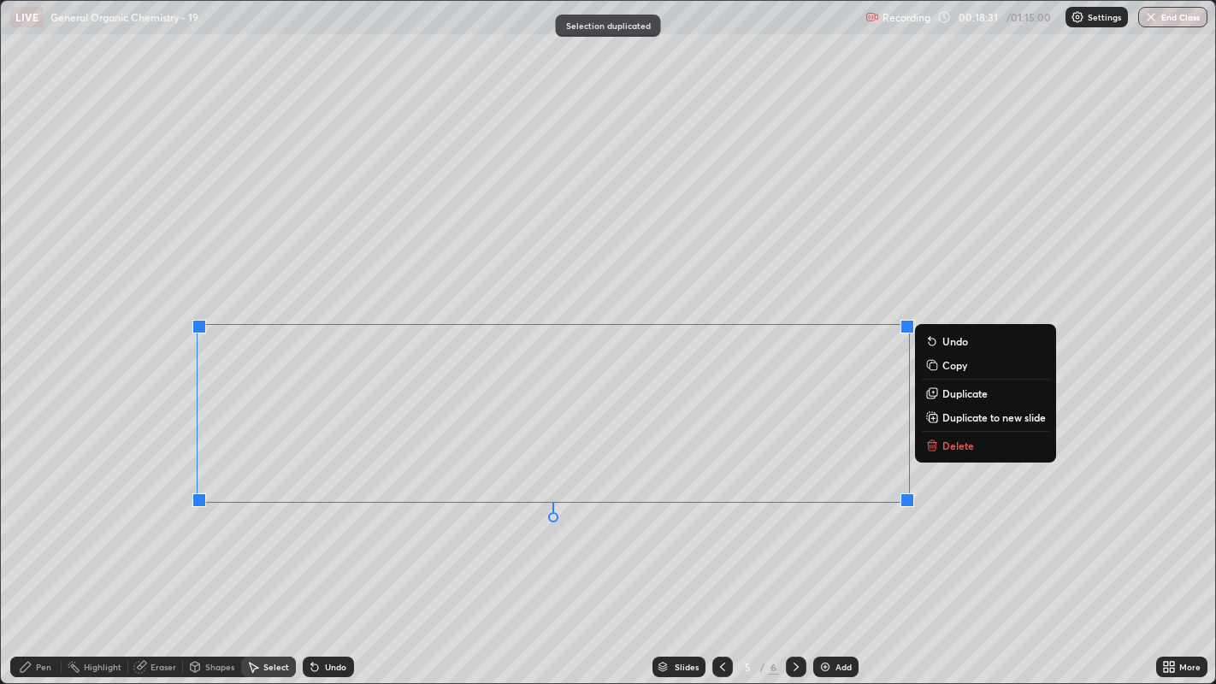
click at [529, 272] on div "0 ° Undo Copy Duplicate Duplicate to new slide Delete" at bounding box center [608, 342] width 1215 height 683
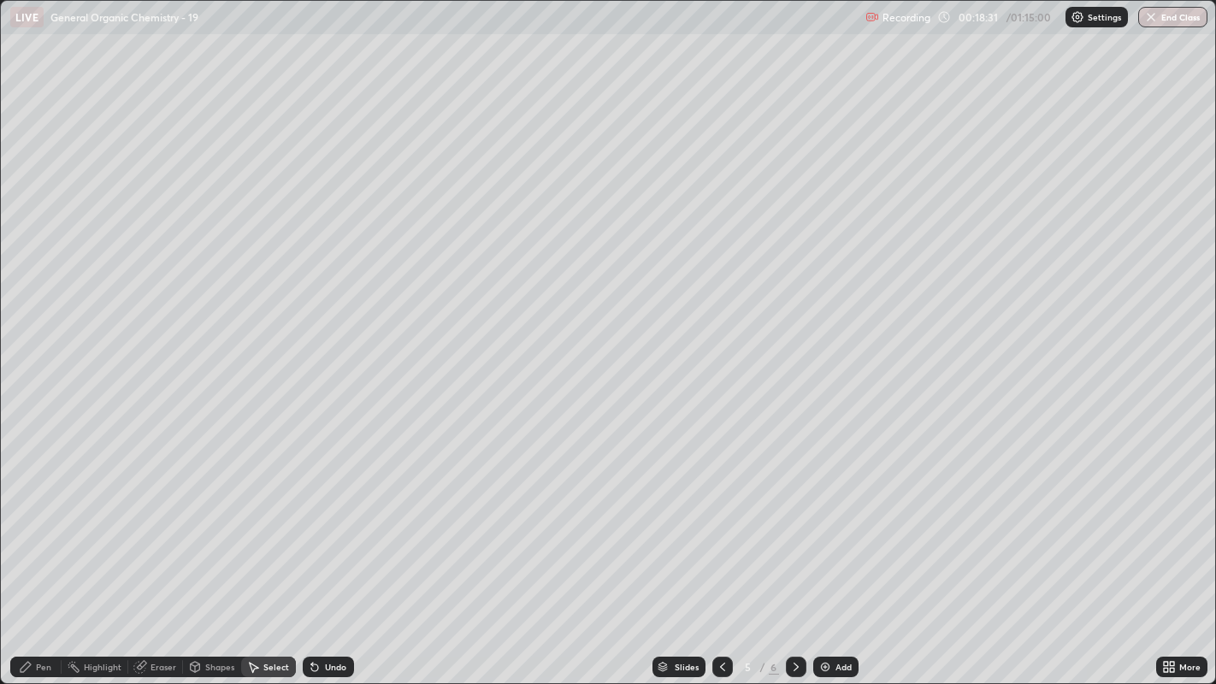
click at [32, 522] on div "Pen" at bounding box center [35, 667] width 51 height 21
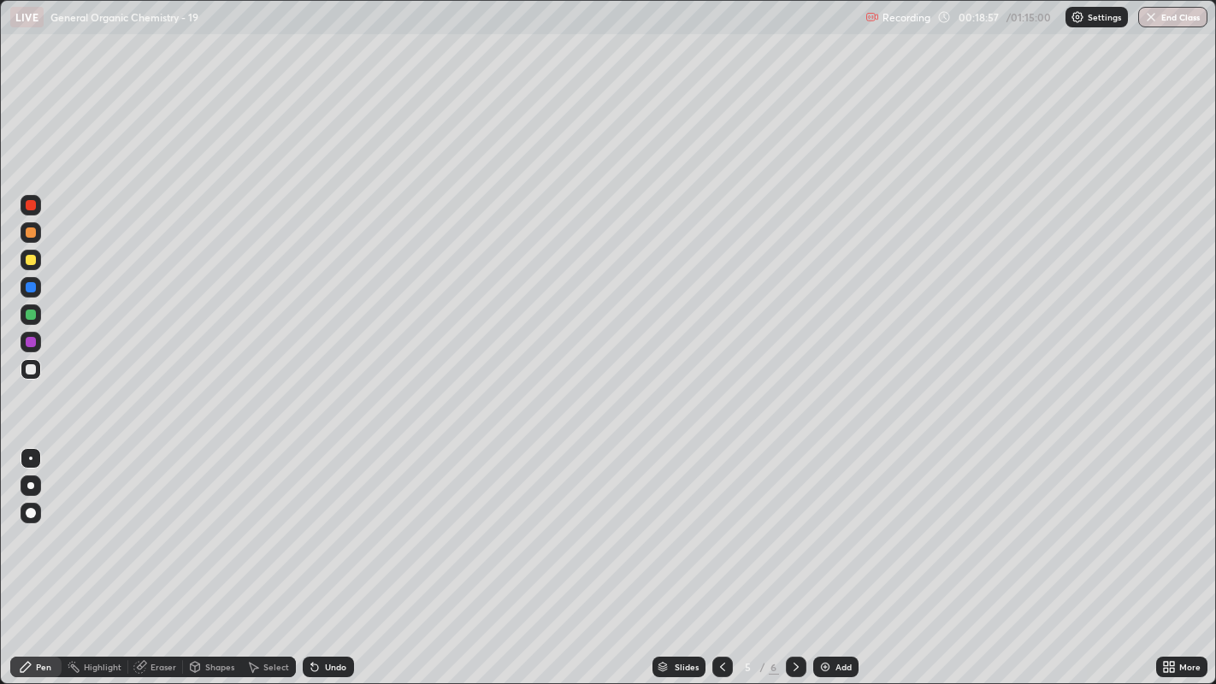
click at [93, 522] on div "Highlight" at bounding box center [103, 667] width 38 height 9
click at [33, 522] on div "Pen" at bounding box center [35, 667] width 51 height 21
click at [27, 256] on div at bounding box center [31, 260] width 10 height 10
click at [31, 492] on div at bounding box center [31, 485] width 21 height 21
click at [32, 483] on div at bounding box center [30, 485] width 7 height 7
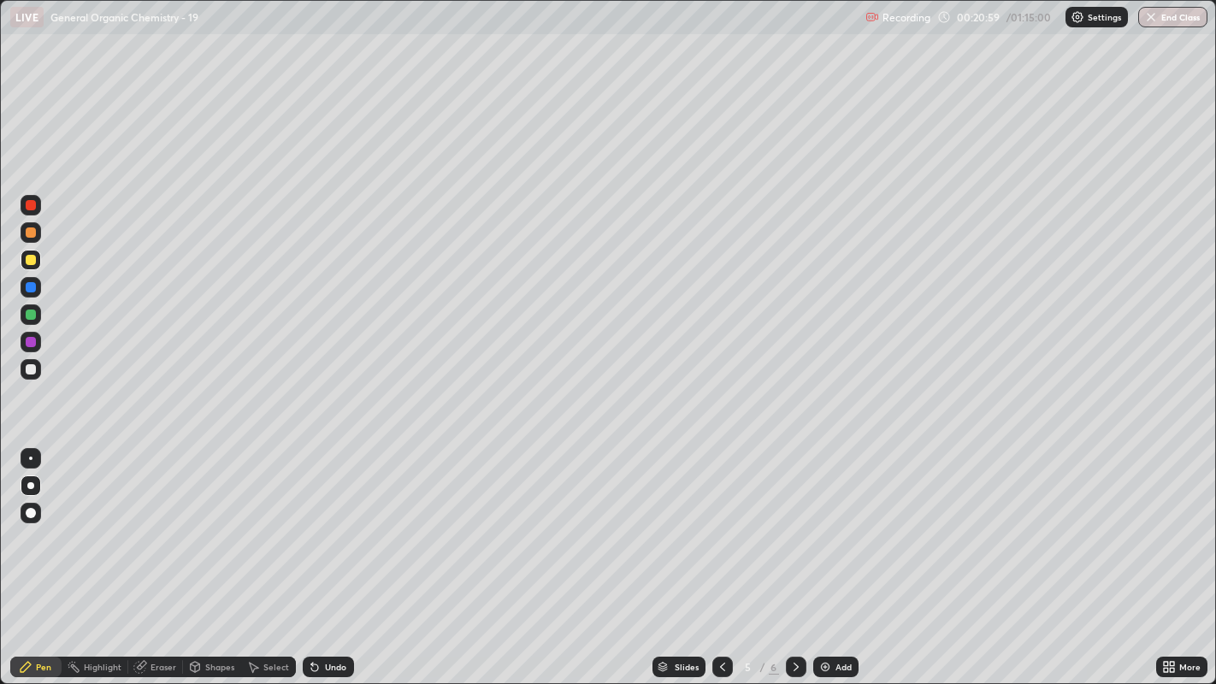
click at [23, 457] on div at bounding box center [31, 458] width 21 height 21
click at [30, 485] on div at bounding box center [30, 485] width 7 height 7
click at [30, 457] on div at bounding box center [30, 458] width 3 height 3
click at [32, 487] on div at bounding box center [30, 485] width 7 height 7
click at [29, 484] on div at bounding box center [30, 485] width 7 height 7
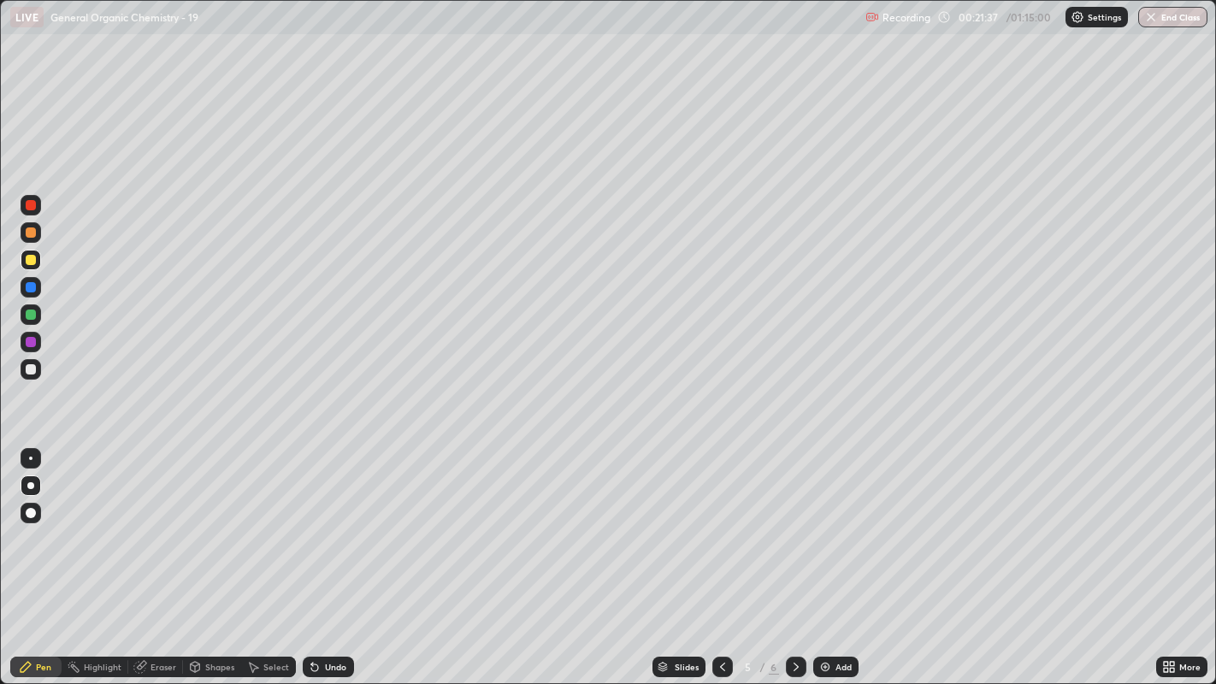
click at [30, 457] on div at bounding box center [30, 458] width 3 height 3
click at [32, 483] on div at bounding box center [30, 485] width 7 height 7
click at [321, 522] on div "Undo" at bounding box center [328, 667] width 51 height 21
click at [34, 365] on div at bounding box center [31, 369] width 10 height 10
click at [32, 448] on div at bounding box center [31, 458] width 21 height 21
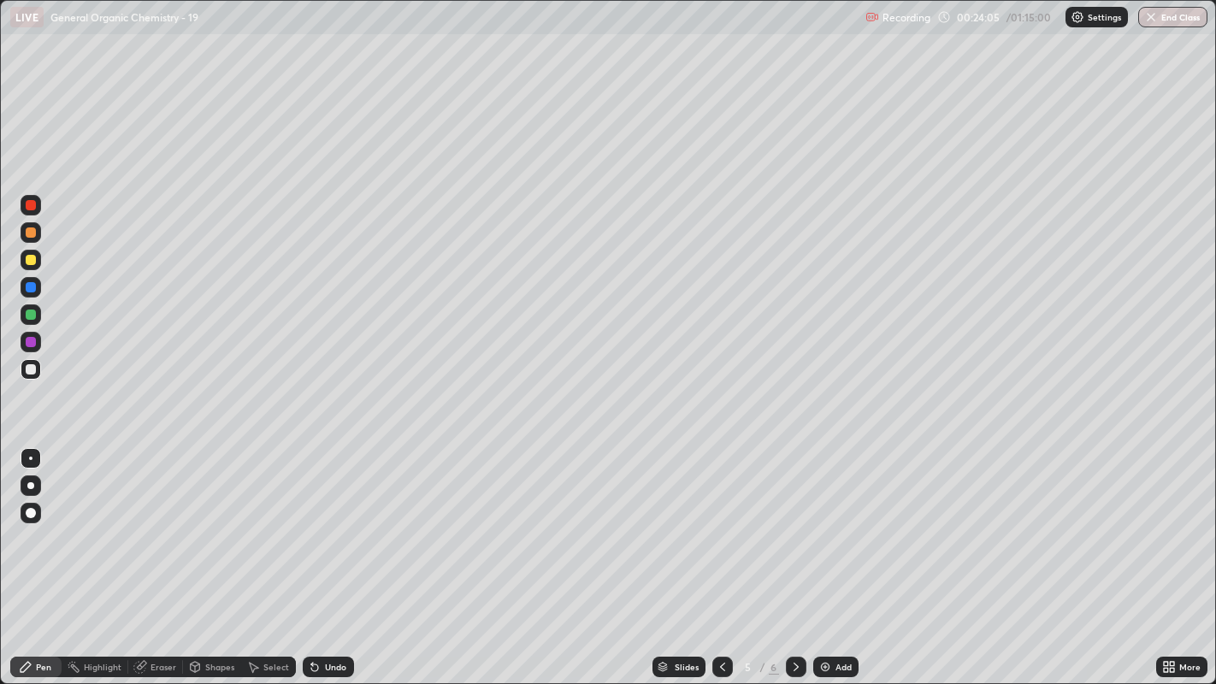
click at [793, 522] on div at bounding box center [796, 667] width 21 height 21
click at [160, 522] on div "Eraser" at bounding box center [155, 667] width 55 height 21
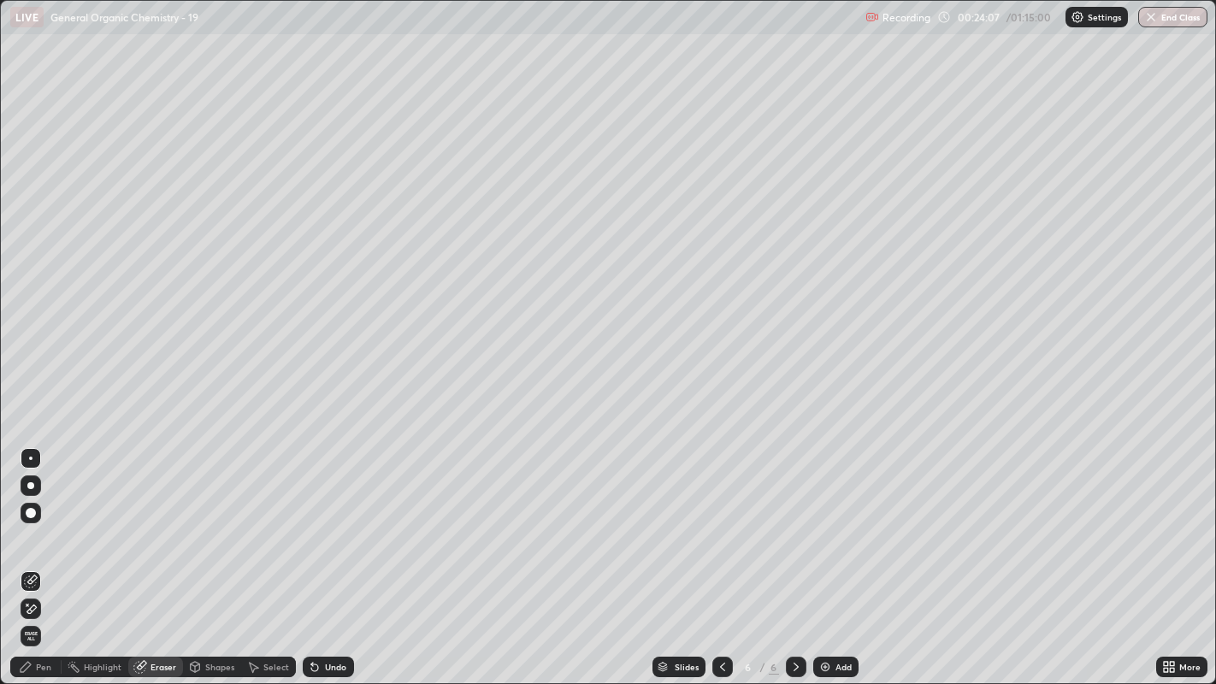
click at [30, 522] on span "Erase all" at bounding box center [30, 636] width 19 height 10
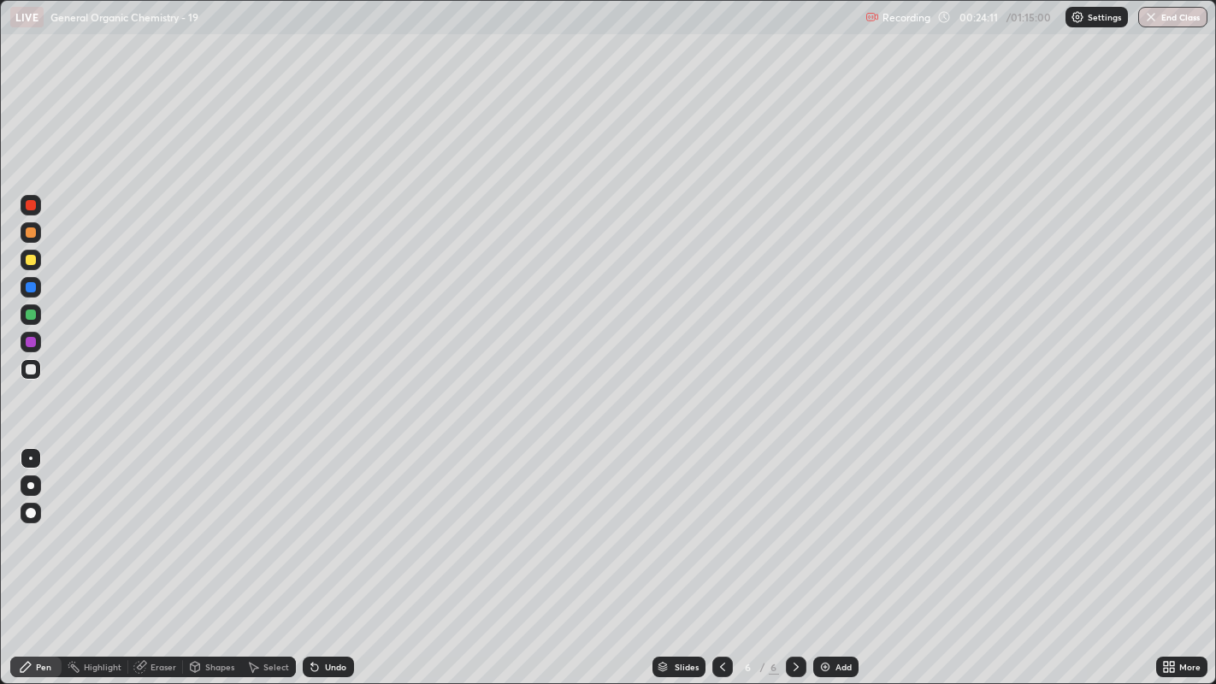
click at [214, 522] on div "Shapes" at bounding box center [219, 667] width 29 height 9
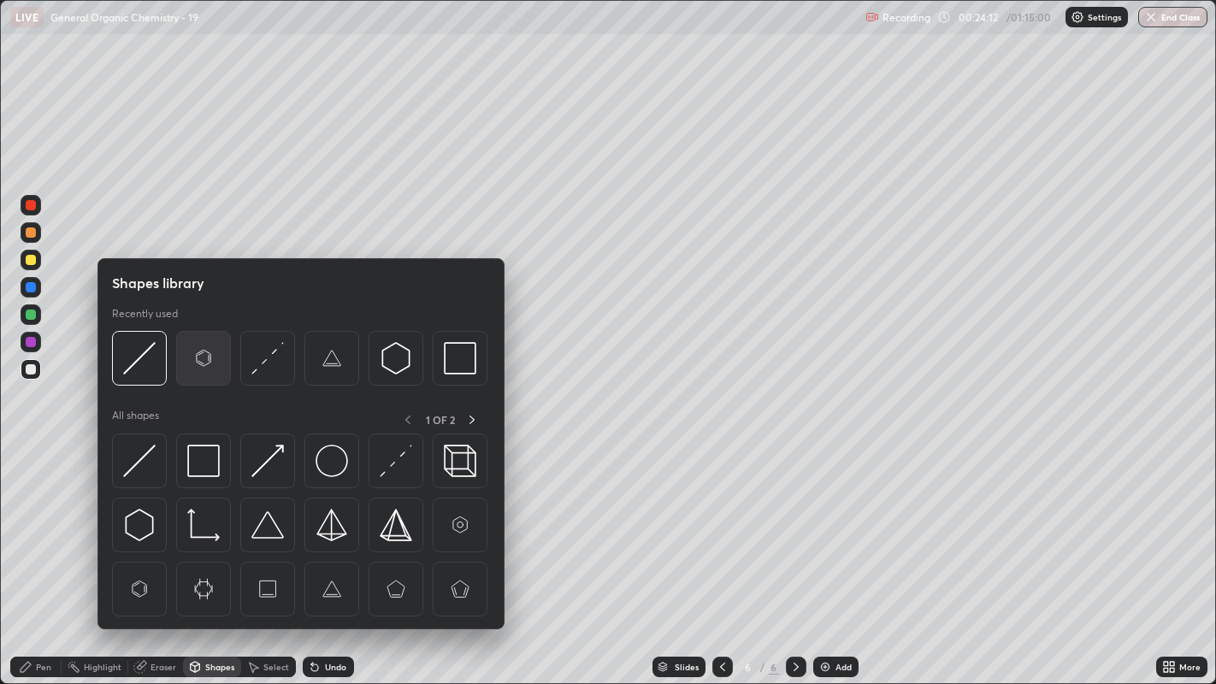
click at [194, 356] on img at bounding box center [203, 358] width 32 height 32
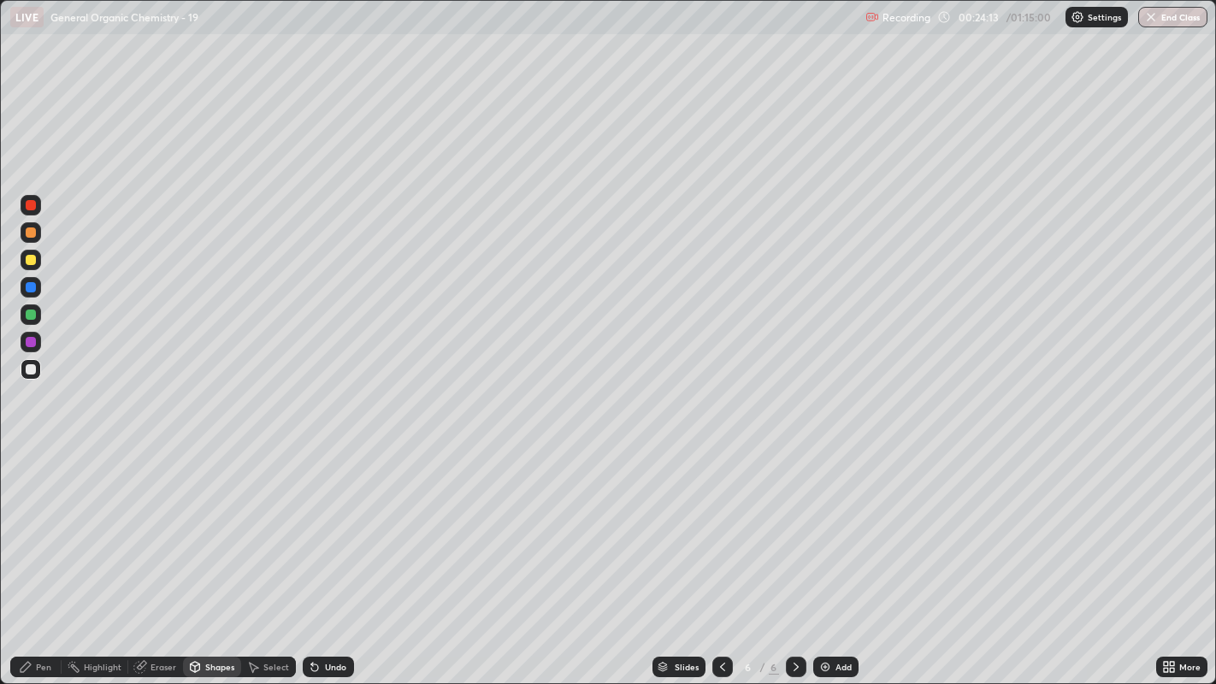
click at [41, 522] on div "Pen" at bounding box center [43, 667] width 15 height 9
click at [269, 522] on div "Select" at bounding box center [276, 667] width 26 height 9
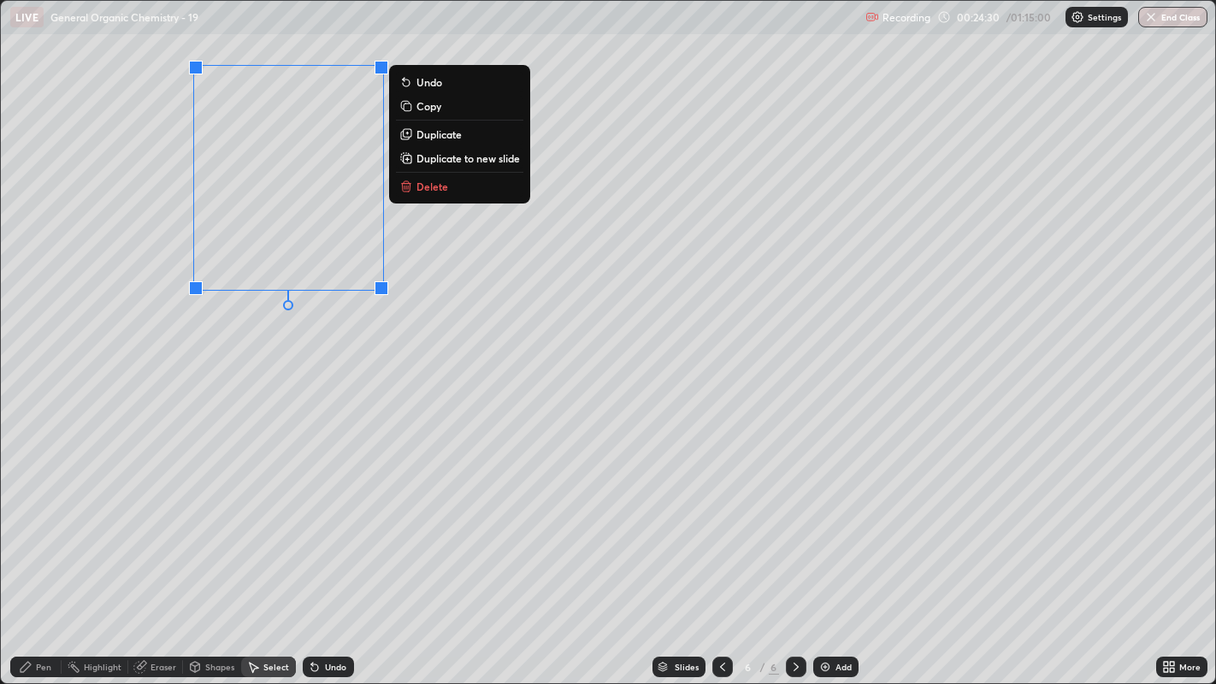
click at [445, 138] on p "Duplicate" at bounding box center [438, 134] width 45 height 14
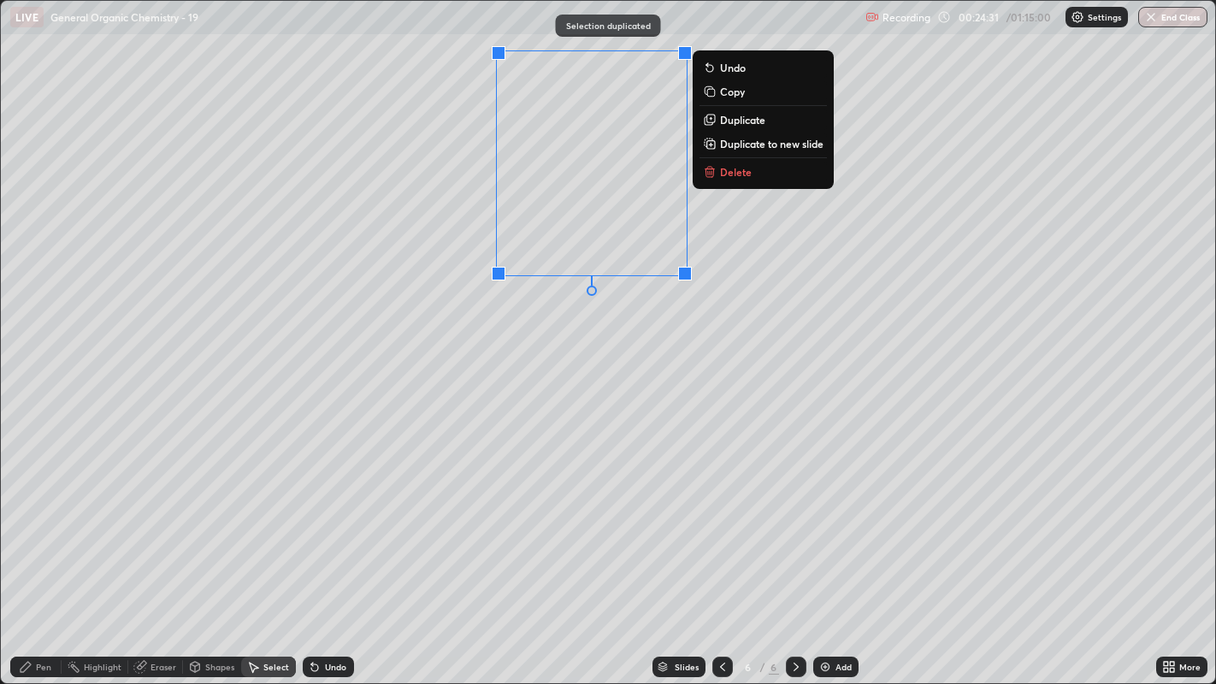
click at [608, 326] on div "0 ° Undo Copy Duplicate Duplicate to new slide Delete" at bounding box center [608, 342] width 1215 height 683
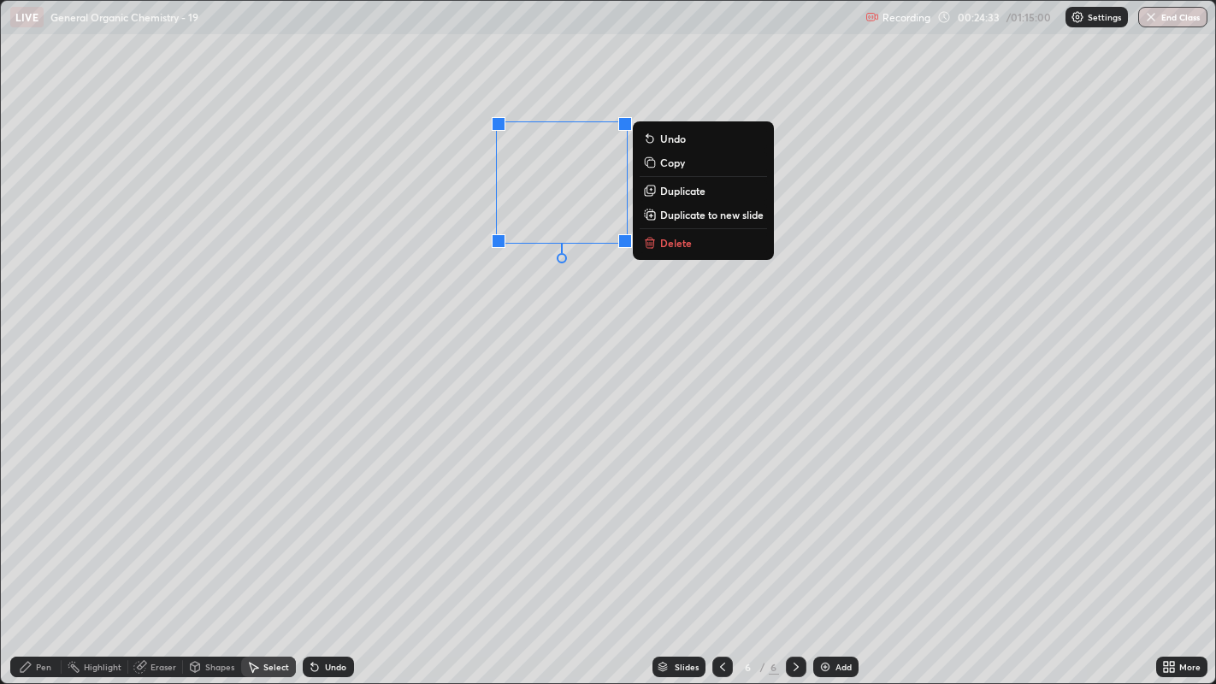
click at [568, 357] on div "0 ° Undo Copy Duplicate Duplicate to new slide Delete" at bounding box center [608, 342] width 1215 height 683
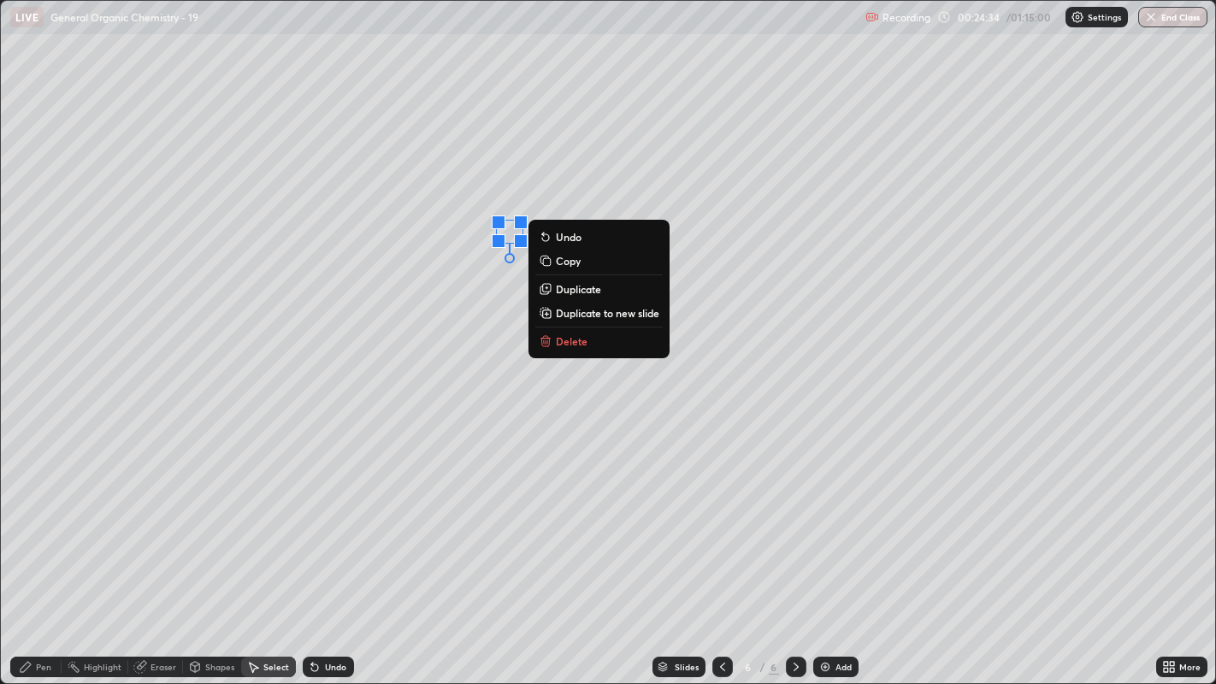
click at [593, 339] on button "Delete" at bounding box center [598, 341] width 127 height 21
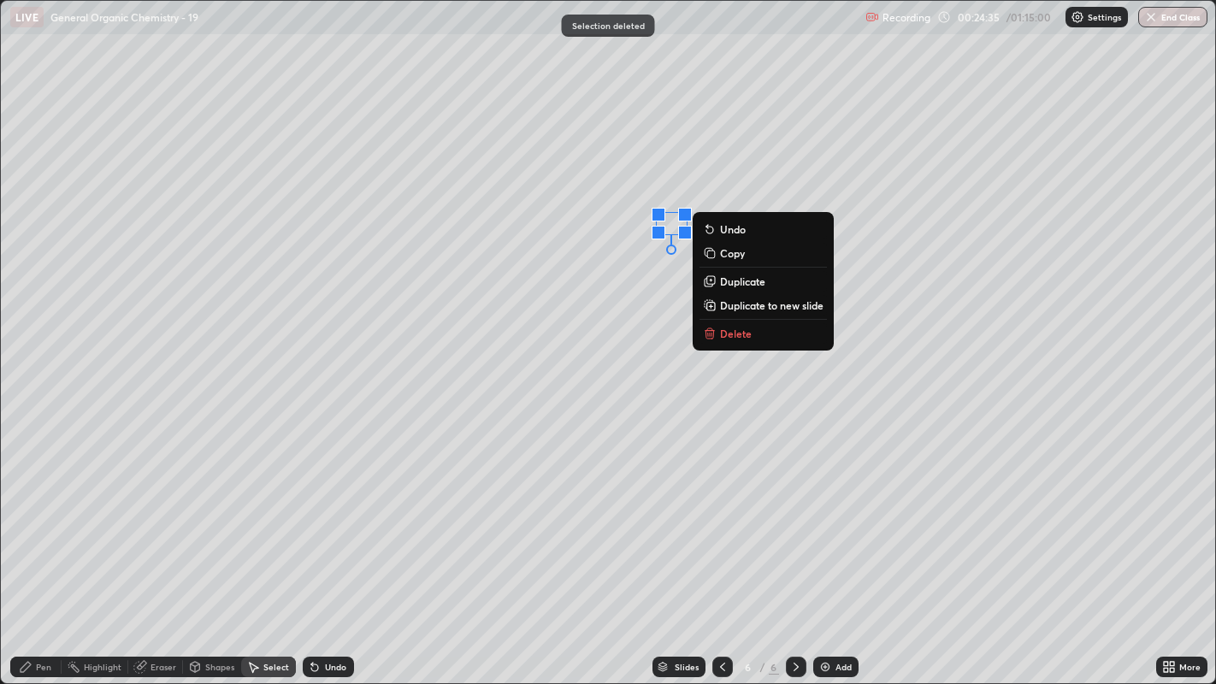
click at [740, 328] on p "Delete" at bounding box center [736, 334] width 32 height 14
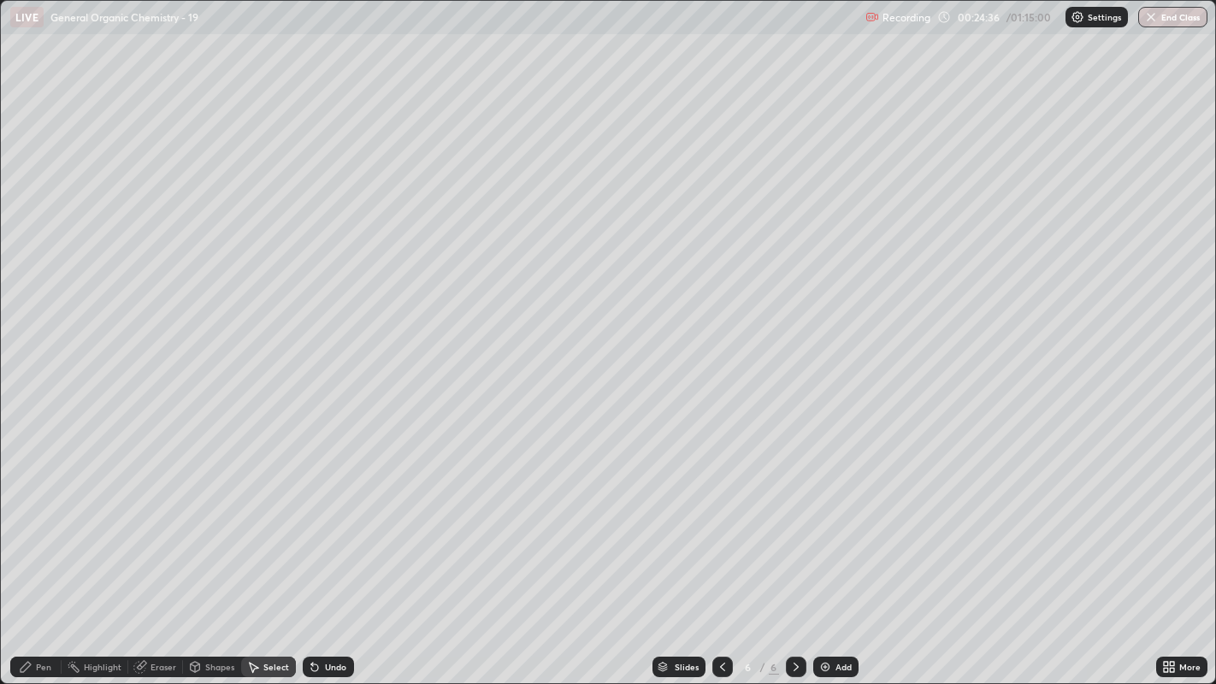
click at [36, 522] on div "Pen" at bounding box center [35, 667] width 51 height 21
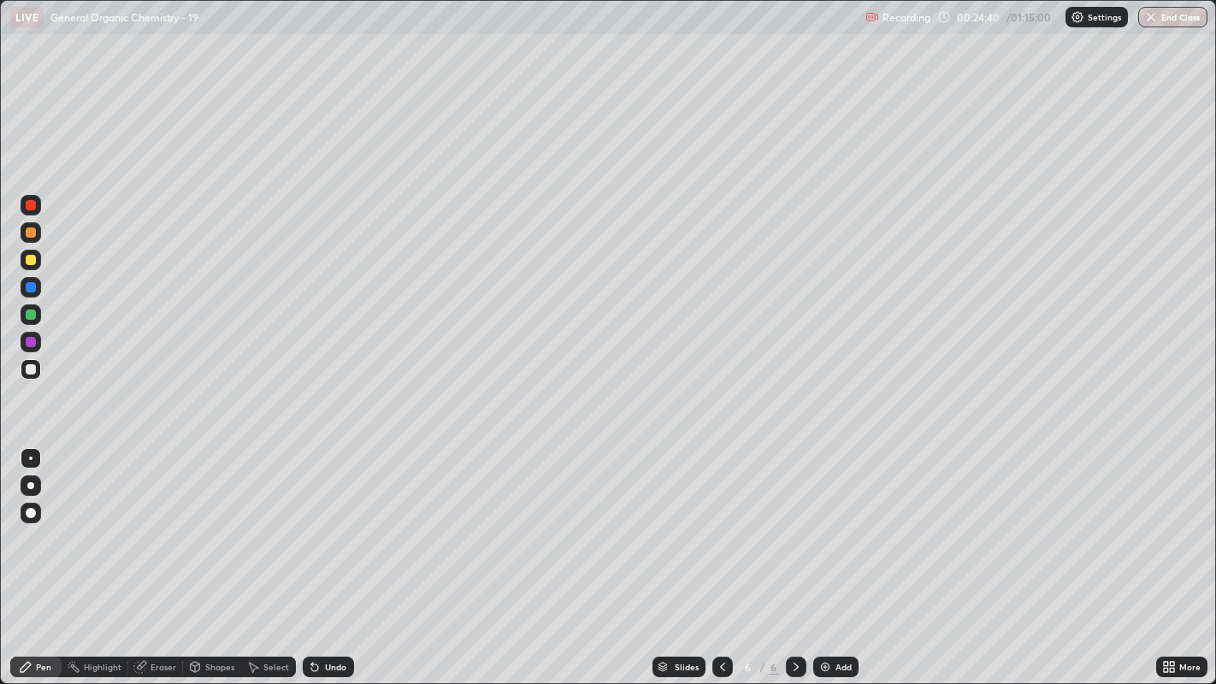
click at [250, 522] on icon at bounding box center [254, 668] width 9 height 10
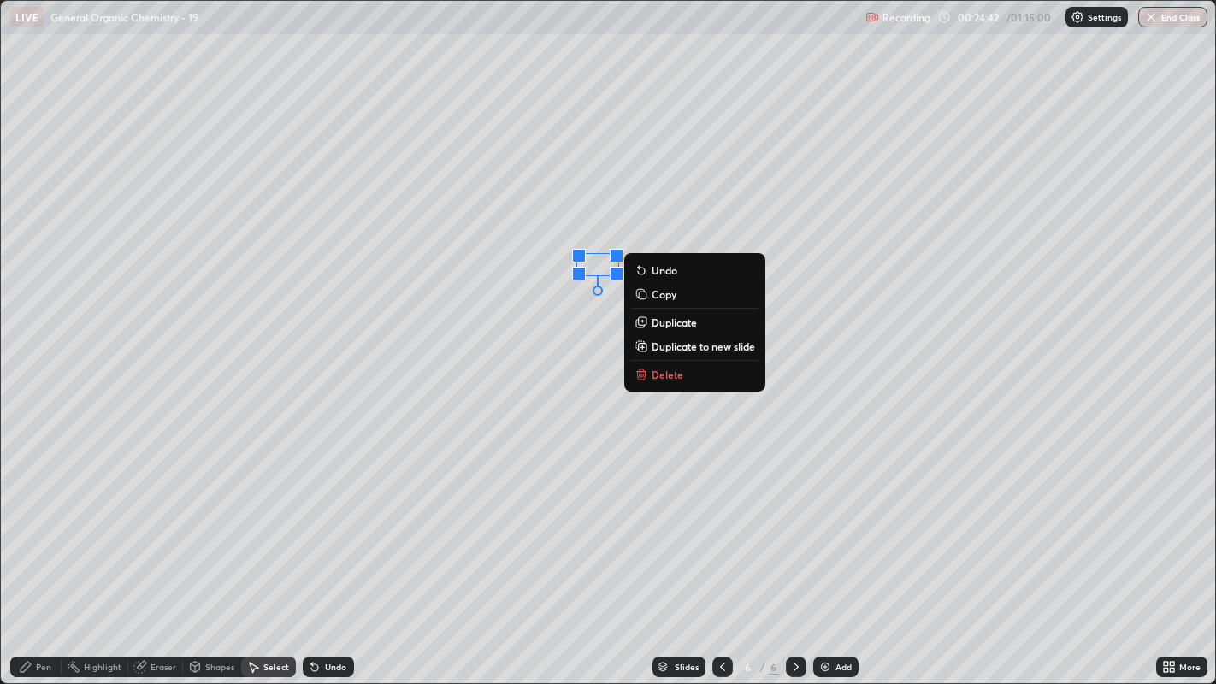
click at [675, 368] on p "Delete" at bounding box center [667, 375] width 32 height 14
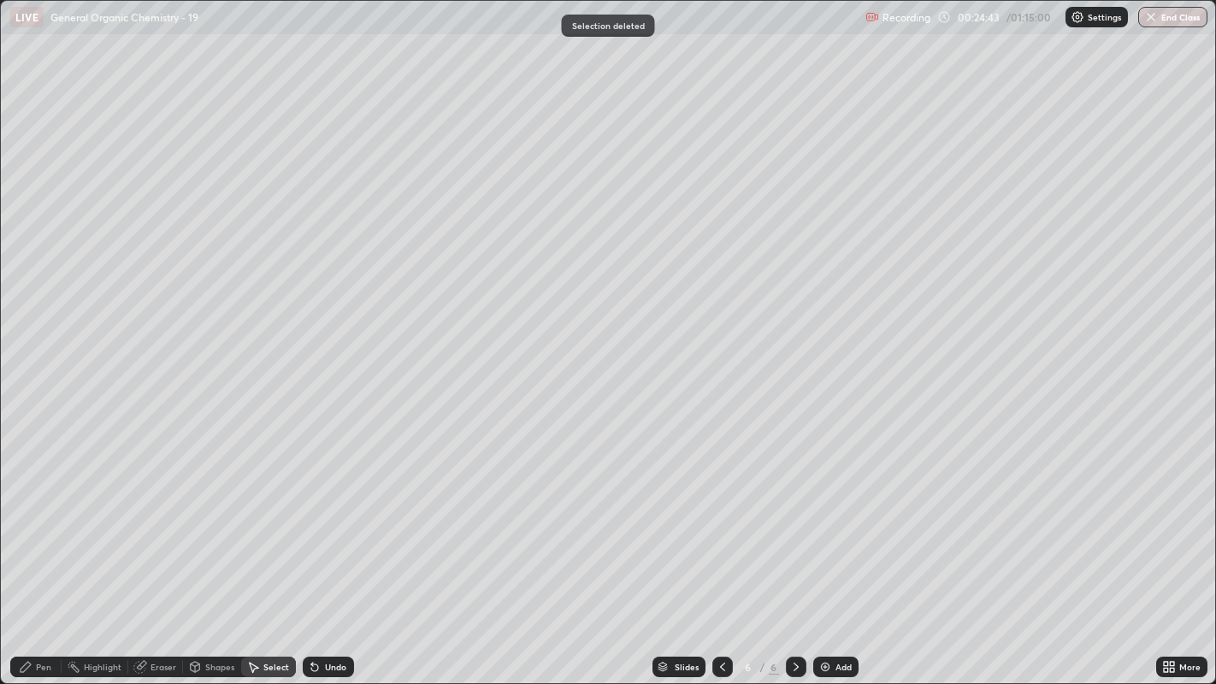
click at [30, 522] on icon at bounding box center [26, 667] width 10 height 10
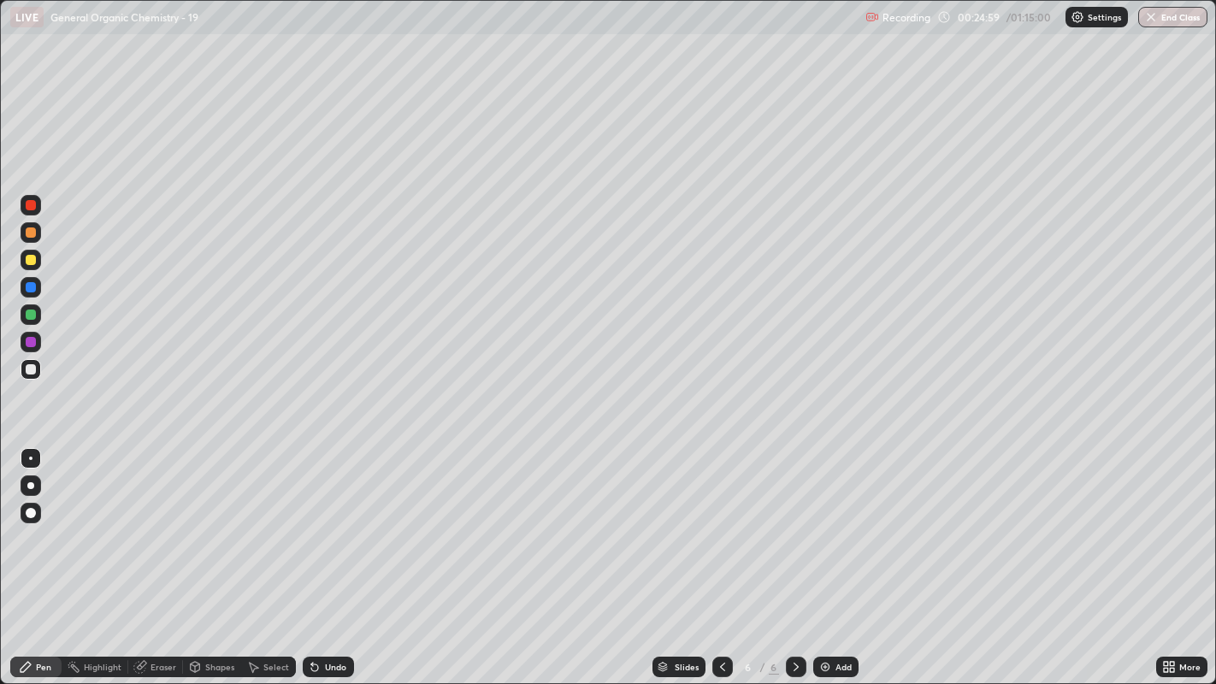
click at [254, 522] on div "Select" at bounding box center [268, 667] width 55 height 21
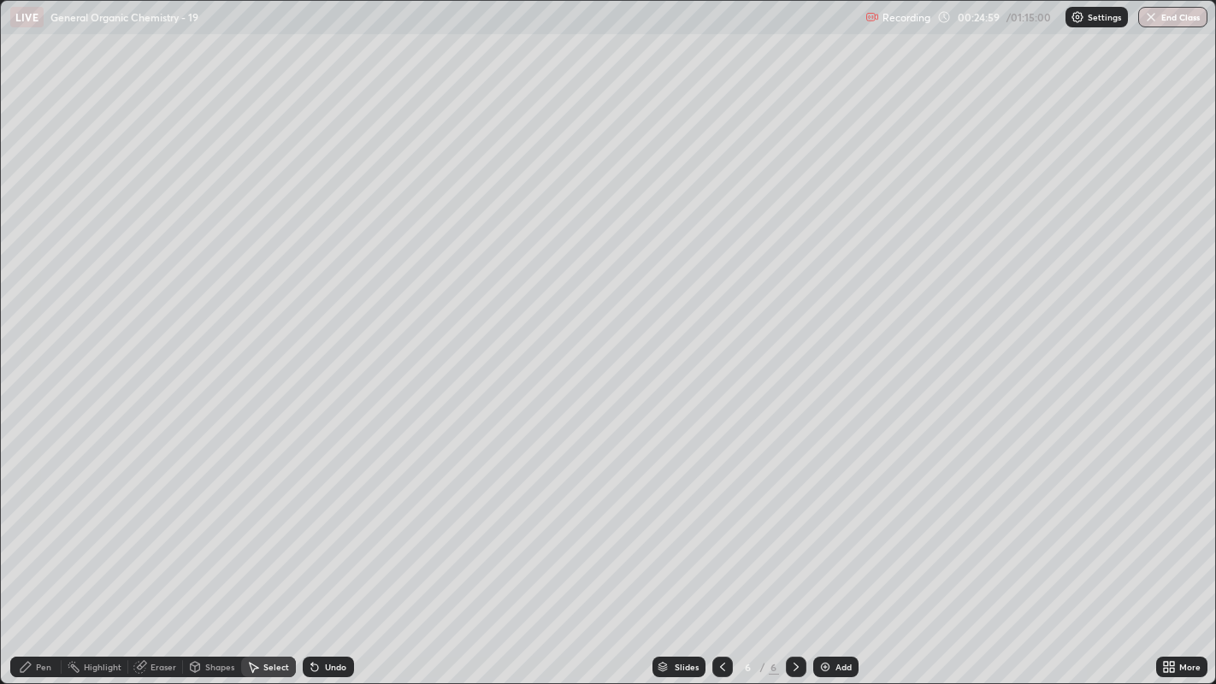
click at [211, 522] on div "Shapes" at bounding box center [219, 667] width 29 height 9
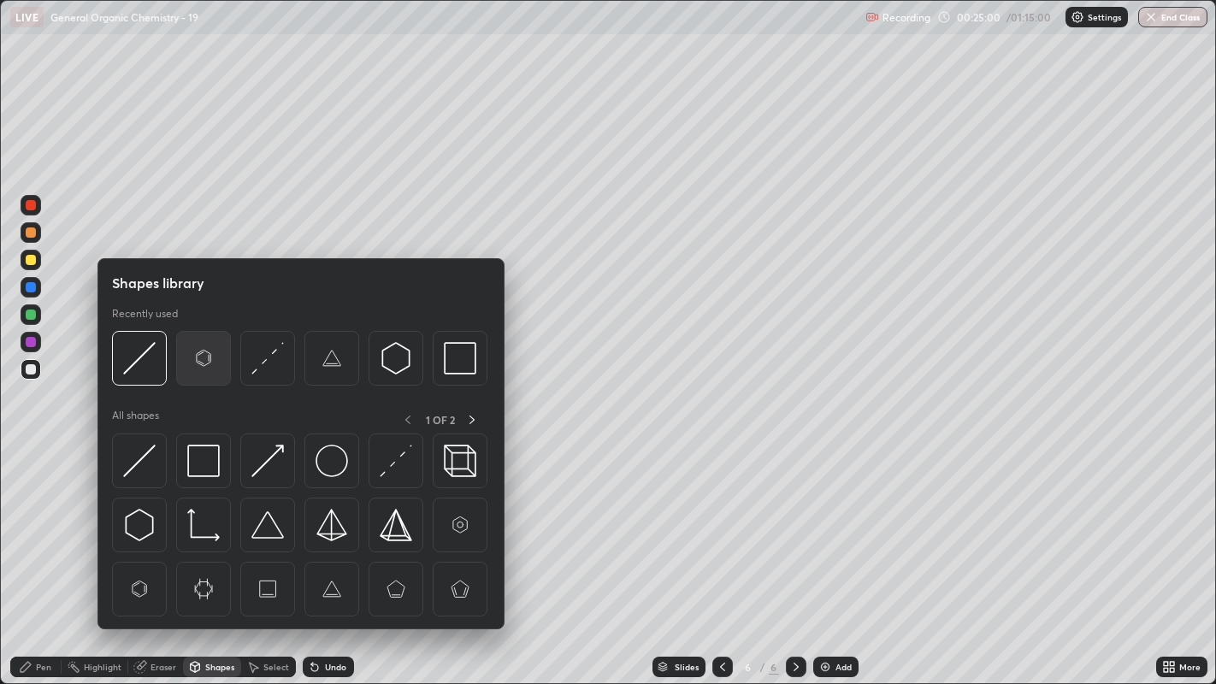
click at [197, 362] on img at bounding box center [203, 358] width 32 height 32
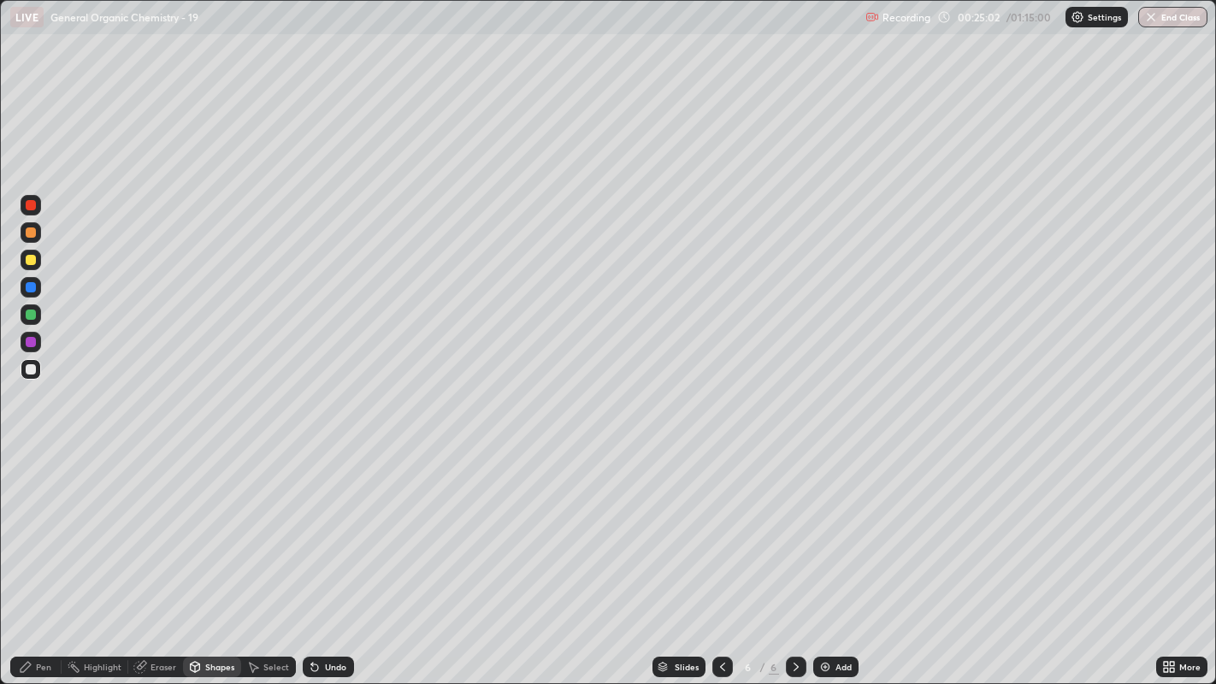
click at [263, 522] on div "Select" at bounding box center [268, 667] width 55 height 21
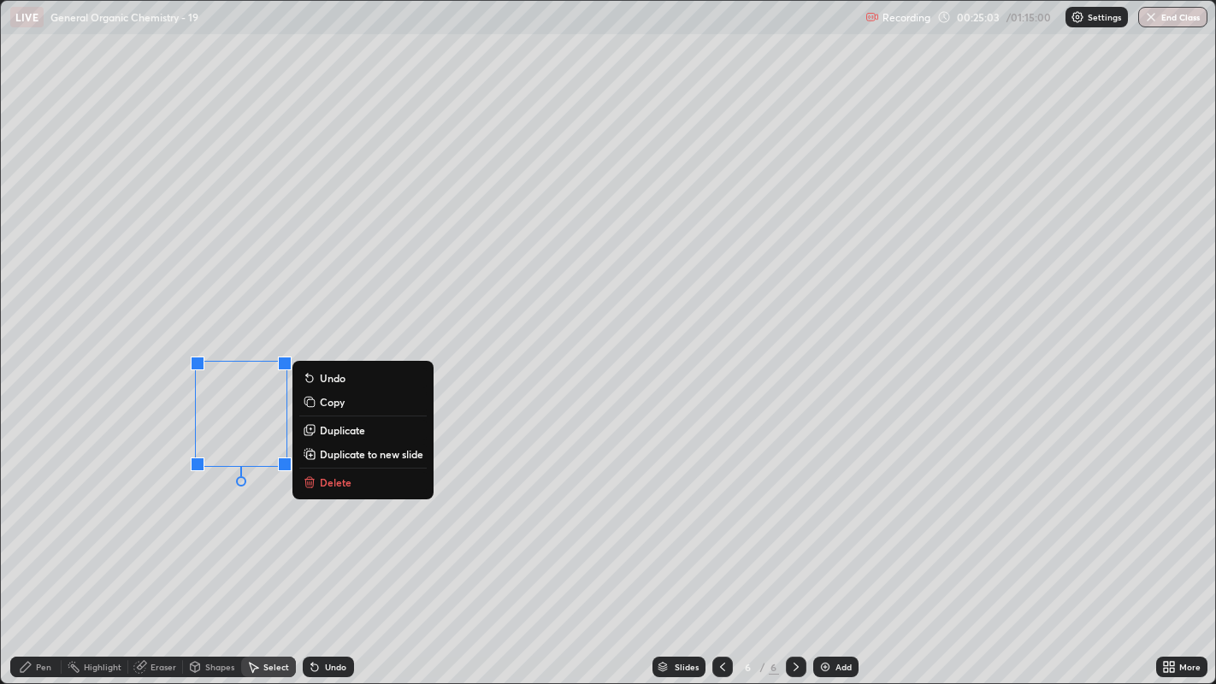
click at [352, 432] on p "Duplicate" at bounding box center [342, 430] width 45 height 14
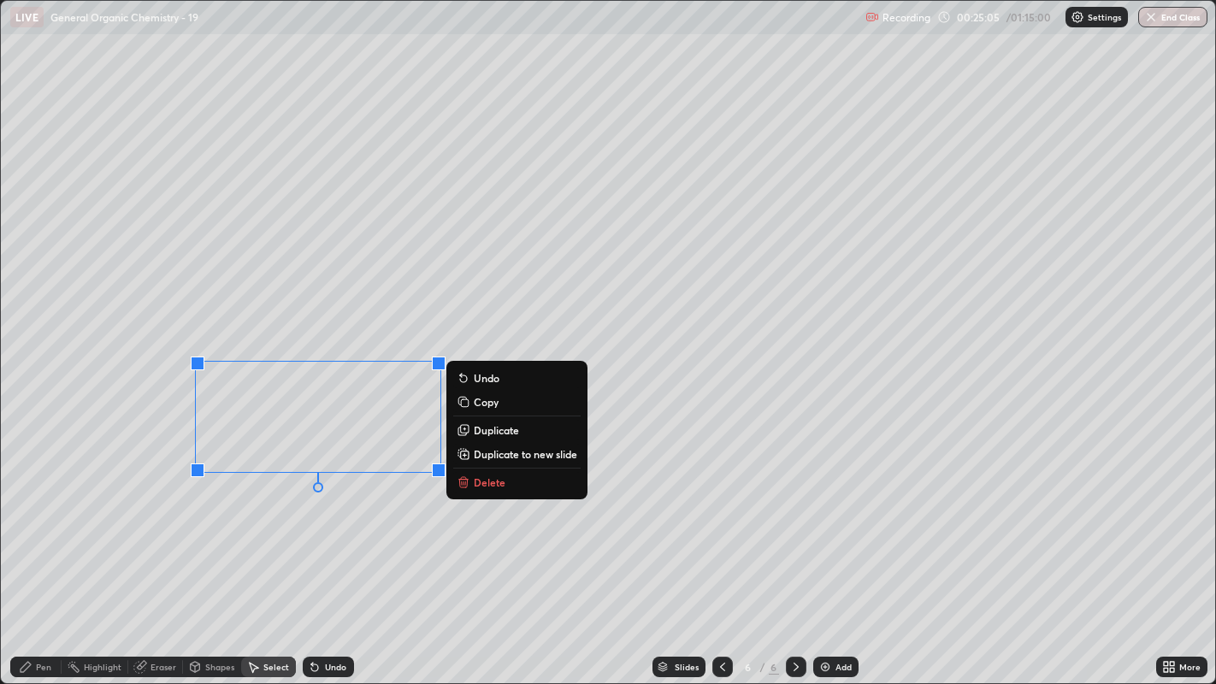
click at [499, 427] on p "Duplicate" at bounding box center [496, 430] width 45 height 14
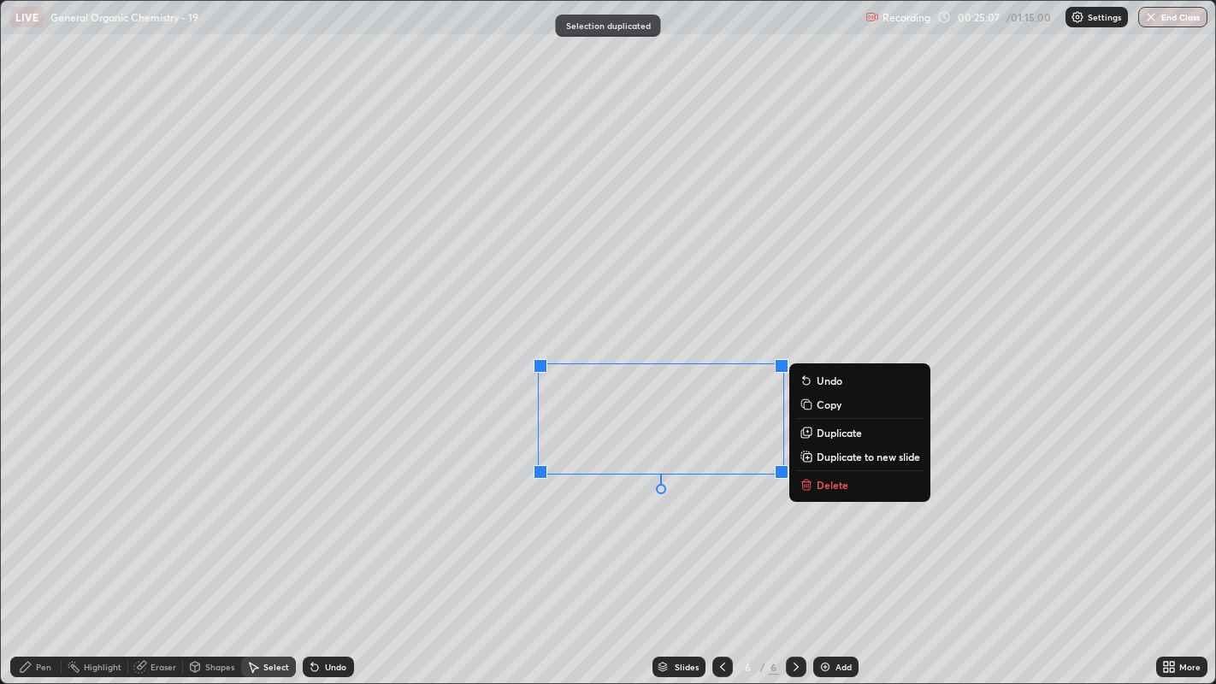
click at [628, 522] on div "0 ° Undo Copy Duplicate Duplicate to new slide Delete" at bounding box center [608, 342] width 1215 height 683
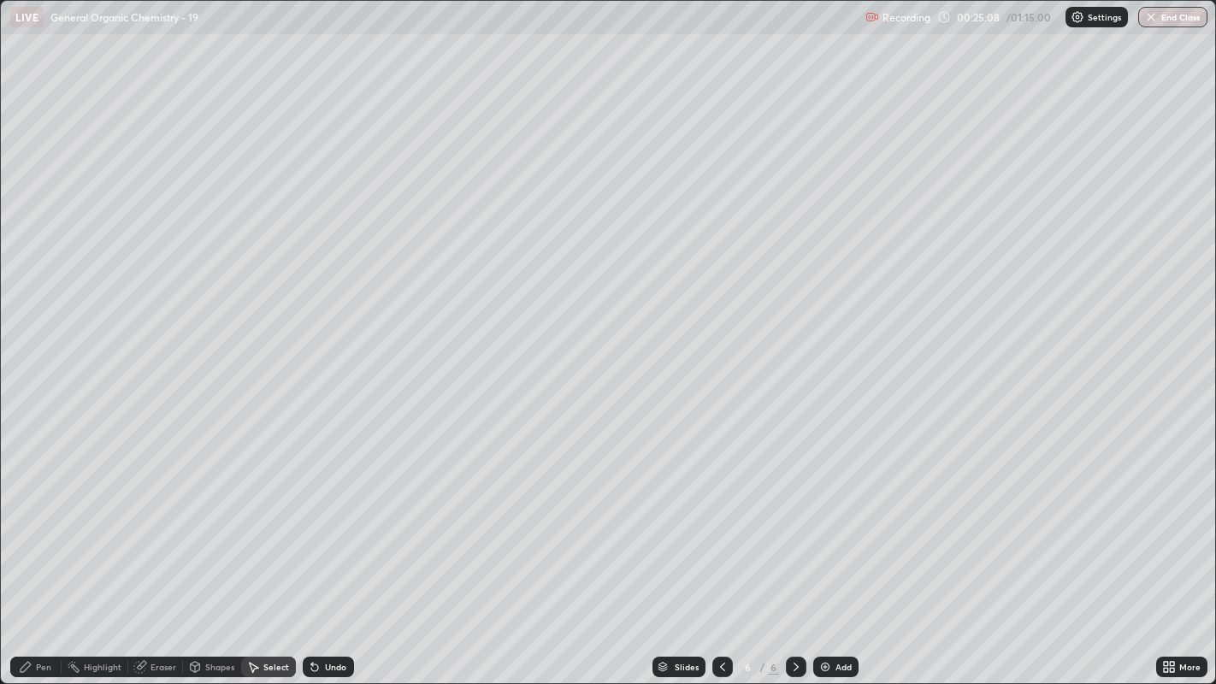
click at [36, 522] on div "Pen" at bounding box center [35, 667] width 51 height 21
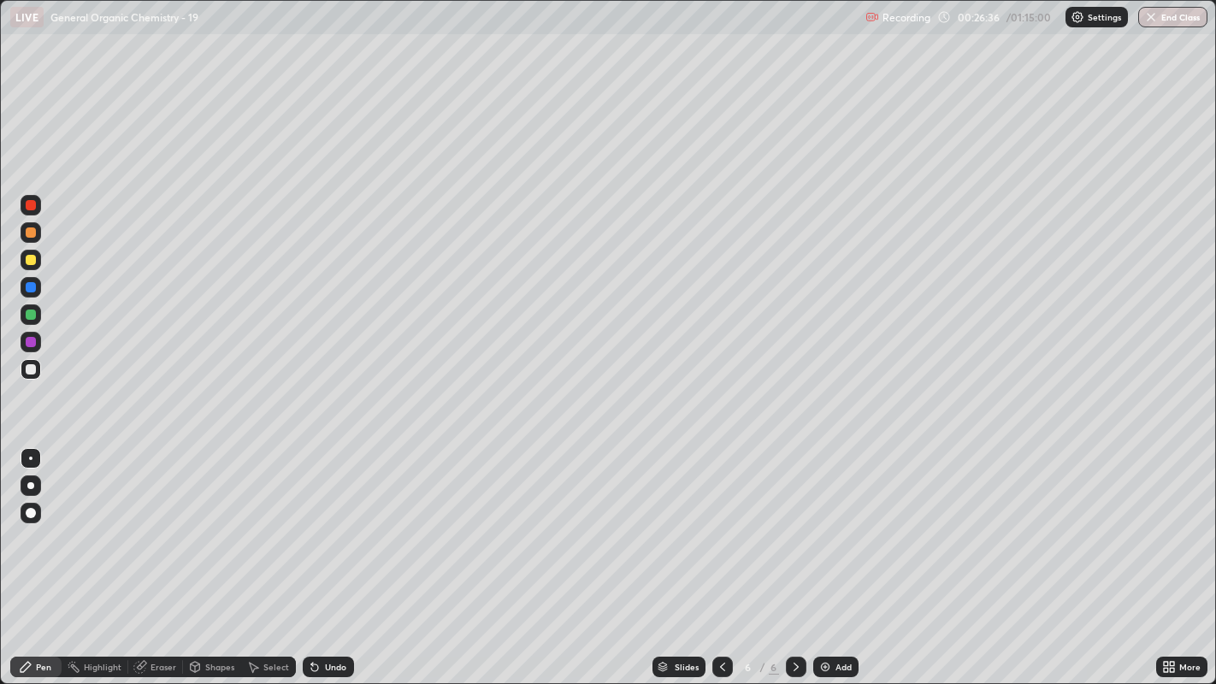
click at [30, 485] on div at bounding box center [30, 485] width 7 height 7
click at [28, 262] on div at bounding box center [31, 260] width 10 height 10
click at [30, 457] on div at bounding box center [30, 458] width 3 height 3
click at [38, 474] on div at bounding box center [31, 485] width 21 height 27
click at [318, 522] on icon at bounding box center [315, 667] width 14 height 14
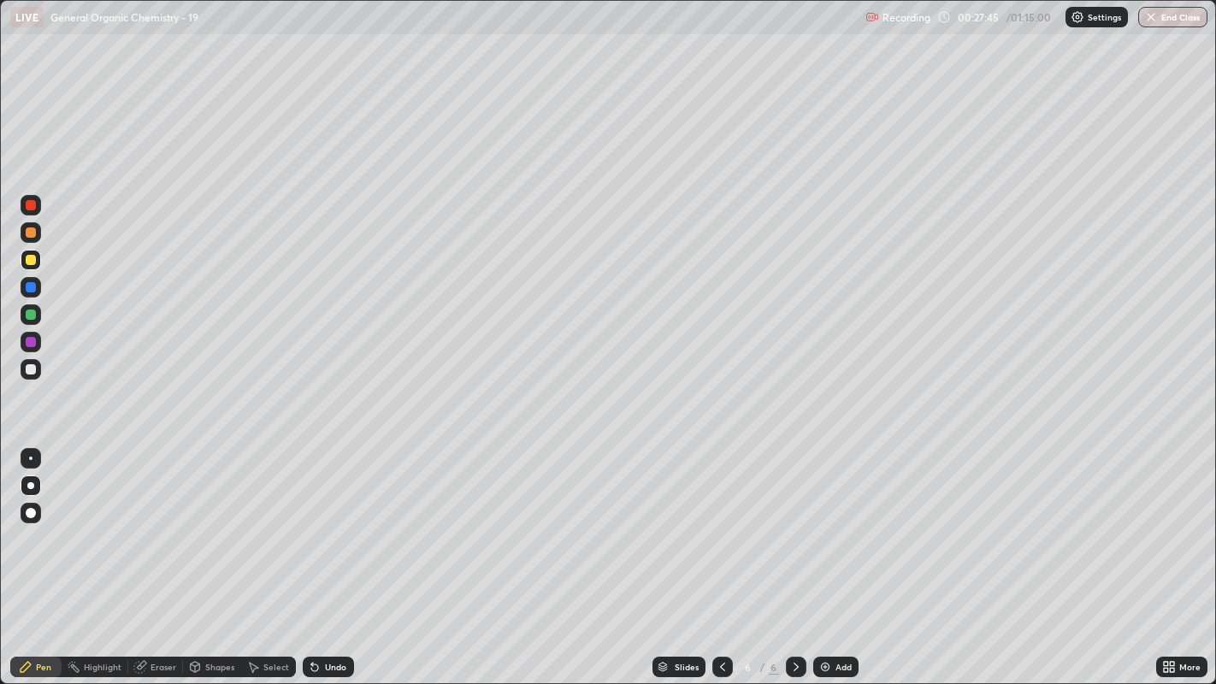
click at [30, 457] on div at bounding box center [30, 458] width 3 height 3
click at [30, 485] on div at bounding box center [30, 485] width 7 height 7
click at [29, 369] on div at bounding box center [31, 369] width 10 height 10
click at [30, 457] on div at bounding box center [30, 458] width 3 height 3
click at [822, 522] on div "Add" at bounding box center [835, 667] width 45 height 21
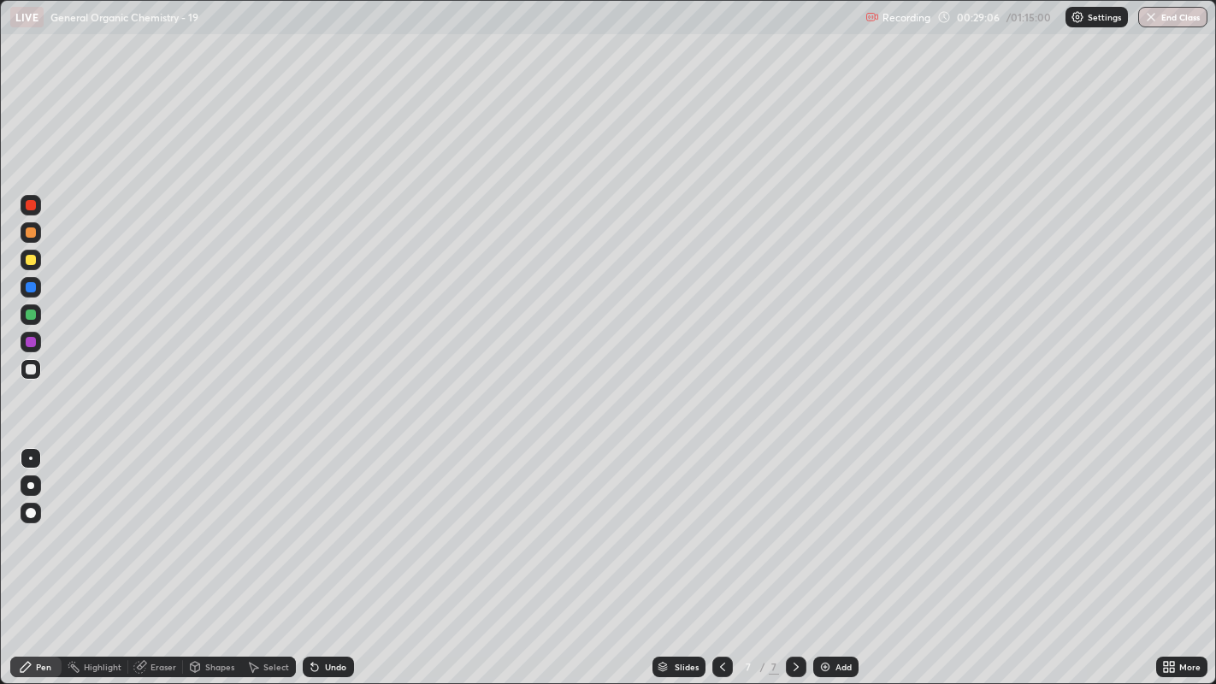
click at [327, 522] on div "Undo" at bounding box center [335, 667] width 21 height 9
click at [333, 522] on div "Undo" at bounding box center [328, 667] width 51 height 21
click at [330, 522] on div "Undo" at bounding box center [335, 667] width 21 height 9
click at [327, 522] on div "Undo" at bounding box center [335, 667] width 21 height 9
click at [32, 256] on div at bounding box center [31, 260] width 10 height 10
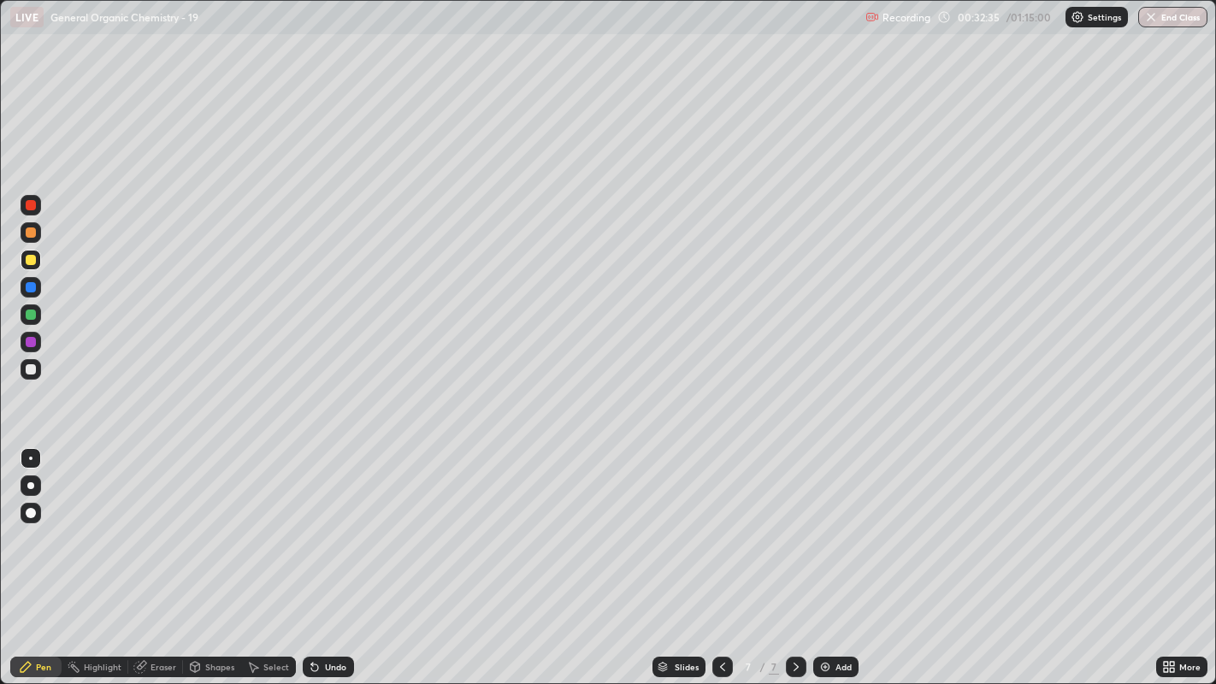
click at [324, 522] on div "Undo" at bounding box center [328, 667] width 51 height 21
click at [327, 522] on div "Undo" at bounding box center [328, 667] width 51 height 21
click at [328, 522] on div "Undo" at bounding box center [328, 667] width 51 height 21
click at [331, 522] on div "Undo" at bounding box center [328, 667] width 51 height 21
click at [333, 522] on div "Undo" at bounding box center [328, 667] width 51 height 21
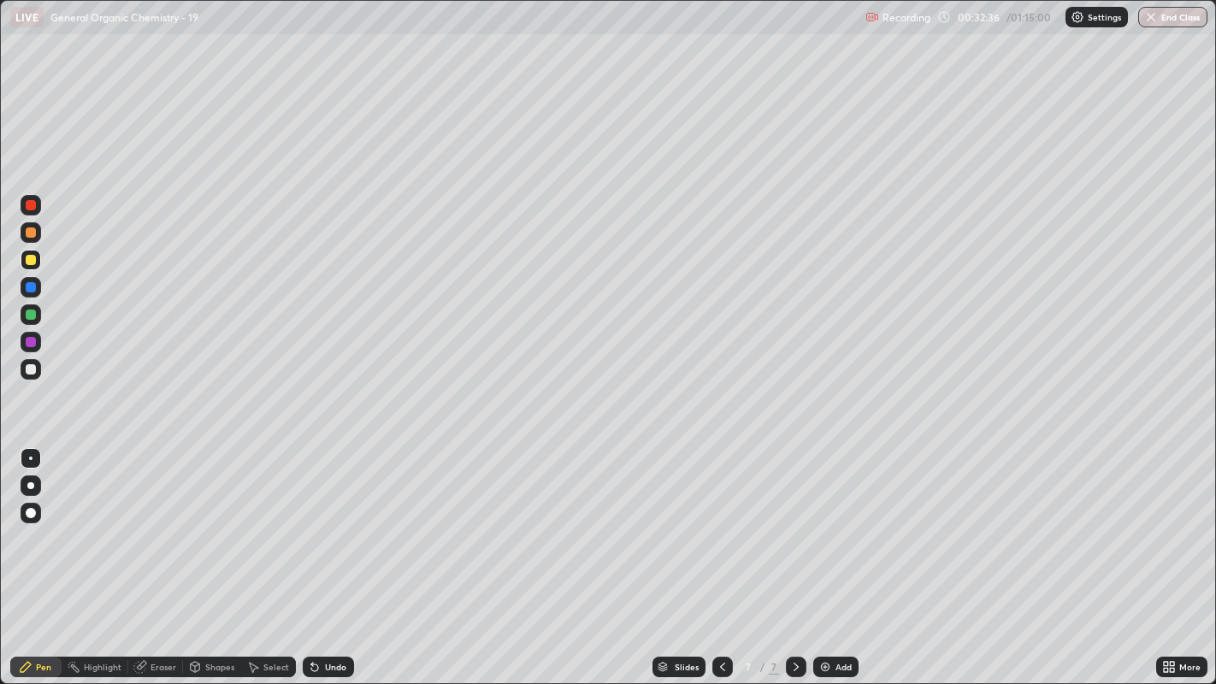
click at [334, 522] on div "Undo" at bounding box center [328, 667] width 51 height 21
click at [339, 522] on div "Undo" at bounding box center [328, 667] width 51 height 21
click at [338, 522] on div "Undo" at bounding box center [328, 667] width 51 height 21
click at [339, 522] on div "Undo" at bounding box center [328, 667] width 51 height 21
click at [32, 368] on div at bounding box center [31, 369] width 10 height 10
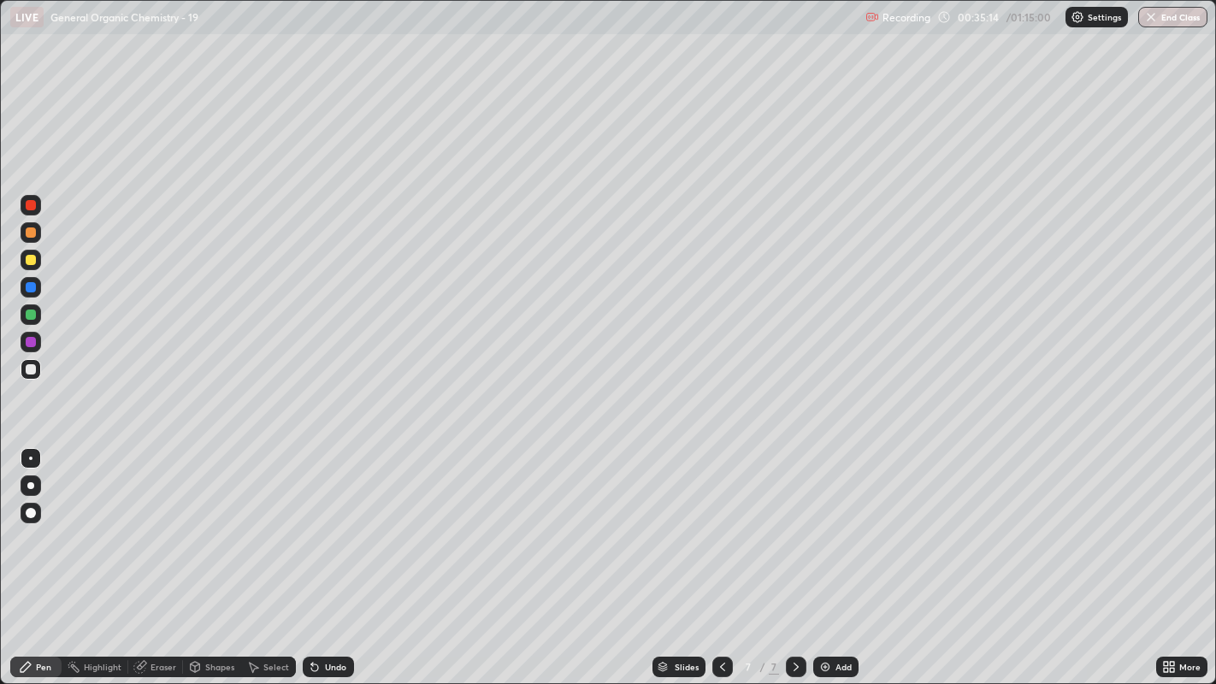
click at [275, 522] on div "Select" at bounding box center [276, 667] width 26 height 9
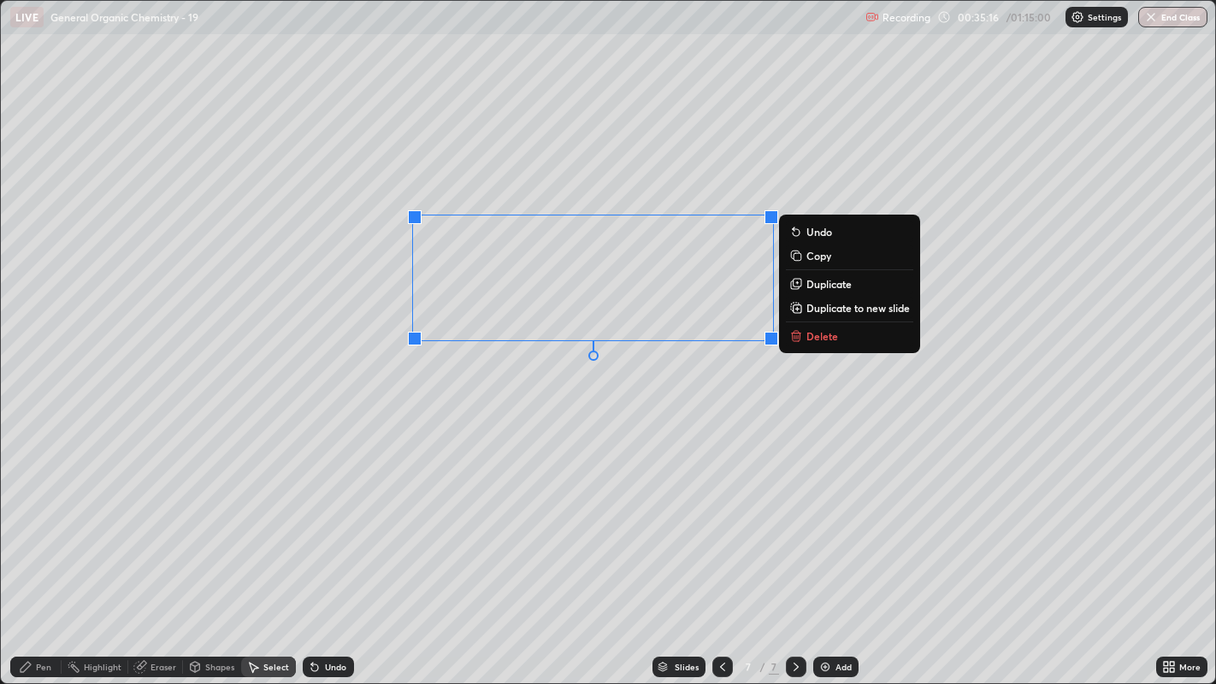
click at [840, 341] on button "Delete" at bounding box center [849, 336] width 127 height 21
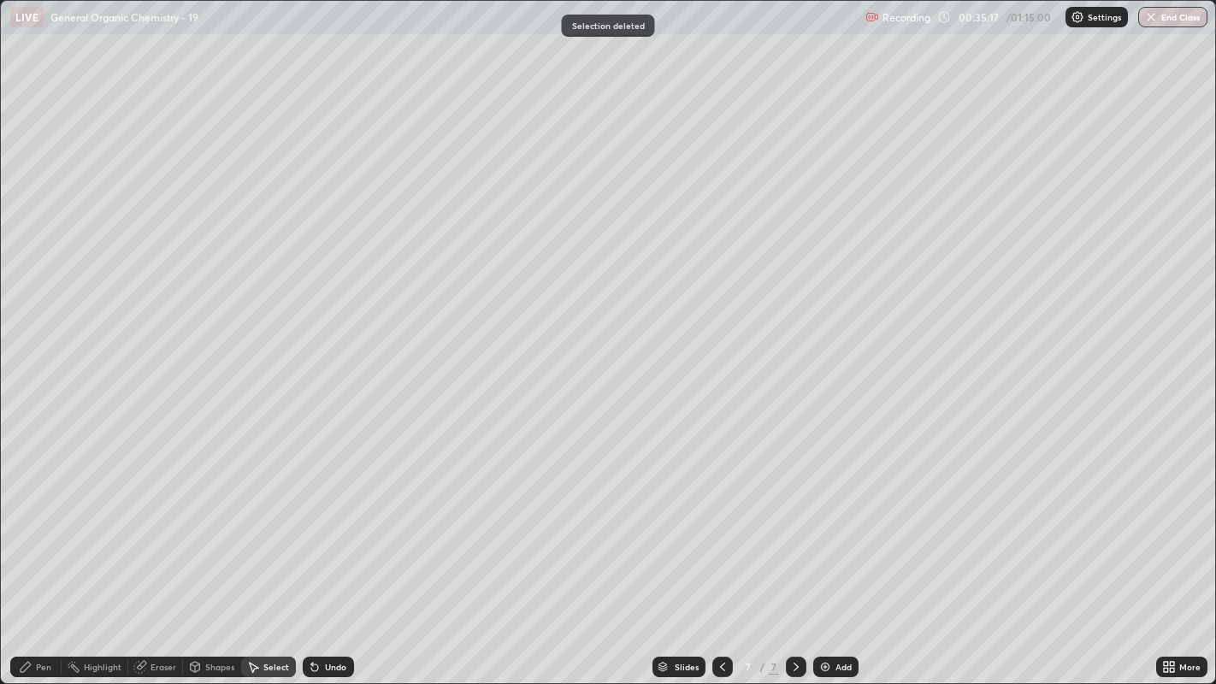
click at [45, 522] on div "Pen" at bounding box center [35, 667] width 51 height 21
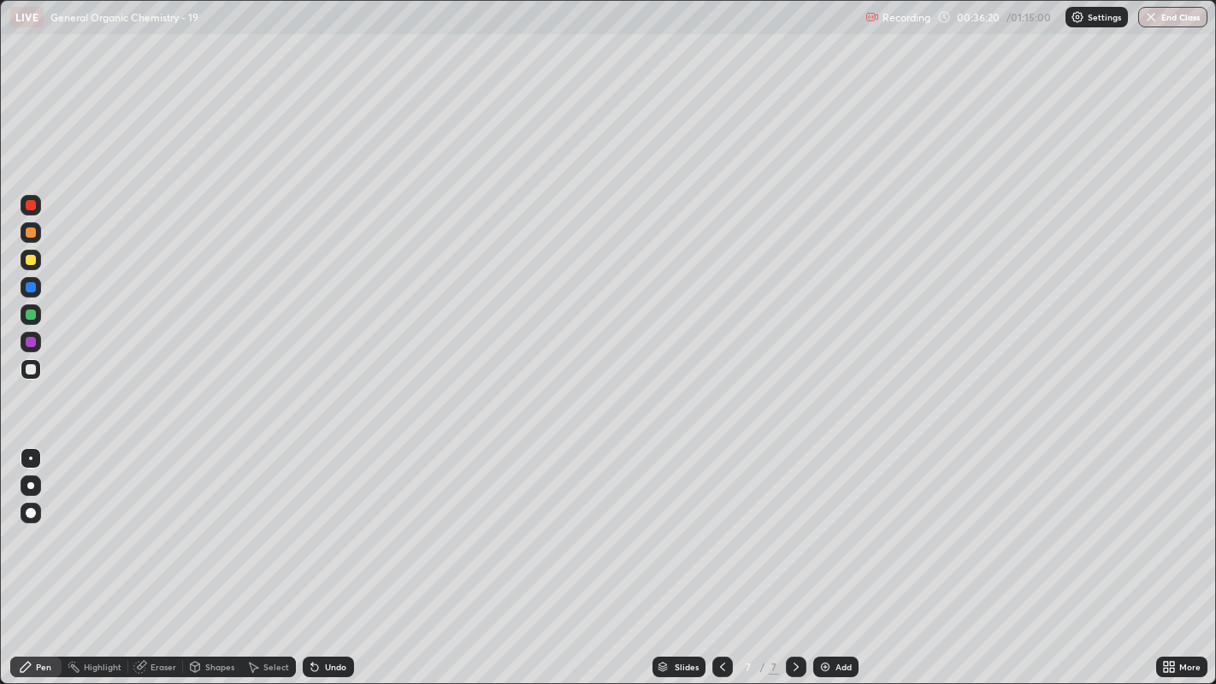
click at [325, 522] on div "Undo" at bounding box center [335, 667] width 21 height 9
click at [328, 522] on div "Undo" at bounding box center [335, 667] width 21 height 9
click at [27, 264] on div at bounding box center [31, 260] width 21 height 21
click at [32, 513] on div at bounding box center [31, 513] width 10 height 10
click at [205, 522] on div "Shapes" at bounding box center [219, 667] width 29 height 9
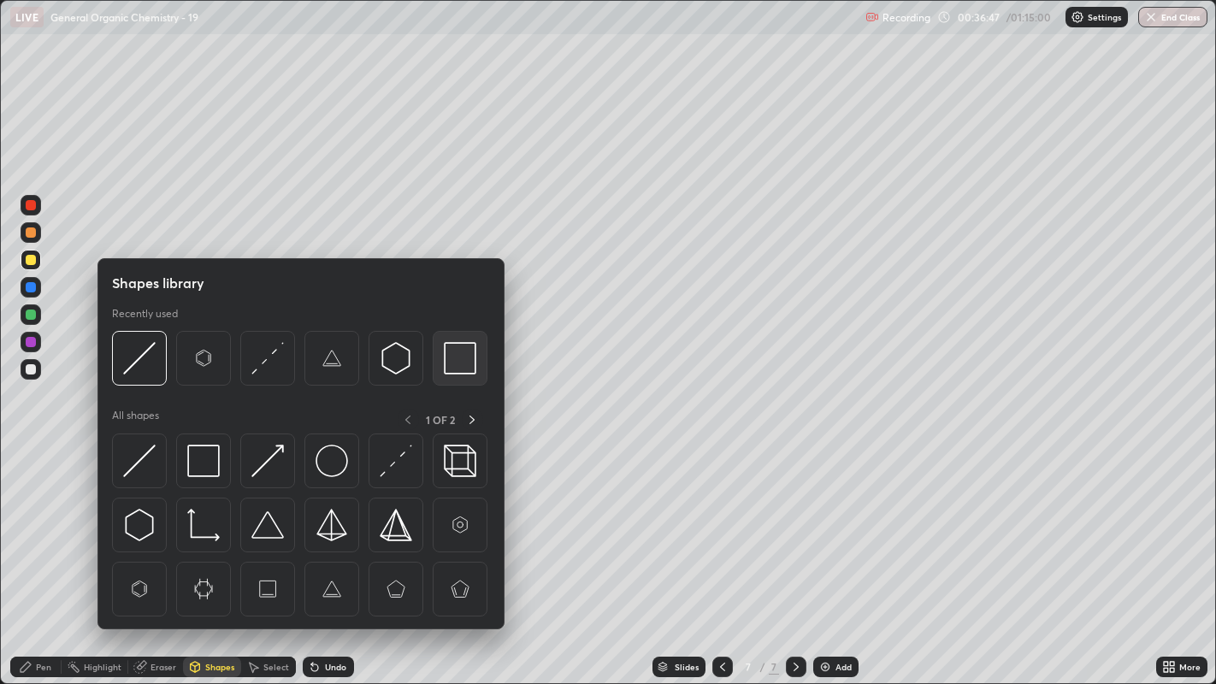
click at [448, 362] on img at bounding box center [460, 358] width 32 height 32
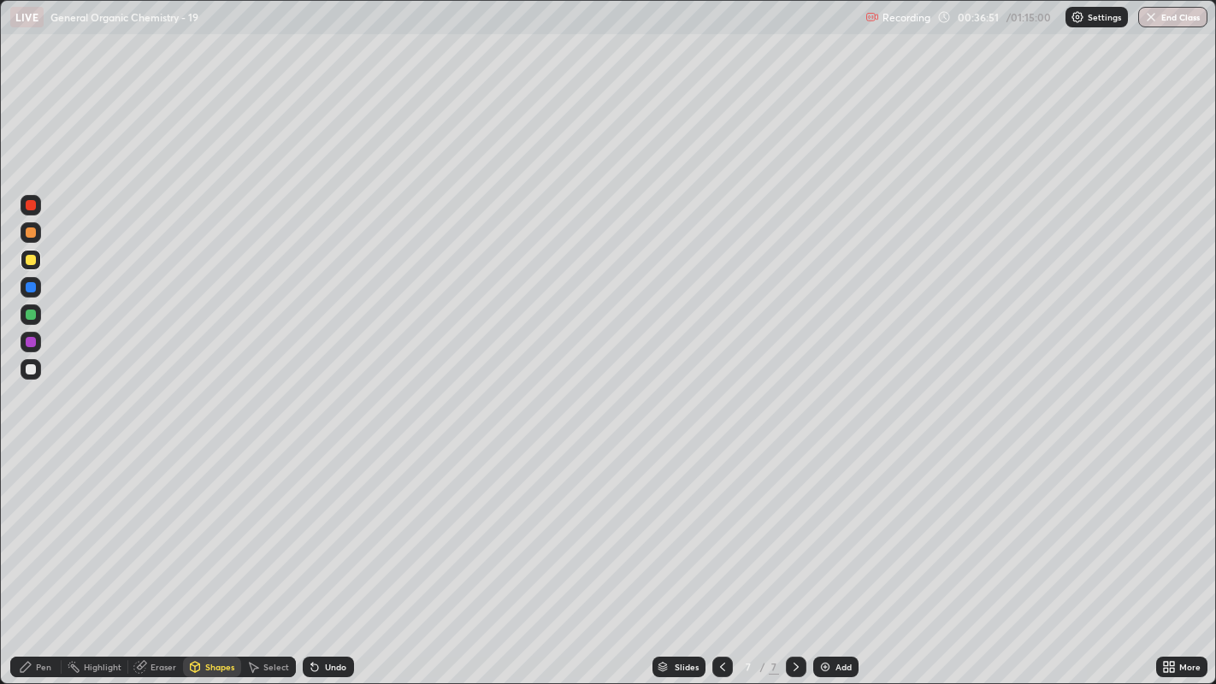
click at [17, 522] on div "Pen" at bounding box center [35, 667] width 51 height 21
click at [30, 457] on div at bounding box center [30, 458] width 3 height 3
click at [26, 379] on div at bounding box center [31, 369] width 21 height 21
click at [819, 522] on img at bounding box center [825, 667] width 14 height 14
click at [268, 522] on div "Select" at bounding box center [268, 667] width 55 height 21
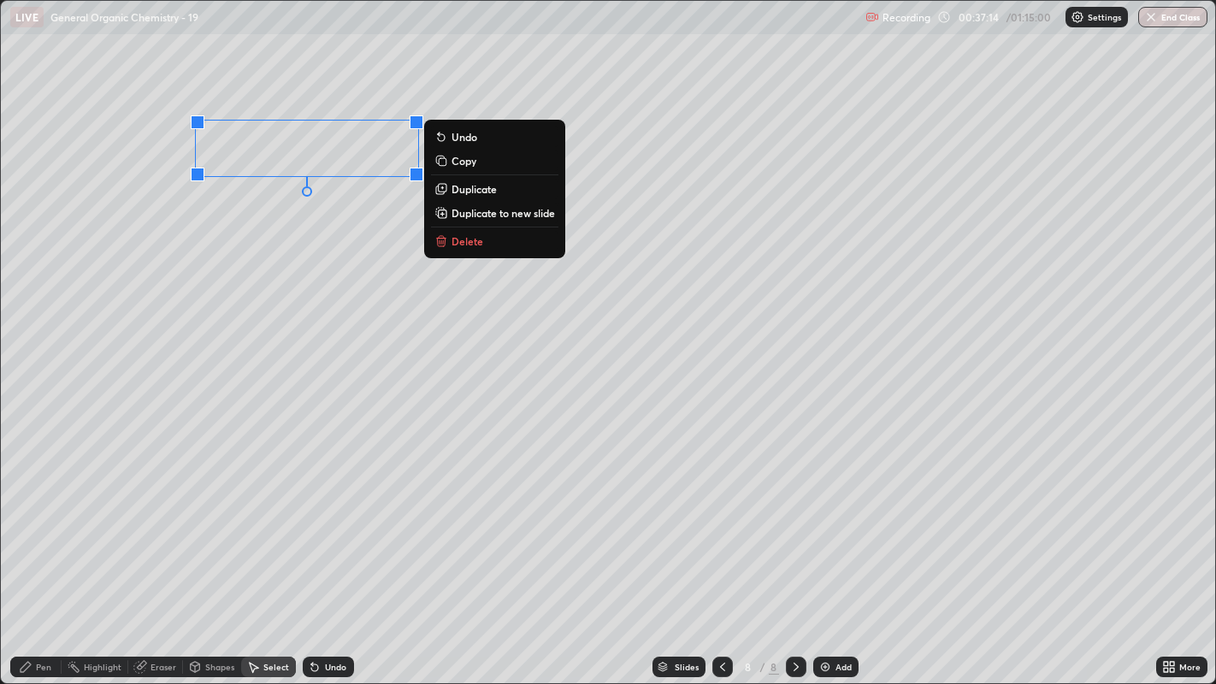
click at [324, 230] on div "0 ° Undo Copy Duplicate Duplicate to new slide Delete" at bounding box center [608, 342] width 1215 height 683
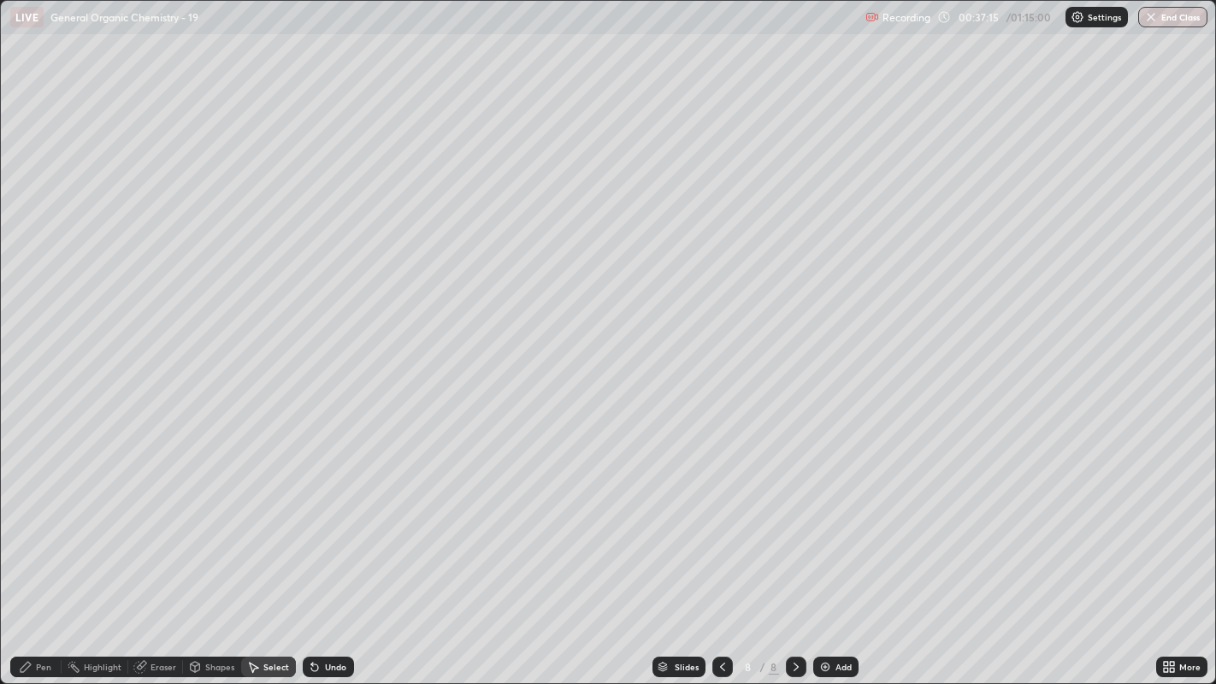
click at [31, 522] on icon at bounding box center [26, 667] width 14 height 14
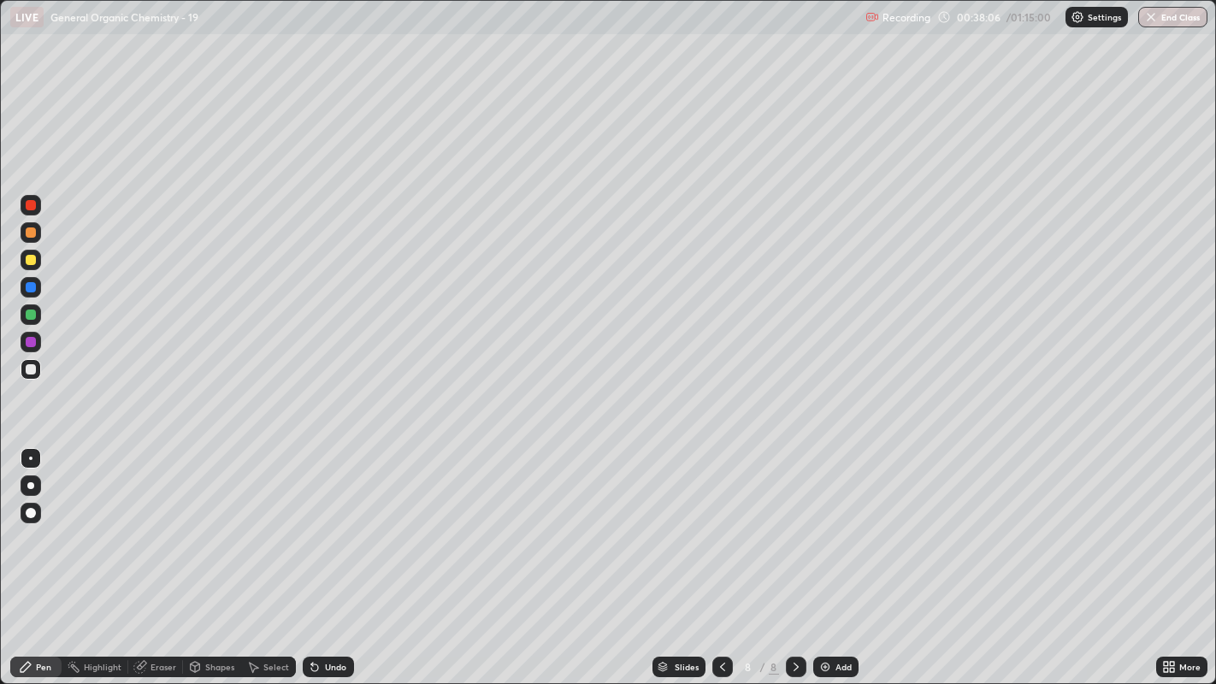
click at [30, 258] on div at bounding box center [31, 260] width 10 height 10
click at [315, 522] on div "Undo" at bounding box center [328, 667] width 51 height 21
click at [326, 522] on div "Undo" at bounding box center [335, 667] width 21 height 9
click at [312, 522] on icon at bounding box center [314, 667] width 7 height 7
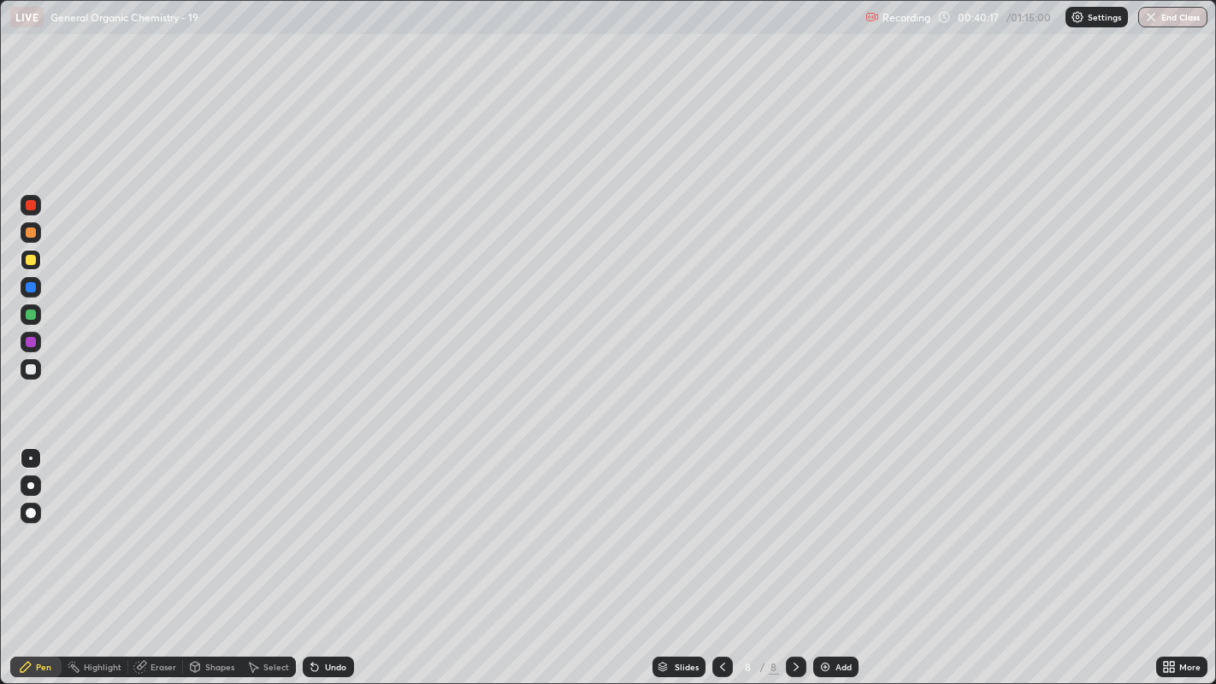
click at [311, 522] on icon at bounding box center [312, 664] width 2 height 2
click at [312, 522] on icon at bounding box center [314, 667] width 7 height 7
click at [319, 522] on icon at bounding box center [315, 667] width 14 height 14
click at [317, 522] on icon at bounding box center [315, 667] width 14 height 14
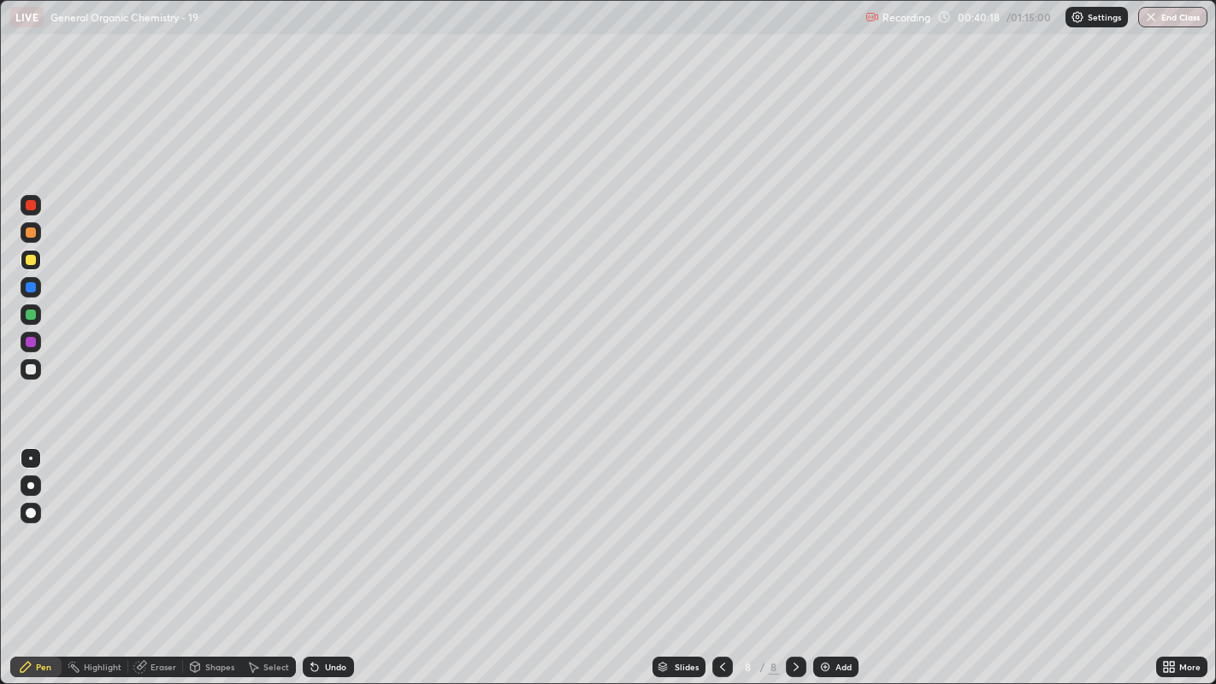
click at [314, 522] on icon at bounding box center [314, 667] width 7 height 7
click at [263, 522] on div "Select" at bounding box center [276, 667] width 26 height 9
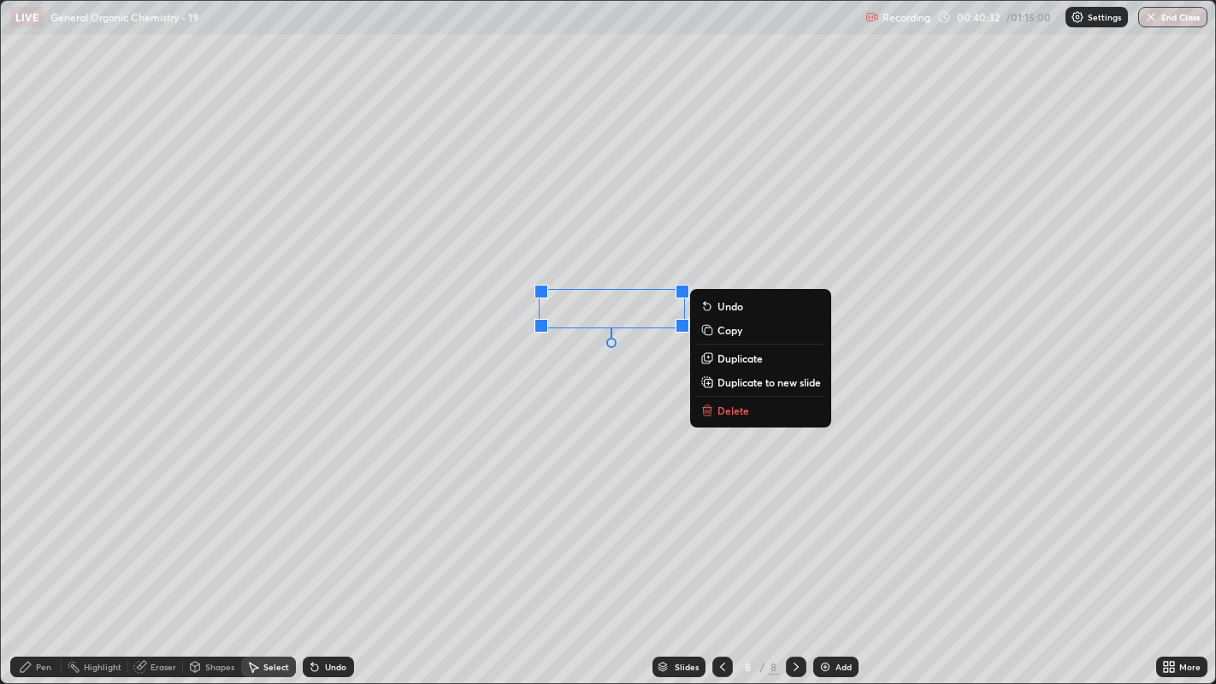
click at [735, 355] on p "Duplicate" at bounding box center [739, 358] width 45 height 14
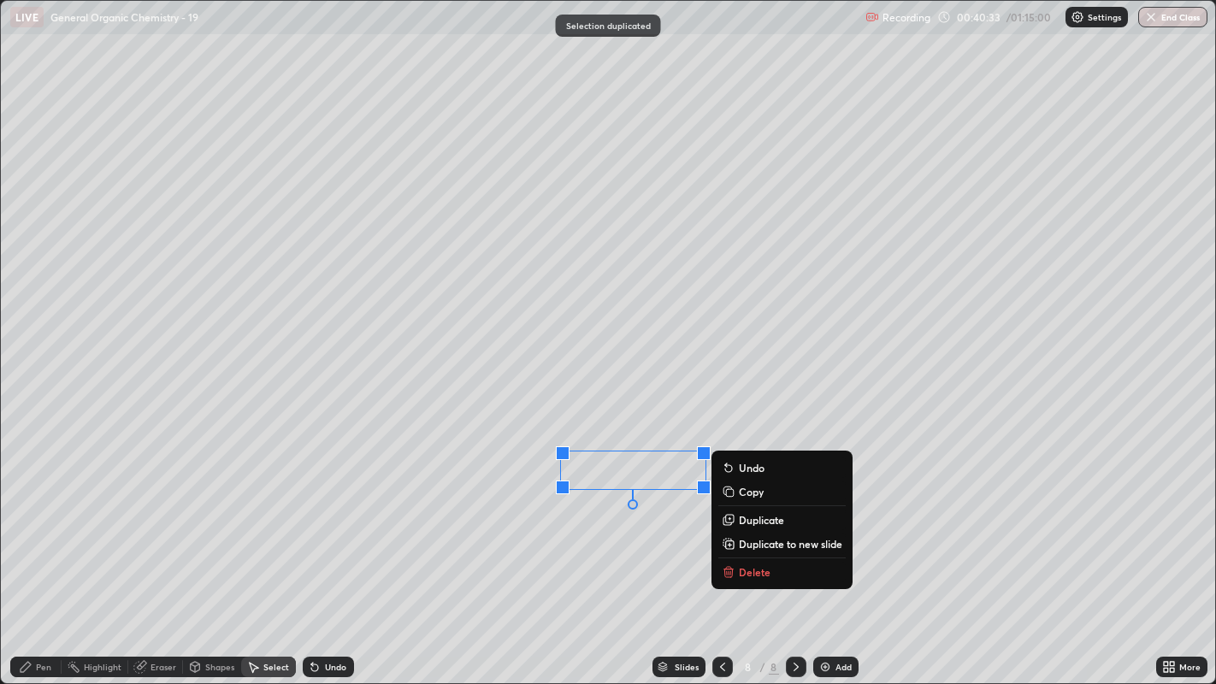
click at [535, 356] on div "0 ° Undo Copy Duplicate Duplicate to new slide Delete" at bounding box center [608, 342] width 1215 height 683
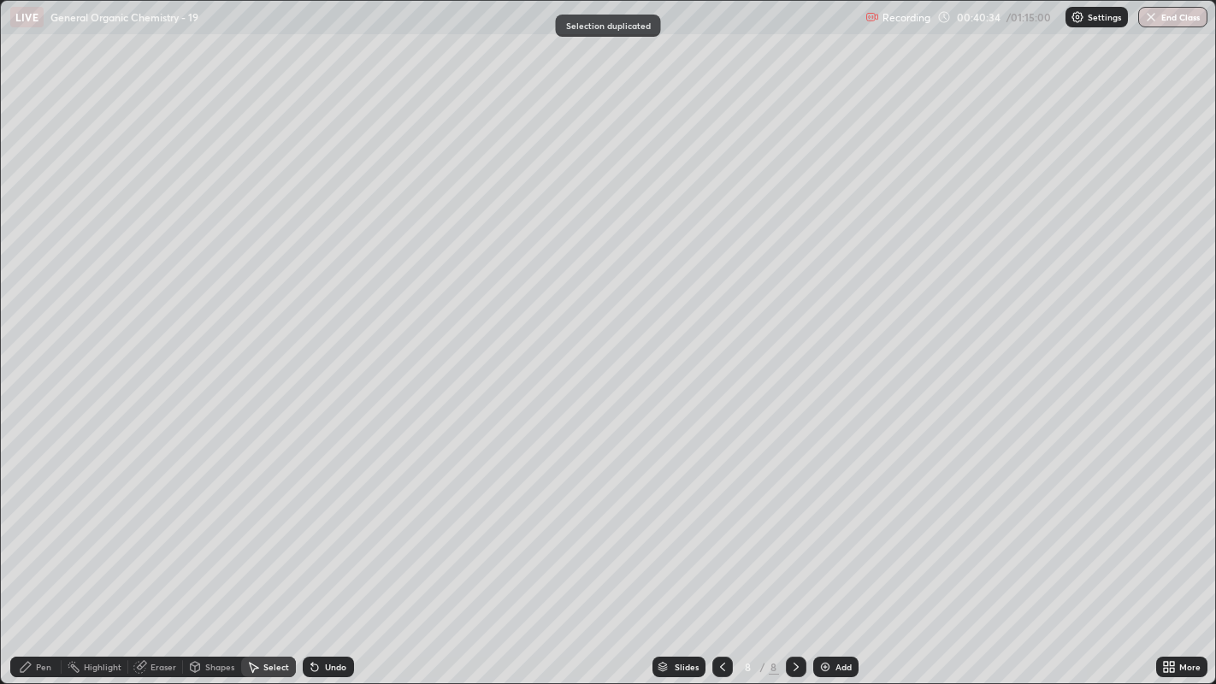
click at [38, 522] on div "Pen" at bounding box center [43, 667] width 15 height 9
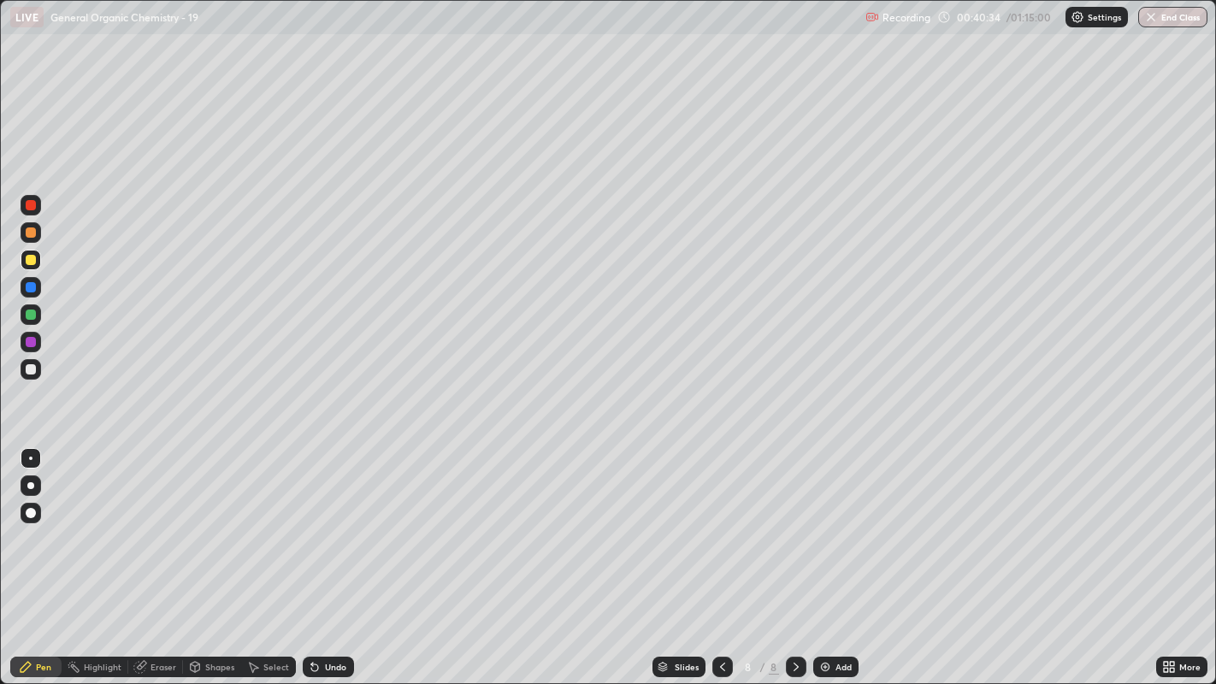
click at [28, 368] on div at bounding box center [31, 369] width 10 height 10
click at [27, 492] on div at bounding box center [31, 485] width 21 height 21
click at [38, 261] on div at bounding box center [31, 260] width 21 height 21
click at [33, 446] on div at bounding box center [31, 458] width 21 height 27
click at [1182, 522] on div "More" at bounding box center [1189, 667] width 21 height 9
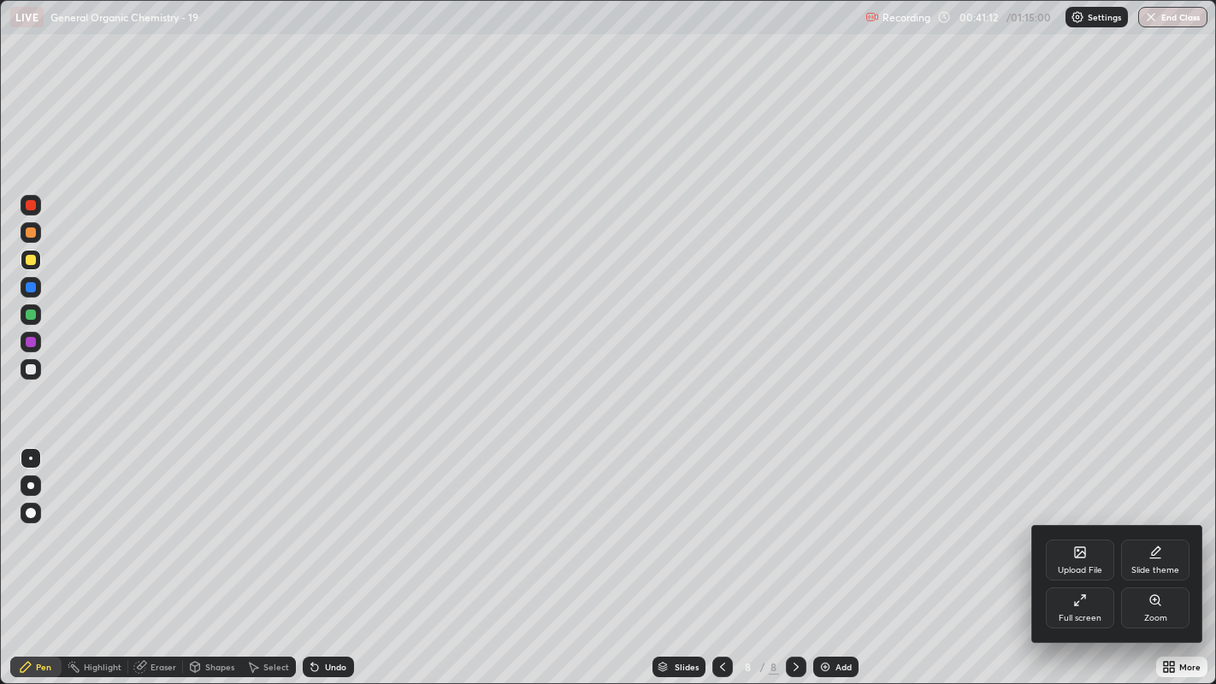
click at [1158, 522] on icon at bounding box center [1154, 599] width 9 height 9
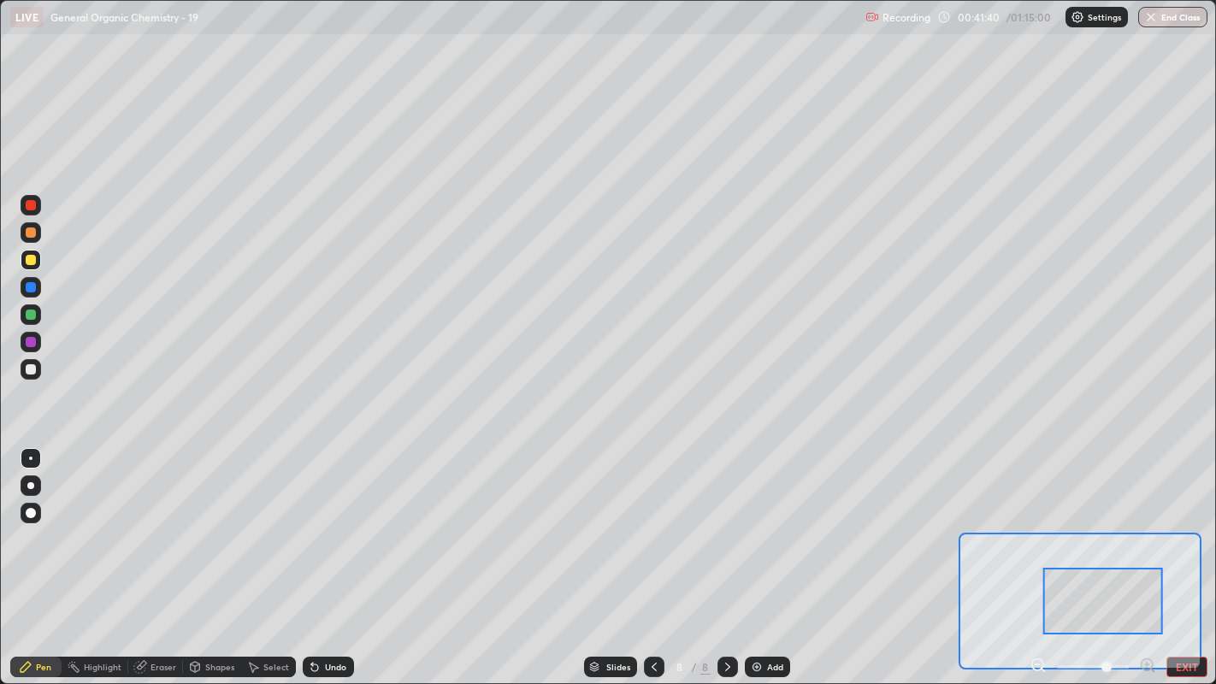
click at [1179, 522] on button "EXIT" at bounding box center [1186, 667] width 41 height 21
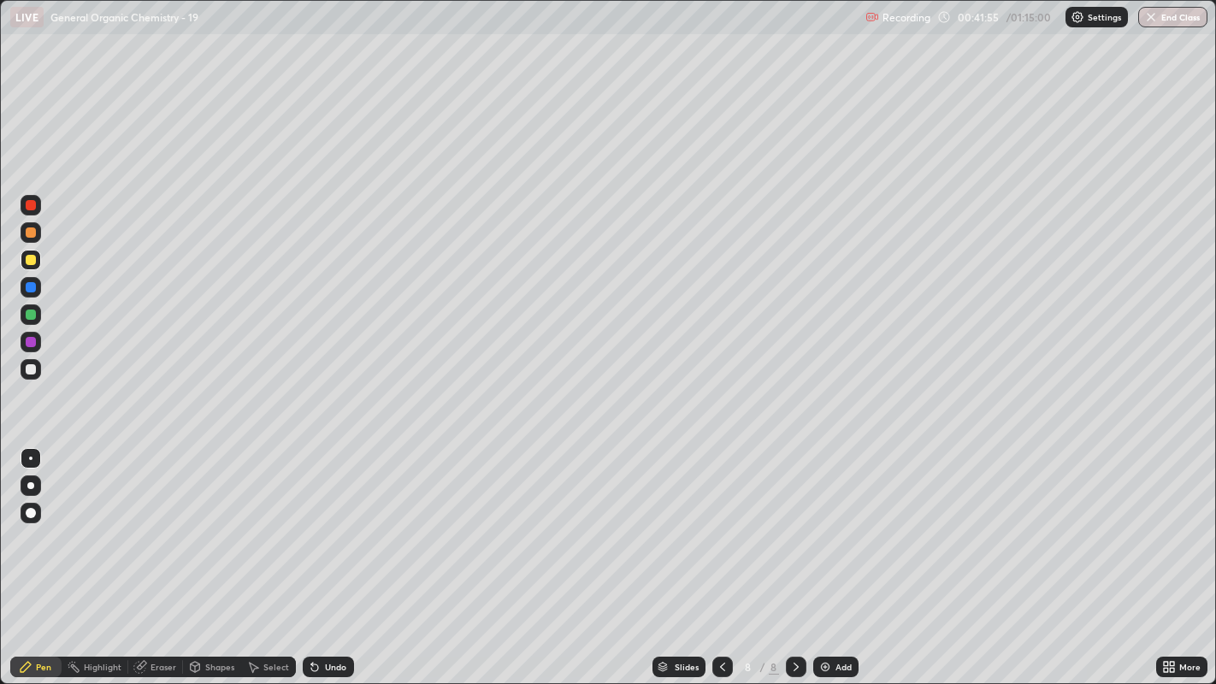
click at [96, 522] on div "Highlight" at bounding box center [103, 667] width 38 height 9
click at [44, 522] on div "Pen" at bounding box center [43, 667] width 15 height 9
click at [30, 312] on div at bounding box center [31, 314] width 10 height 10
click at [32, 260] on div at bounding box center [31, 260] width 10 height 10
click at [326, 522] on div "Undo" at bounding box center [335, 667] width 21 height 9
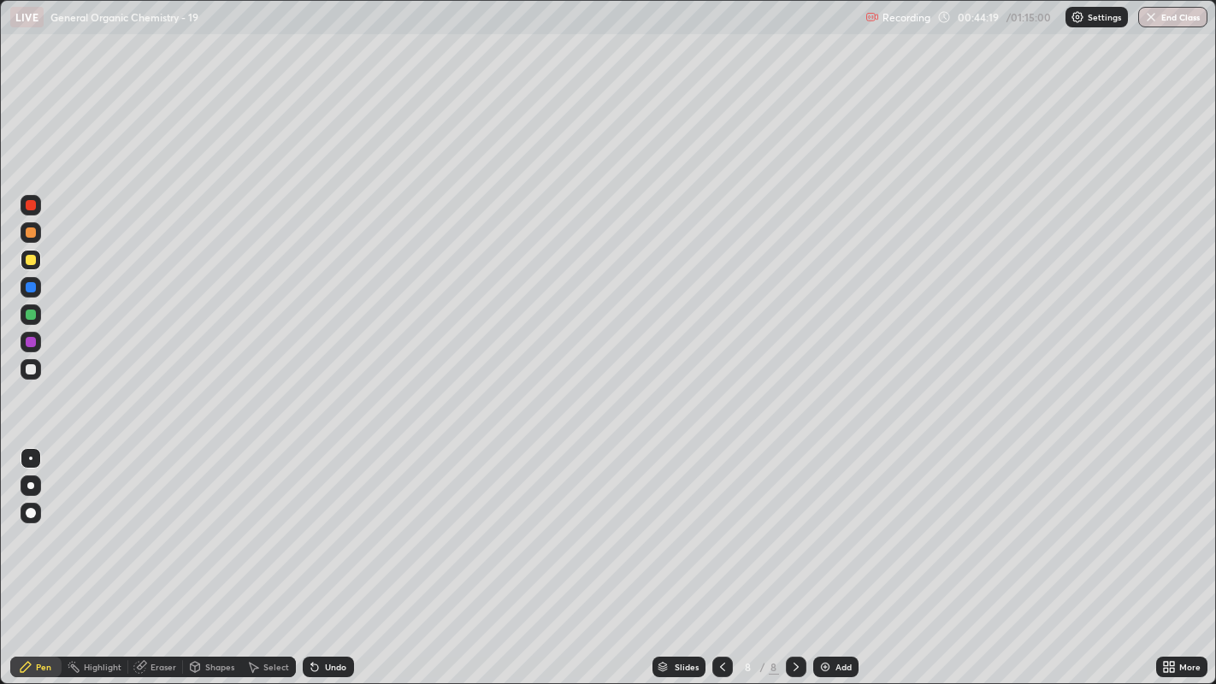
click at [322, 522] on div "Undo" at bounding box center [328, 667] width 51 height 21
click at [326, 522] on div "Undo" at bounding box center [328, 667] width 51 height 21
click at [27, 201] on div at bounding box center [31, 205] width 10 height 10
click at [29, 513] on div at bounding box center [31, 513] width 10 height 10
click at [29, 364] on div at bounding box center [31, 369] width 10 height 10
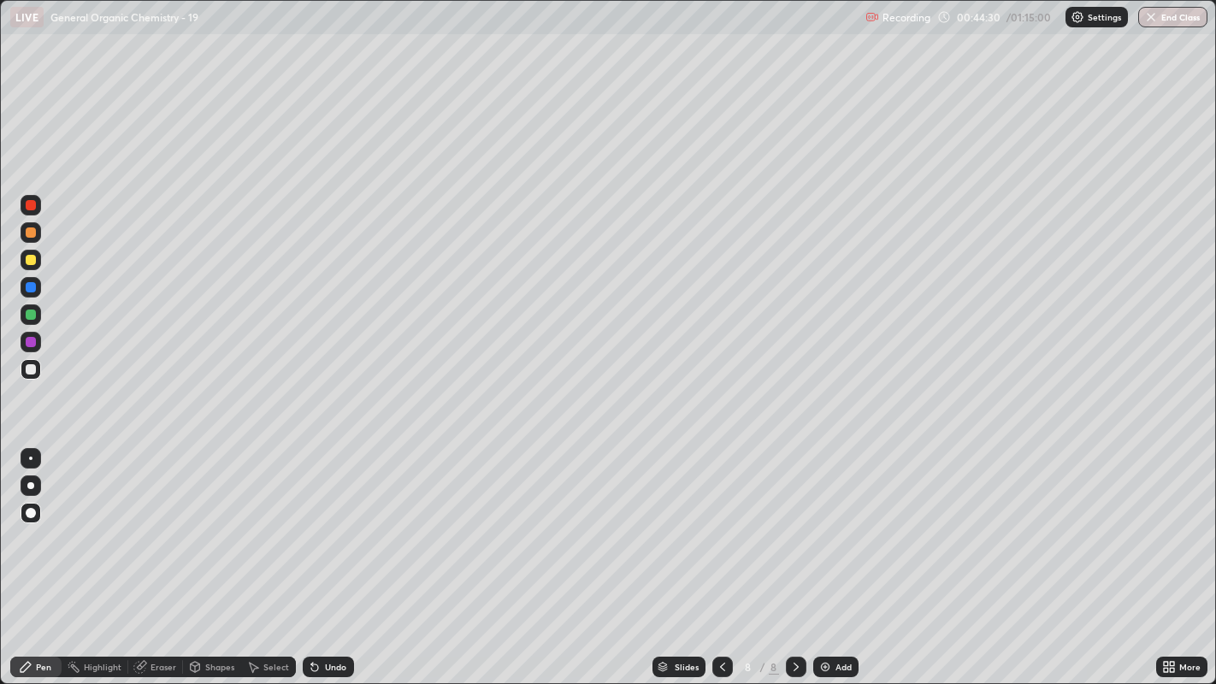
click at [30, 457] on div at bounding box center [30, 458] width 3 height 3
click at [822, 522] on div "Add" at bounding box center [835, 667] width 45 height 21
click at [720, 522] on icon at bounding box center [723, 667] width 14 height 14
click at [793, 522] on icon at bounding box center [796, 667] width 14 height 14
click at [331, 522] on div "Undo" at bounding box center [335, 667] width 21 height 9
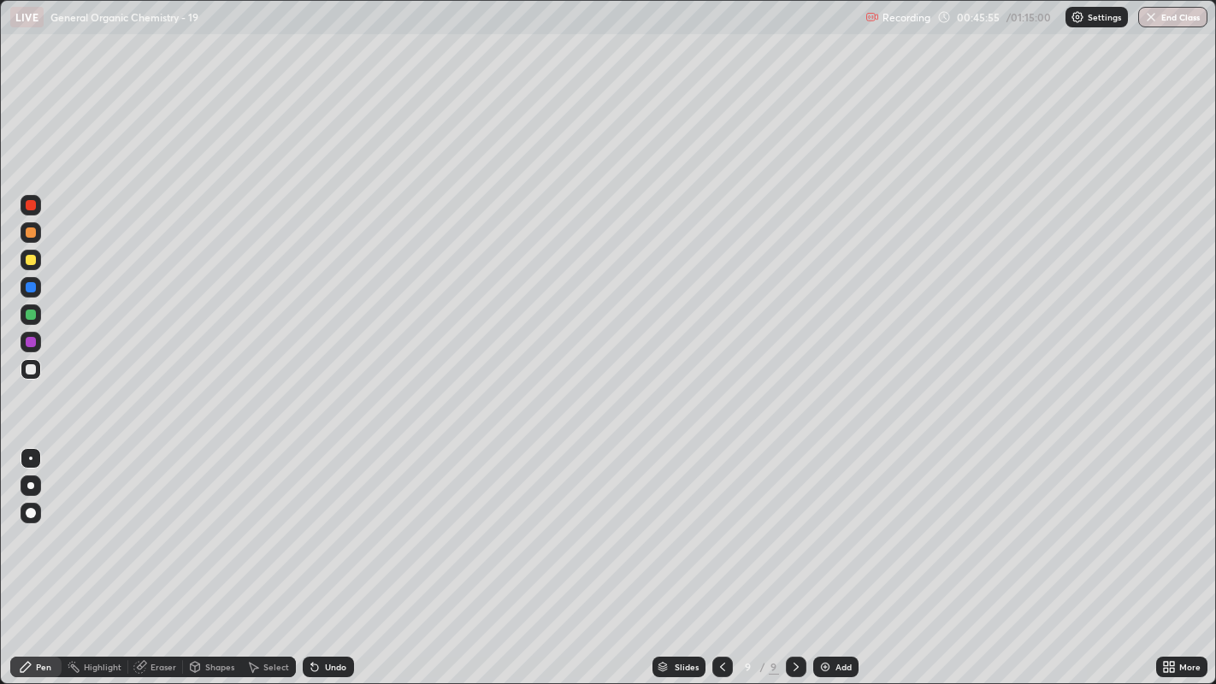
click at [326, 522] on div "Undo" at bounding box center [328, 667] width 51 height 21
click at [323, 522] on div "Undo" at bounding box center [328, 667] width 51 height 21
click at [321, 522] on div "Undo" at bounding box center [328, 667] width 51 height 21
click at [311, 522] on icon at bounding box center [312, 664] width 2 height 2
click at [227, 522] on div "Shapes" at bounding box center [212, 667] width 58 height 21
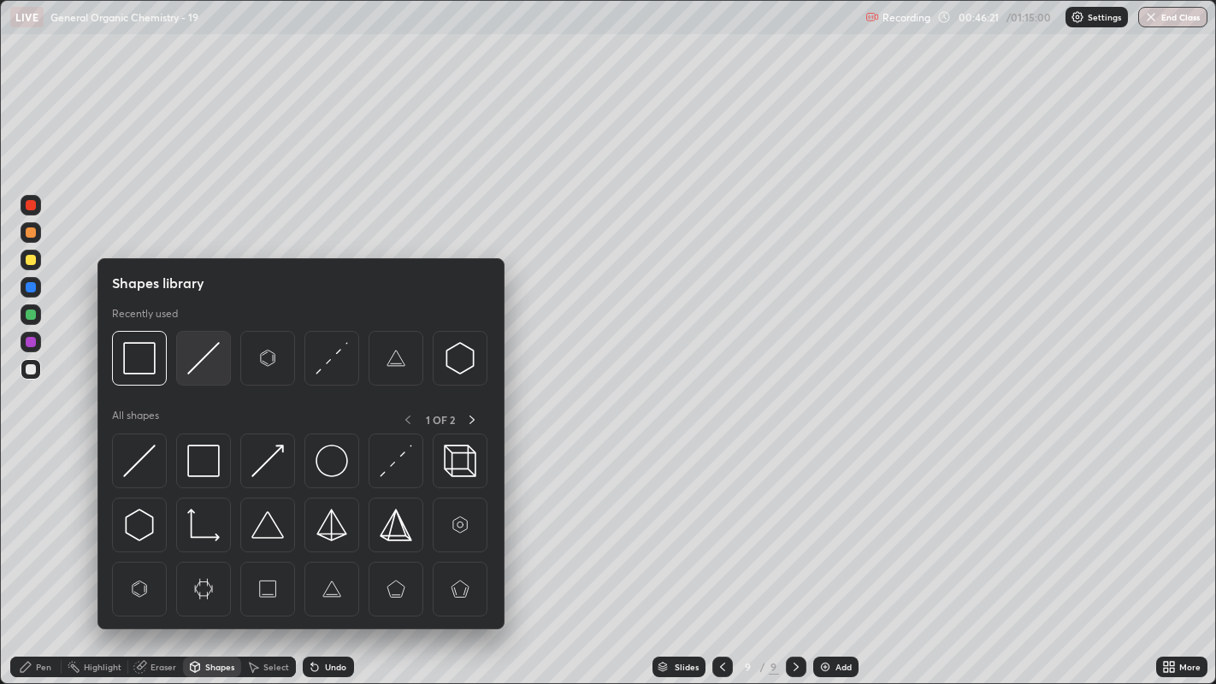
click at [192, 360] on img at bounding box center [203, 358] width 32 height 32
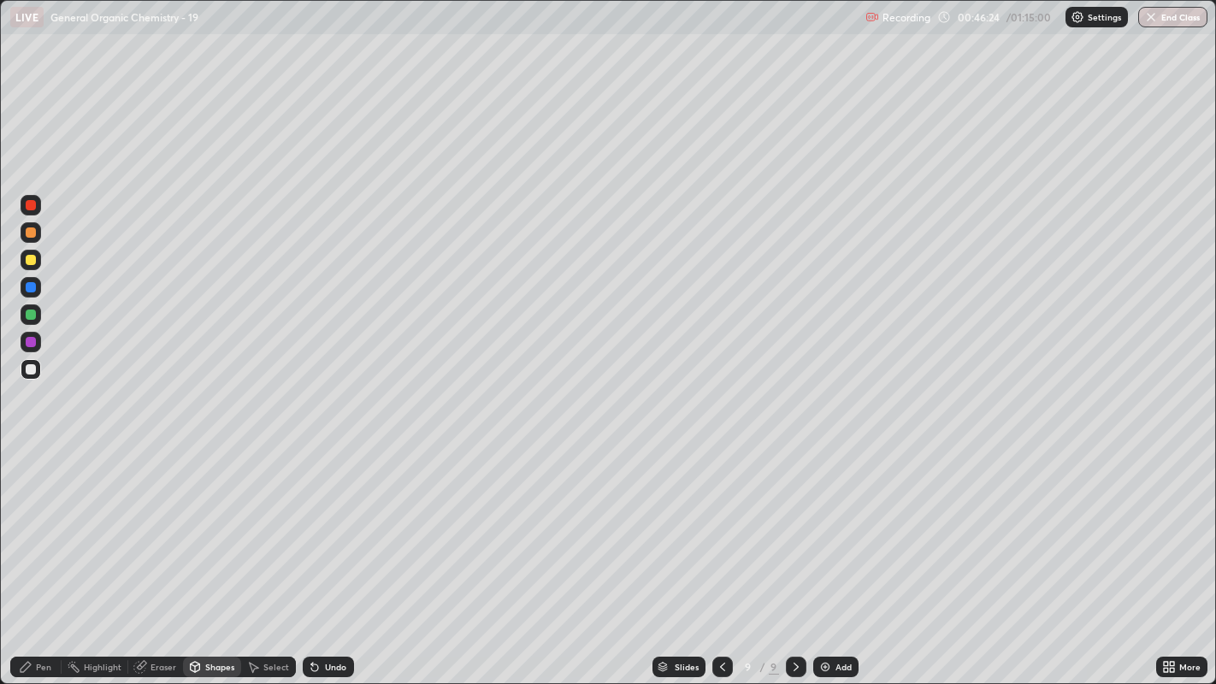
click at [27, 522] on icon at bounding box center [26, 667] width 14 height 14
click at [161, 522] on div "Eraser" at bounding box center [163, 667] width 26 height 9
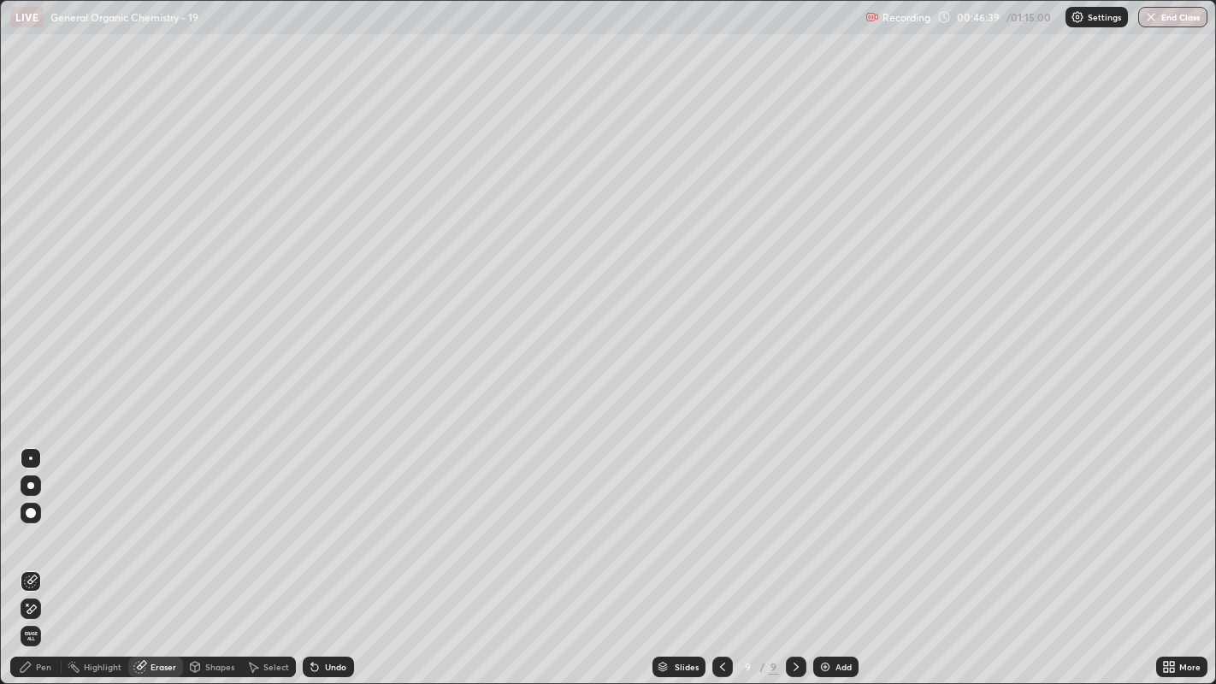
click at [38, 522] on div "Pen" at bounding box center [43, 667] width 15 height 9
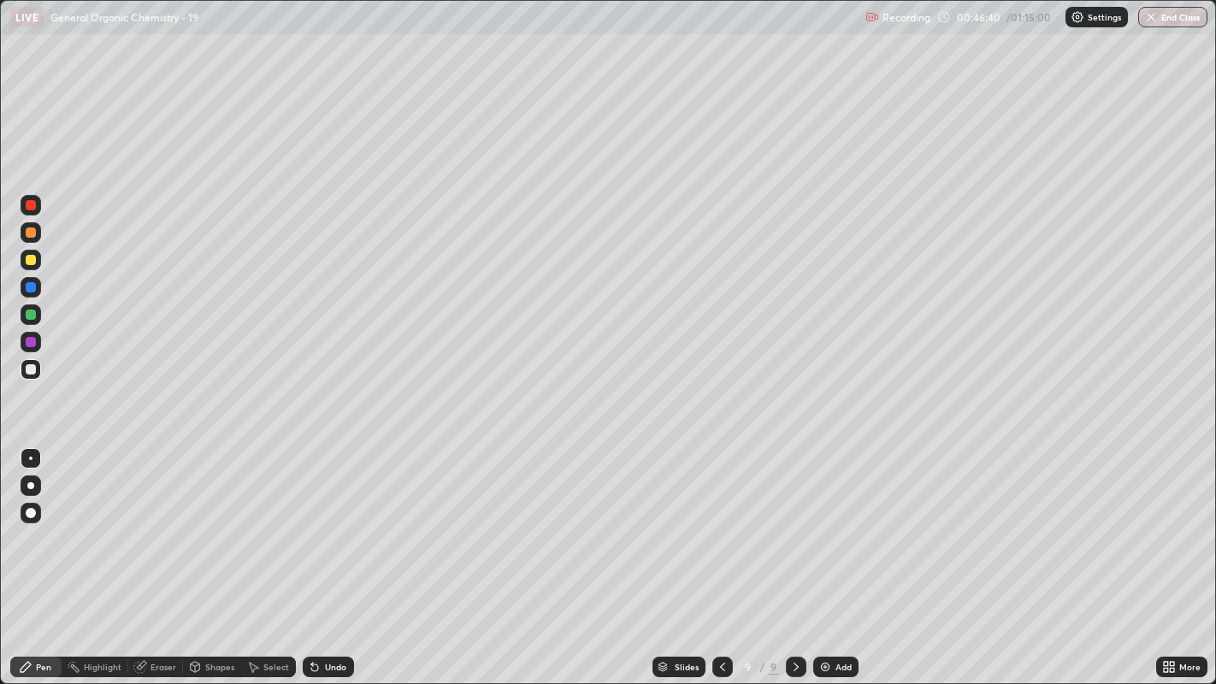
click at [29, 262] on div at bounding box center [31, 260] width 10 height 10
click at [328, 522] on div "Undo" at bounding box center [325, 667] width 58 height 34
click at [316, 522] on div "Undo" at bounding box center [328, 667] width 51 height 21
click at [327, 522] on div "Undo" at bounding box center [335, 667] width 21 height 9
click at [322, 522] on div "Undo" at bounding box center [328, 667] width 51 height 21
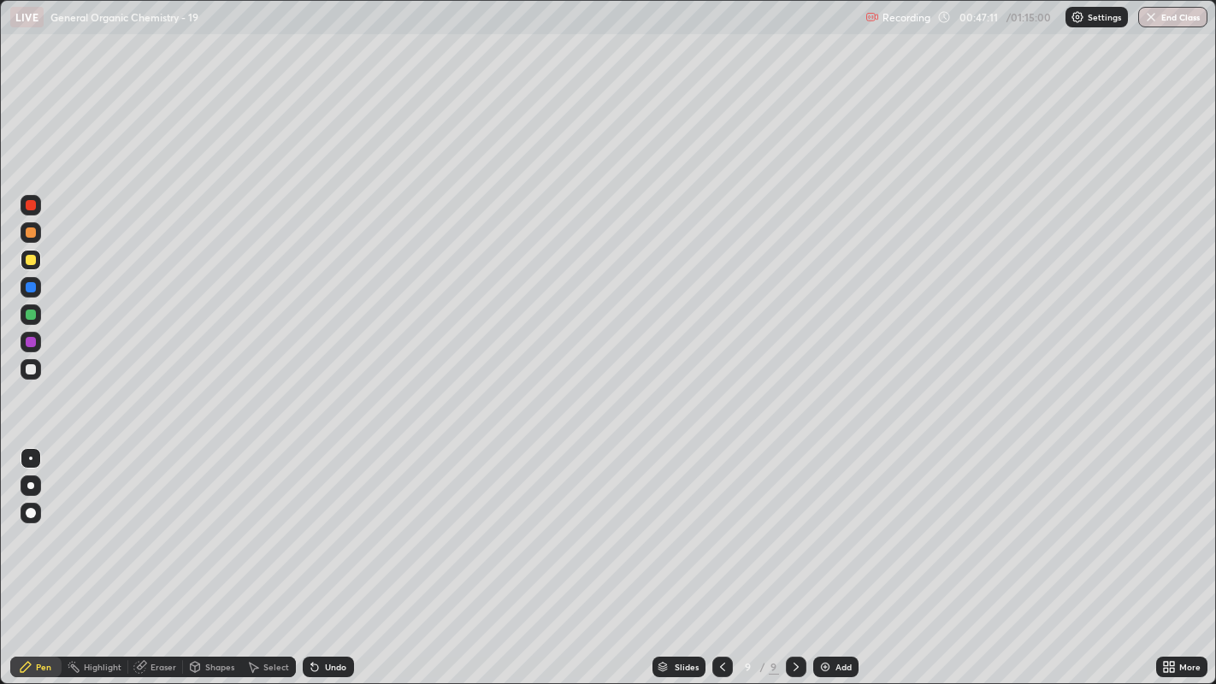
click at [330, 522] on div "Undo" at bounding box center [328, 667] width 51 height 21
click at [40, 284] on div at bounding box center [31, 287] width 21 height 21
click at [29, 314] on div at bounding box center [31, 314] width 10 height 10
click at [326, 522] on div "Undo" at bounding box center [335, 667] width 21 height 9
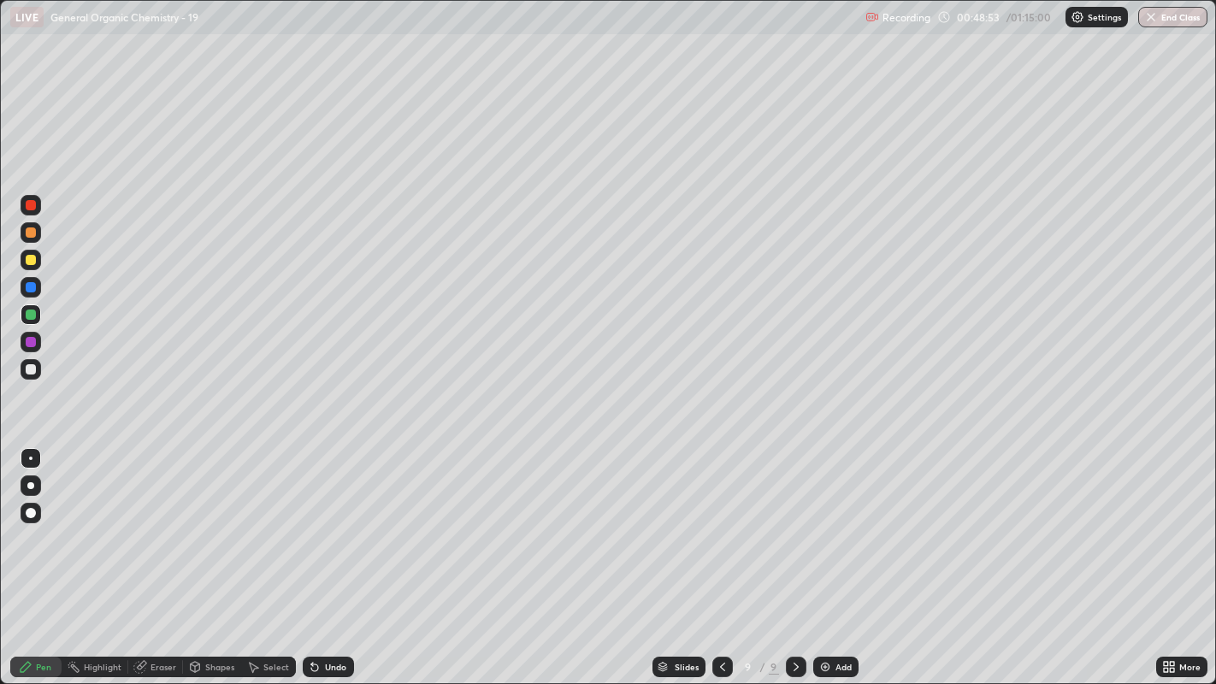
click at [30, 368] on div at bounding box center [31, 369] width 10 height 10
click at [347, 522] on div "Undo" at bounding box center [328, 667] width 51 height 21
click at [331, 522] on div "Undo" at bounding box center [335, 667] width 21 height 9
click at [329, 522] on div "Undo" at bounding box center [335, 667] width 21 height 9
click at [191, 522] on icon at bounding box center [195, 665] width 9 height 3
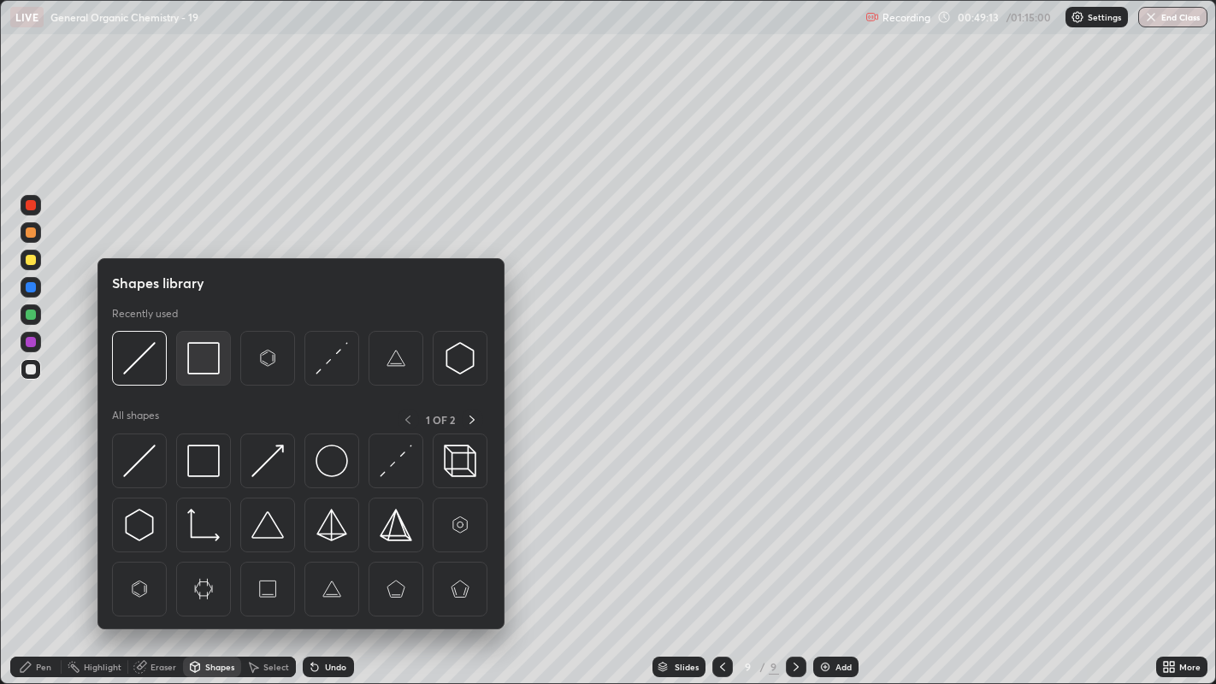
click at [194, 351] on img at bounding box center [203, 358] width 32 height 32
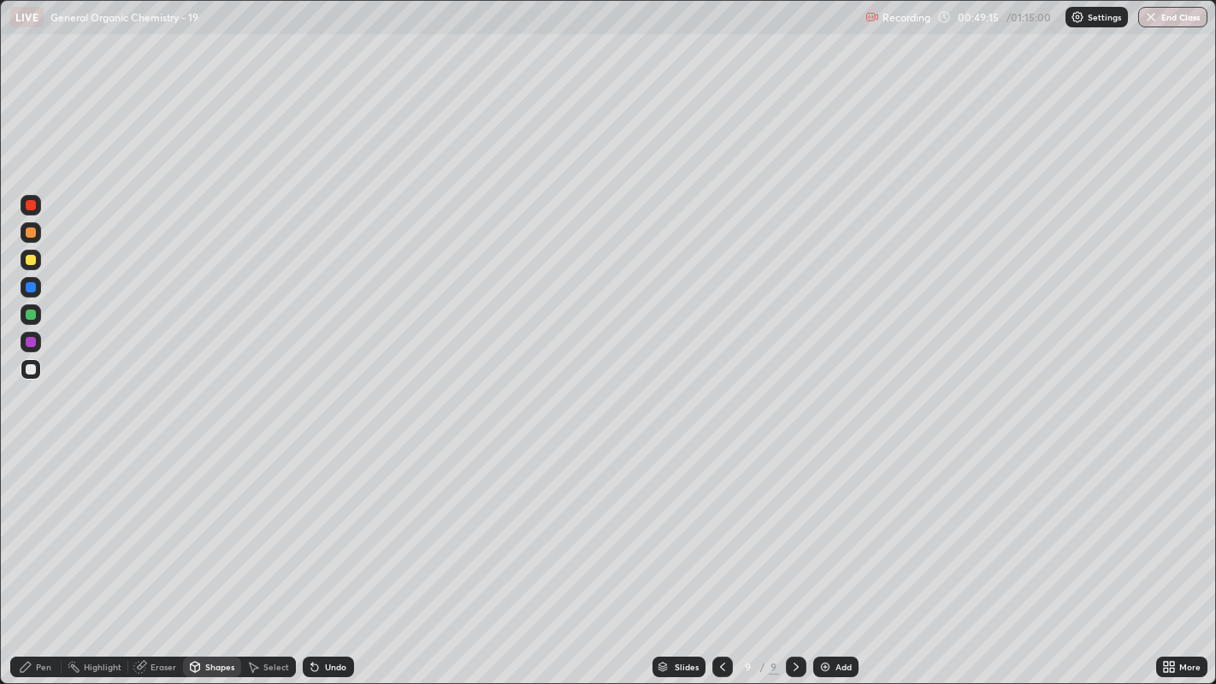
click at [38, 522] on div "Pen" at bounding box center [43, 667] width 15 height 9
click at [27, 368] on div at bounding box center [31, 369] width 10 height 10
click at [96, 522] on div "Highlight" at bounding box center [103, 667] width 38 height 9
click at [46, 522] on div "Pen" at bounding box center [35, 667] width 51 height 21
click at [827, 522] on img at bounding box center [825, 667] width 14 height 14
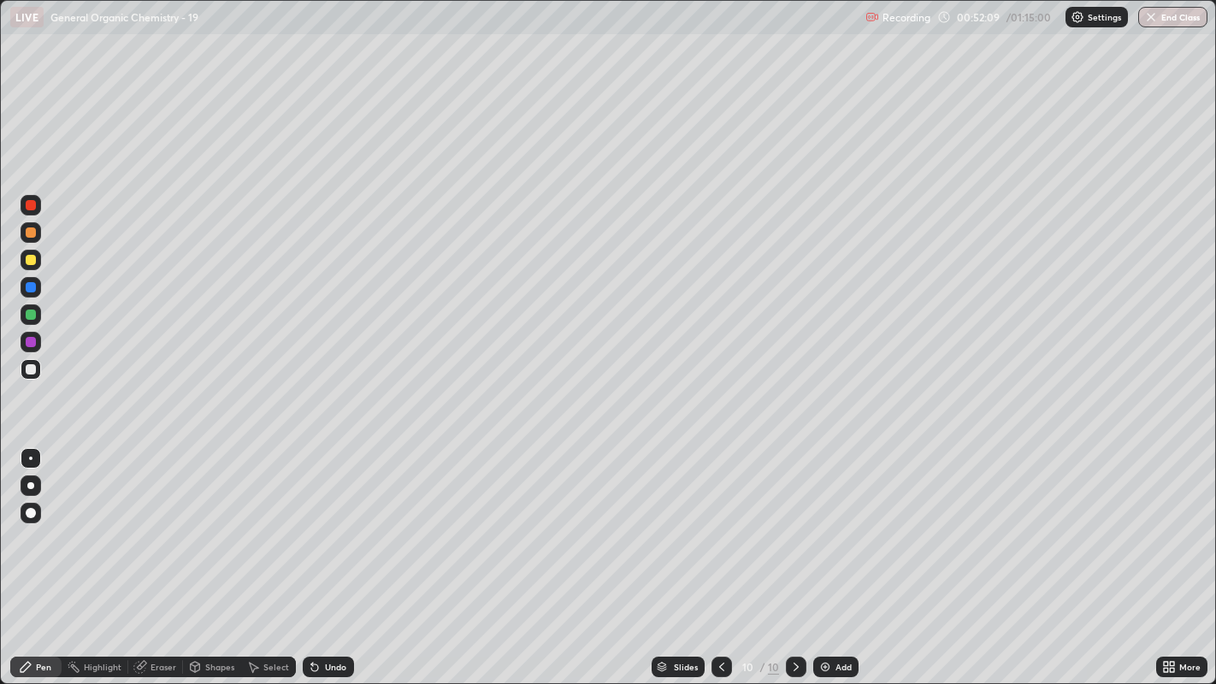
click at [38, 522] on div "Pen" at bounding box center [43, 667] width 15 height 9
click at [212, 522] on div "Shapes" at bounding box center [219, 667] width 29 height 9
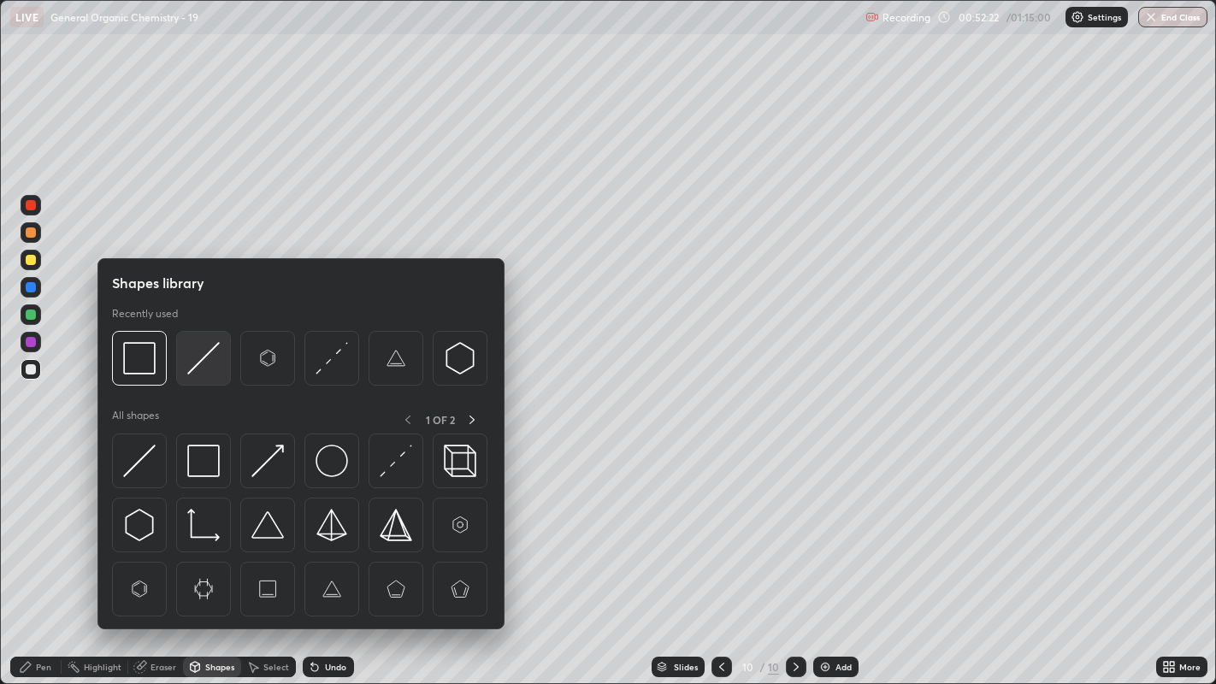
click at [196, 362] on img at bounding box center [203, 358] width 32 height 32
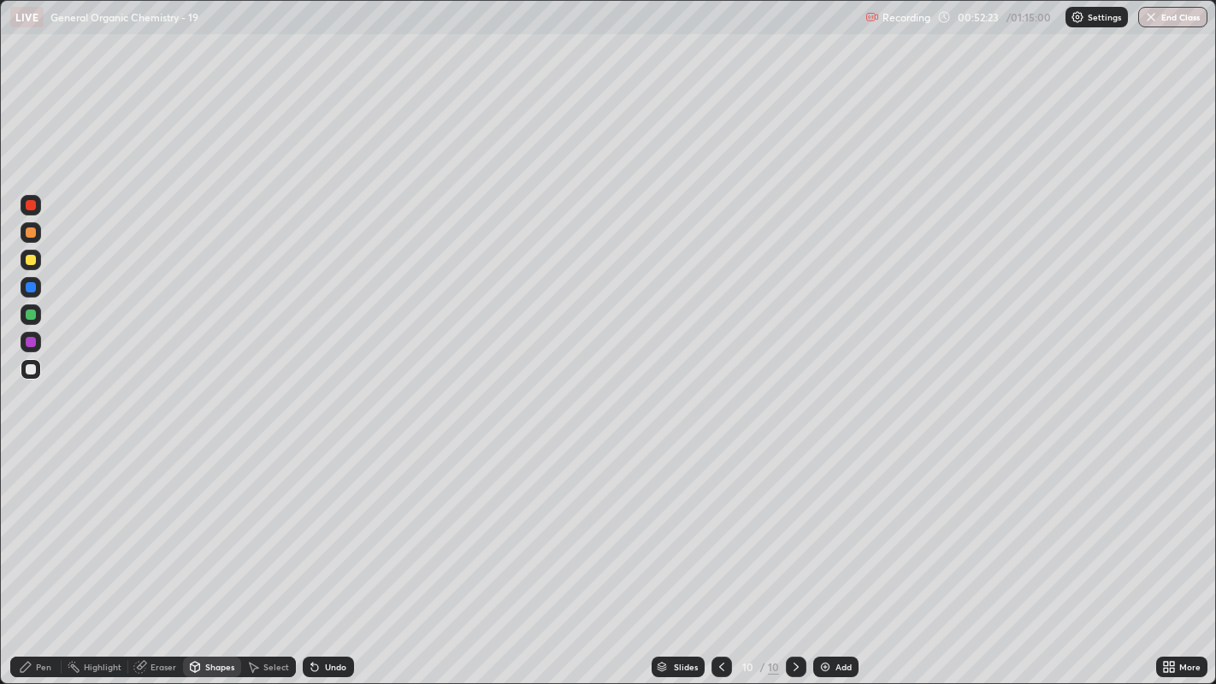
click at [43, 522] on div "Pen" at bounding box center [43, 667] width 15 height 9
click at [327, 522] on div "Undo" at bounding box center [328, 667] width 51 height 21
click at [326, 522] on div "Undo" at bounding box center [328, 667] width 51 height 21
click at [34, 259] on div at bounding box center [31, 260] width 10 height 10
click at [321, 522] on div "Undo" at bounding box center [328, 667] width 51 height 21
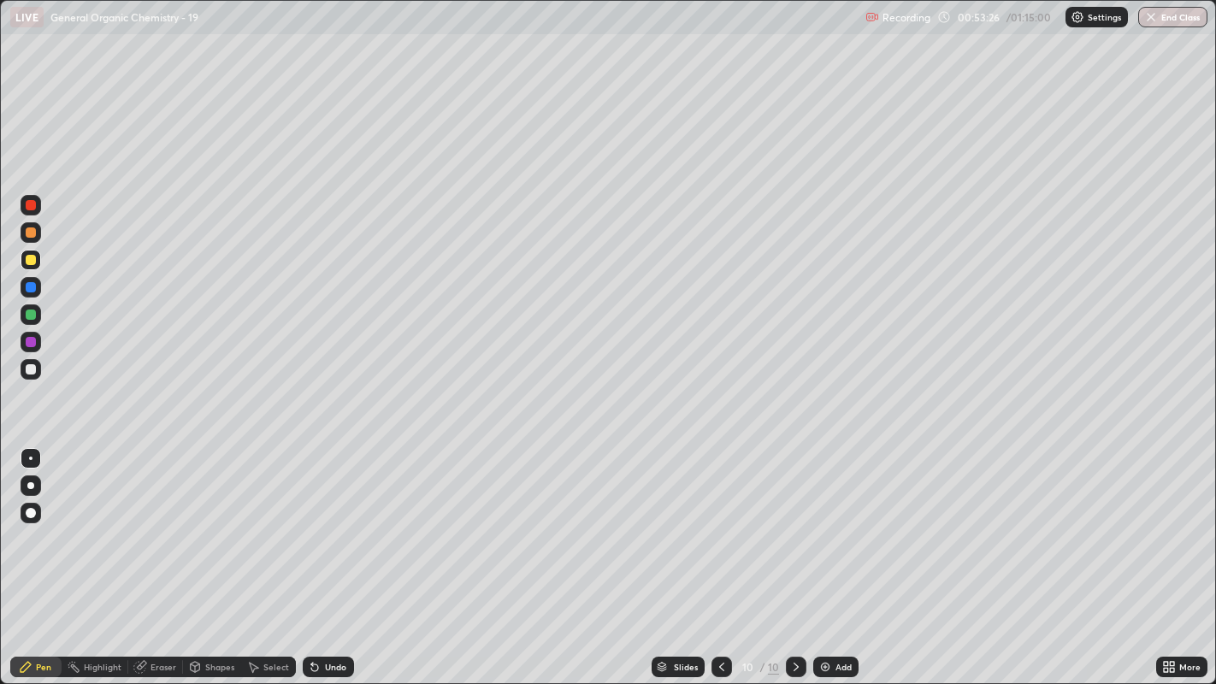
click at [325, 522] on div "Undo" at bounding box center [328, 667] width 51 height 21
click at [333, 522] on div "Undo" at bounding box center [328, 667] width 51 height 21
click at [30, 369] on div at bounding box center [31, 369] width 10 height 10
click at [311, 522] on icon at bounding box center [312, 664] width 2 height 2
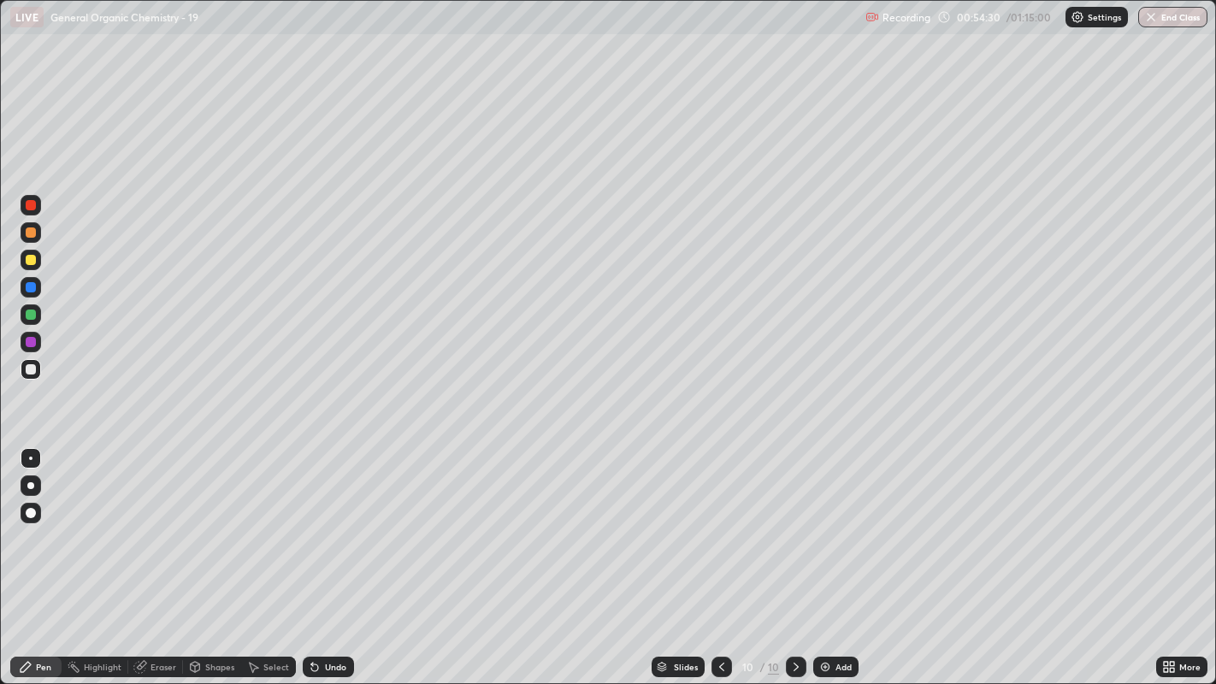
click at [315, 522] on div "Undo" at bounding box center [328, 667] width 51 height 21
click at [32, 258] on div at bounding box center [31, 260] width 10 height 10
click at [27, 370] on div at bounding box center [31, 369] width 10 height 10
click at [841, 522] on div "Add" at bounding box center [843, 667] width 16 height 9
click at [317, 522] on div "Undo" at bounding box center [325, 667] width 58 height 34
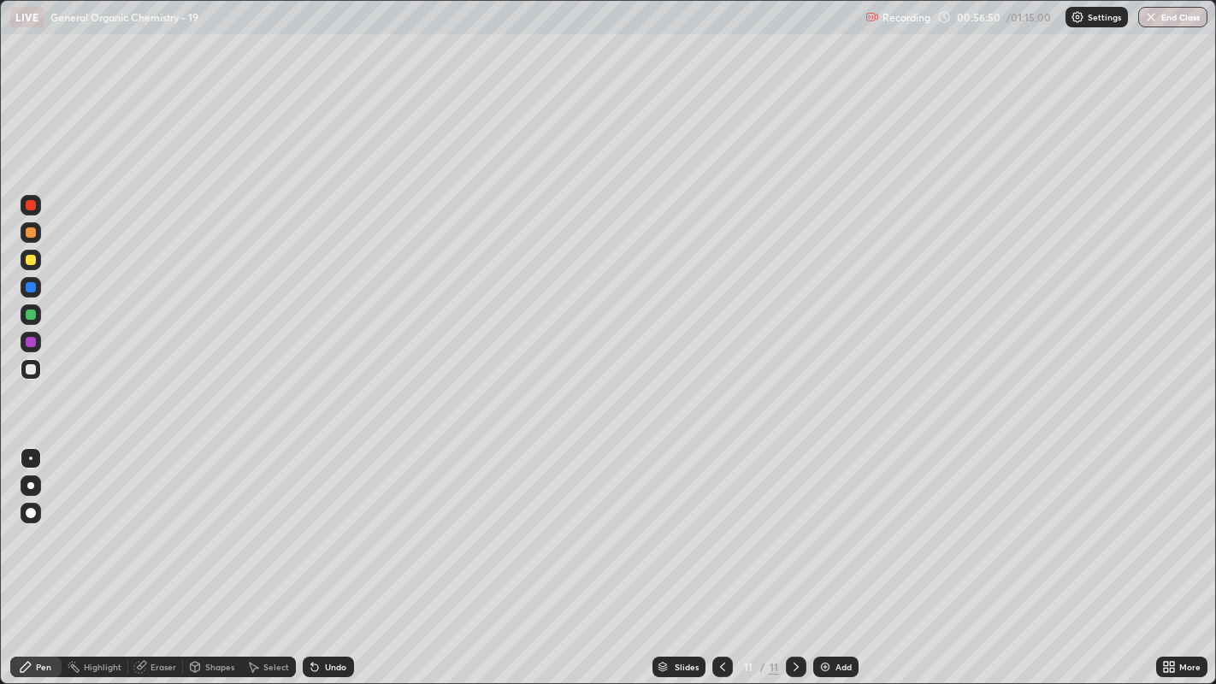
click at [265, 522] on div "Select" at bounding box center [268, 667] width 55 height 21
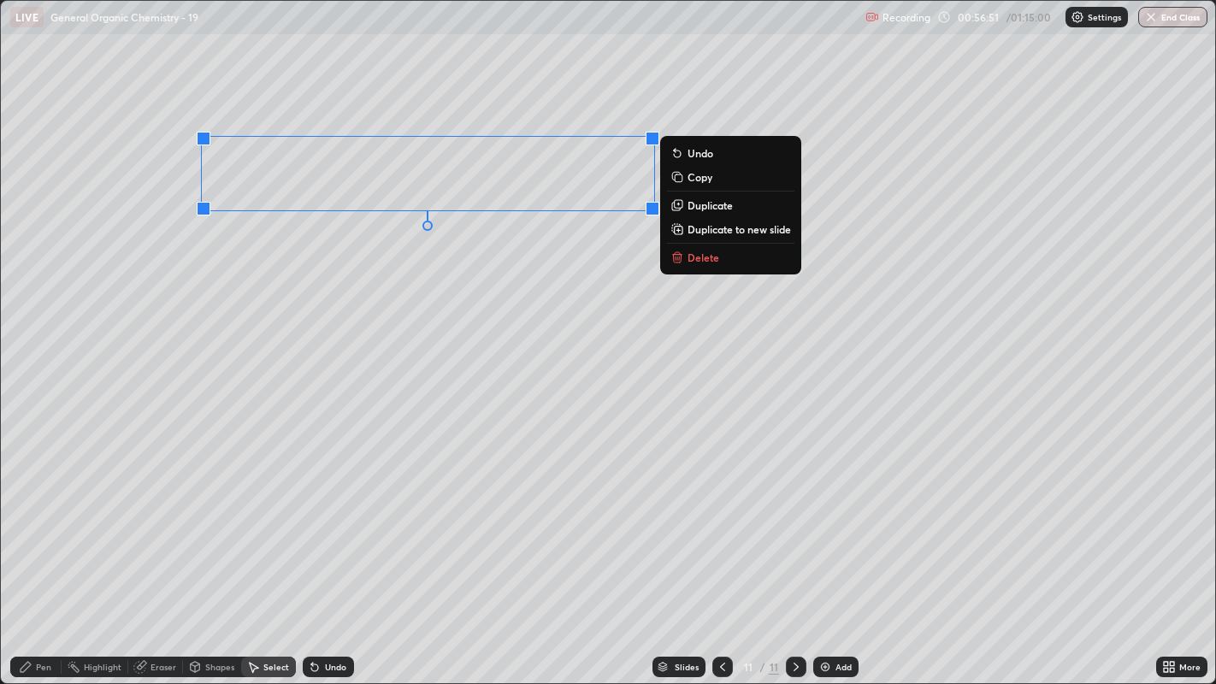
click at [704, 207] on p "Duplicate" at bounding box center [709, 205] width 45 height 14
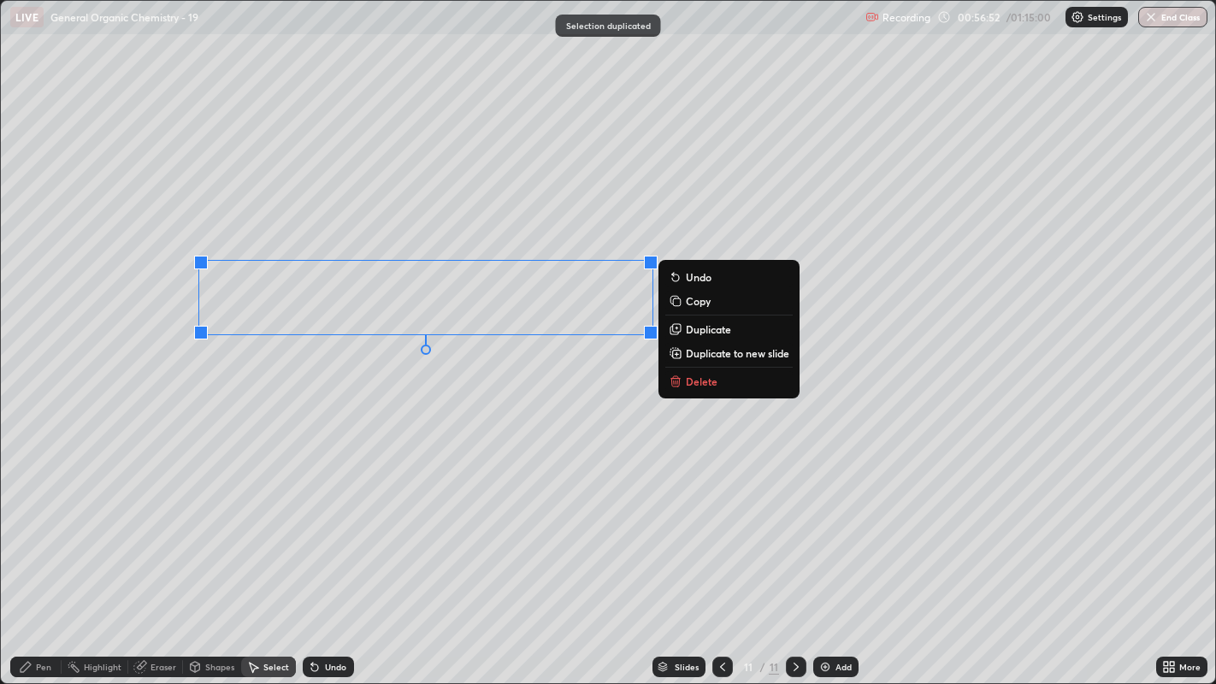
click at [443, 390] on div "0 ° Undo Copy Duplicate Duplicate to new slide Delete" at bounding box center [608, 342] width 1215 height 683
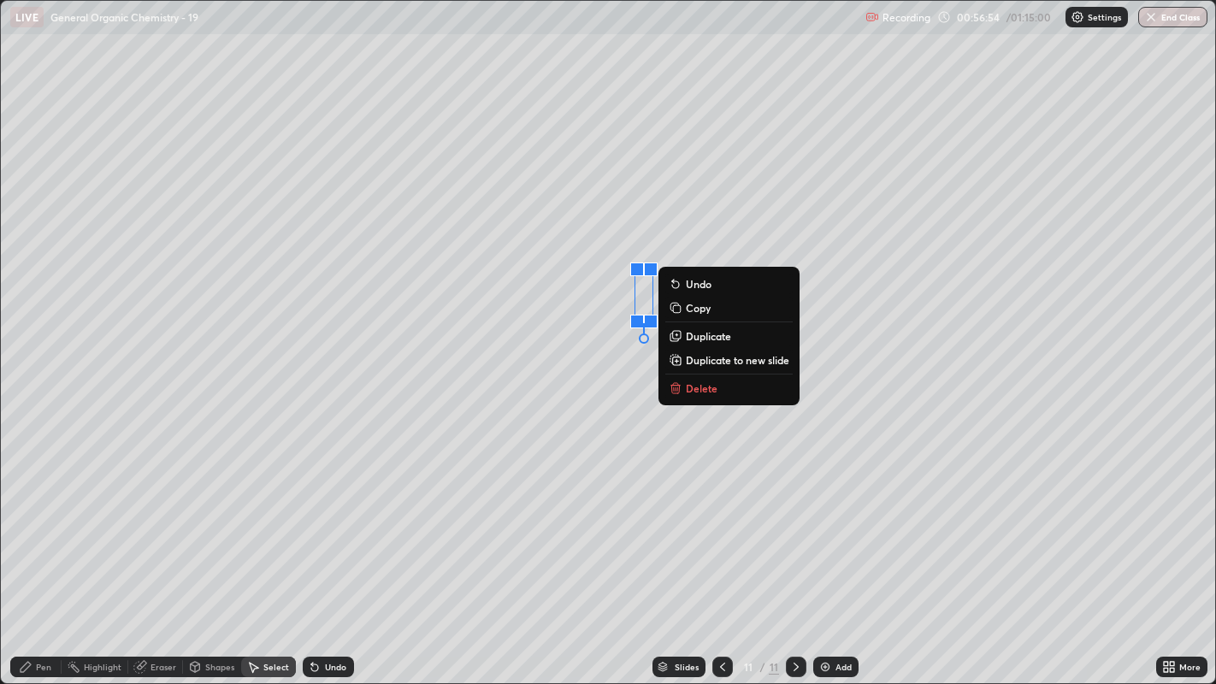
click at [705, 389] on p "Delete" at bounding box center [702, 388] width 32 height 14
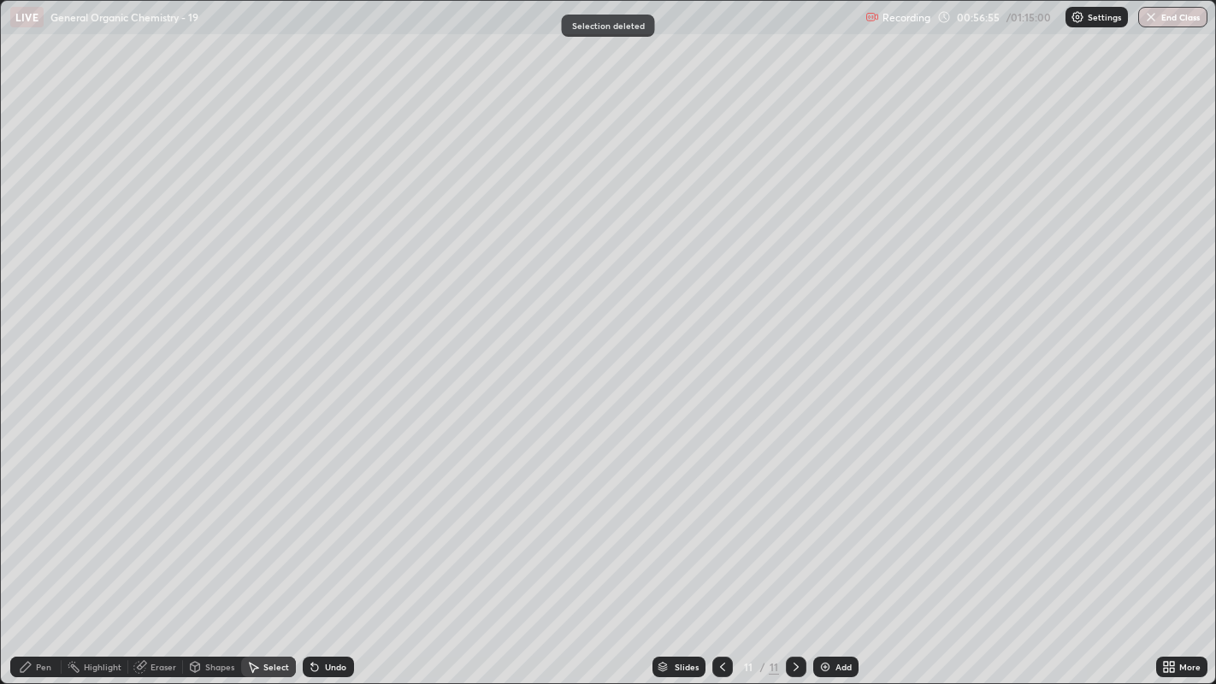
click at [35, 522] on div "Pen" at bounding box center [35, 667] width 51 height 21
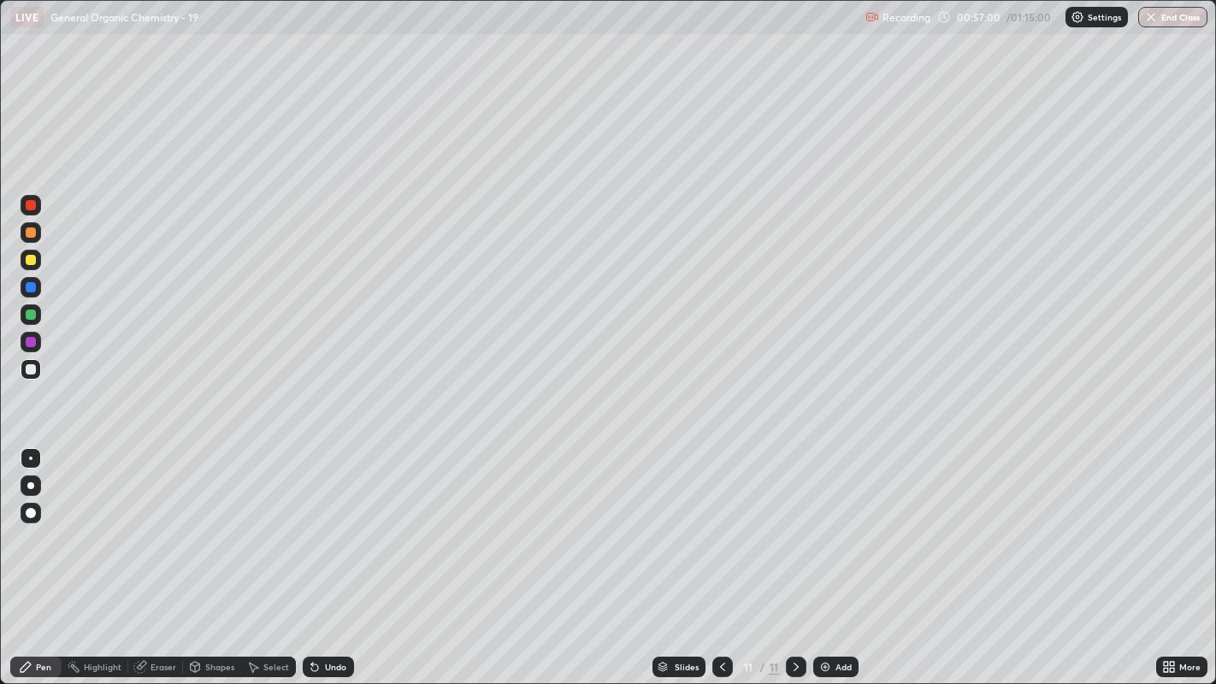
click at [338, 522] on div "Undo" at bounding box center [328, 667] width 51 height 21
click at [336, 522] on div "Undo" at bounding box center [335, 667] width 21 height 9
click at [32, 203] on div at bounding box center [31, 205] width 10 height 10
click at [26, 508] on div at bounding box center [31, 513] width 21 height 21
click at [214, 522] on div "Shapes" at bounding box center [219, 667] width 29 height 9
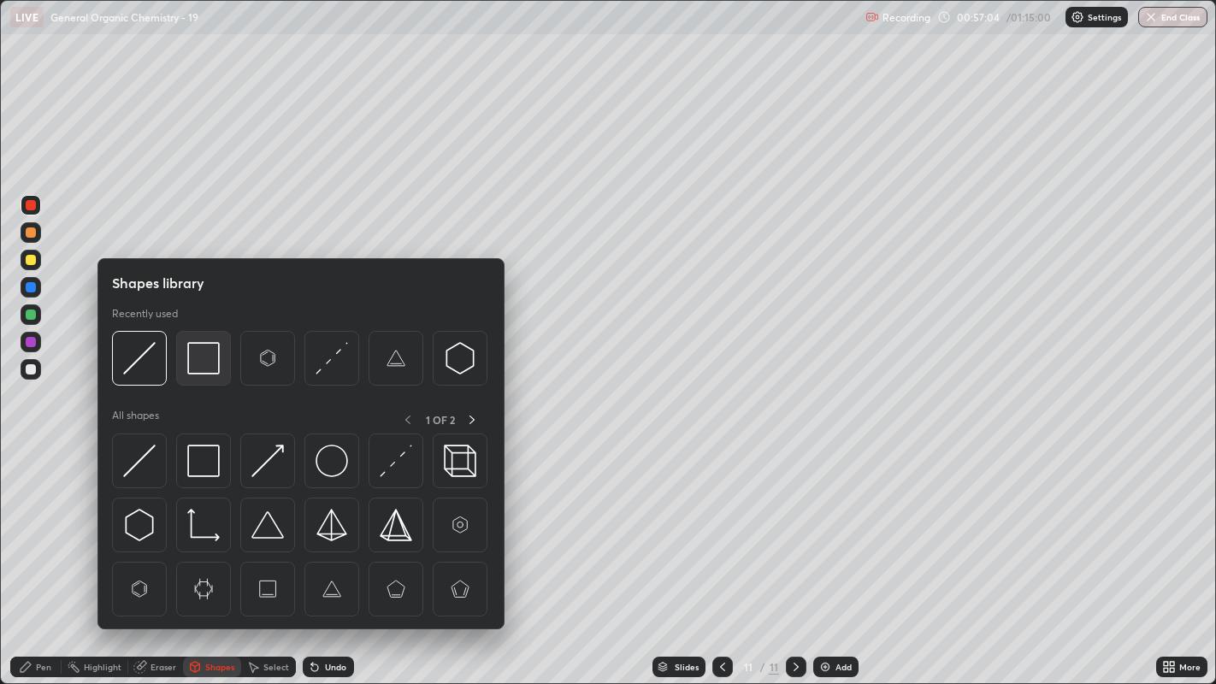
click at [195, 357] on img at bounding box center [203, 358] width 32 height 32
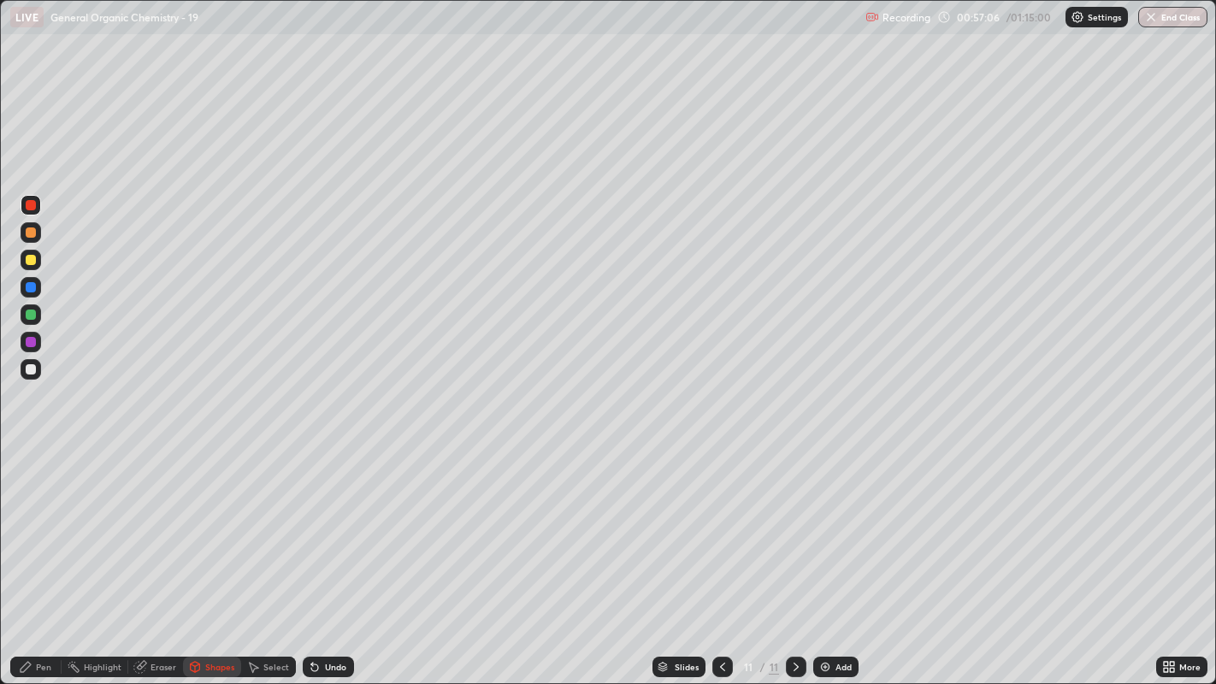
click at [44, 522] on div "Pen" at bounding box center [43, 667] width 15 height 9
click at [30, 457] on div at bounding box center [30, 458] width 3 height 3
click at [30, 367] on div at bounding box center [31, 369] width 10 height 10
click at [32, 374] on div at bounding box center [31, 369] width 10 height 10
click at [819, 522] on img at bounding box center [825, 667] width 14 height 14
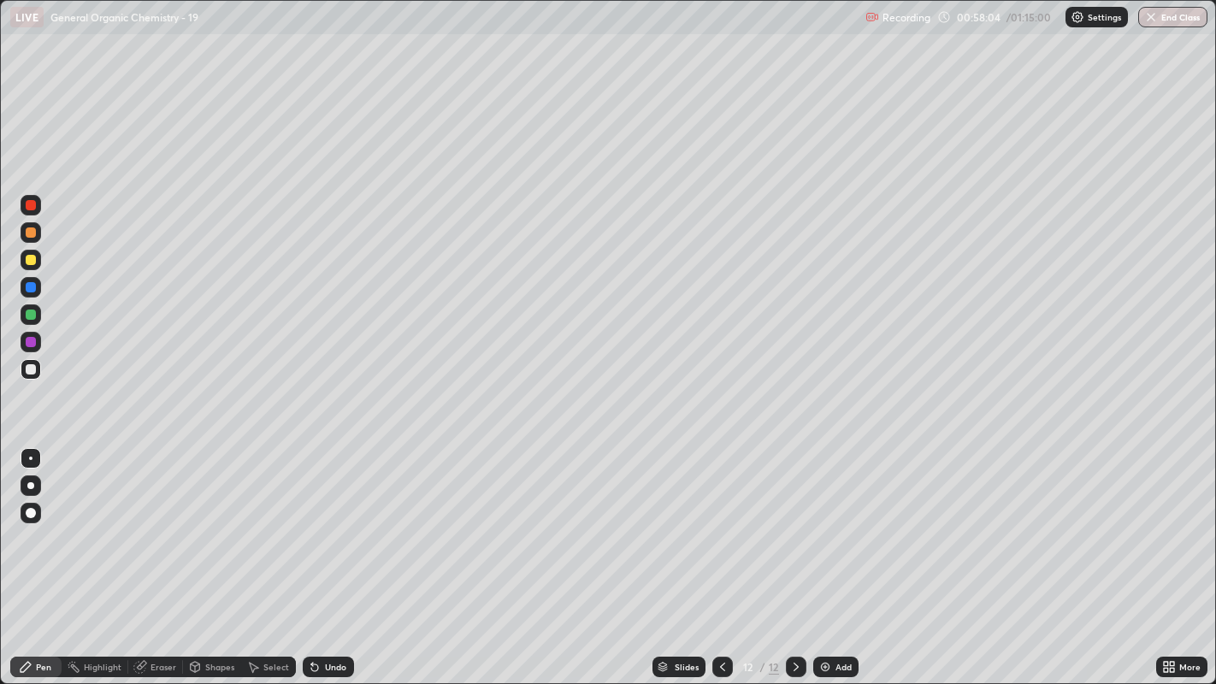
click at [330, 522] on div "Undo" at bounding box center [335, 667] width 21 height 9
click at [333, 522] on div "Undo" at bounding box center [335, 667] width 21 height 9
click at [250, 522] on icon at bounding box center [254, 668] width 9 height 10
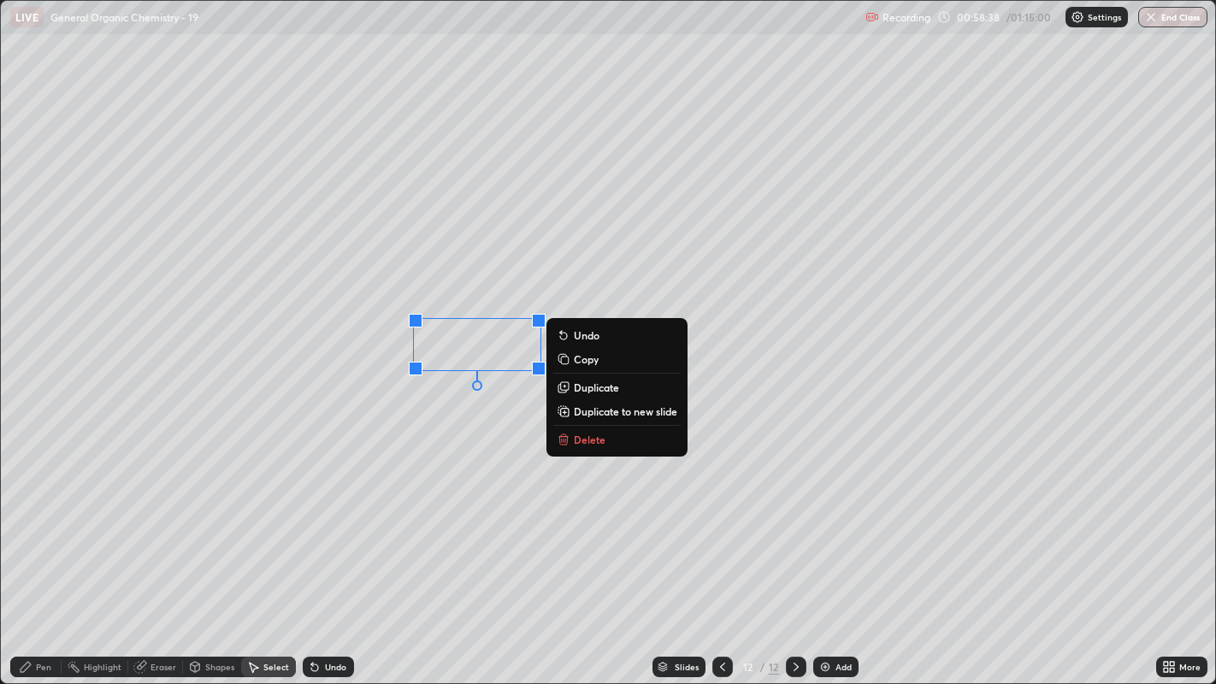
click at [603, 386] on p "Duplicate" at bounding box center [596, 387] width 45 height 14
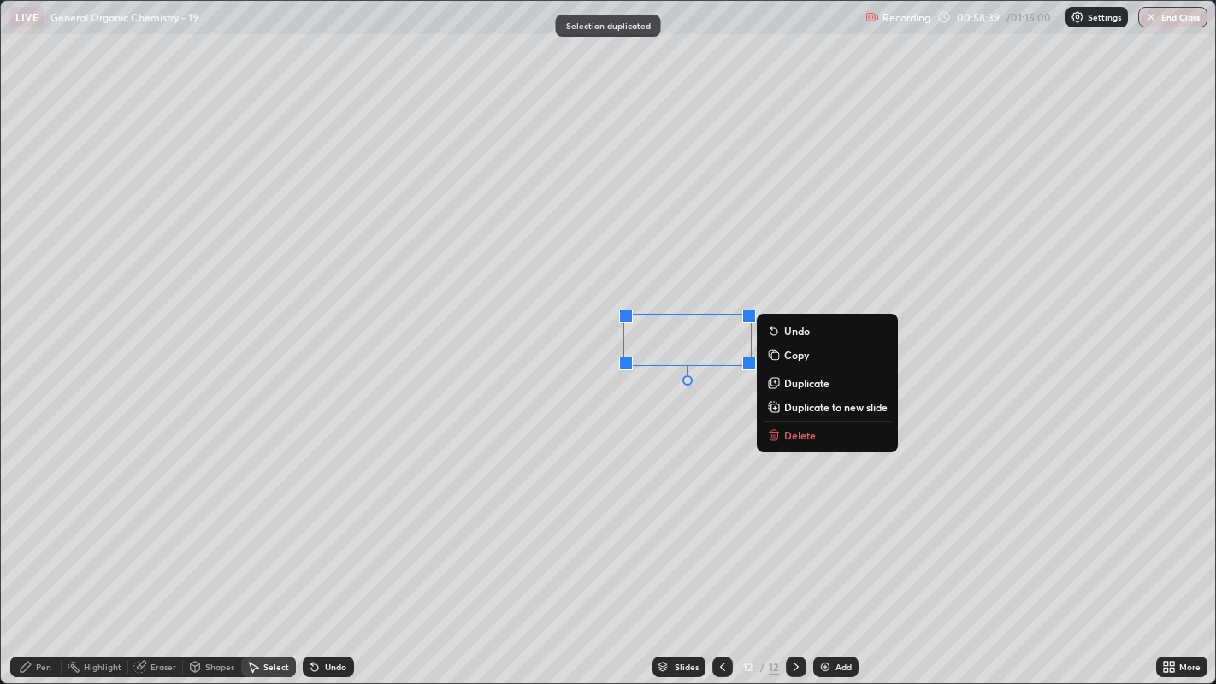
click at [784, 379] on p "Duplicate" at bounding box center [806, 383] width 45 height 14
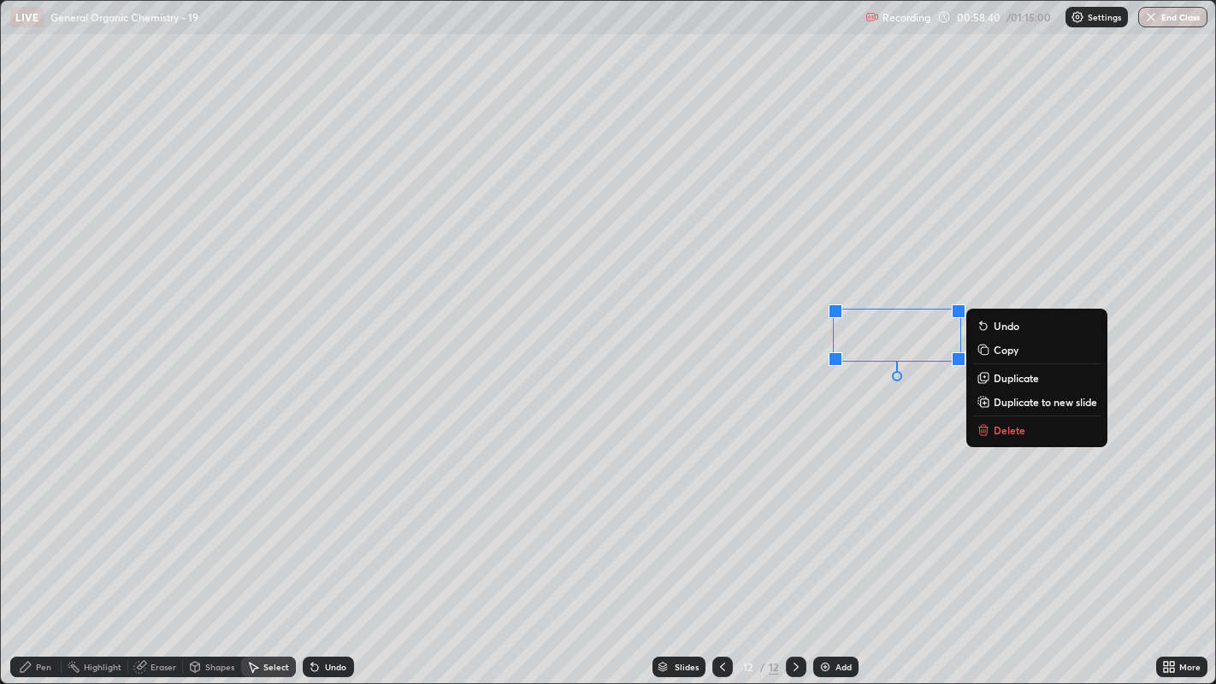
click at [794, 455] on div "0 ° Undo Copy Duplicate Duplicate to new slide Delete" at bounding box center [608, 342] width 1215 height 683
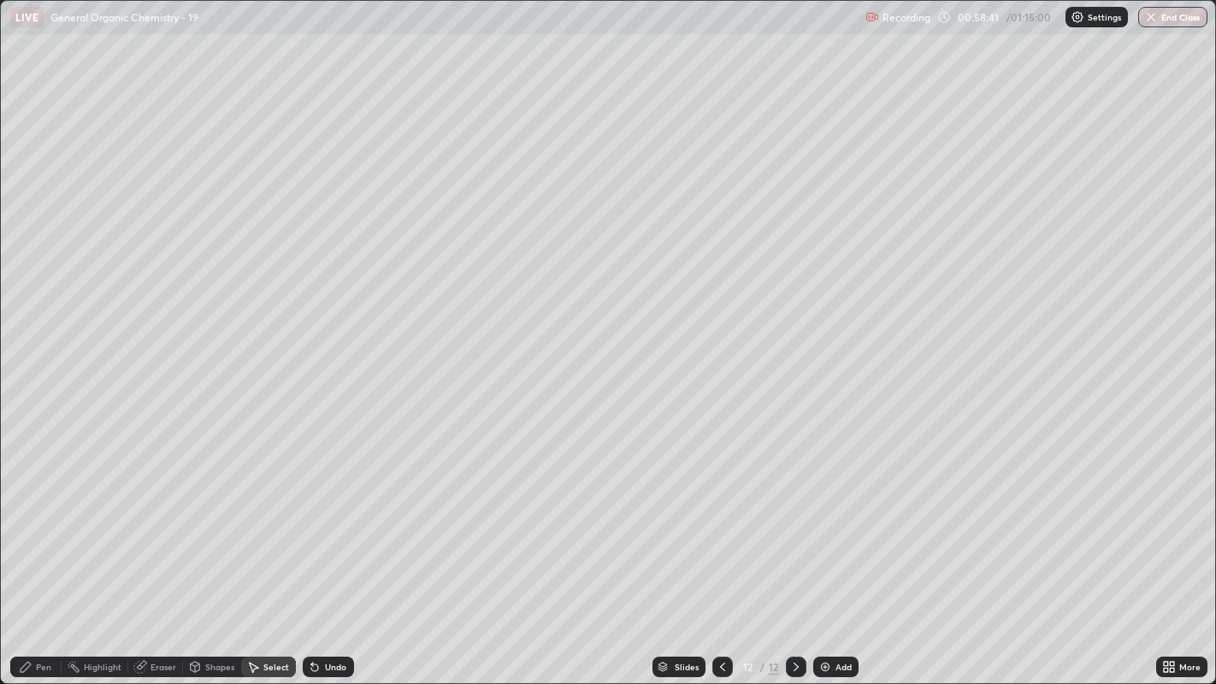
click at [38, 522] on div "Pen" at bounding box center [43, 667] width 15 height 9
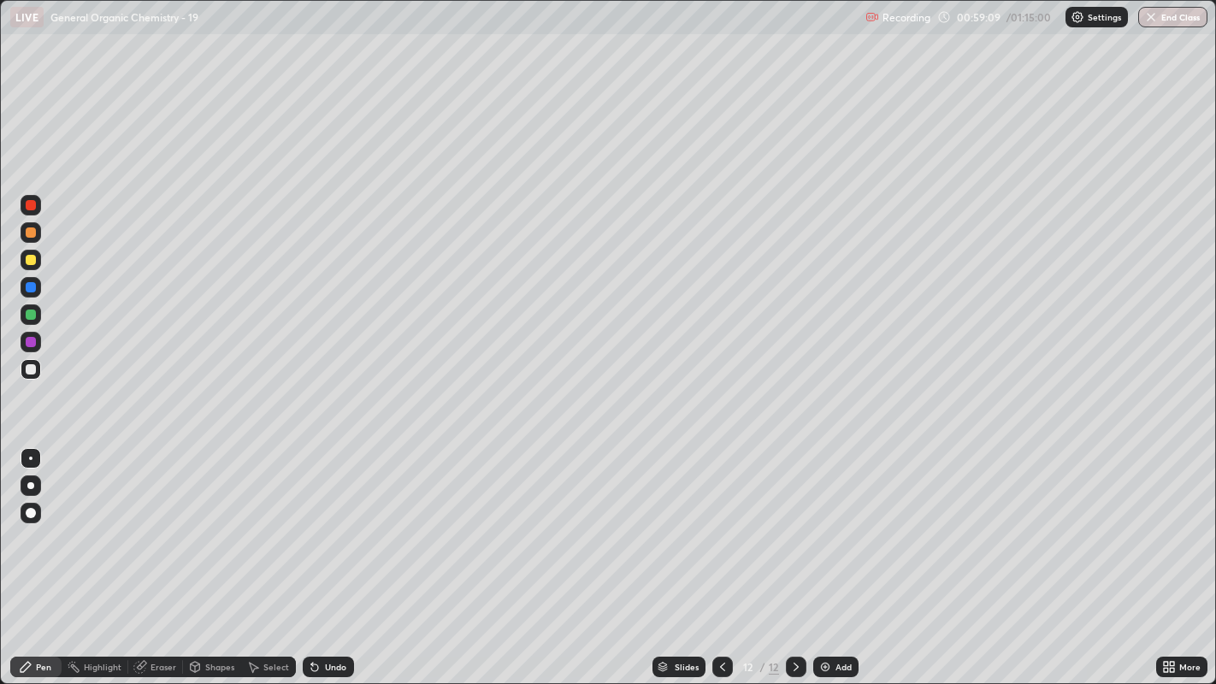
click at [331, 522] on div "Undo" at bounding box center [335, 667] width 21 height 9
click at [329, 522] on div "Undo" at bounding box center [328, 667] width 51 height 21
click at [312, 522] on icon at bounding box center [314, 667] width 7 height 7
click at [329, 522] on div "Undo" at bounding box center [335, 667] width 21 height 9
click at [31, 259] on div at bounding box center [31, 260] width 10 height 10
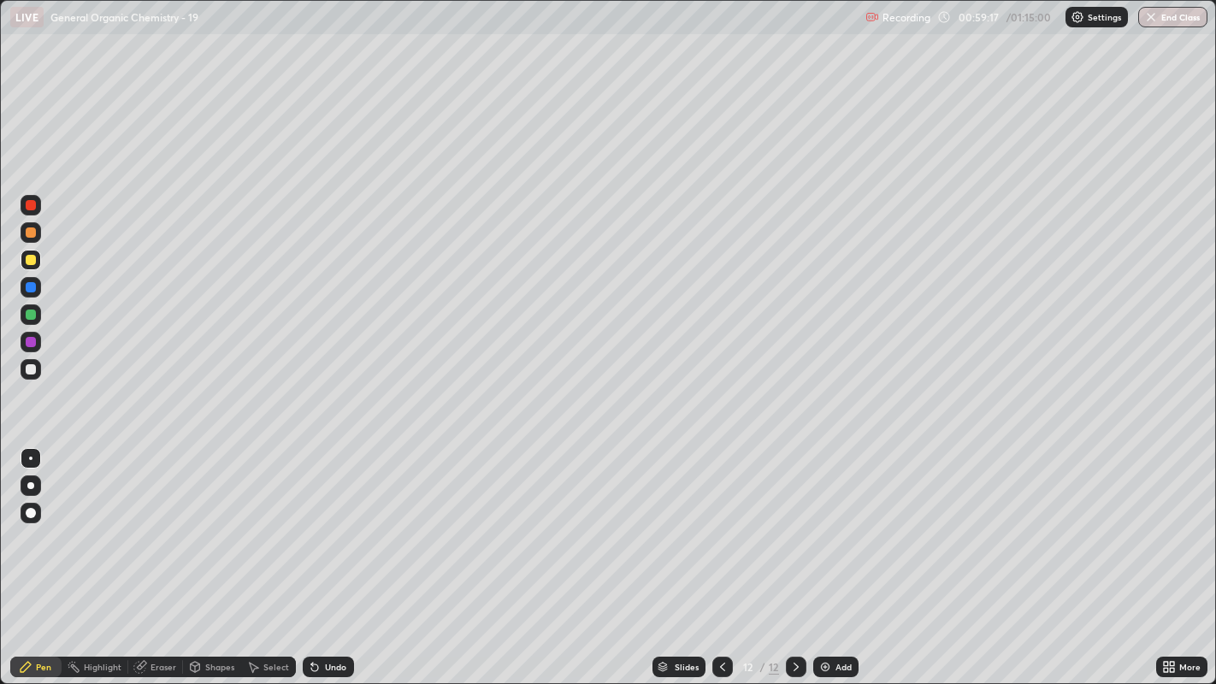
click at [29, 483] on div at bounding box center [30, 485] width 7 height 7
click at [311, 522] on icon at bounding box center [312, 664] width 2 height 2
click at [37, 367] on div at bounding box center [31, 369] width 21 height 21
click at [30, 457] on div at bounding box center [30, 458] width 3 height 3
click at [31, 368] on div at bounding box center [31, 369] width 10 height 10
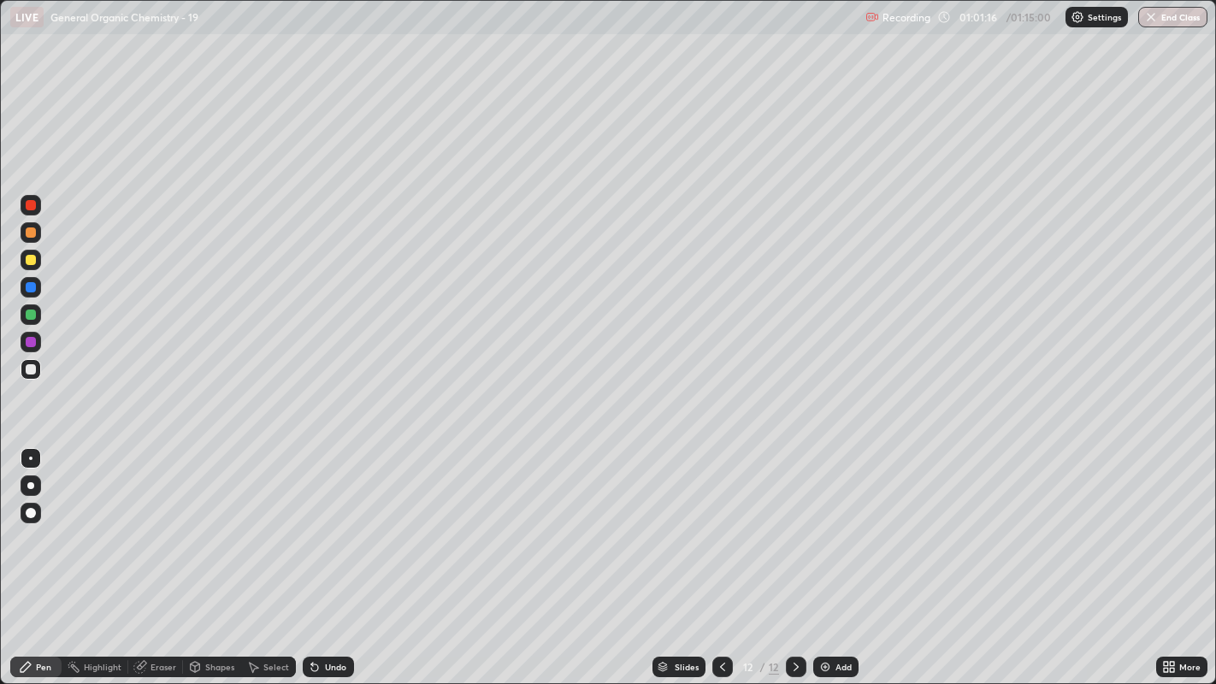
click at [30, 457] on div at bounding box center [30, 458] width 3 height 3
click at [34, 263] on div at bounding box center [31, 260] width 10 height 10
click at [37, 480] on div at bounding box center [31, 485] width 21 height 21
click at [33, 488] on div at bounding box center [31, 485] width 21 height 21
click at [31, 457] on div at bounding box center [30, 458] width 3 height 3
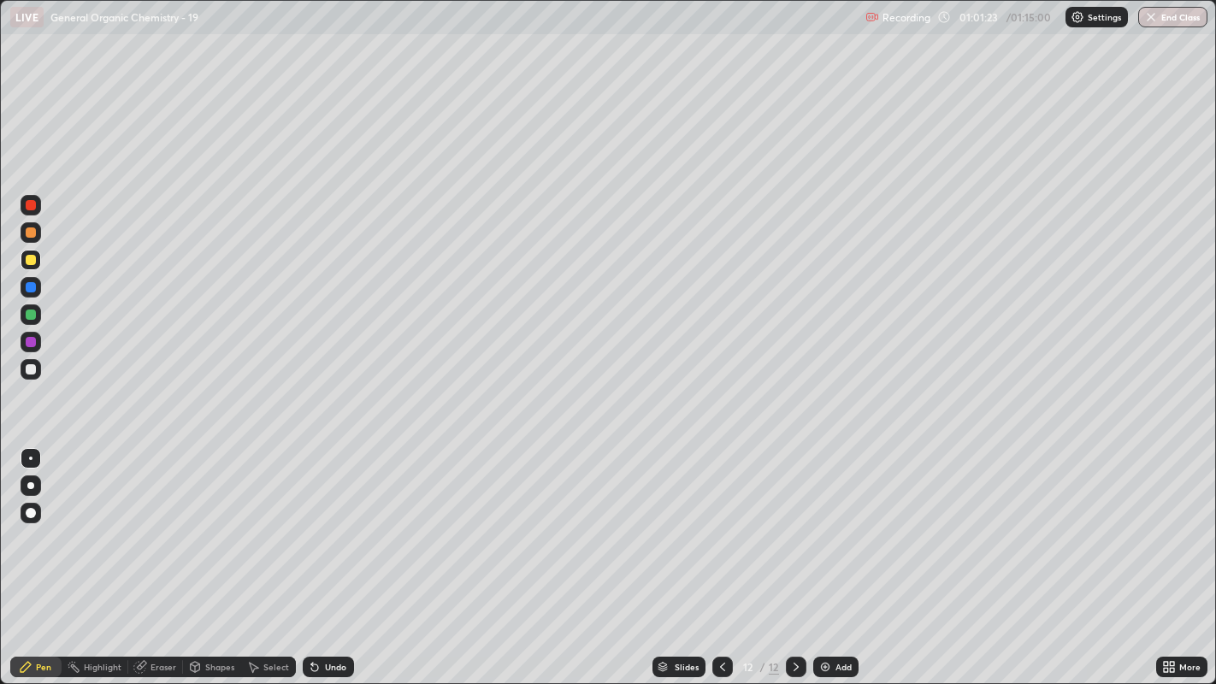
click at [32, 368] on div at bounding box center [31, 369] width 10 height 10
click at [829, 522] on img at bounding box center [825, 667] width 14 height 14
click at [32, 260] on div at bounding box center [31, 260] width 10 height 10
click at [35, 522] on div "Pen" at bounding box center [35, 667] width 51 height 21
click at [31, 368] on div at bounding box center [31, 369] width 10 height 10
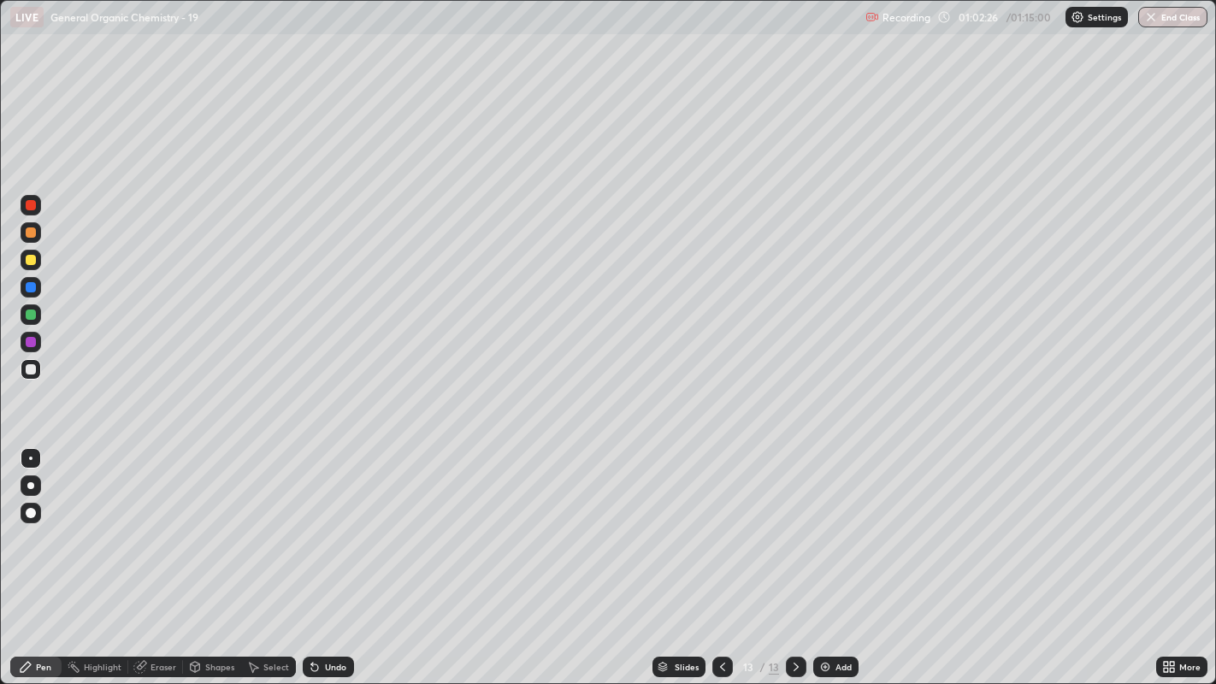
click at [312, 522] on icon at bounding box center [314, 667] width 7 height 7
click at [319, 522] on div "Undo" at bounding box center [328, 667] width 51 height 21
click at [325, 522] on div "Undo" at bounding box center [335, 667] width 21 height 9
click at [327, 522] on div "Undo" at bounding box center [335, 667] width 21 height 9
click at [35, 263] on div at bounding box center [31, 260] width 10 height 10
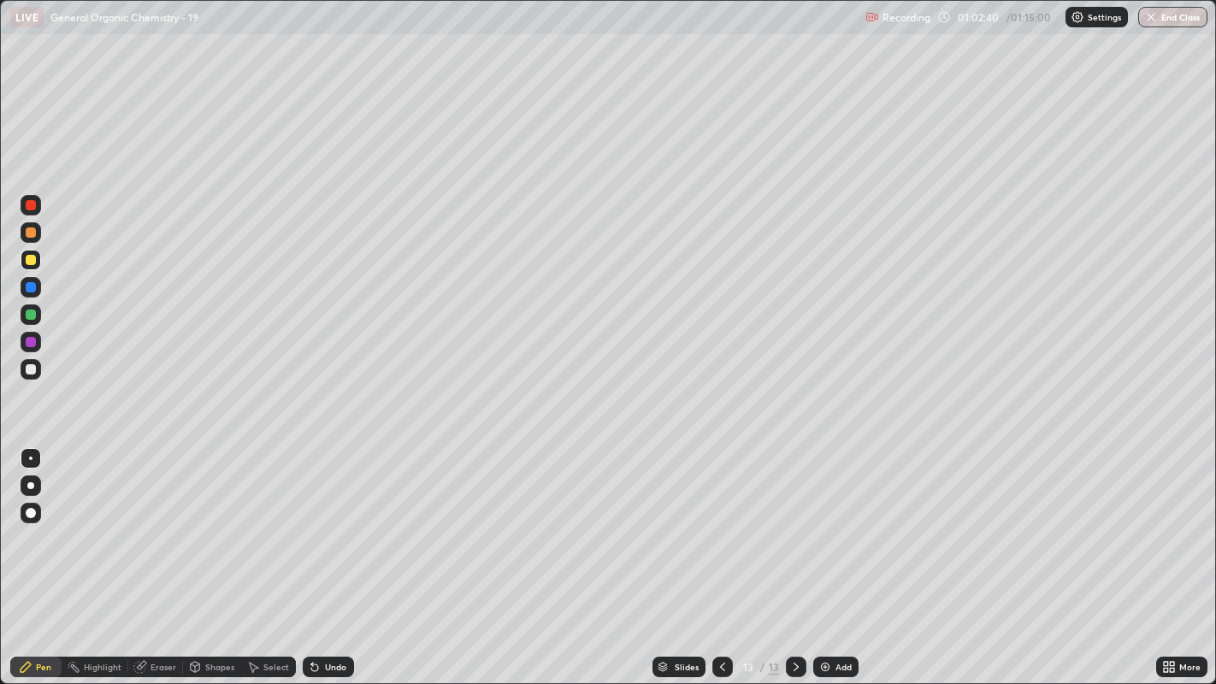
click at [30, 457] on div at bounding box center [30, 458] width 3 height 3
click at [30, 485] on div at bounding box center [30, 485] width 7 height 7
click at [192, 522] on icon at bounding box center [195, 667] width 9 height 10
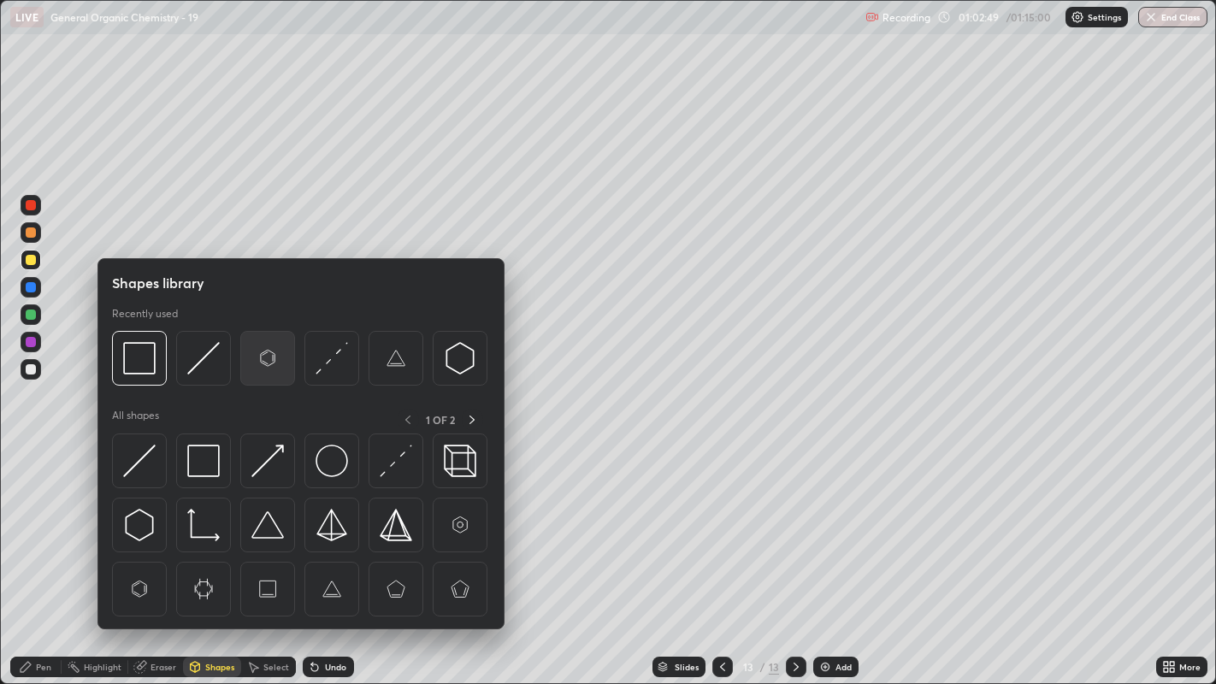
click at [261, 363] on img at bounding box center [267, 358] width 32 height 32
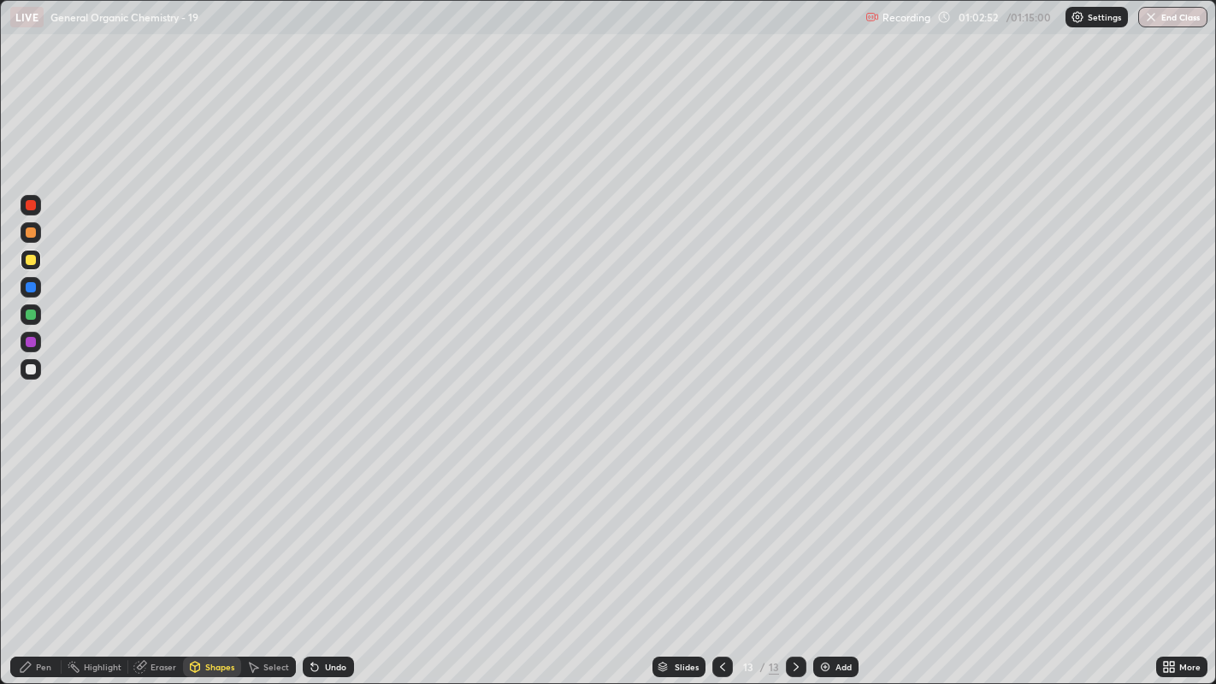
click at [43, 522] on div "Pen" at bounding box center [43, 667] width 15 height 9
click at [30, 457] on div at bounding box center [30, 458] width 3 height 3
click at [32, 482] on div at bounding box center [31, 485] width 21 height 21
click at [40, 457] on div at bounding box center [31, 458] width 21 height 21
click at [30, 368] on div at bounding box center [31, 369] width 10 height 10
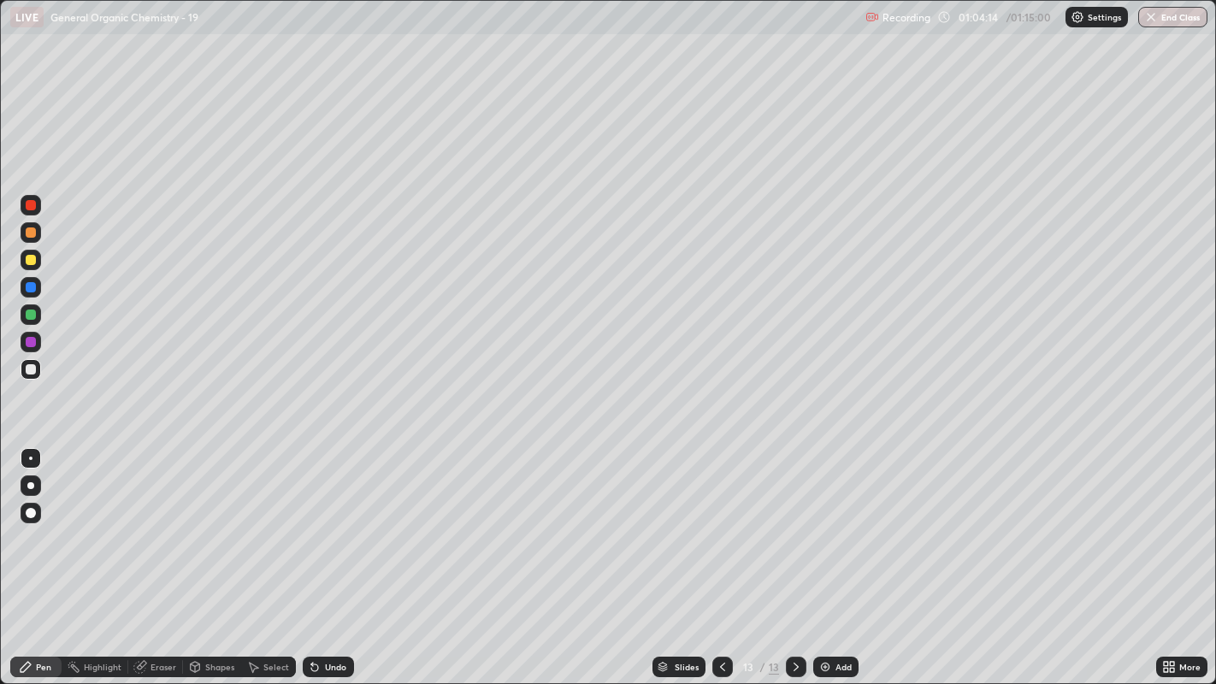
click at [32, 260] on div at bounding box center [31, 260] width 10 height 10
click at [30, 486] on div at bounding box center [30, 485] width 7 height 7
click at [151, 522] on div "Eraser" at bounding box center [155, 667] width 55 height 21
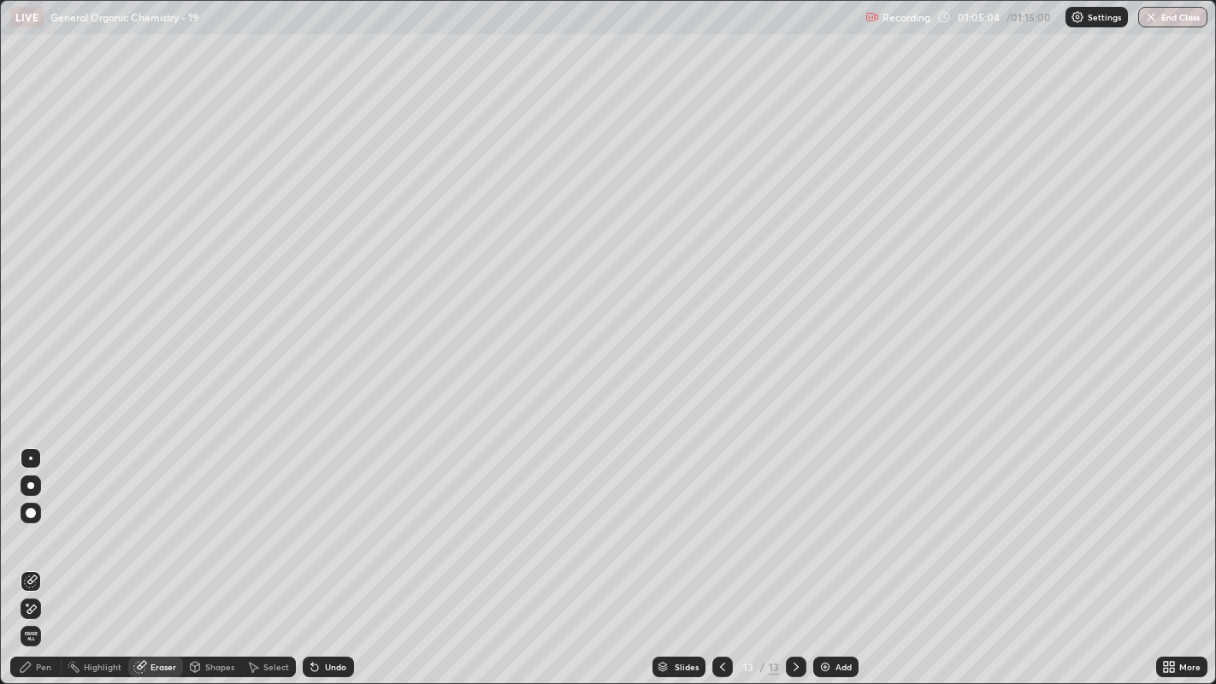
click at [44, 522] on div "Pen" at bounding box center [43, 667] width 15 height 9
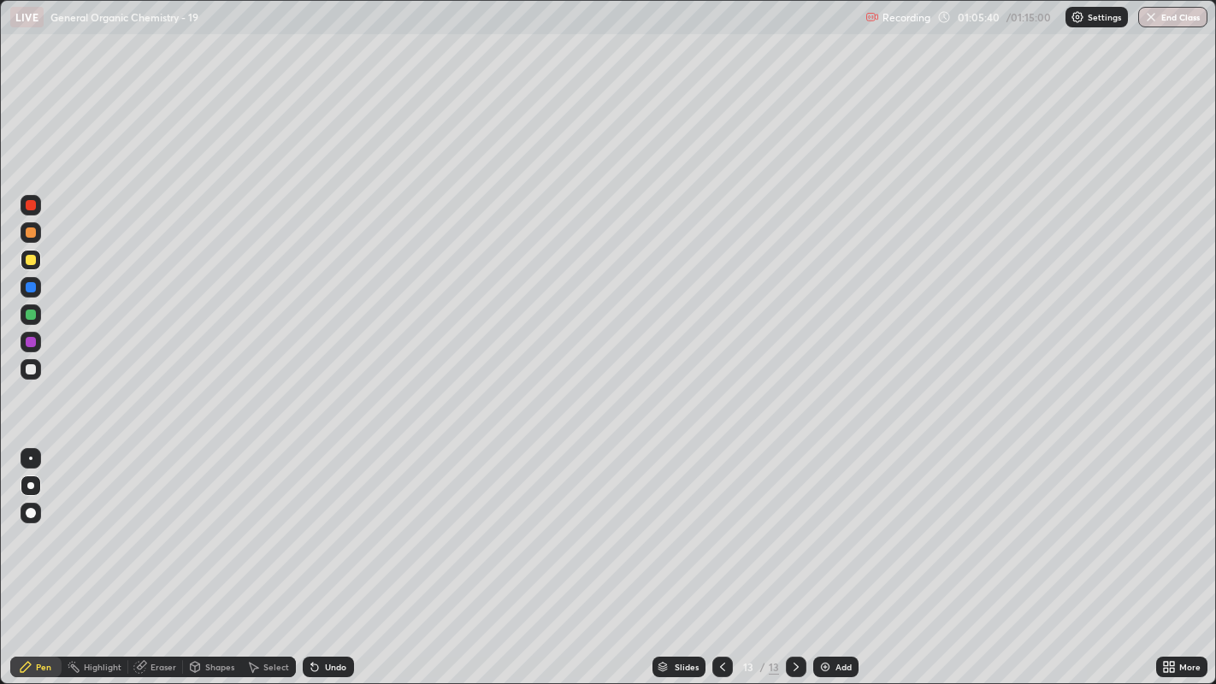
click at [343, 522] on div "Undo" at bounding box center [335, 667] width 21 height 9
click at [30, 369] on div at bounding box center [31, 369] width 10 height 10
click at [30, 459] on div at bounding box center [30, 458] width 3 height 3
click at [29, 258] on div at bounding box center [31, 260] width 10 height 10
click at [101, 522] on div "Highlight" at bounding box center [103, 667] width 38 height 9
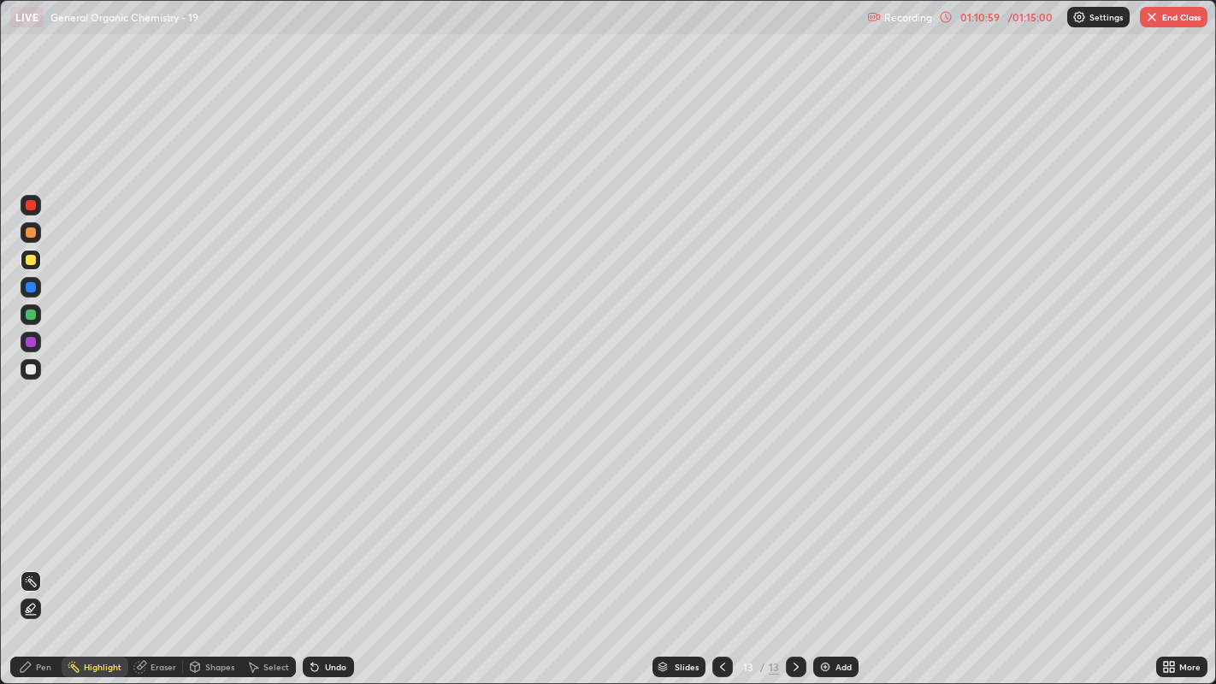
click at [29, 374] on div at bounding box center [31, 369] width 21 height 21
click at [47, 522] on div "Pen" at bounding box center [43, 667] width 15 height 9
click at [30, 259] on div at bounding box center [31, 260] width 10 height 10
click at [334, 522] on div "Undo" at bounding box center [328, 667] width 51 height 21
click at [32, 366] on div at bounding box center [31, 369] width 10 height 10
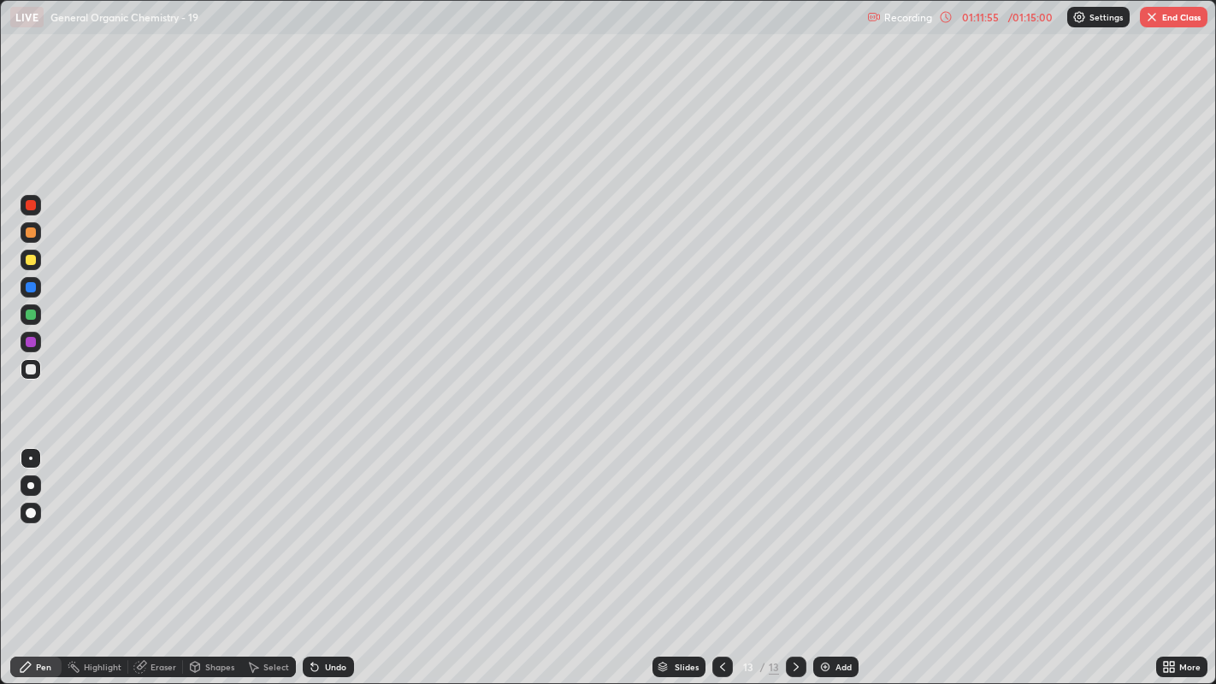
click at [30, 370] on div at bounding box center [31, 369] width 10 height 10
click at [851, 522] on div "Add" at bounding box center [835, 667] width 45 height 21
click at [1172, 21] on button "End Class" at bounding box center [1174, 17] width 68 height 21
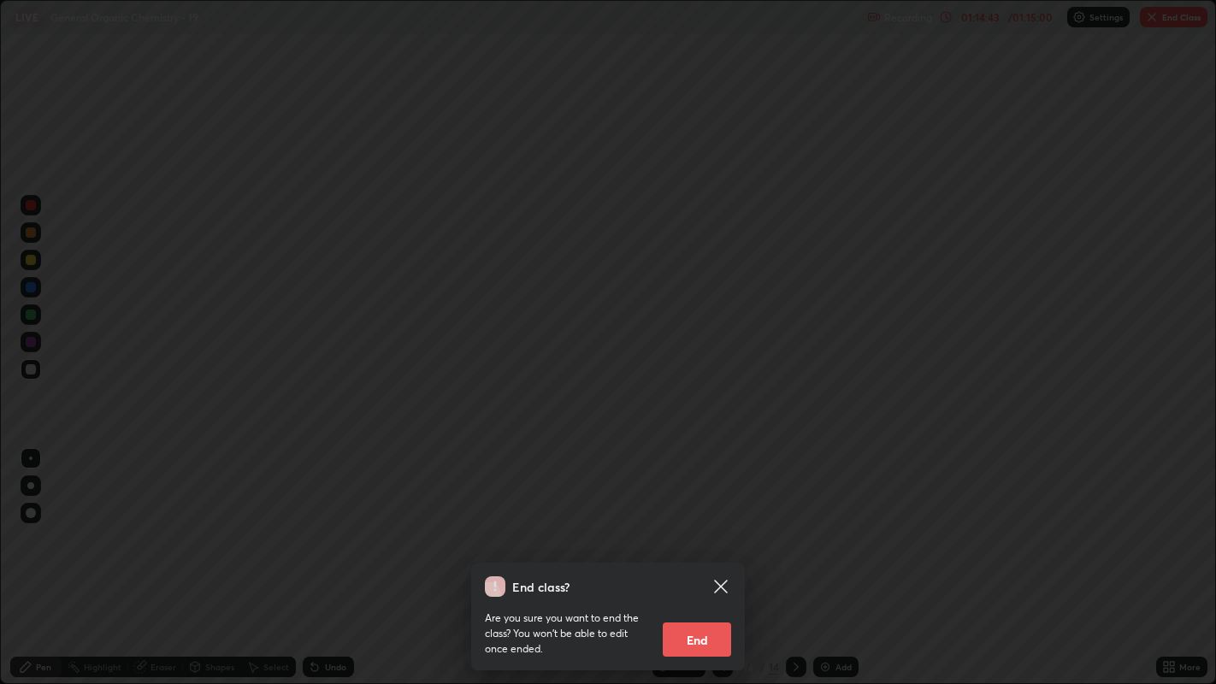
click at [715, 522] on button "End" at bounding box center [697, 639] width 68 height 34
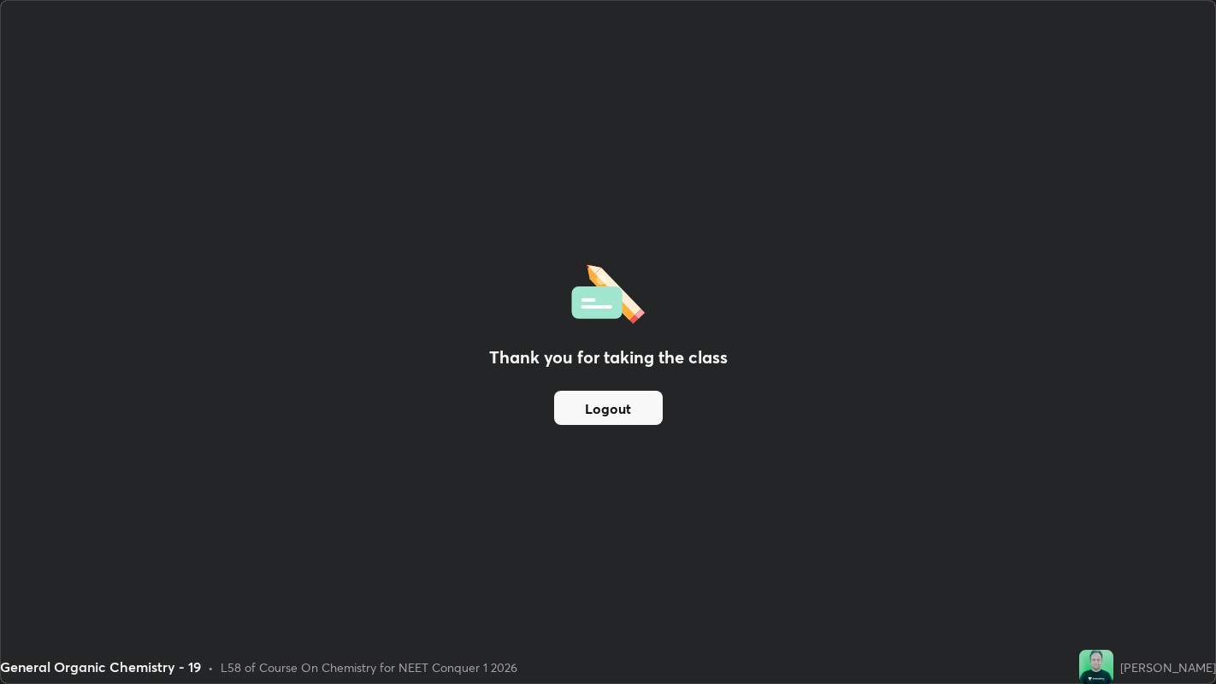
click at [590, 400] on button "Logout" at bounding box center [608, 408] width 109 height 34
